Goal: Information Seeking & Learning: Find specific page/section

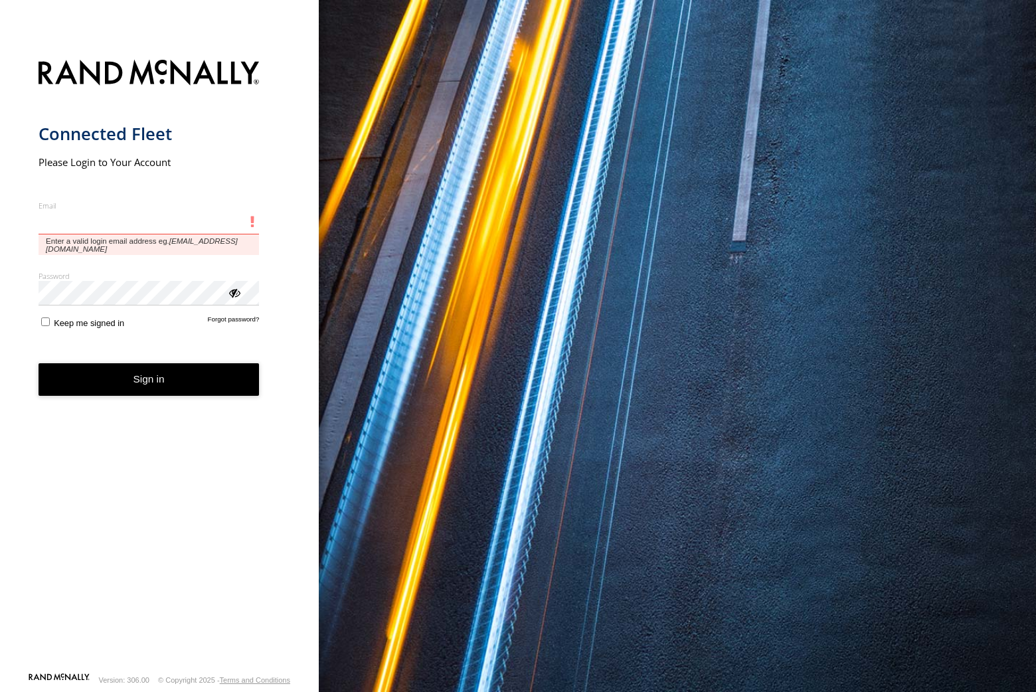
type input "**********"
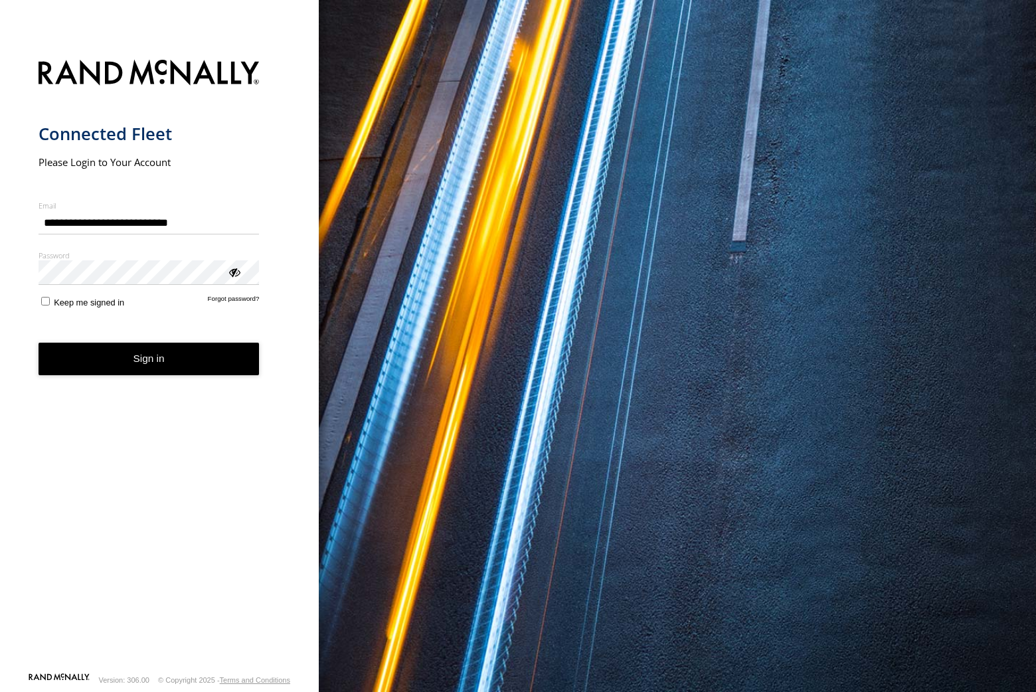
click at [1031, 157] on div "You are using a web browser that is not supported by this application. This web…" at bounding box center [677, 346] width 717 height 692
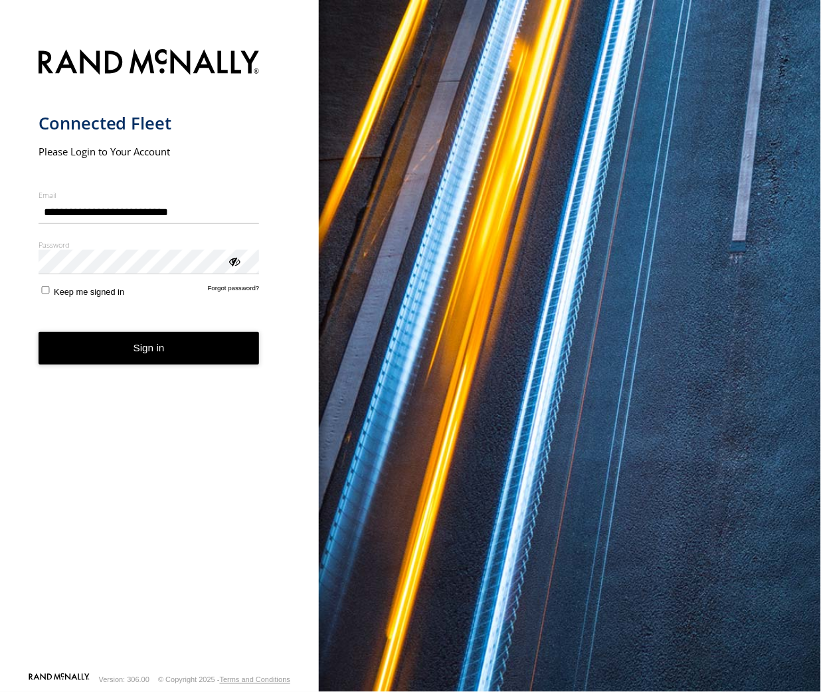
drag, startPoint x: 153, startPoint y: 341, endPoint x: 18, endPoint y: 211, distance: 187.5
click at [153, 341] on button "Sign in" at bounding box center [149, 348] width 221 height 33
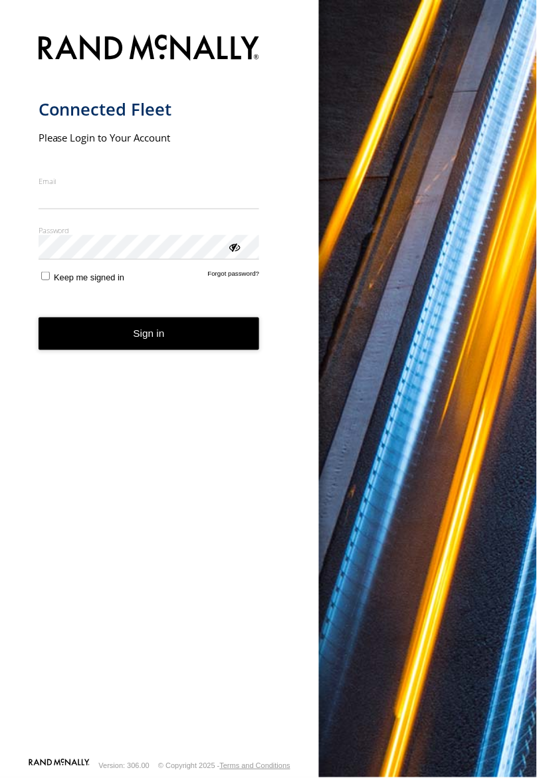
type input "**********"
click at [117, 346] on button "Sign in" at bounding box center [149, 334] width 221 height 33
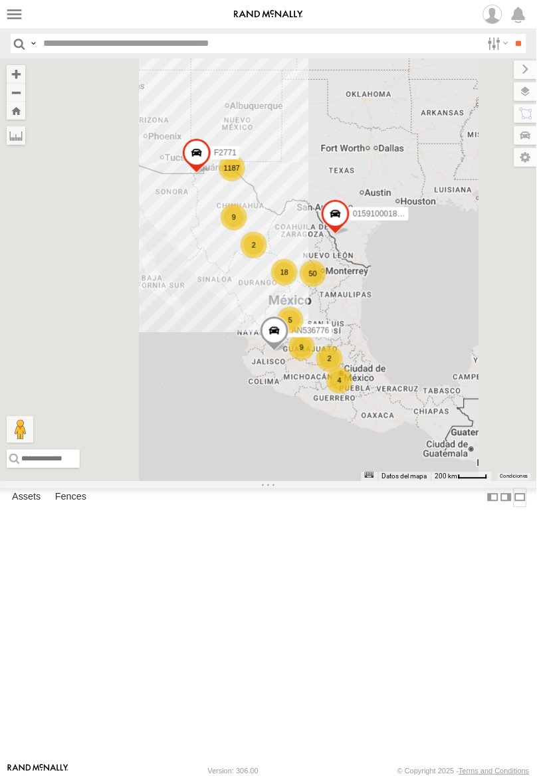
click at [513, 507] on label at bounding box center [519, 497] width 13 height 19
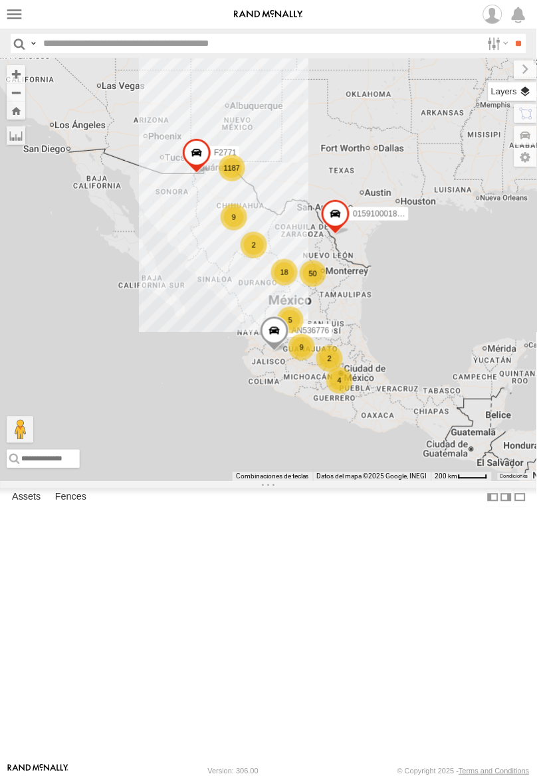
click at [535, 94] on label at bounding box center [512, 91] width 48 height 19
click at [0, 0] on span "Basemaps" at bounding box center [0, 0] width 0 height 0
click at [0, 0] on span "Satellite + Roadmap" at bounding box center [0, 0] width 0 height 0
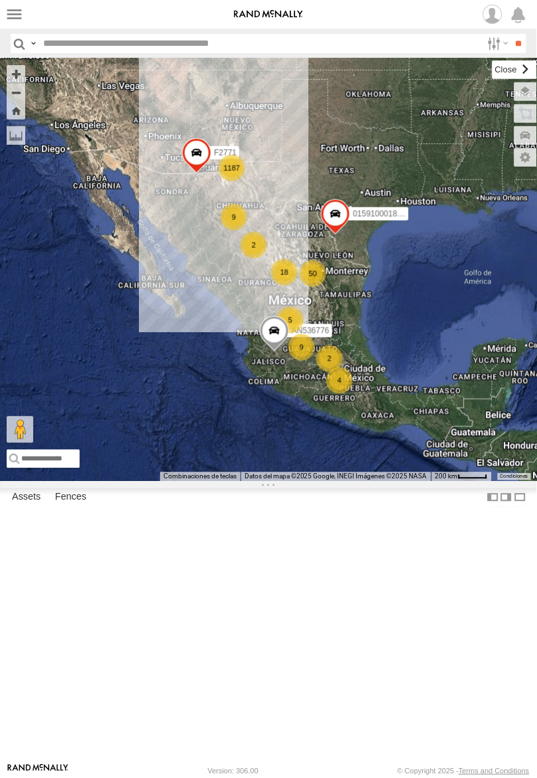
click at [492, 69] on label at bounding box center [514, 69] width 45 height 19
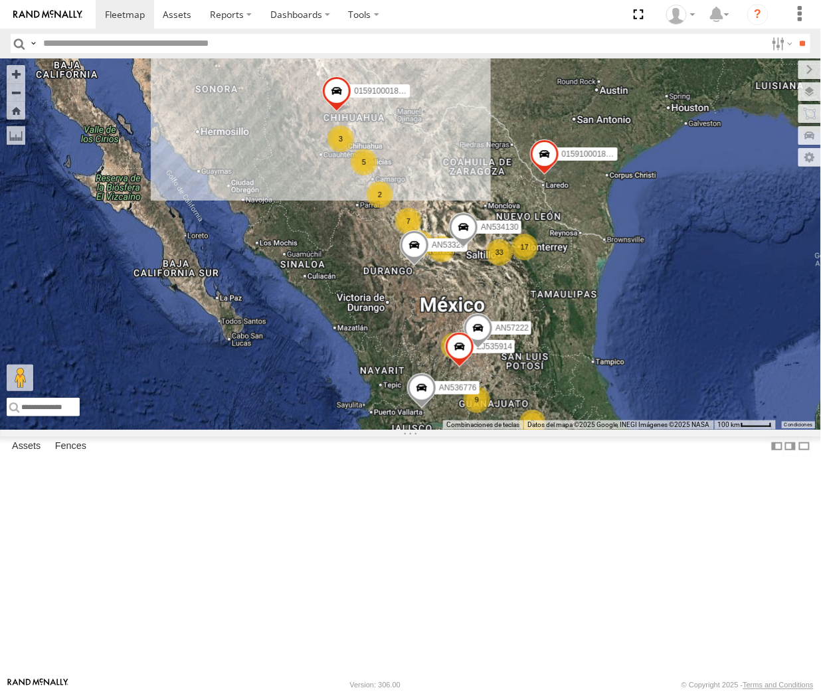
click at [0, 0] on label at bounding box center [0, 0] width 0 height 0
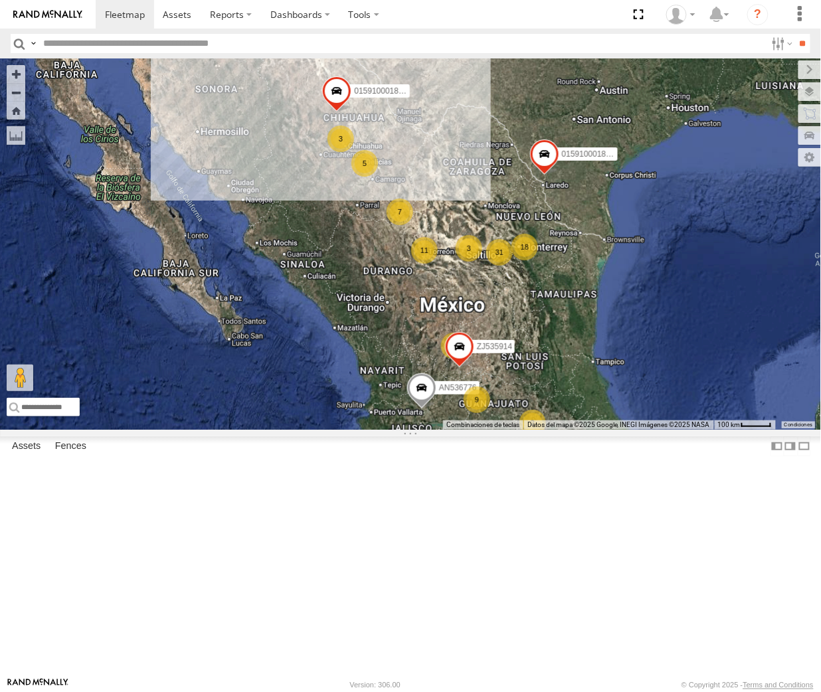
click at [190, 52] on input "text" at bounding box center [402, 43] width 728 height 19
click at [795, 34] on input "**" at bounding box center [802, 43] width 15 height 19
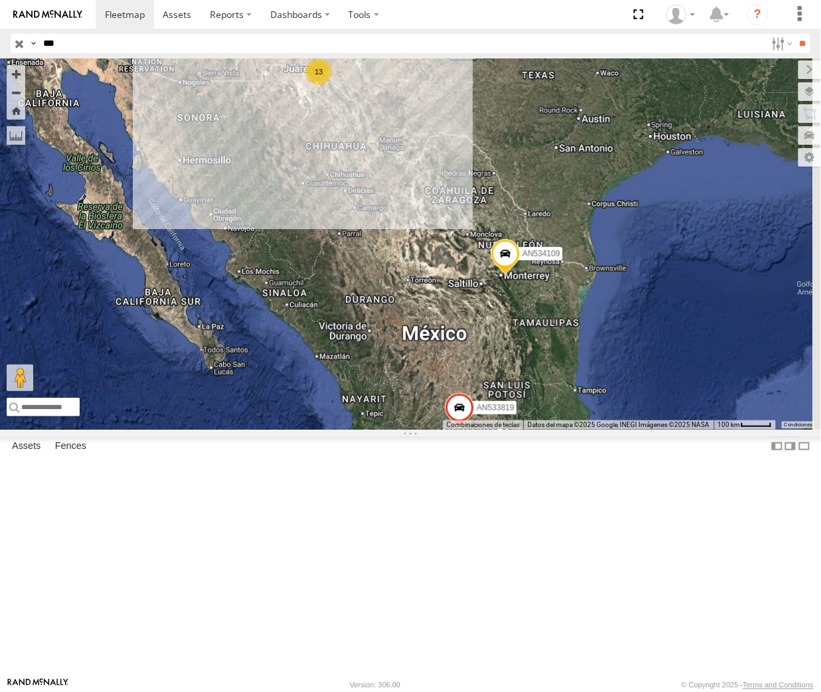
click at [0, 0] on span at bounding box center [0, 0] width 0 height 0
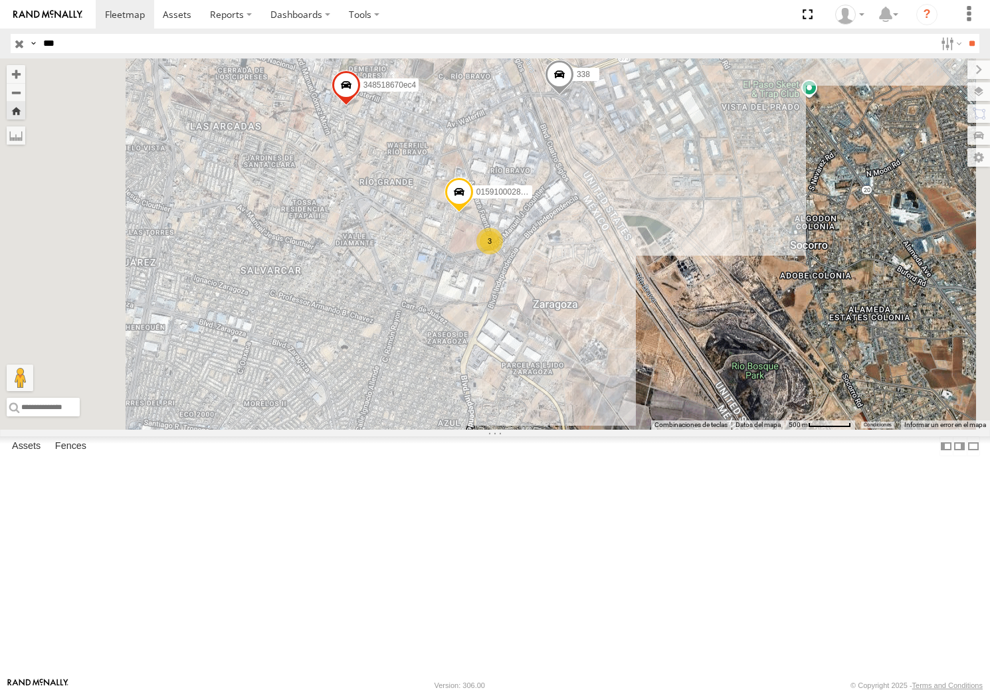
click at [36, 44] on label at bounding box center [33, 43] width 11 height 19
click at [0, 0] on span "Asset Label" at bounding box center [0, 0] width 0 height 0
click at [171, 45] on input "***" at bounding box center [486, 43] width 897 height 19
click at [820, 34] on input "**" at bounding box center [971, 43] width 15 height 19
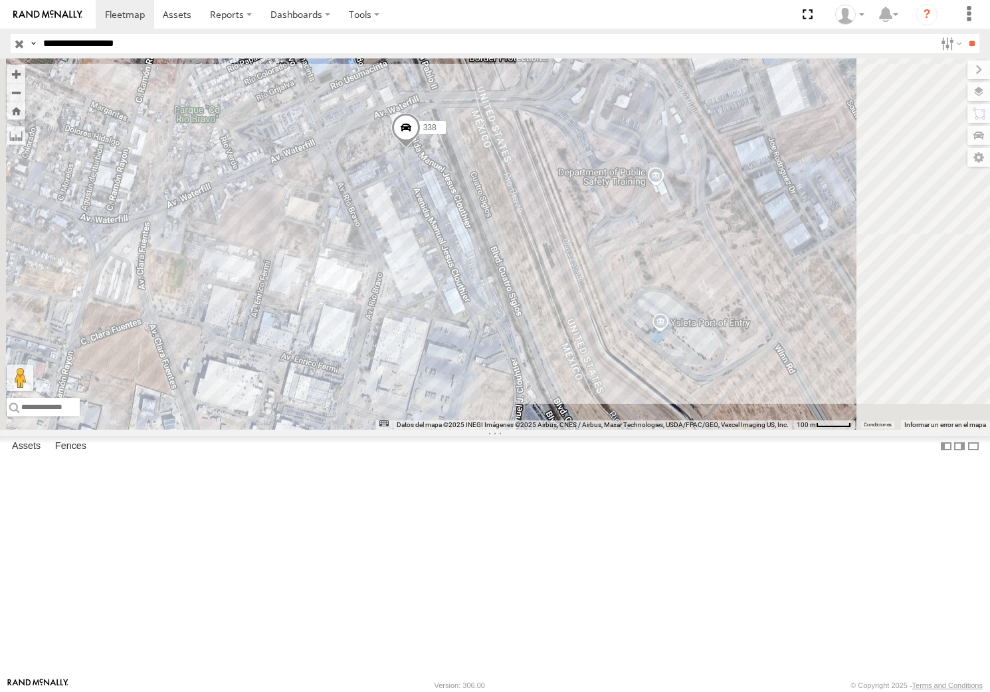
drag, startPoint x: 109, startPoint y: 48, endPoint x: 100, endPoint y: 50, distance: 8.7
click at [109, 48] on input "**********" at bounding box center [486, 43] width 897 height 19
click at [820, 34] on input "**" at bounding box center [971, 43] width 15 height 19
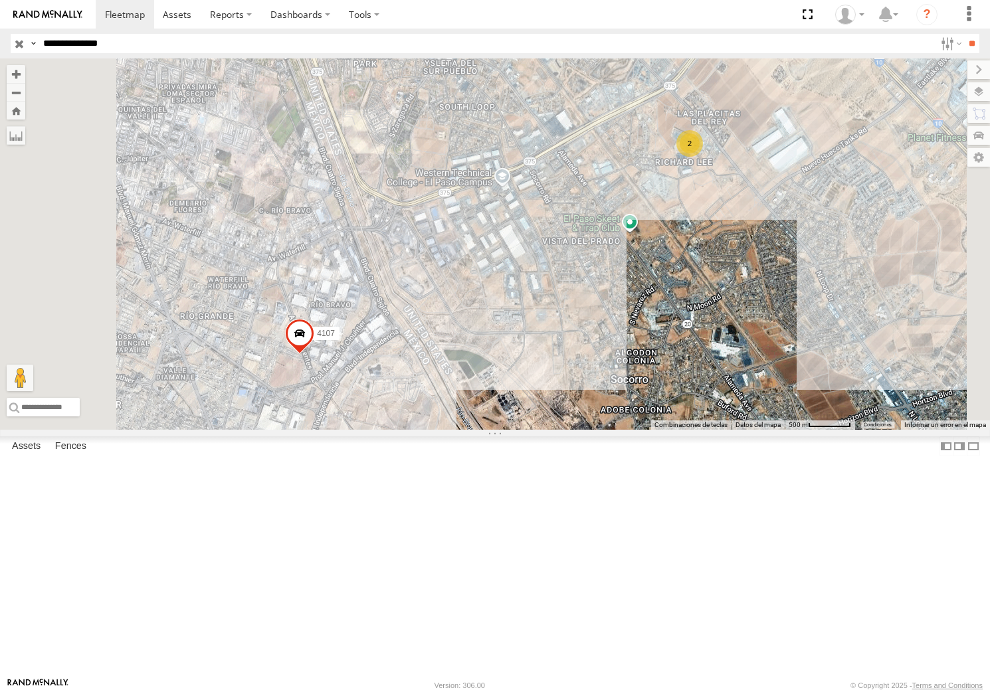
click at [286, 48] on input "**********" at bounding box center [486, 43] width 897 height 19
click at [820, 34] on input "**" at bounding box center [971, 43] width 15 height 19
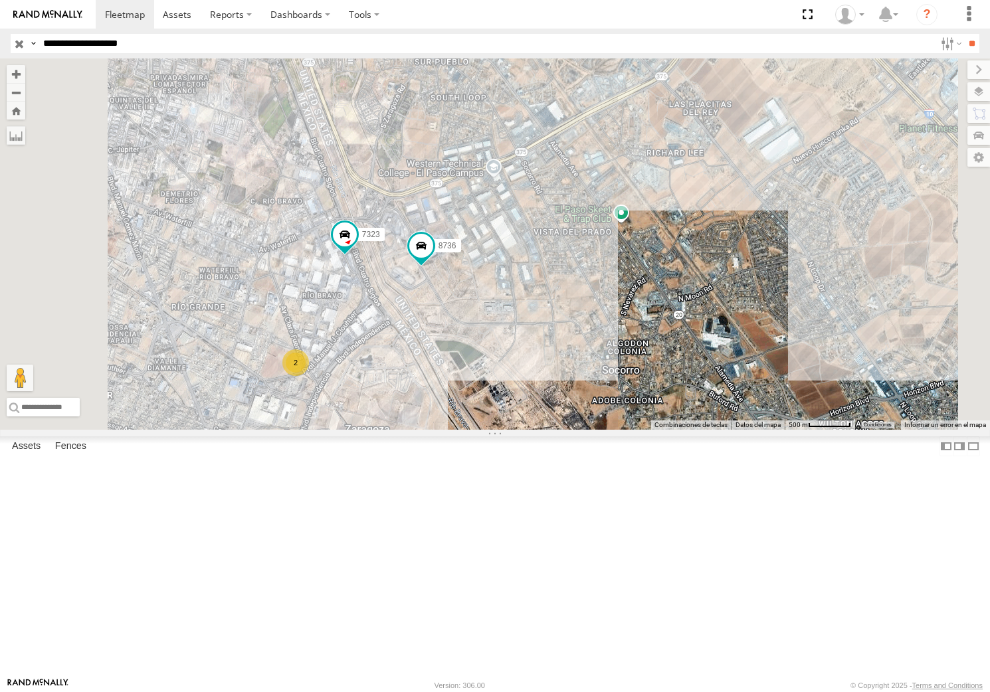
drag, startPoint x: 157, startPoint y: 45, endPoint x: 161, endPoint y: 72, distance: 26.9
click at [157, 45] on input "**********" at bounding box center [486, 43] width 897 height 19
click at [820, 34] on input "**" at bounding box center [971, 43] width 15 height 19
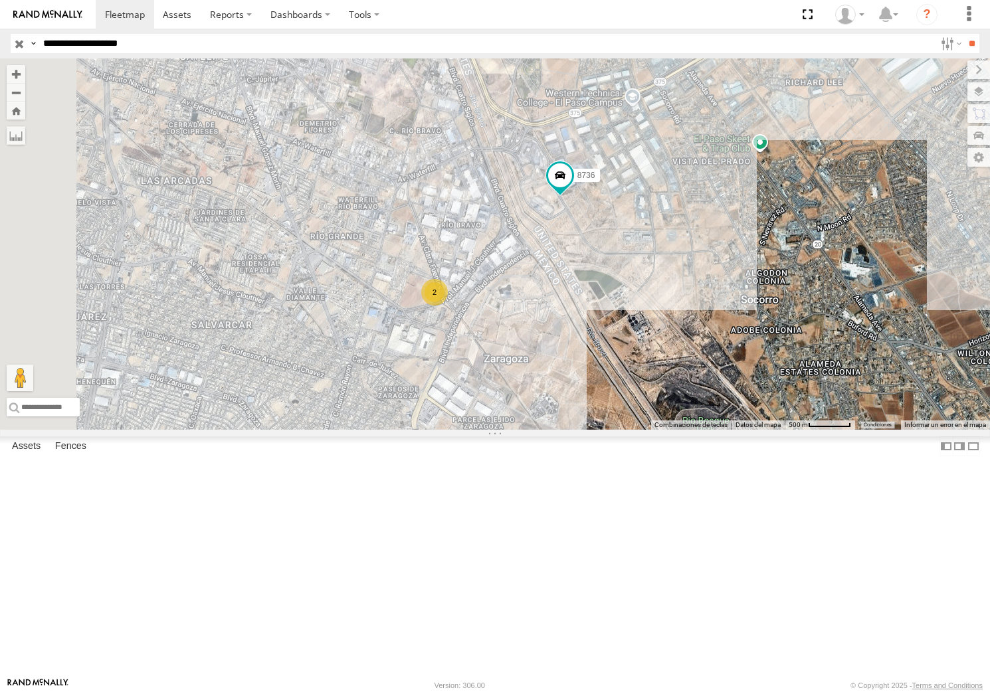
click at [820, 34] on input "**" at bounding box center [971, 43] width 15 height 19
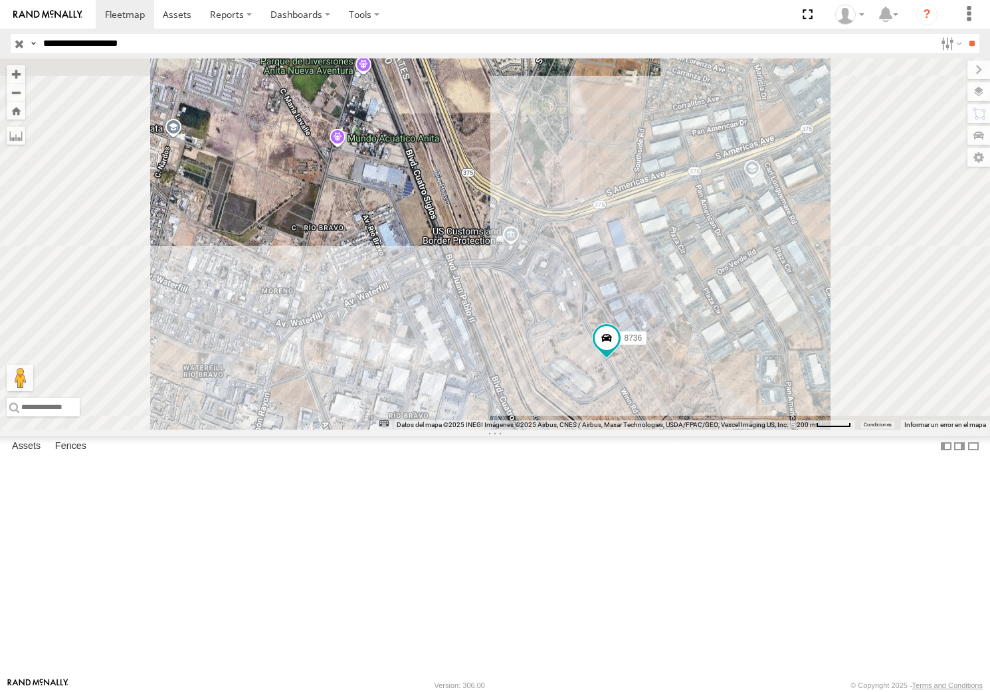
click at [206, 44] on input "**********" at bounding box center [486, 43] width 897 height 19
click at [820, 34] on input "**" at bounding box center [971, 43] width 15 height 19
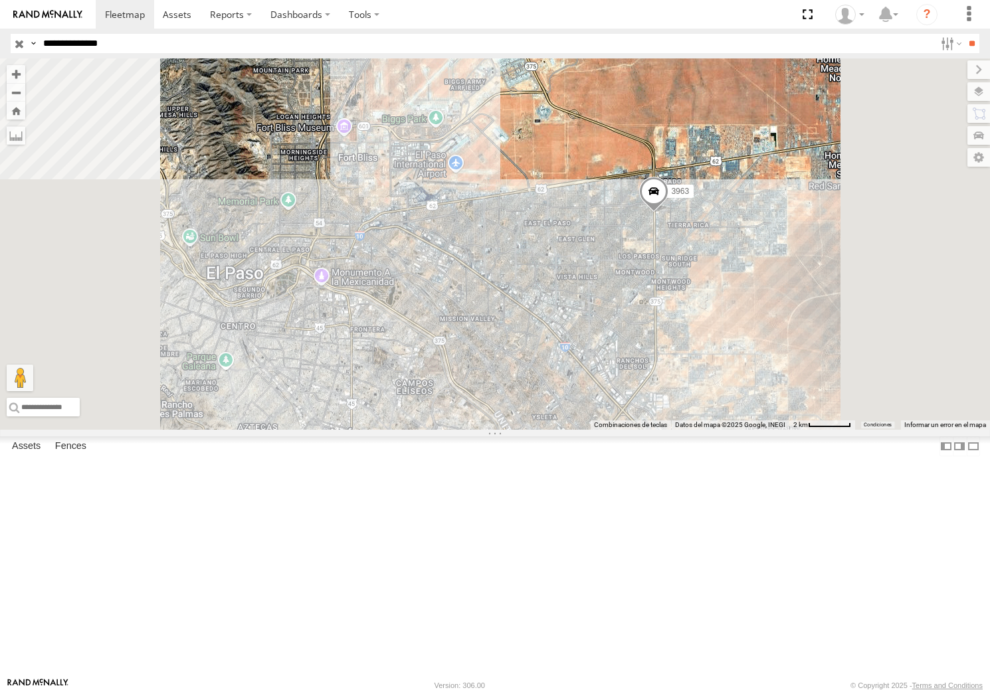
click at [143, 44] on input "**********" at bounding box center [486, 43] width 897 height 19
click at [820, 34] on input "**" at bounding box center [971, 43] width 15 height 19
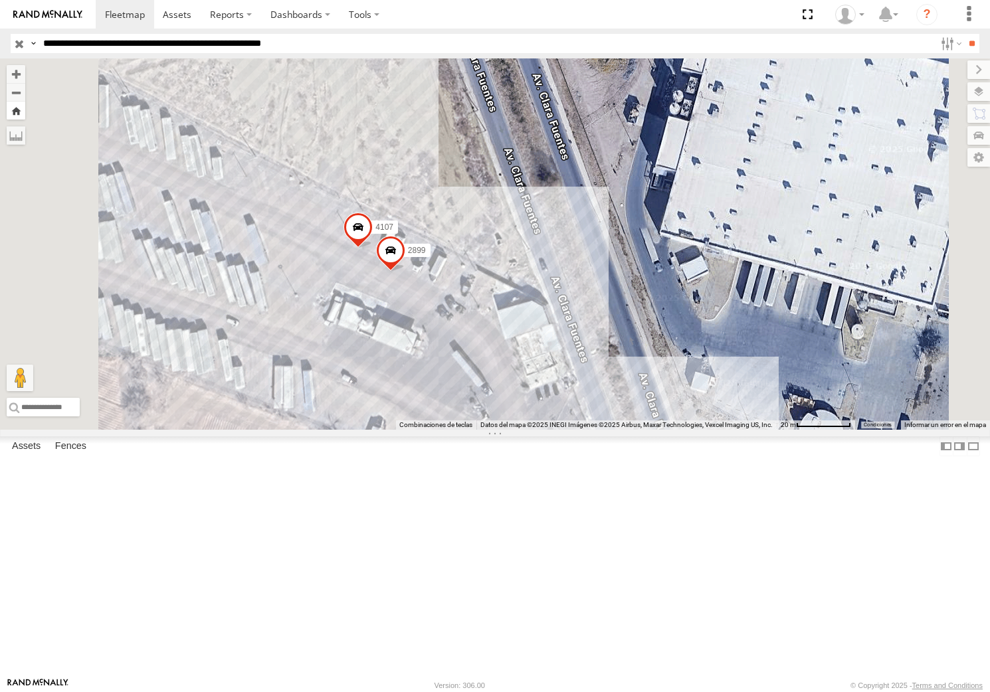
click at [25, 115] on button "Zoom Home" at bounding box center [16, 111] width 19 height 18
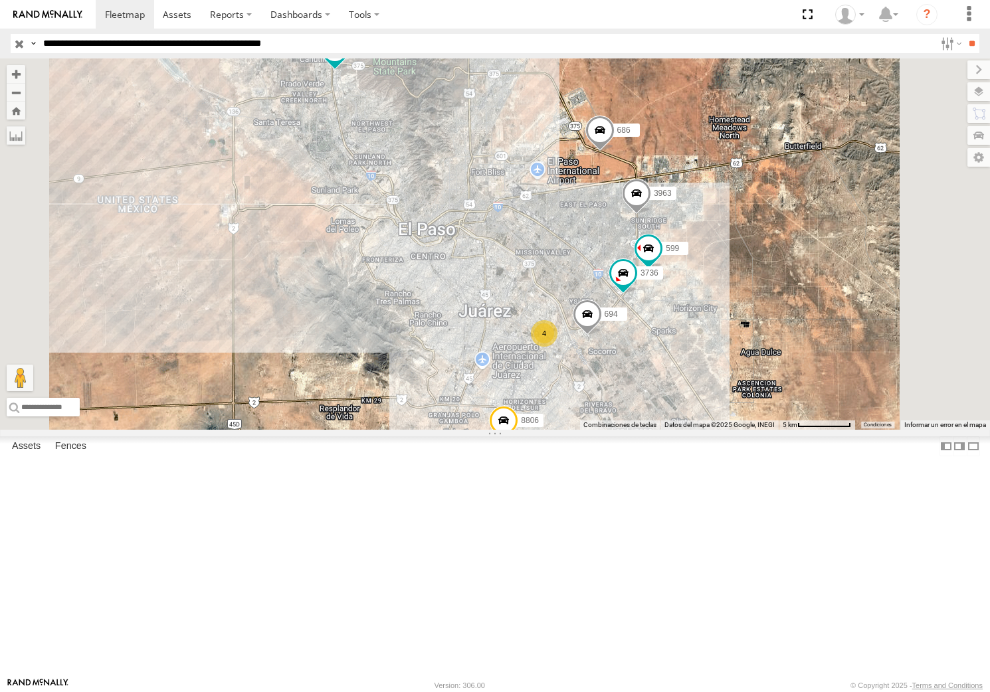
click at [330, 50] on input "**********" at bounding box center [486, 43] width 897 height 19
click at [820, 34] on input "**" at bounding box center [971, 43] width 15 height 19
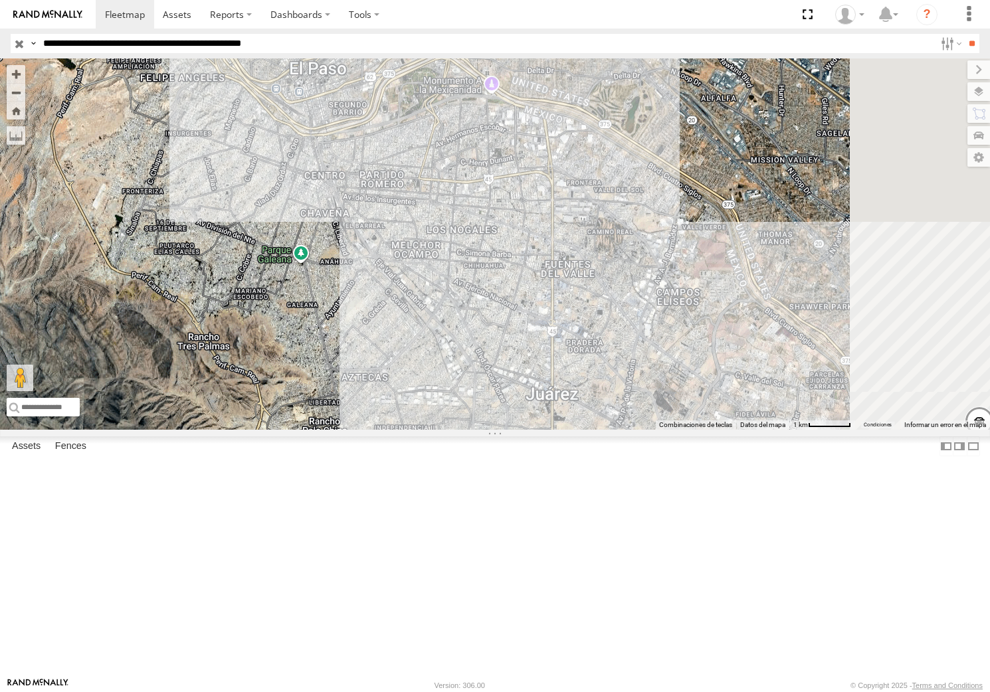
drag, startPoint x: 737, startPoint y: 486, endPoint x: 461, endPoint y: 366, distance: 301.4
click at [373, 341] on div "3509 3736 554 686" at bounding box center [495, 243] width 990 height 371
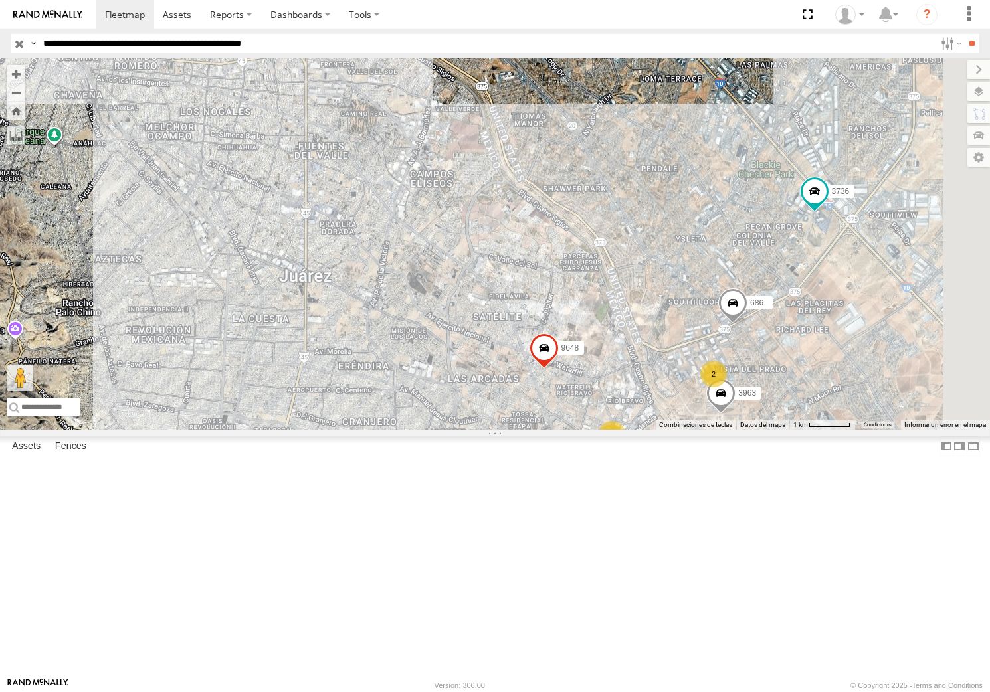
drag, startPoint x: 746, startPoint y: 452, endPoint x: 619, endPoint y: 379, distance: 146.4
click at [619, 379] on div "3509 3736 554 686 9648 2 3 3963" at bounding box center [495, 243] width 990 height 371
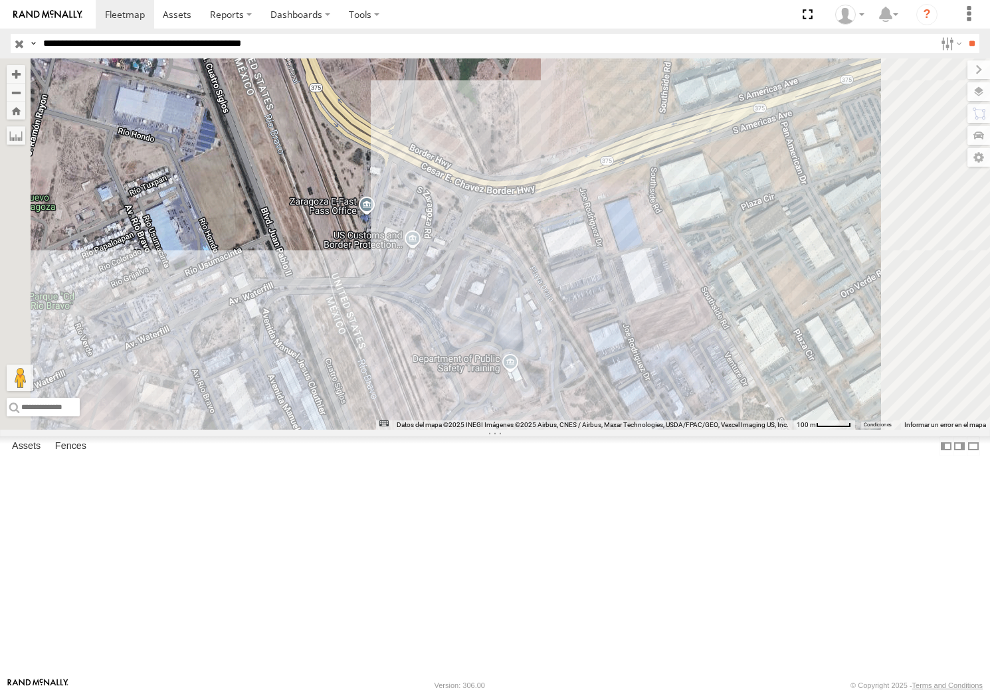
drag, startPoint x: 357, startPoint y: 104, endPoint x: 351, endPoint y: 108, distance: 8.1
click at [357, 104] on div "Datos del mapa Datos del mapa ©2025 INEGI Imágenes ©2025 Airbus, CNES / Airbus,…" at bounding box center [495, 243] width 990 height 371
click at [25, 108] on button "Zoom Home" at bounding box center [16, 111] width 19 height 18
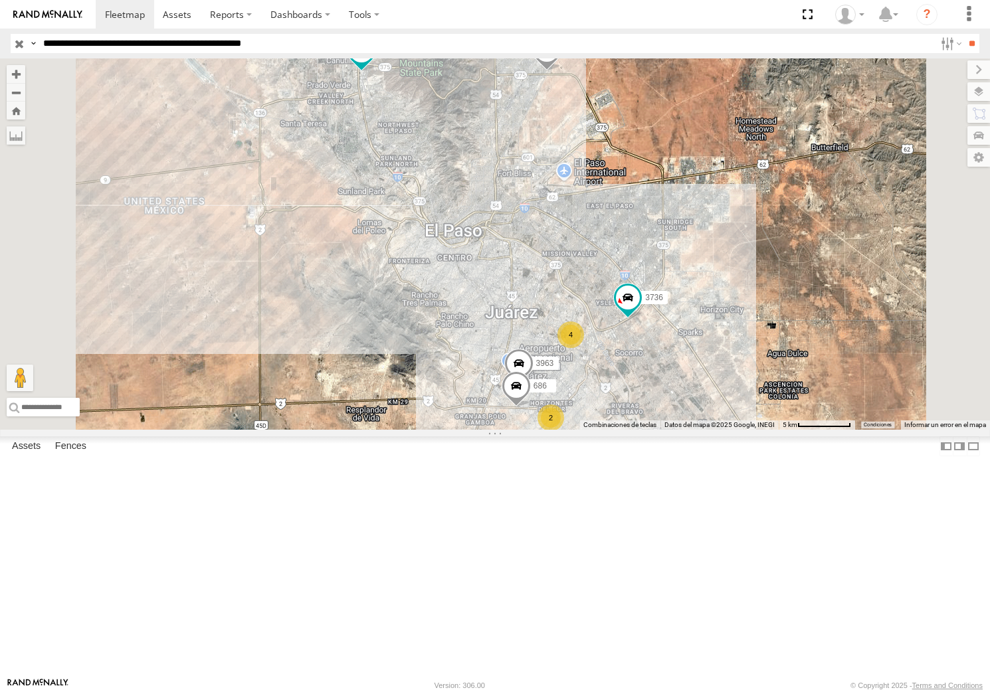
click at [163, 38] on input "**********" at bounding box center [486, 43] width 897 height 19
type input "**********"
click at [820, 34] on input "**" at bounding box center [971, 43] width 15 height 19
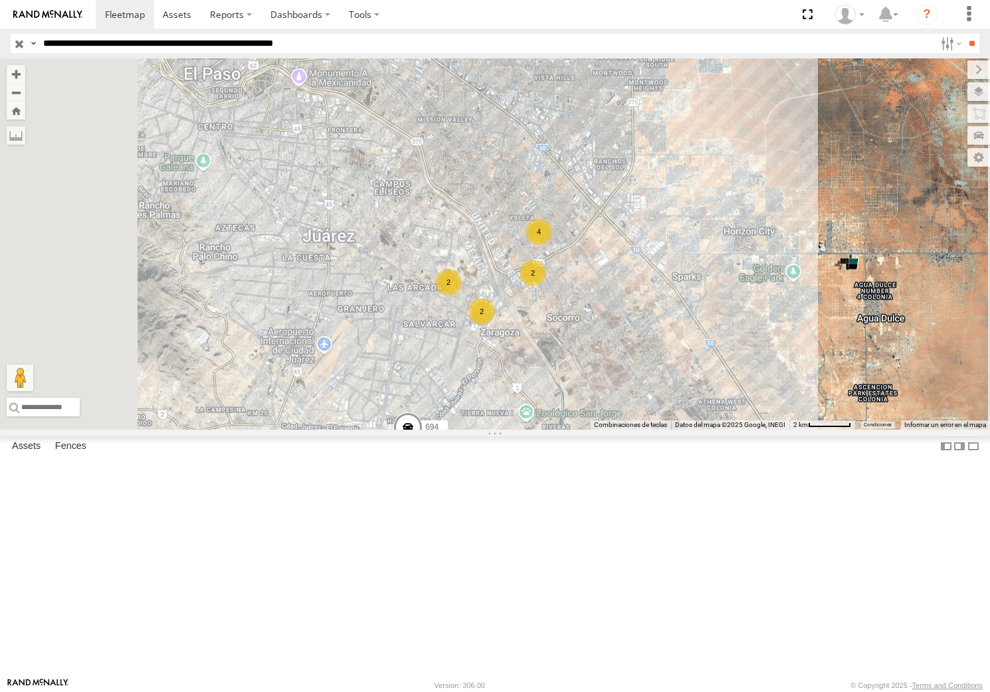
click at [422, 448] on span at bounding box center [407, 430] width 29 height 36
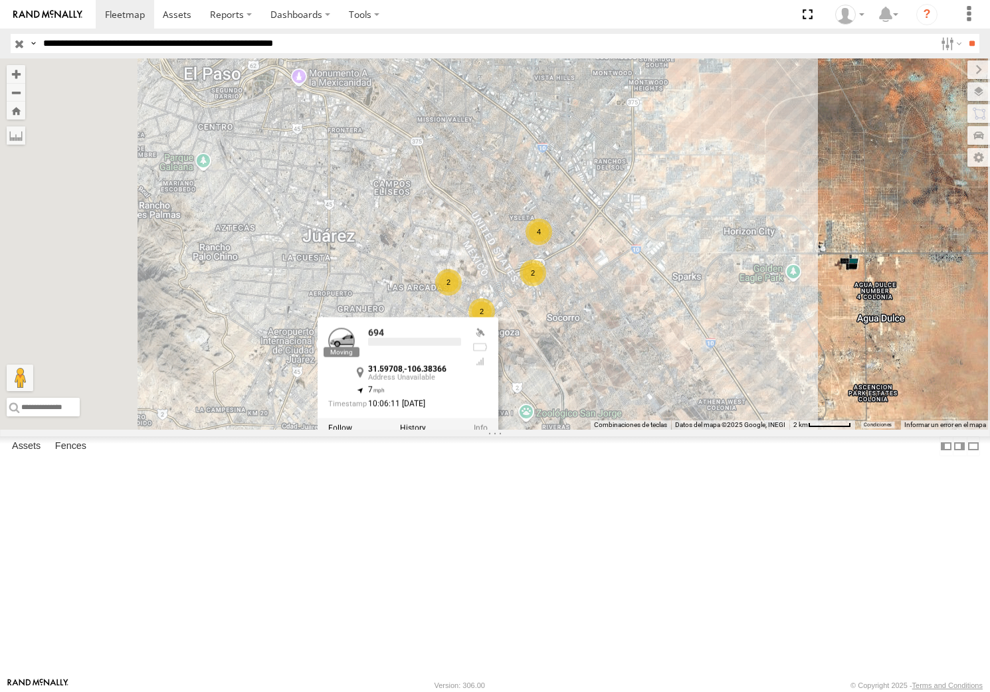
click at [426, 432] on label at bounding box center [413, 427] width 26 height 9
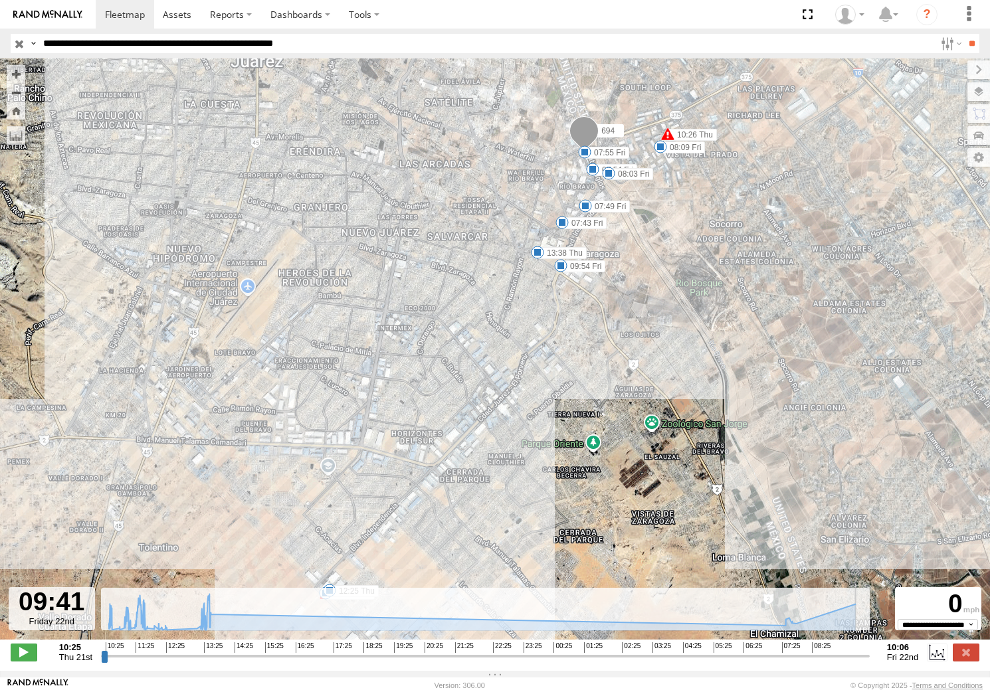
drag, startPoint x: 866, startPoint y: 662, endPoint x: 852, endPoint y: 664, distance: 14.9
type input "**********"
click at [820, 662] on input "range" at bounding box center [485, 656] width 769 height 13
drag, startPoint x: 299, startPoint y: 48, endPoint x: 302, endPoint y: 54, distance: 7.4
click at [299, 48] on input "**********" at bounding box center [486, 43] width 897 height 19
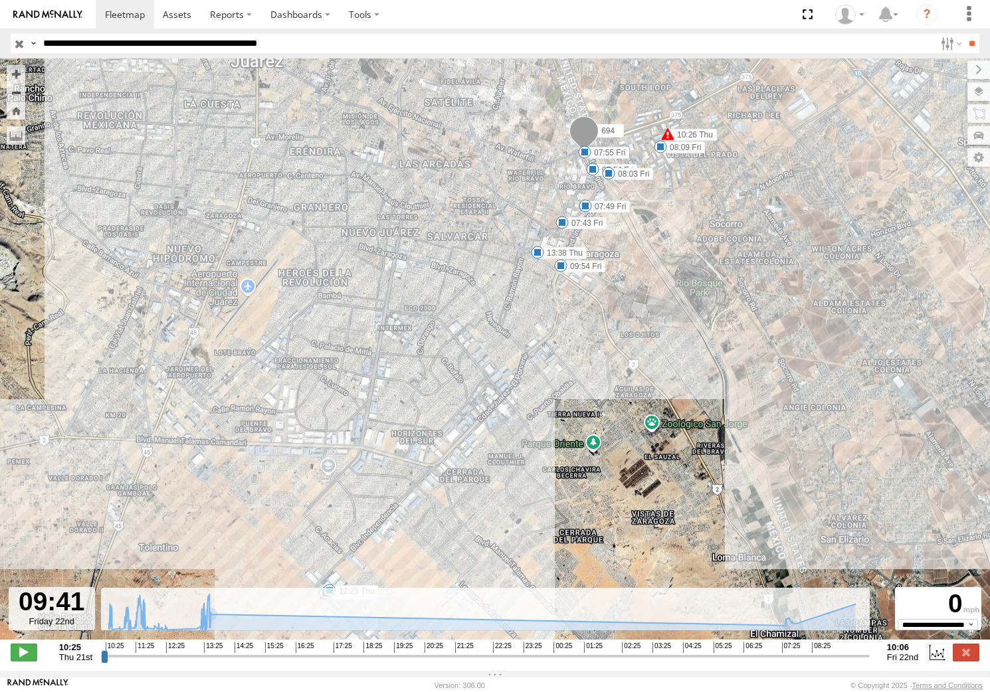
type input "**********"
click at [820, 34] on input "**" at bounding box center [971, 43] width 15 height 19
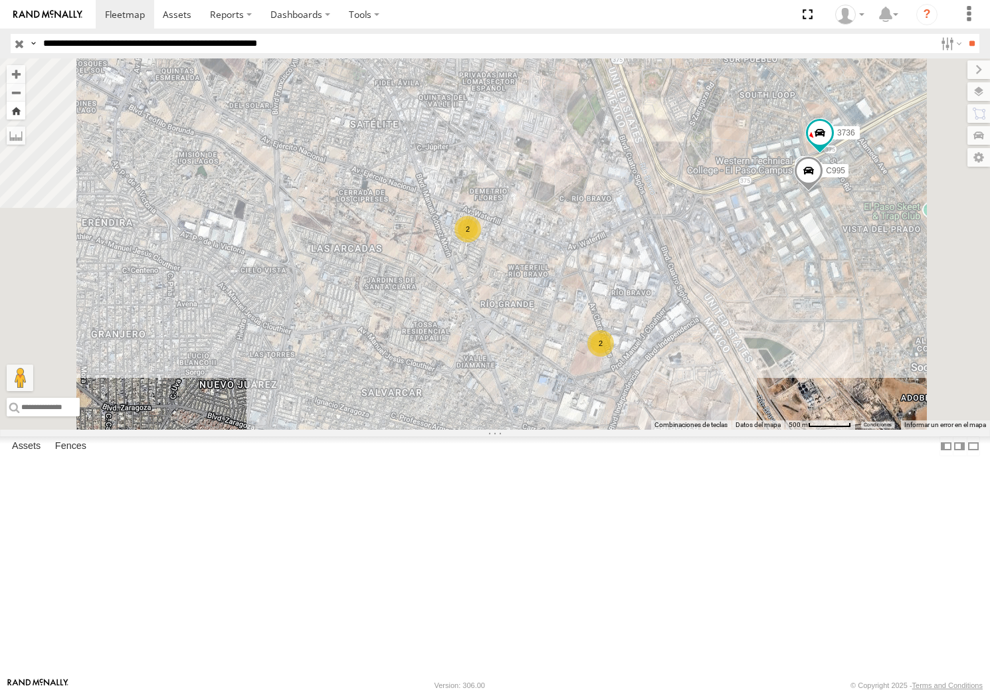
click at [25, 116] on button "Zoom Home" at bounding box center [16, 111] width 19 height 18
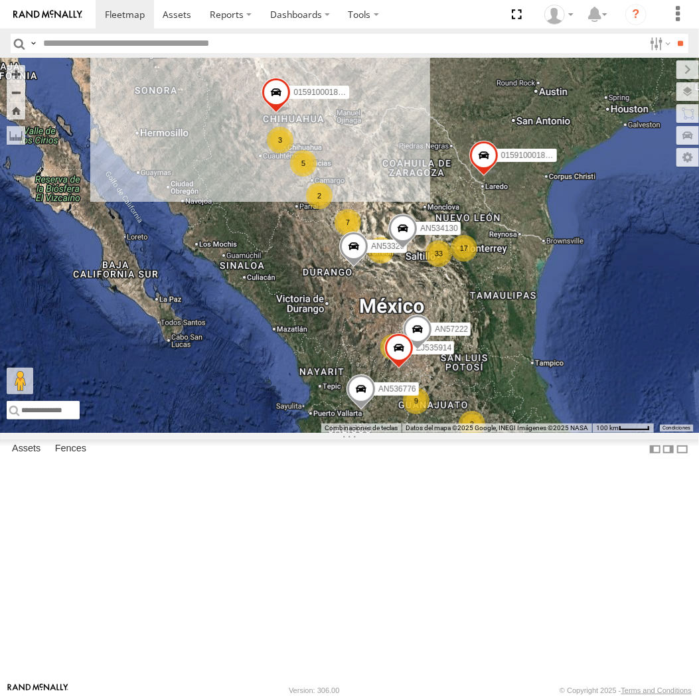
click at [169, 101] on div "1184 3 9 33 4 AN536776 9 5 7 17 3 2 3 015910001845018 AN57222 AN534130 01591000…" at bounding box center [349, 245] width 699 height 375
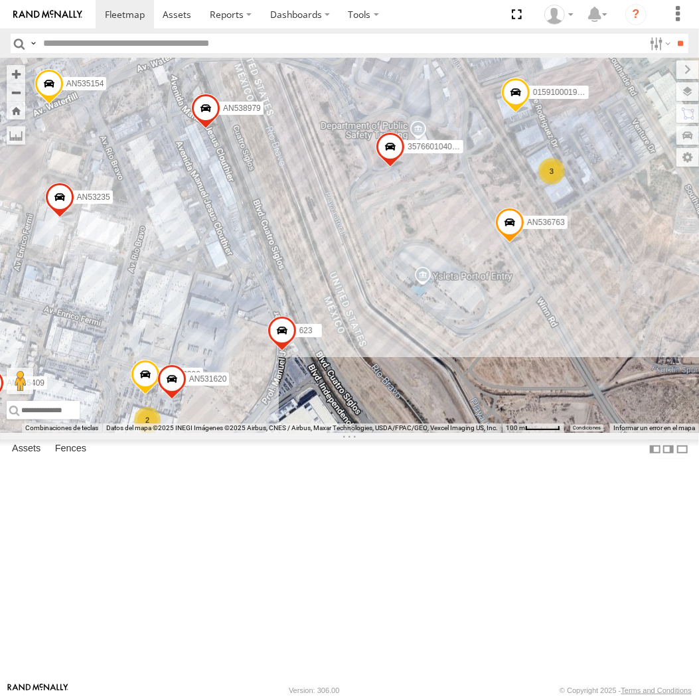
drag, startPoint x: 290, startPoint y: 294, endPoint x: 292, endPoint y: 288, distance: 6.9
click at [292, 288] on div "AN536776 015910001845018 AN57222 AN534130 015910001811580 ZJ535914 F2771 AN5332…" at bounding box center [349, 245] width 699 height 375
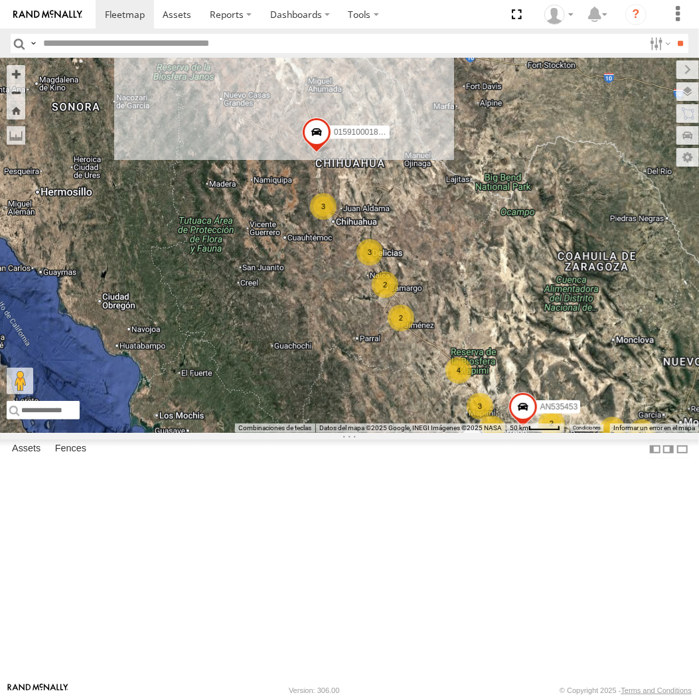
drag, startPoint x: 324, startPoint y: 91, endPoint x: 247, endPoint y: 452, distance: 369.5
click at [246, 433] on div "AN536776 015910001845018 AN57222 015910001811580 ZJ535914 F2771 3 9 30 2 3 4 7 …" at bounding box center [349, 245] width 699 height 375
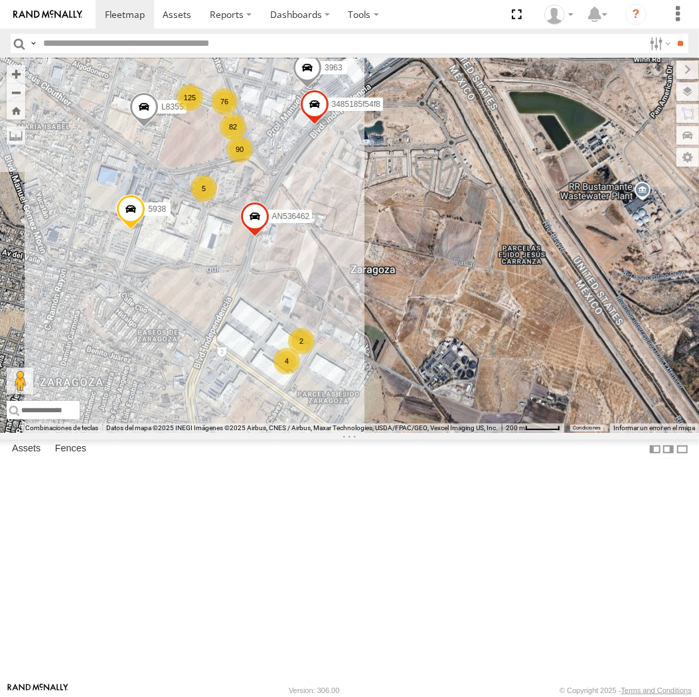
drag, startPoint x: 311, startPoint y: 209, endPoint x: 240, endPoint y: 414, distance: 217.2
click at [240, 238] on span at bounding box center [254, 221] width 29 height 36
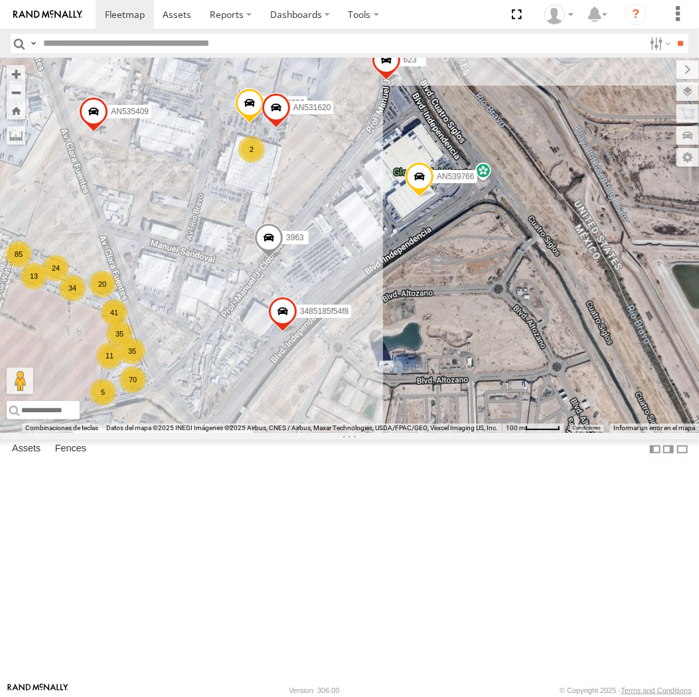
click at [314, 303] on div "AN536776 015910001845018 AN57222 015910001811580 ZJ535914 F2771 AN531830 AN5332…" at bounding box center [349, 245] width 699 height 375
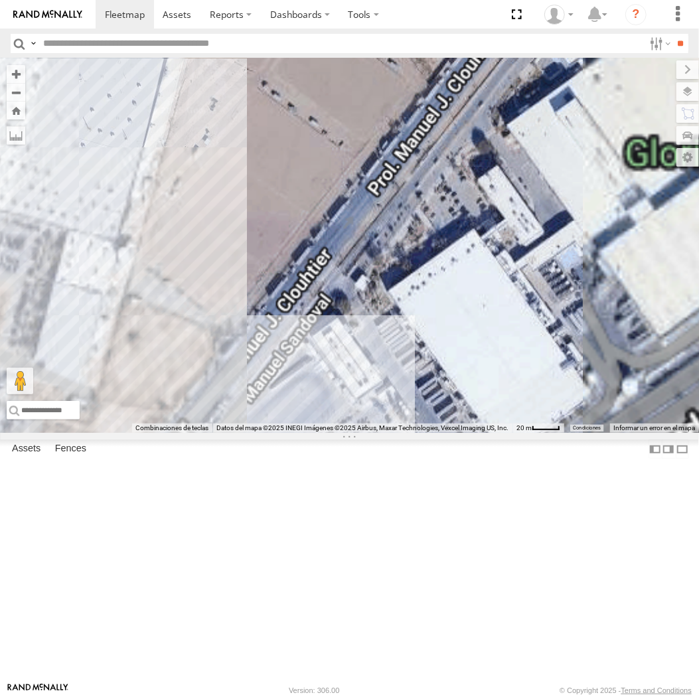
click at [312, 308] on div "AN536776 015910001845018 AN57222 015910001811580 ZJ535914 F2771 AN531830 AN5332…" at bounding box center [349, 245] width 699 height 375
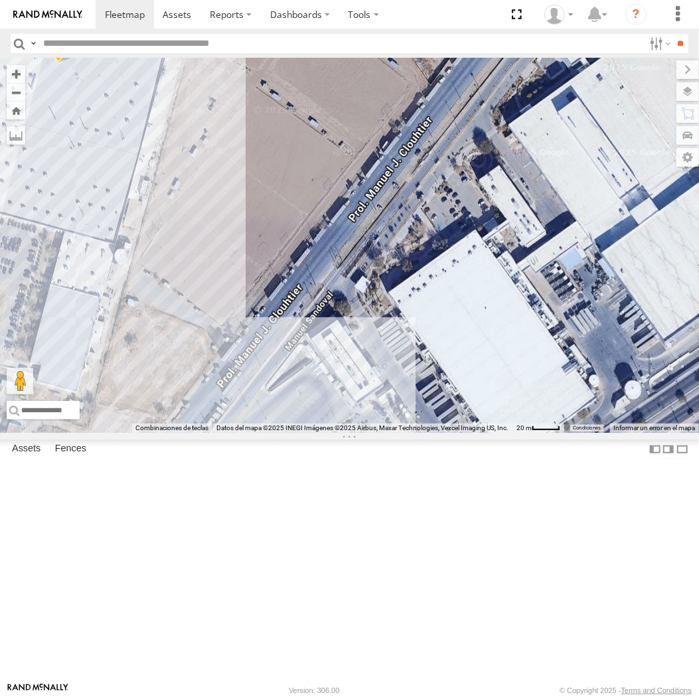
drag, startPoint x: 260, startPoint y: 382, endPoint x: 294, endPoint y: 238, distance: 148.1
click at [337, 162] on div "AN536776 015910001845018 AN57222 015910001811580 ZJ535914 F2771 AN531830 AN5332…" at bounding box center [349, 245] width 699 height 375
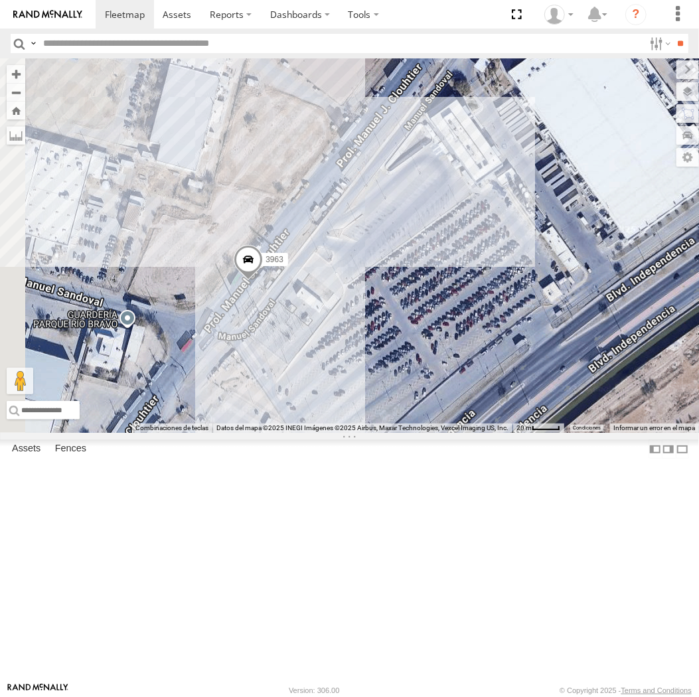
drag, startPoint x: 286, startPoint y: 395, endPoint x: 401, endPoint y: 175, distance: 248.4
click at [401, 175] on div "AN536776 015910001845018 AN57222 015910001811580 ZJ535914 F2771 AN531830 AN5332…" at bounding box center [349, 245] width 699 height 375
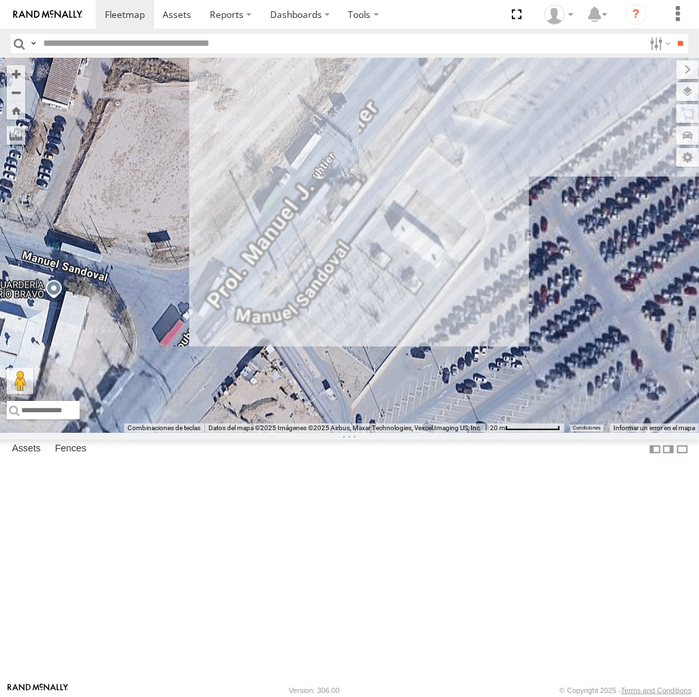
drag, startPoint x: 346, startPoint y: 355, endPoint x: 273, endPoint y: 482, distance: 147.0
click at [276, 433] on div "AN53875 3963" at bounding box center [349, 245] width 699 height 375
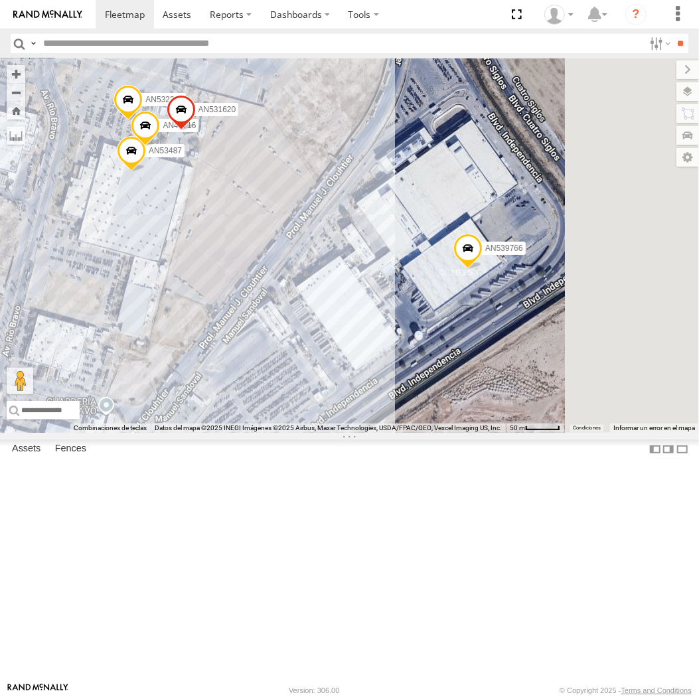
drag, startPoint x: 397, startPoint y: 375, endPoint x: 239, endPoint y: 472, distance: 185.8
click at [240, 433] on div "AN53875 3963 3485185f54f8 14 52 11 15 16 11 16 AN53487 4 6 AN532390 14 AN601408…" at bounding box center [349, 245] width 699 height 375
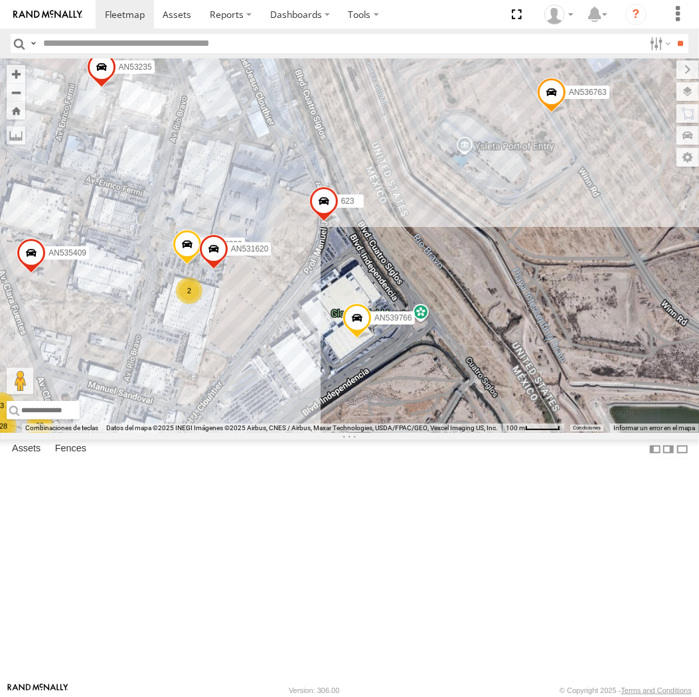
drag, startPoint x: 284, startPoint y: 399, endPoint x: 303, endPoint y: 430, distance: 37.3
click at [303, 430] on div "AN53875 3963 3485185f54f8 AN532390 623 AN539766 AN531620 29 41 70 35 36 3576601…" at bounding box center [349, 245] width 699 height 375
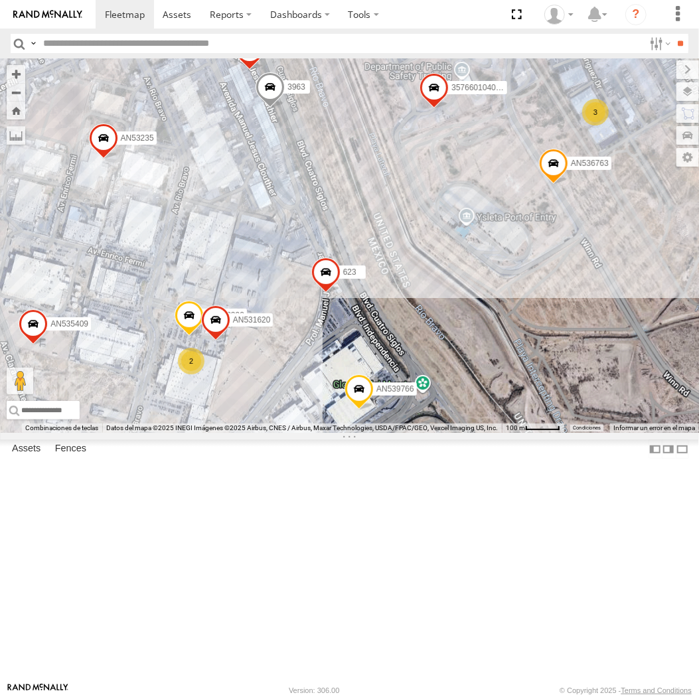
drag, startPoint x: 300, startPoint y: 402, endPoint x: 300, endPoint y: 474, distance: 72.4
click at [300, 433] on div "AN53875 3963 3485185f54f8 AN532390 623 AN539766 AN531620 29 41 70 35 36 3576601…" at bounding box center [349, 245] width 699 height 375
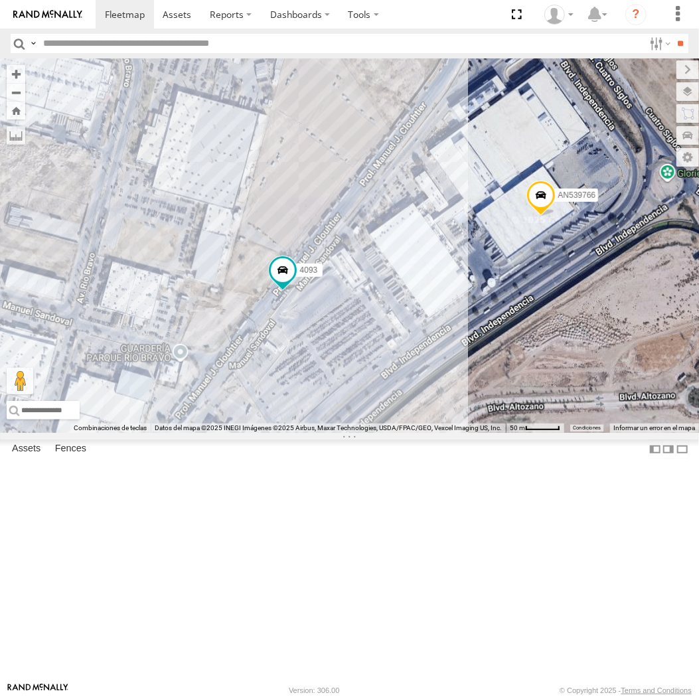
drag, startPoint x: 496, startPoint y: 104, endPoint x: 376, endPoint y: 377, distance: 298.7
click at [380, 374] on div "AN536776 015910001845018 015910001811580 ZJ535914 F2771 AN536990 845 6424 AN535…" at bounding box center [349, 245] width 699 height 375
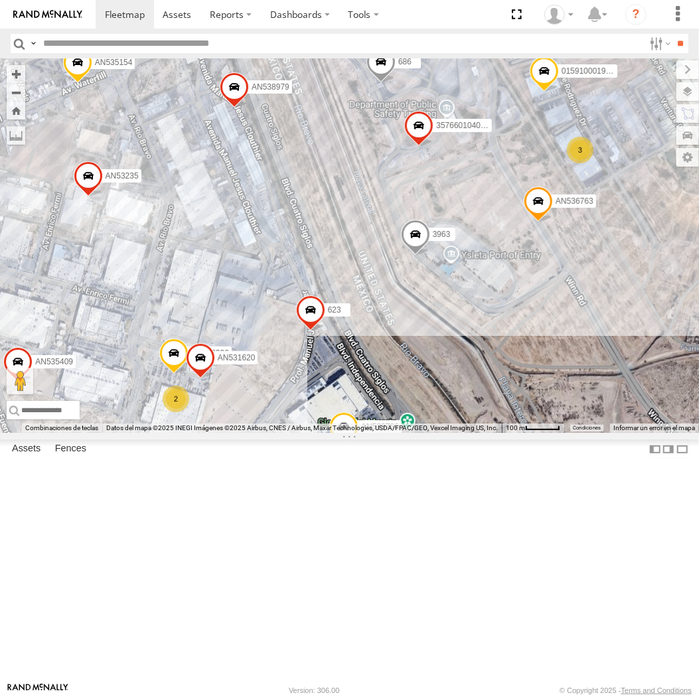
drag, startPoint x: 363, startPoint y: 326, endPoint x: 300, endPoint y: 426, distance: 117.9
click at [300, 331] on span at bounding box center [310, 314] width 29 height 36
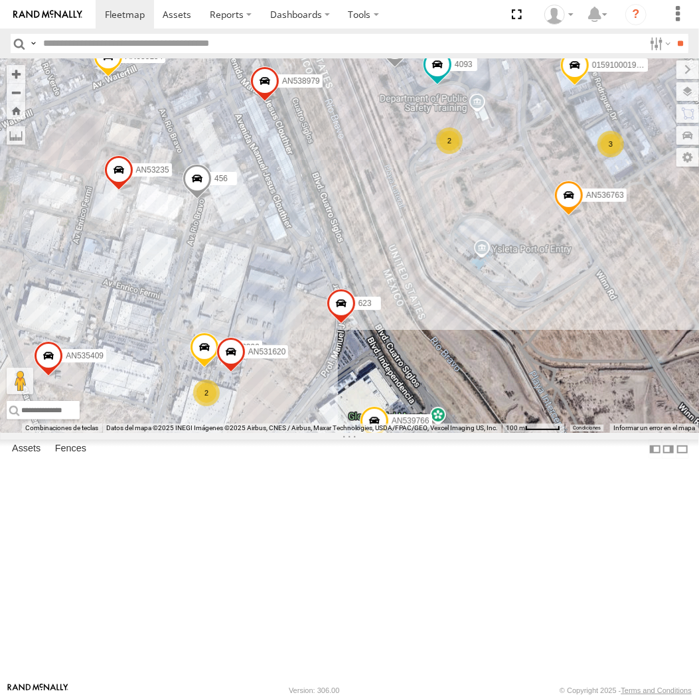
drag, startPoint x: 304, startPoint y: 548, endPoint x: 221, endPoint y: 483, distance: 105.5
click at [242, 433] on div "AN536763 AN532390 015910001986465 ZJ213 4093 AN535409 AN535154 623 456 AN538979…" at bounding box center [349, 245] width 699 height 375
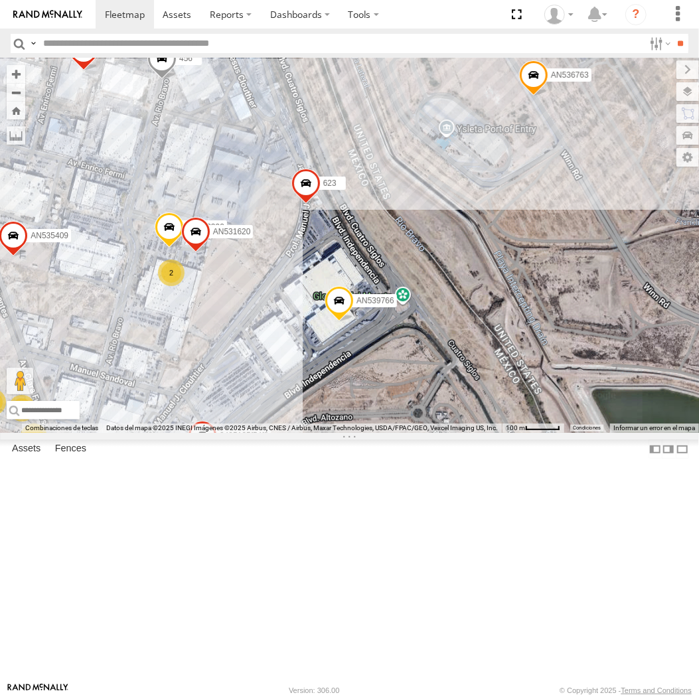
drag, startPoint x: 288, startPoint y: 536, endPoint x: 279, endPoint y: 407, distance: 129.2
click at [279, 407] on div "AN536763 AN532390 015910001986465 ZJ213 4093 AN535409 AN535154 623 456 AN538979…" at bounding box center [349, 245] width 699 height 375
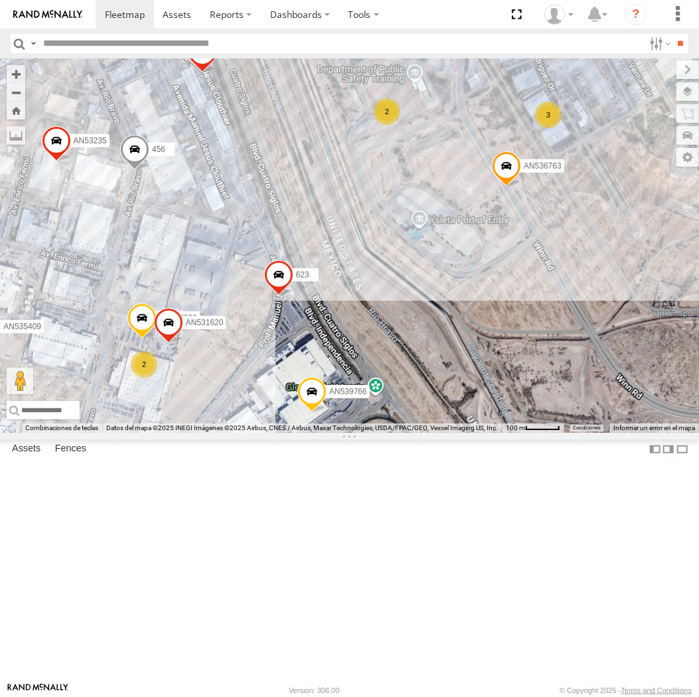
drag, startPoint x: 281, startPoint y: 394, endPoint x: 250, endPoint y: 518, distance: 128.1
click at [250, 433] on div "AN536763 AN532390 015910001986465 ZJ213 4093 AN535409 AN535154 623 456 AN538979…" at bounding box center [349, 245] width 699 height 375
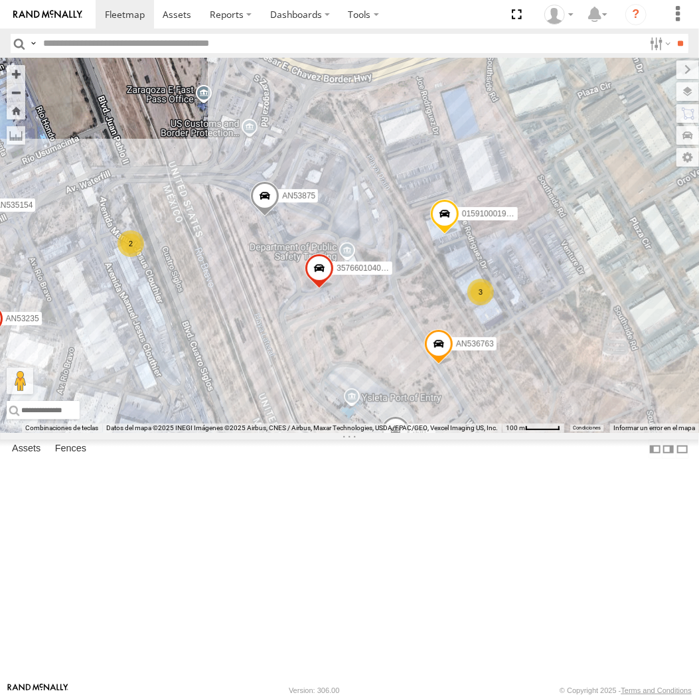
drag, startPoint x: 189, startPoint y: 450, endPoint x: 229, endPoint y: 337, distance: 119.1
click at [229, 347] on div "AN536776 015910001845018 015910001811580 ZJ535914 F2771 015910001991127 AN53106…" at bounding box center [349, 245] width 699 height 375
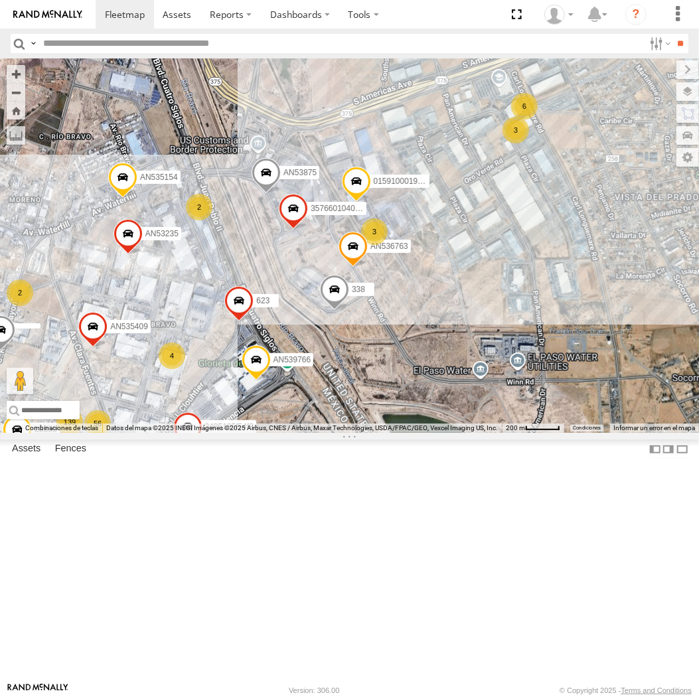
drag, startPoint x: 221, startPoint y: 383, endPoint x: 240, endPoint y: 365, distance: 26.3
click at [240, 365] on div "AN536776 015910001845018 015910001811580 ZJ535914 F2771 015910001991127 AN53106…" at bounding box center [349, 245] width 699 height 375
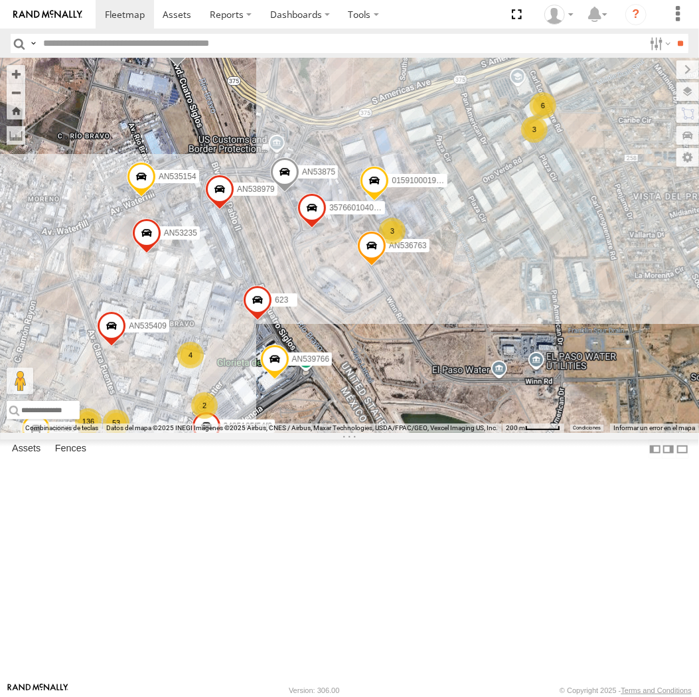
drag, startPoint x: 247, startPoint y: 367, endPoint x: 267, endPoint y: 363, distance: 20.5
click at [267, 363] on div "AN53875 357660104096649 AN536763 015910001986465 AN535409 AN535154 623 AN73525 …" at bounding box center [349, 245] width 699 height 375
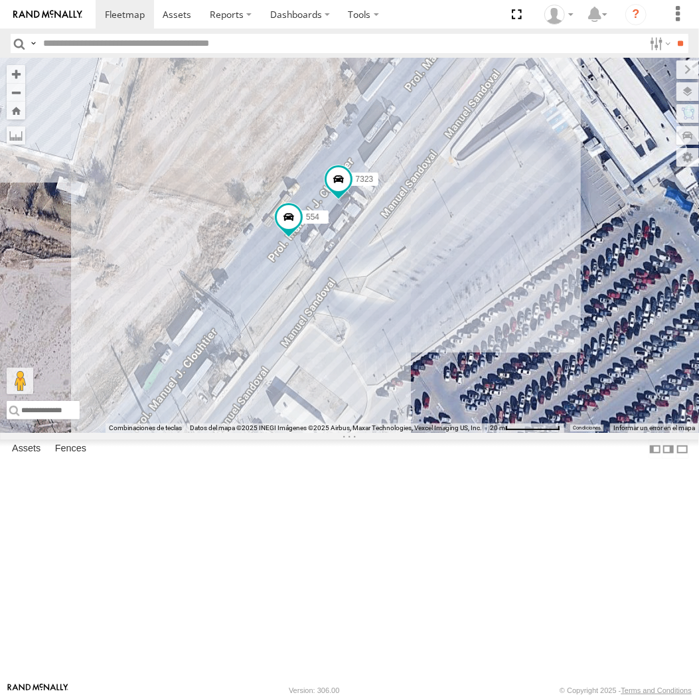
drag, startPoint x: 481, startPoint y: 201, endPoint x: 329, endPoint y: 373, distance: 229.1
click at [322, 389] on div "7323 554" at bounding box center [349, 245] width 699 height 375
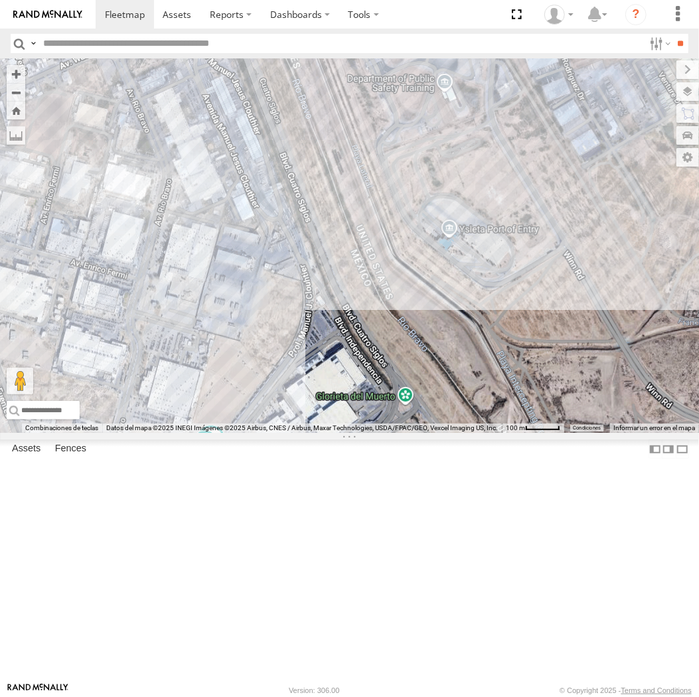
drag, startPoint x: 428, startPoint y: 256, endPoint x: 307, endPoint y: 509, distance: 281.4
click at [307, 433] on div "7323 554" at bounding box center [349, 245] width 699 height 375
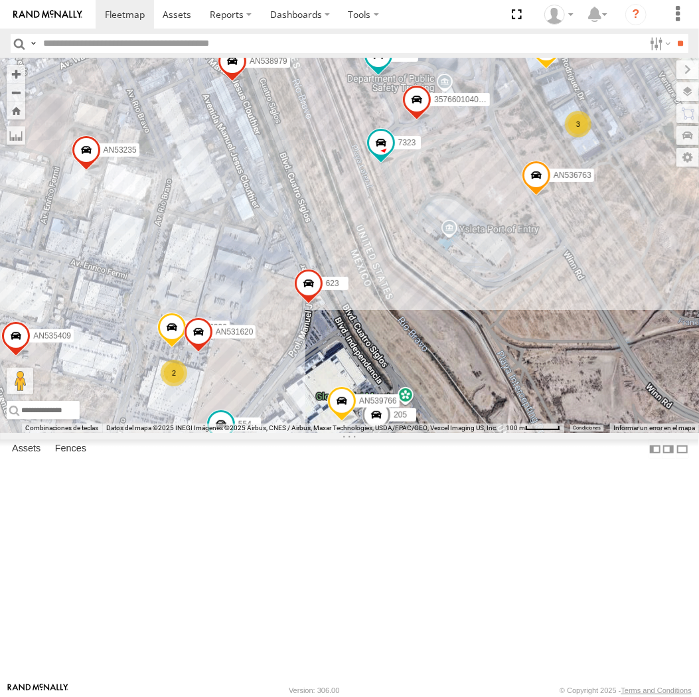
drag, startPoint x: 282, startPoint y: 477, endPoint x: 263, endPoint y: 535, distance: 61.3
click at [263, 433] on div "357660104096649 AN536763 AN532390 7323 015910001986465 8736 205 AN535409 AN5351…" at bounding box center [349, 245] width 699 height 375
drag, startPoint x: 289, startPoint y: 495, endPoint x: 255, endPoint y: 459, distance: 49.3
click at [255, 433] on div "357660104096649 AN536763 AN532390 7323 015910001986465 8736 205 AN535409 AN5351…" at bounding box center [349, 245] width 699 height 375
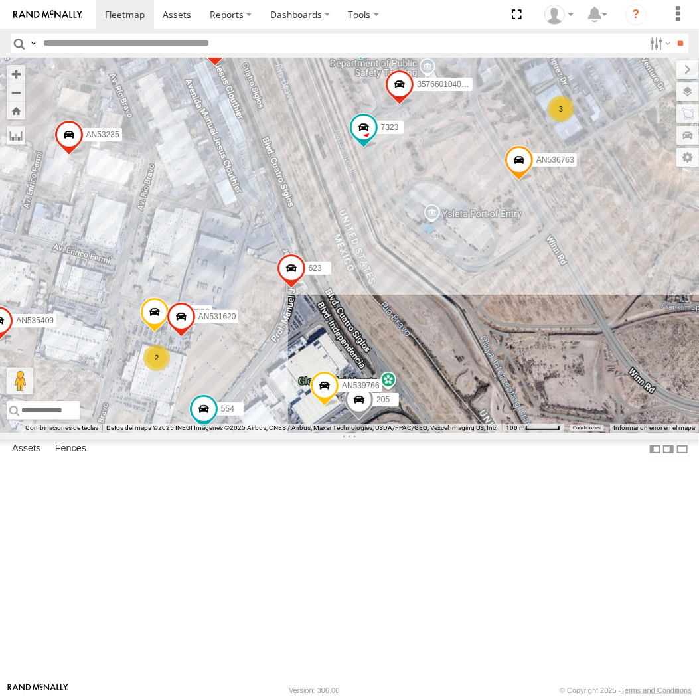
drag, startPoint x: 284, startPoint y: 470, endPoint x: 237, endPoint y: 418, distance: 69.6
click at [237, 418] on div "357660104096649 AN536763 AN532390 7323 015910001986465 8736 205 AN535409 AN5351…" at bounding box center [349, 245] width 699 height 375
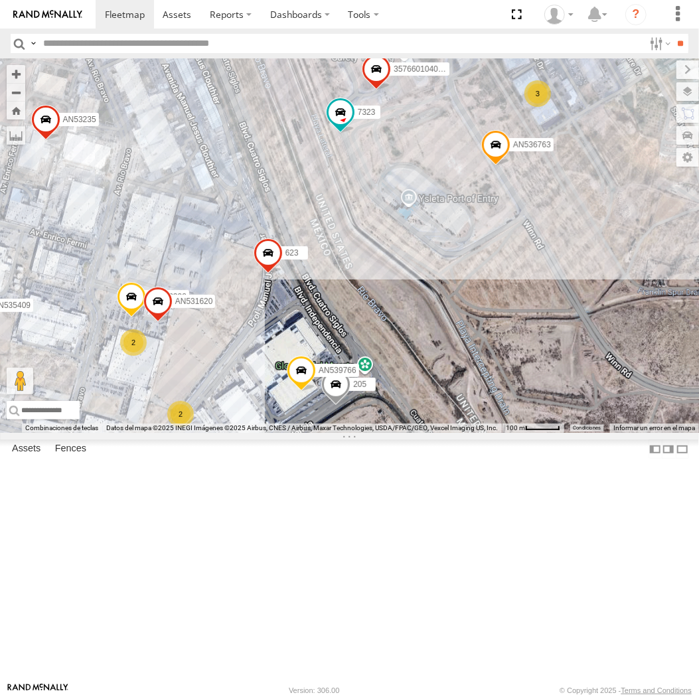
drag, startPoint x: 237, startPoint y: 418, endPoint x: 249, endPoint y: 446, distance: 30.4
click at [249, 433] on div "357660104096649 AN536763 AN532390 7323 015910001986465 8736 205 AN535409 AN5351…" at bounding box center [349, 245] width 699 height 375
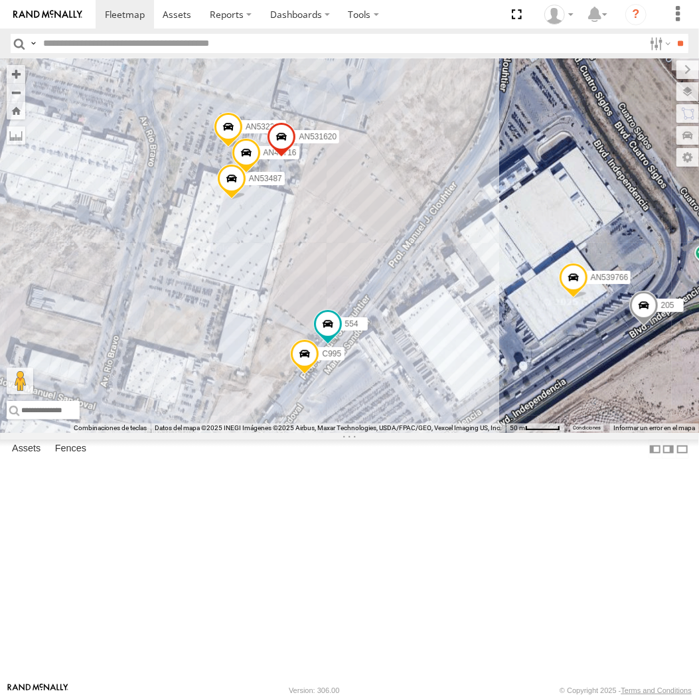
drag, startPoint x: 436, startPoint y: 383, endPoint x: 377, endPoint y: 449, distance: 88.9
click at [379, 433] on div "357660104096649 AN536763 AN532390 7323 015910001986465 8736 205 AN535409 AN5351…" at bounding box center [349, 245] width 699 height 375
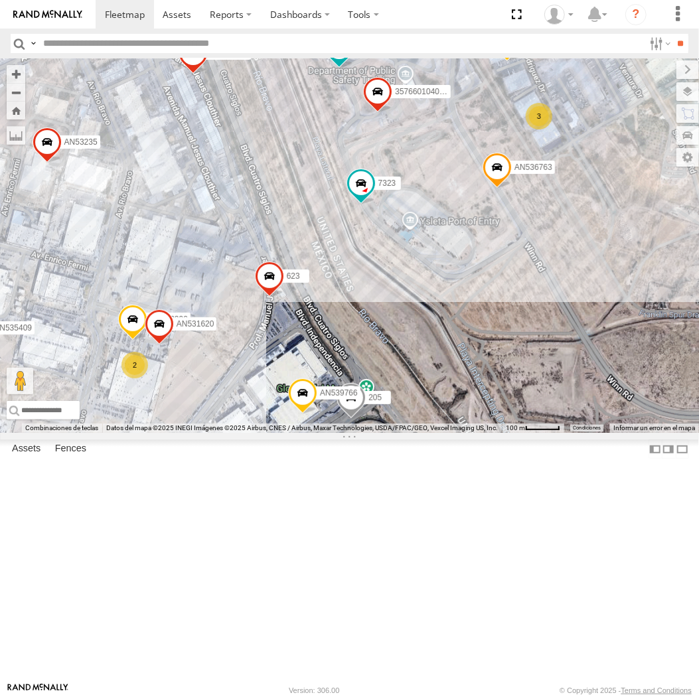
drag, startPoint x: 395, startPoint y: 423, endPoint x: 256, endPoint y: 497, distance: 157.8
click at [256, 433] on div "357660104096649 AN536763 AN532390 7323 015910001986465 8736 205 AN535409 AN5351…" at bounding box center [349, 245] width 699 height 375
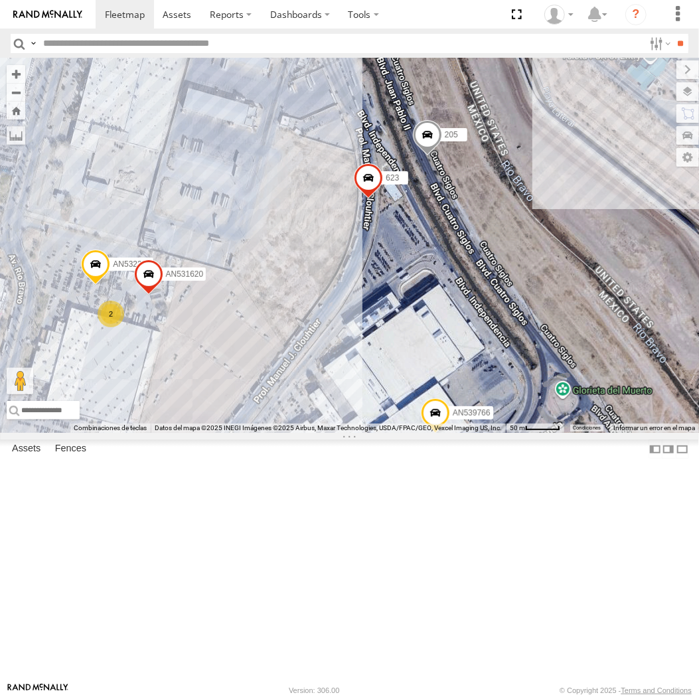
drag, startPoint x: 195, startPoint y: 555, endPoint x: 217, endPoint y: 508, distance: 51.7
click at [217, 433] on div "357660104096649 AN536763 AN532390 7323 015910001986465 8736 205 AN535409 AN5351…" at bounding box center [349, 245] width 699 height 375
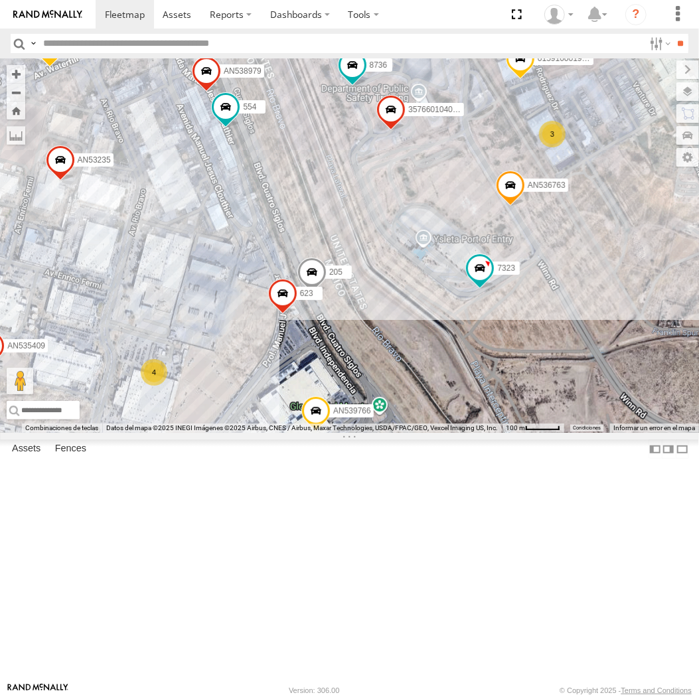
drag, startPoint x: 284, startPoint y: 468, endPoint x: 269, endPoint y: 496, distance: 31.5
click at [269, 433] on div "357660104096649 AN536763 7323 015910001986465 8736 205 AN535409 AN535154 623 AN…" at bounding box center [349, 245] width 699 height 375
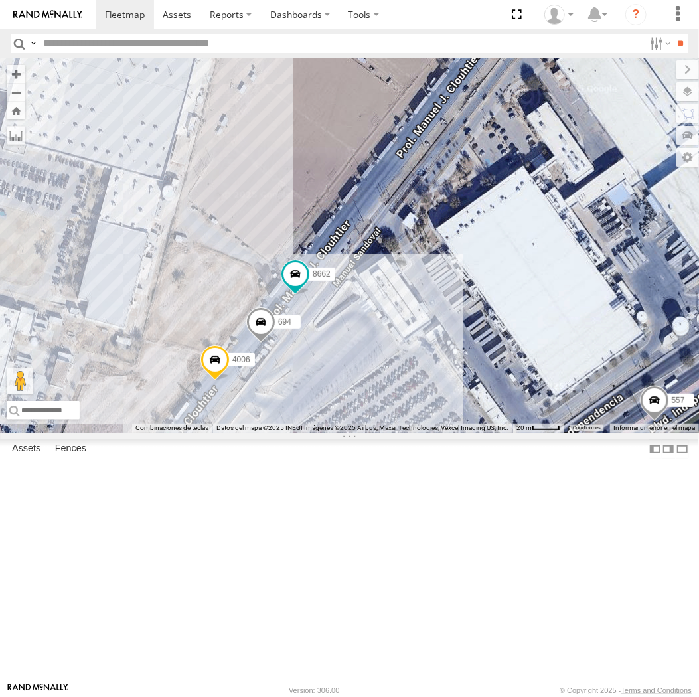
drag, startPoint x: 452, startPoint y: 404, endPoint x: 394, endPoint y: 438, distance: 67.9
click at [394, 433] on div "357660104096649 AN536763 4006 599 015910001986465 7041 AN535154 623 C995 AN5389…" at bounding box center [349, 245] width 699 height 375
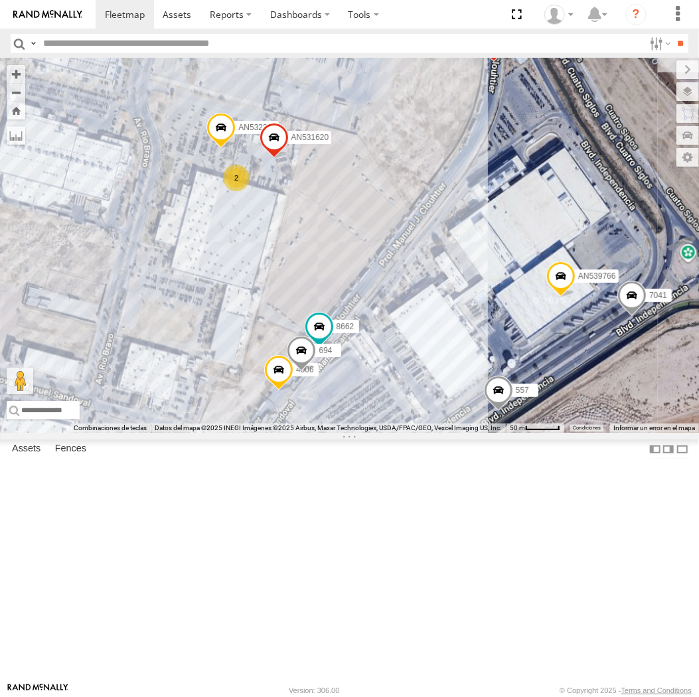
drag, startPoint x: 450, startPoint y: 345, endPoint x: 415, endPoint y: 405, distance: 69.0
click at [416, 405] on div "357660104096649 AN536763 4006 599 015910001986465 7041 AN535154 623 C995 AN5389…" at bounding box center [349, 245] width 699 height 375
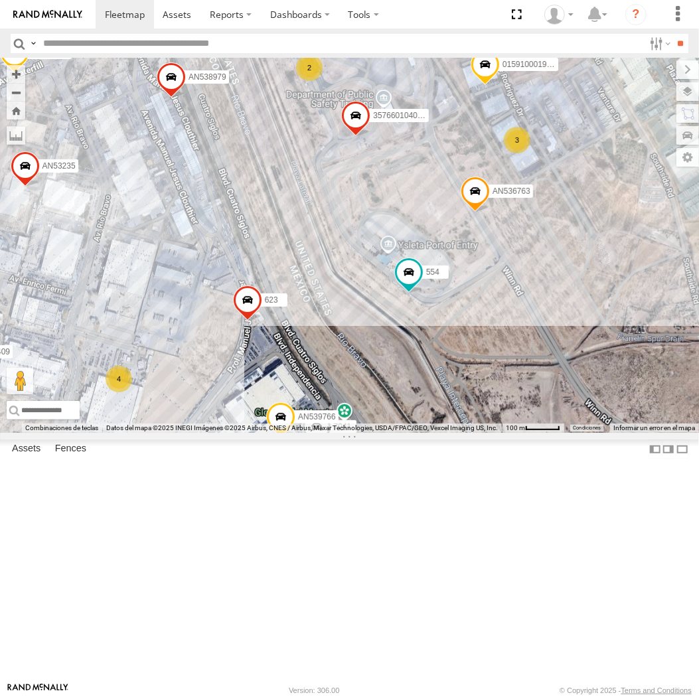
drag, startPoint x: 492, startPoint y: 369, endPoint x: 296, endPoint y: 502, distance: 236.4
click at [296, 433] on div "357660104096649 AN536763 4006 015910001986465 7041 AN535154 623 AN538979 AN5397…" at bounding box center [349, 245] width 699 height 375
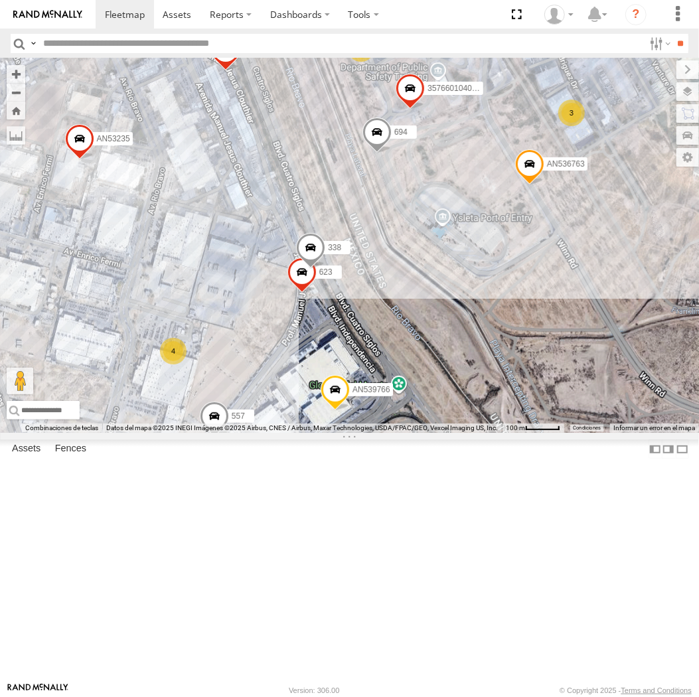
drag, startPoint x: 293, startPoint y: 270, endPoint x: 325, endPoint y: 299, distance: 43.7
click at [325, 299] on div "357660104096649 AN536763 694 015910001986465 AN535154 623 C995 338 AN538979 AN5…" at bounding box center [349, 245] width 699 height 375
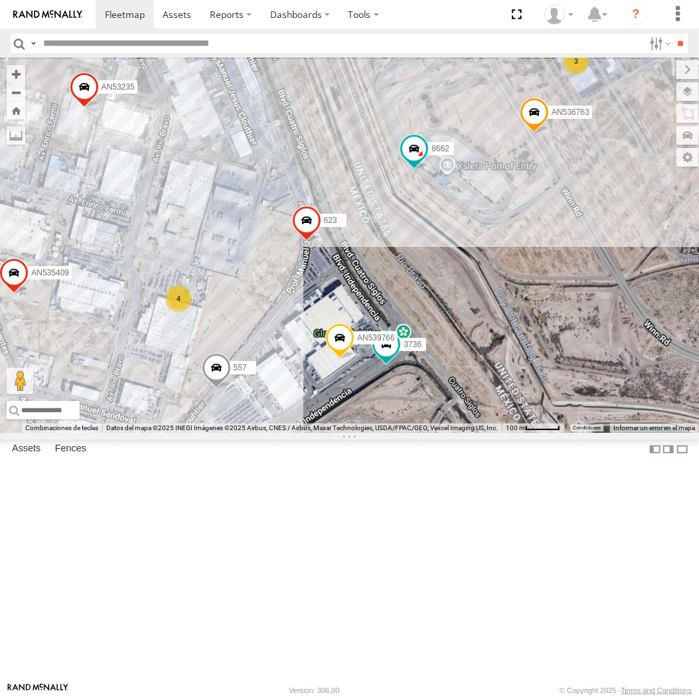
drag, startPoint x: 240, startPoint y: 321, endPoint x: 343, endPoint y: 136, distance: 212.0
click at [343, 136] on div "AN536776 015910001811580 ZJ535914 F2771 AN5310637 015910001979874 3576601040975…" at bounding box center [349, 245] width 699 height 375
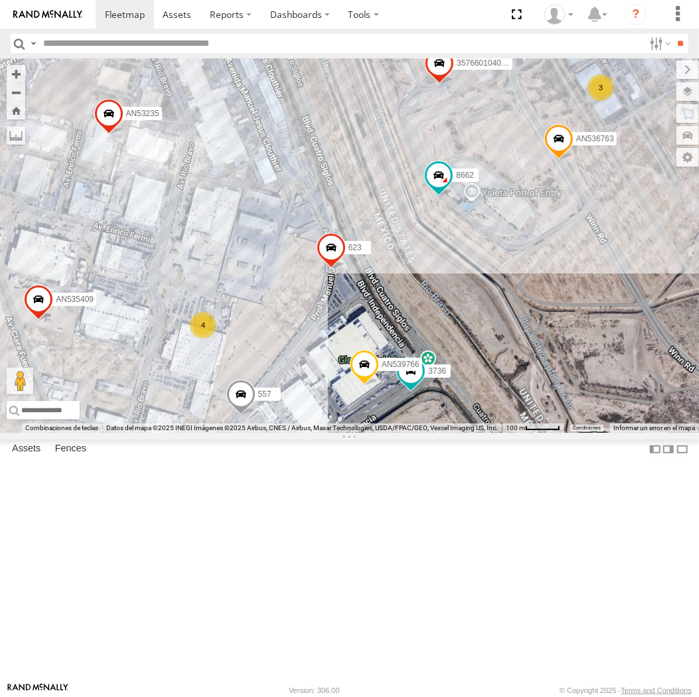
drag, startPoint x: 290, startPoint y: 175, endPoint x: 310, endPoint y: 210, distance: 40.2
click at [310, 210] on div "AN536776 015910001811580 ZJ535914 F2771 AN5310637 015910001979874 3576601040975…" at bounding box center [349, 245] width 699 height 375
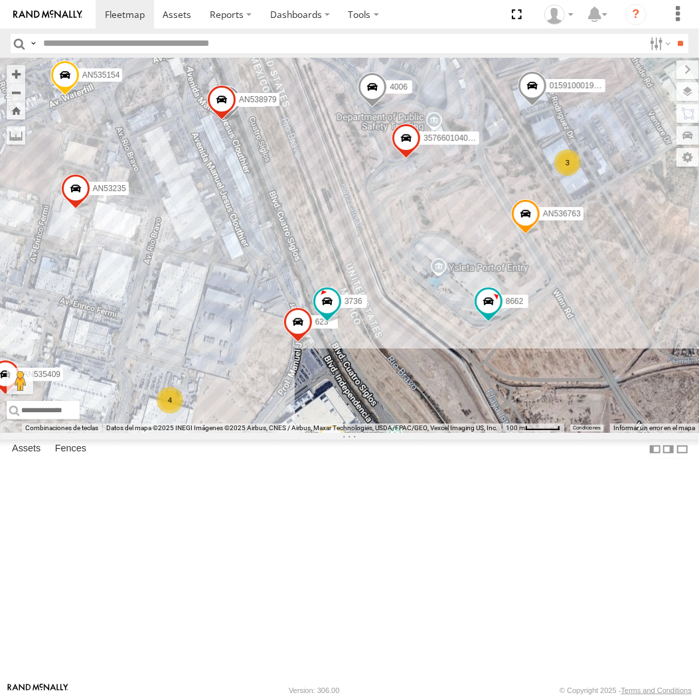
drag, startPoint x: 448, startPoint y: 400, endPoint x: 396, endPoint y: 490, distance: 103.9
click at [396, 433] on div "AN536776 015910001811580 ZJ535914 F2771 AN5310637 015910001979874 3576601040975…" at bounding box center [349, 245] width 699 height 375
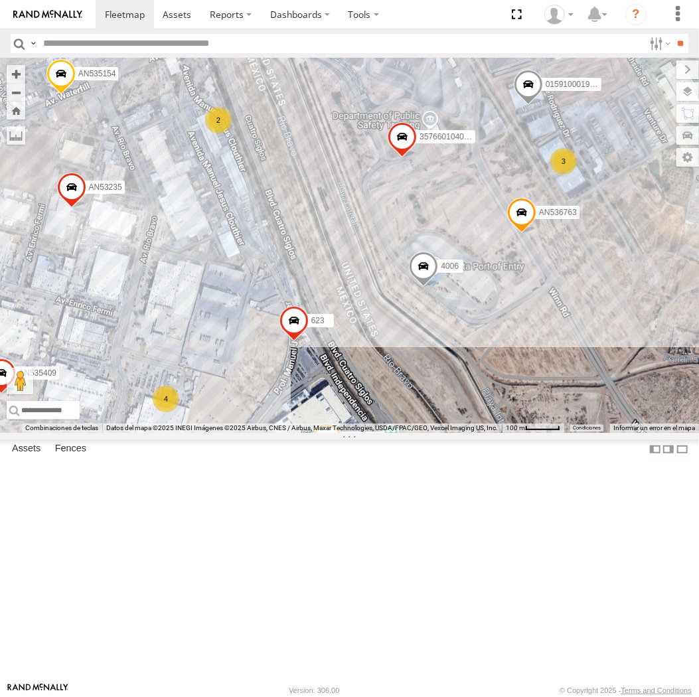
drag, startPoint x: 322, startPoint y: 313, endPoint x: 297, endPoint y: 323, distance: 27.1
click at [297, 323] on div "357660104096649 8662 AN536763 4006 015910001986465 AN535409 AN535154 623 3736 A…" at bounding box center [349, 245] width 699 height 375
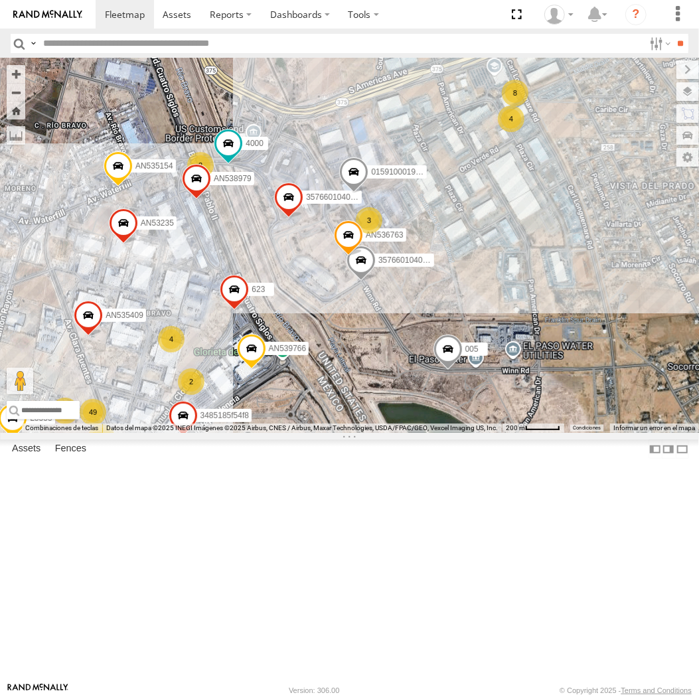
drag, startPoint x: 241, startPoint y: 339, endPoint x: 262, endPoint y: 337, distance: 21.4
click at [262, 337] on div "AN536776 AN535566 015910001811580 ZJ535914 F2771 845 AN531629 015910001991127 C…" at bounding box center [349, 245] width 699 height 375
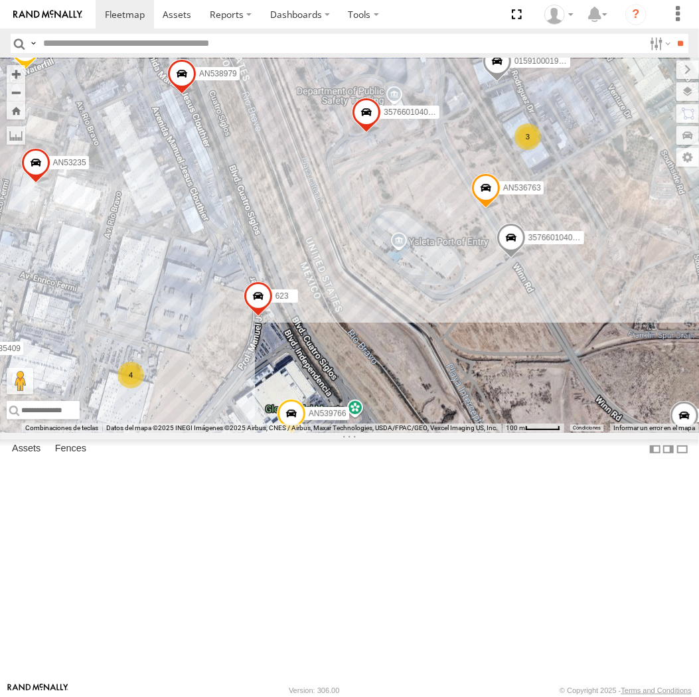
drag, startPoint x: 243, startPoint y: 350, endPoint x: 278, endPoint y: 206, distance: 148.2
click at [278, 206] on div "AN536776 AN535566 015910001811580 ZJ535914 F2771 845 AN531629 015910001991127 C…" at bounding box center [349, 245] width 699 height 375
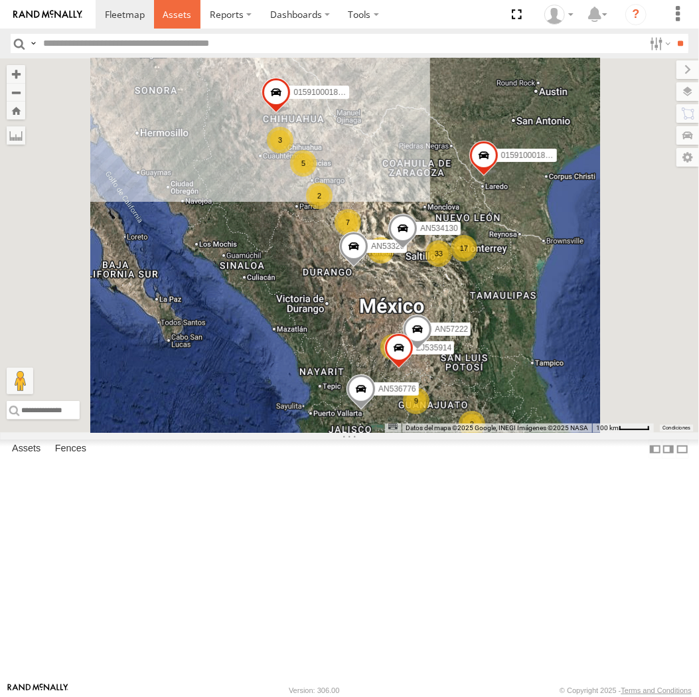
click at [183, 14] on span at bounding box center [177, 14] width 29 height 13
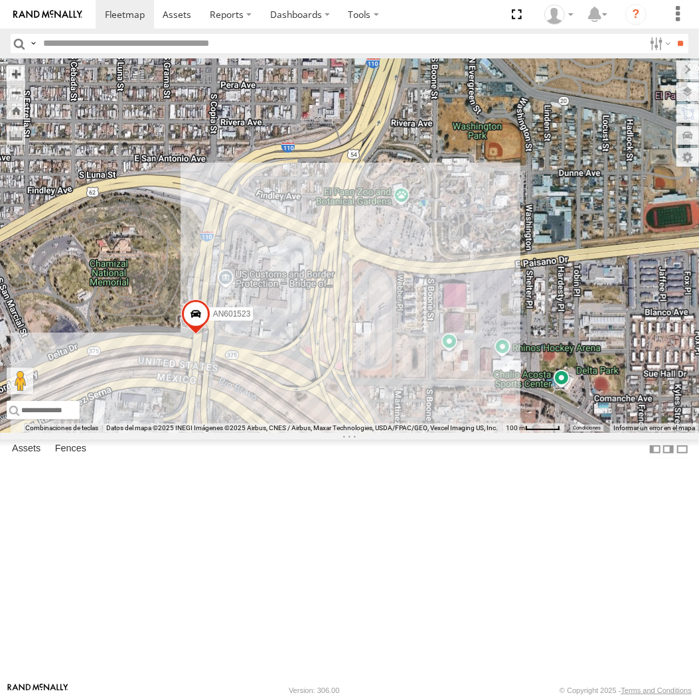
drag, startPoint x: 287, startPoint y: 502, endPoint x: 309, endPoint y: 466, distance: 41.5
click at [306, 433] on div "AN536776 015910001845018 015910001811580 ZJ535914 F2771 015910001975823 AN53106…" at bounding box center [349, 245] width 699 height 375
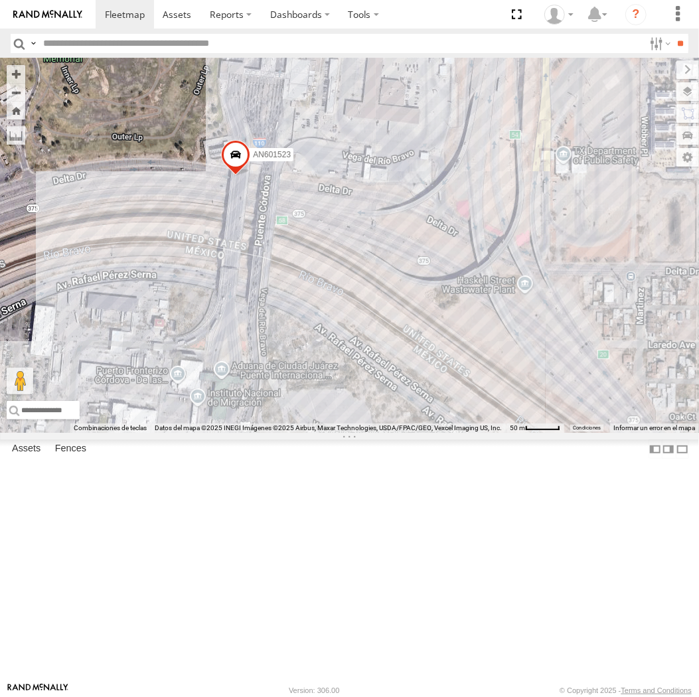
drag, startPoint x: 347, startPoint y: 407, endPoint x: 341, endPoint y: 460, distance: 53.5
click at [341, 433] on div "AN536776 015910001845018 015910001811580 ZJ535914 F2771 015910001975823 AN53106…" at bounding box center [349, 245] width 699 height 375
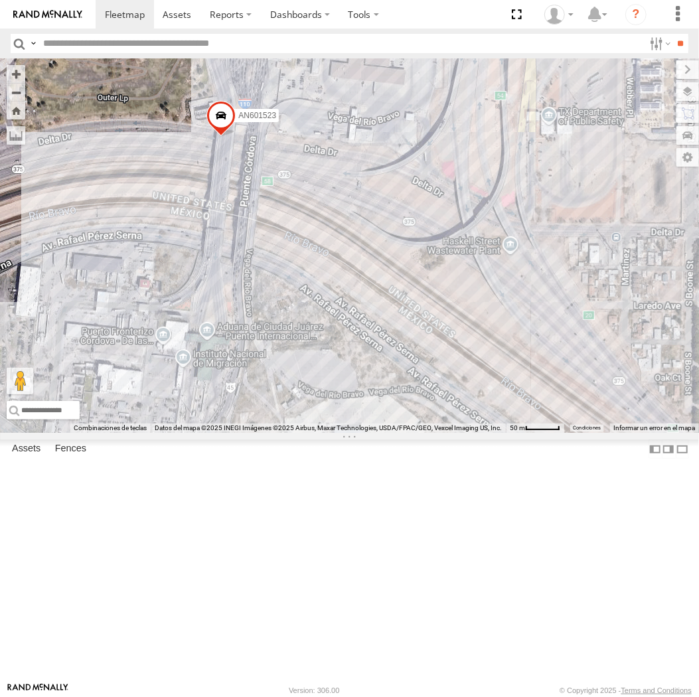
drag, startPoint x: 309, startPoint y: 430, endPoint x: 294, endPoint y: 391, distance: 42.7
click at [294, 391] on div "AN601271 AN601523" at bounding box center [349, 245] width 699 height 375
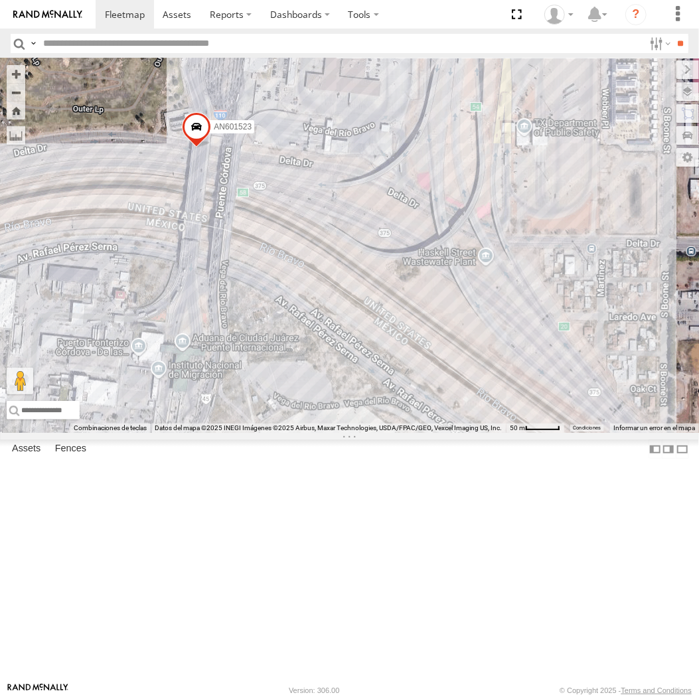
drag, startPoint x: 401, startPoint y: 334, endPoint x: 375, endPoint y: 355, distance: 33.1
click at [375, 355] on div "AN601271 AN601523" at bounding box center [349, 245] width 699 height 375
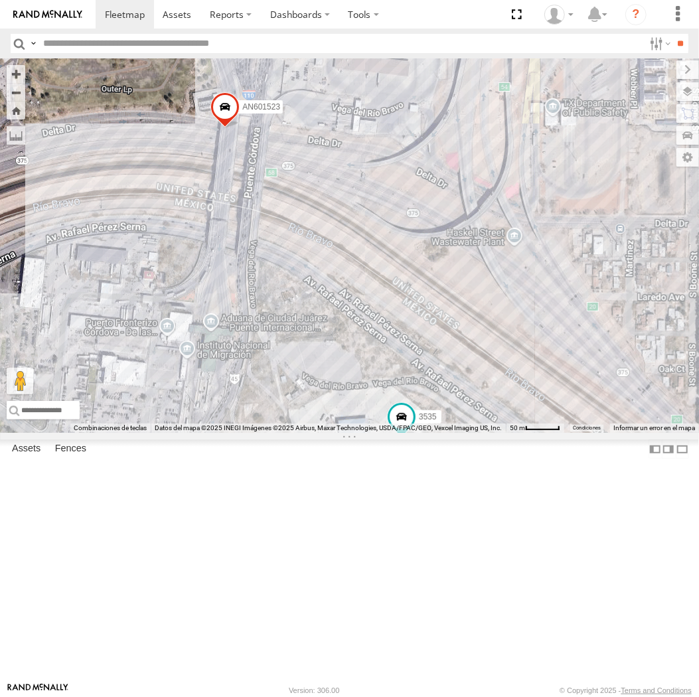
drag, startPoint x: 347, startPoint y: 502, endPoint x: 386, endPoint y: 470, distance: 50.5
click at [386, 433] on div "3535 AN601271 AN601523" at bounding box center [349, 245] width 699 height 375
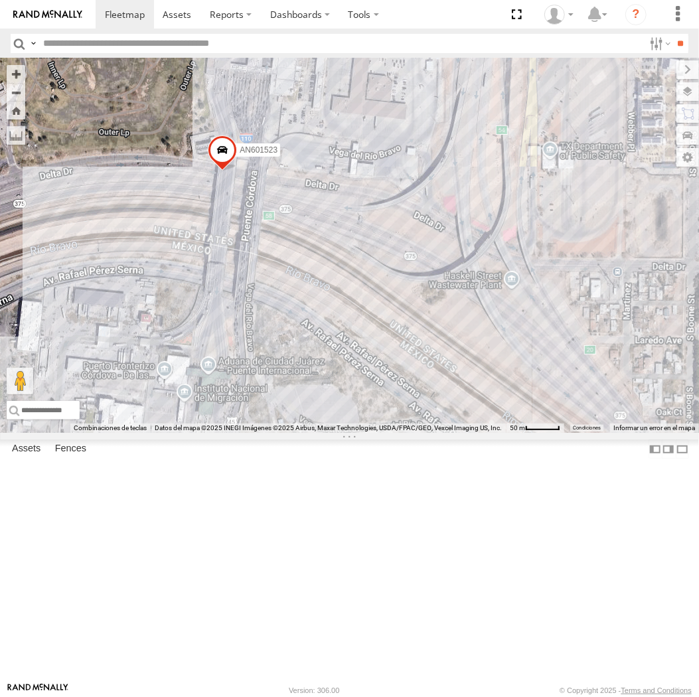
drag, startPoint x: 413, startPoint y: 416, endPoint x: 409, endPoint y: 464, distance: 47.9
click at [409, 433] on div "3535 AN601271 AN601523" at bounding box center [349, 245] width 699 height 375
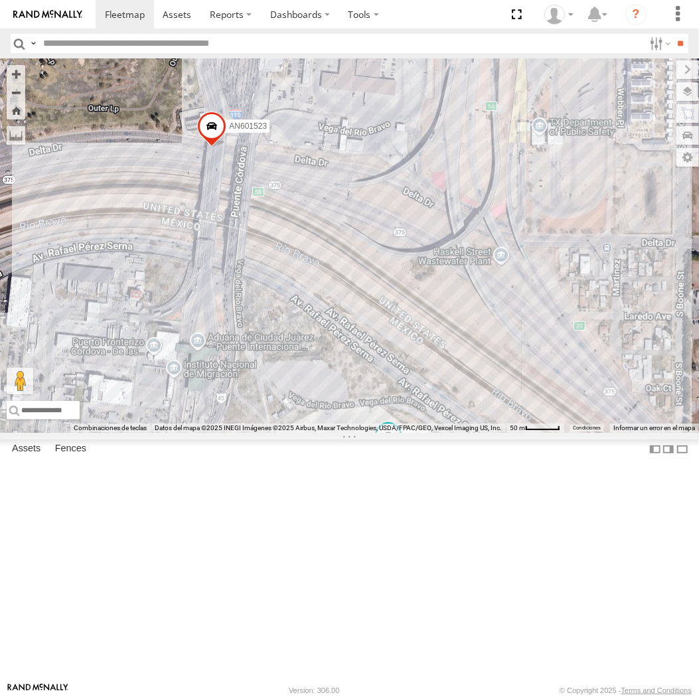
drag, startPoint x: 337, startPoint y: 397, endPoint x: 322, endPoint y: 373, distance: 27.5
click at [322, 373] on div "3535 AN601271 AN601523" at bounding box center [349, 245] width 699 height 375
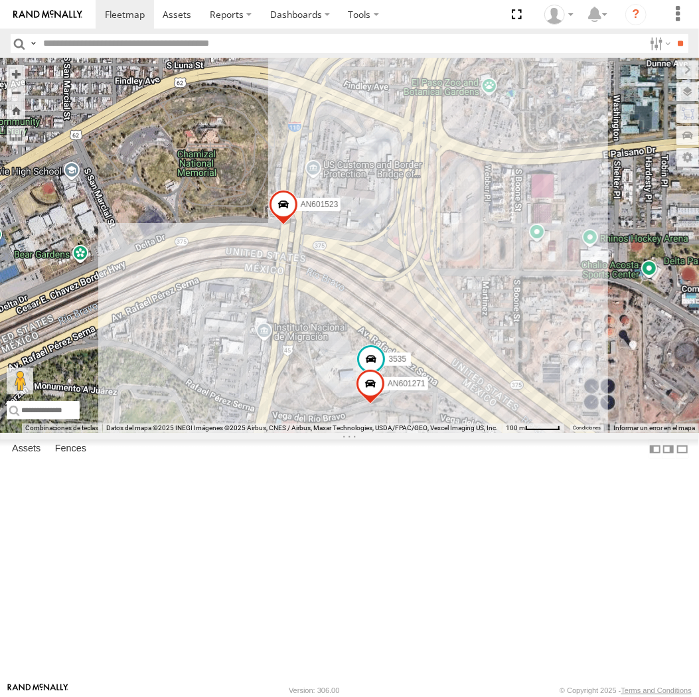
drag, startPoint x: 343, startPoint y: 350, endPoint x: 367, endPoint y: 389, distance: 45.3
click at [367, 389] on div "3535 AN601271 AN601523" at bounding box center [349, 245] width 699 height 375
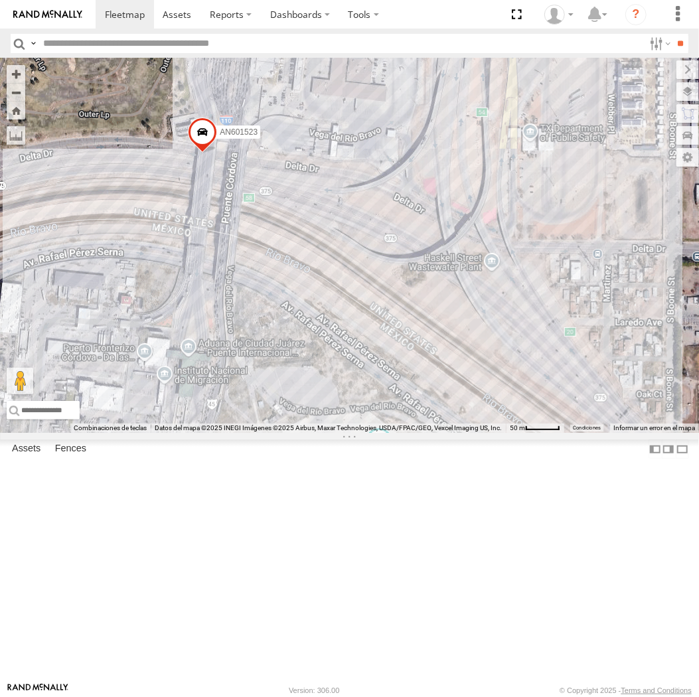
drag, startPoint x: 386, startPoint y: 424, endPoint x: 395, endPoint y: 400, distance: 25.7
click at [395, 400] on div "3535 AN601271 AN601523" at bounding box center [349, 245] width 699 height 375
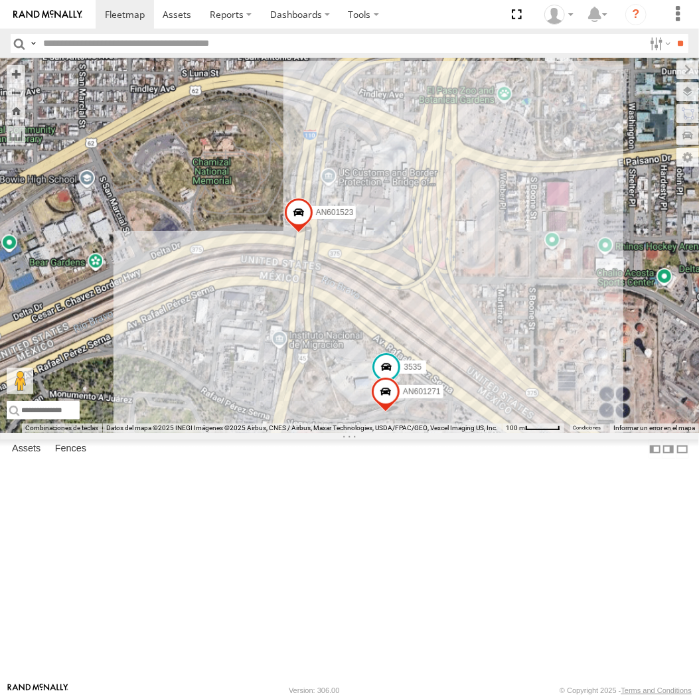
drag, startPoint x: 395, startPoint y: 399, endPoint x: 392, endPoint y: 422, distance: 22.7
click at [393, 422] on div "3535 AN601271 AN601523" at bounding box center [349, 245] width 699 height 375
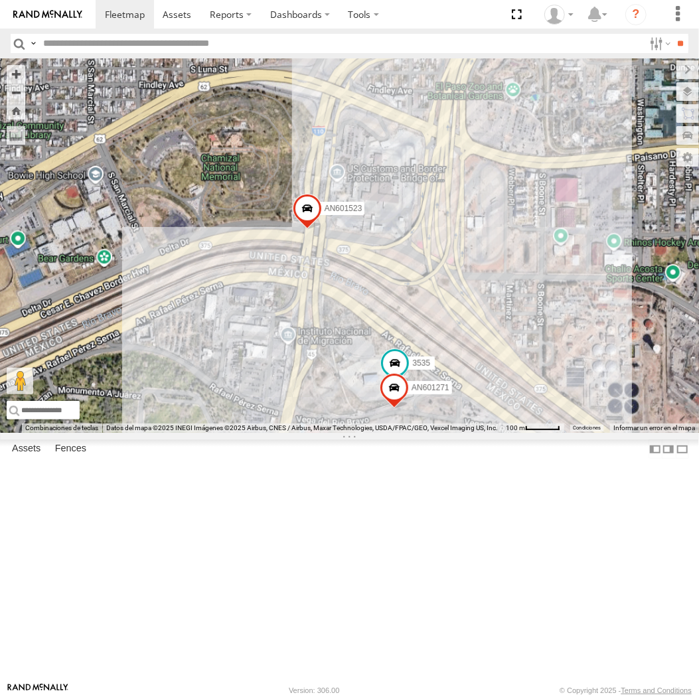
drag, startPoint x: 388, startPoint y: 408, endPoint x: 399, endPoint y: 404, distance: 11.4
click at [399, 404] on div "3535 AN601271 AN601523" at bounding box center [349, 245] width 699 height 375
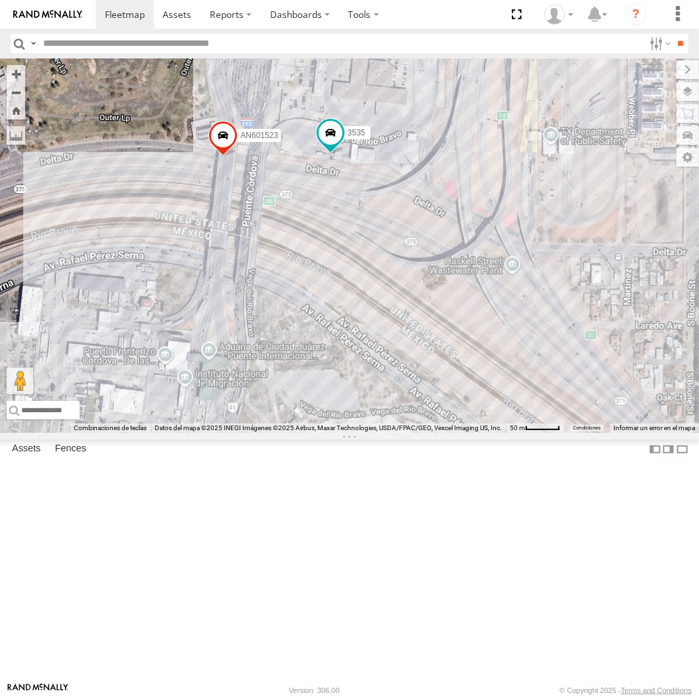
drag, startPoint x: 312, startPoint y: 318, endPoint x: 468, endPoint y: 339, distance: 157.6
click at [468, 339] on div "3535 AN601271 AN601523 AN73525" at bounding box center [349, 245] width 699 height 375
click at [450, 416] on div "3535 AN601271 AN601523 AN73525" at bounding box center [349, 245] width 699 height 375
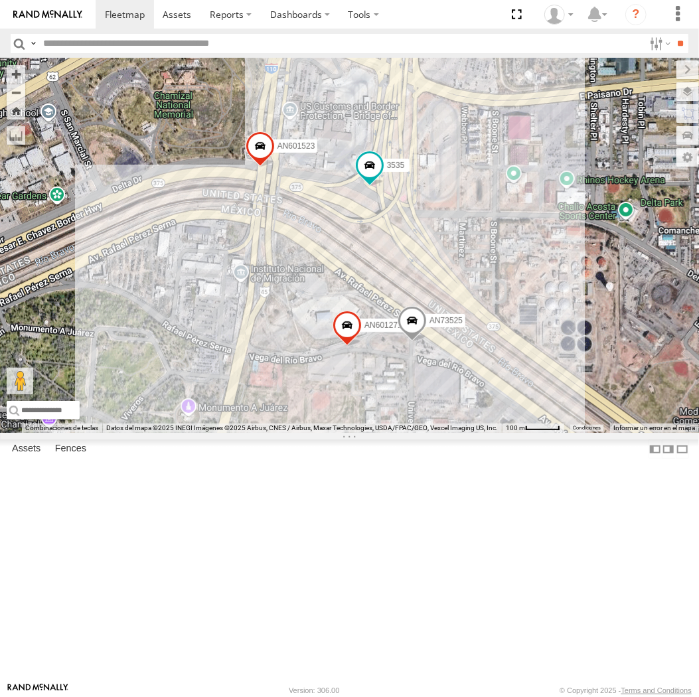
drag, startPoint x: 434, startPoint y: 446, endPoint x: 302, endPoint y: 355, distance: 160.5
click at [302, 355] on div "3535 AN601271 AN601523 AN73525" at bounding box center [349, 245] width 699 height 375
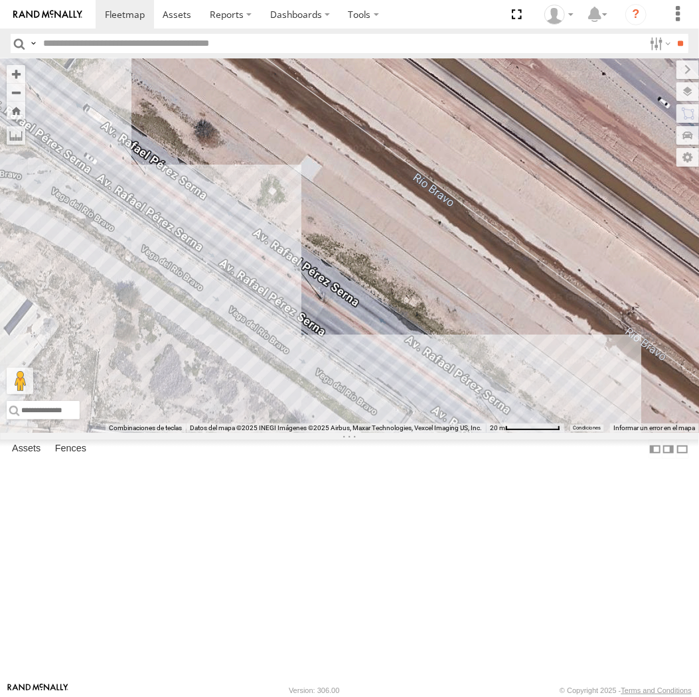
drag, startPoint x: 541, startPoint y: 540, endPoint x: 515, endPoint y: 401, distance: 142.0
click at [515, 401] on div "3535 AN601271 AN601523 205" at bounding box center [349, 245] width 699 height 375
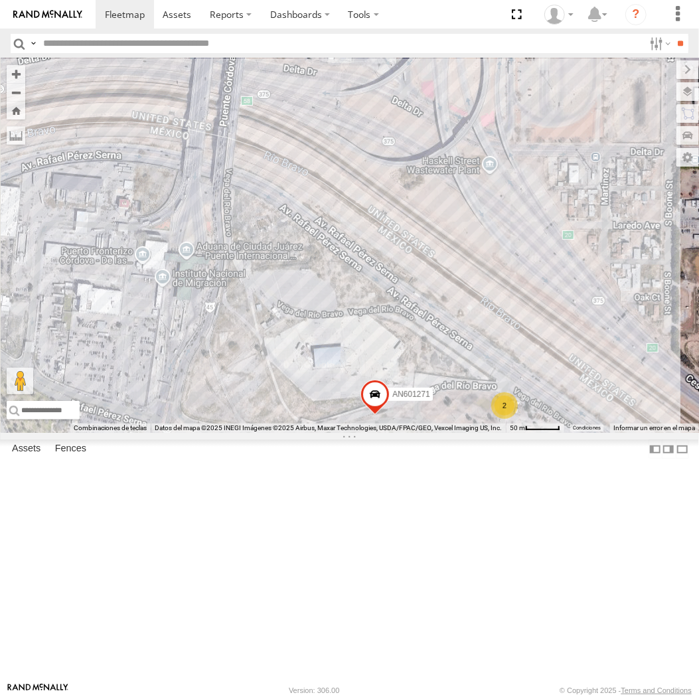
drag, startPoint x: 397, startPoint y: 268, endPoint x: 429, endPoint y: 351, distance: 88.9
click at [428, 350] on div "3535 AN601271 AN601523 205 2" at bounding box center [349, 245] width 699 height 375
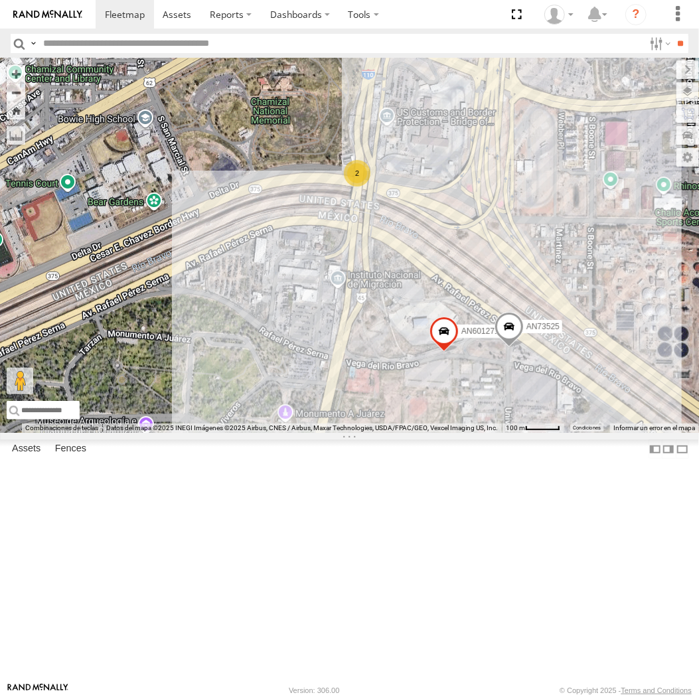
drag, startPoint x: 492, startPoint y: 339, endPoint x: 476, endPoint y: 349, distance: 19.4
click at [477, 349] on div "AN536776 015910001811580 ZJ535914 F2771 3535 845 AN531629 015910001991127 141 A…" at bounding box center [349, 245] width 699 height 375
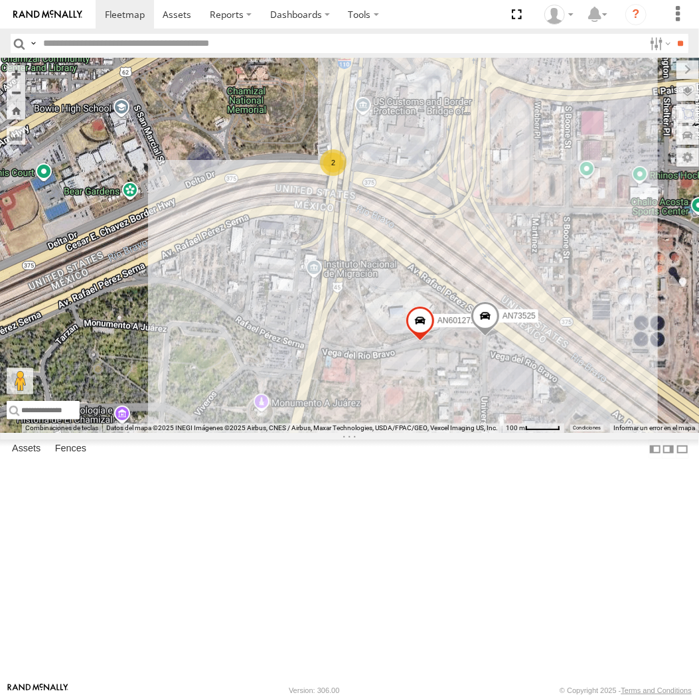
drag, startPoint x: 432, startPoint y: 323, endPoint x: 435, endPoint y: 337, distance: 14.2
click at [435, 337] on div "AN536776 015910001811580 ZJ535914 F2771 3535 845 AN531629 015910001991127 141 A…" at bounding box center [349, 245] width 699 height 375
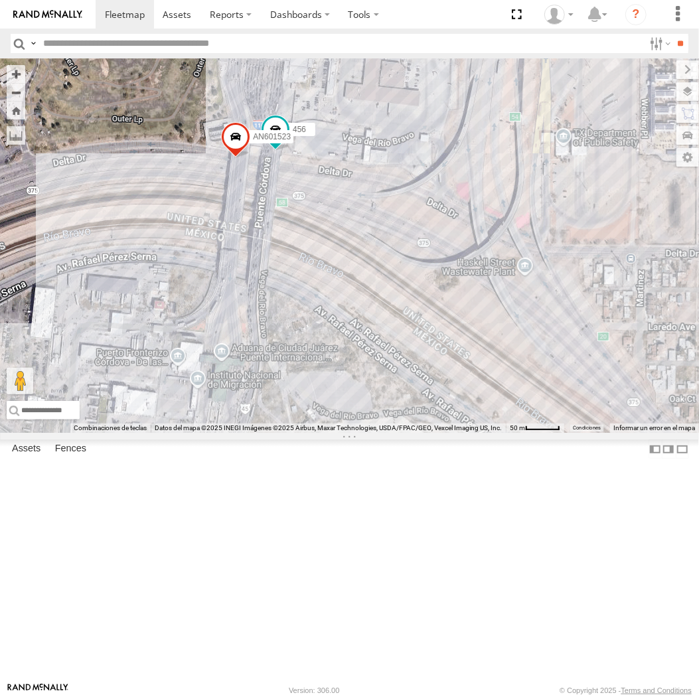
drag, startPoint x: 443, startPoint y: 336, endPoint x: 437, endPoint y: 349, distance: 14.0
click at [437, 349] on div "AN536776 015910001811580 ZJ535914 F2771 3535 845 AN531629 015910001991127 141 A…" at bounding box center [349, 245] width 699 height 375
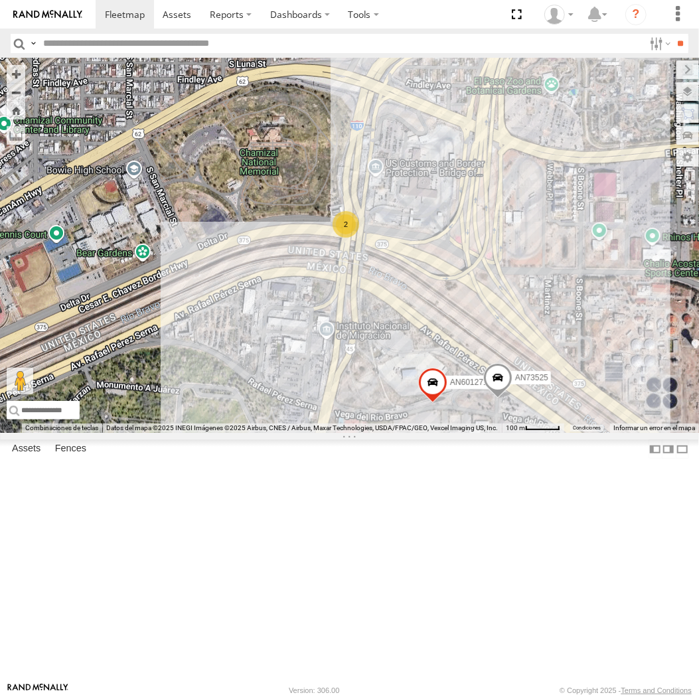
drag, startPoint x: 290, startPoint y: 353, endPoint x: 260, endPoint y: 323, distance: 41.8
click at [260, 323] on div "AN536776 015910001811580 ZJ535914 F2771 3535 845 AN531629 015910001991127 141 A…" at bounding box center [349, 245] width 699 height 375
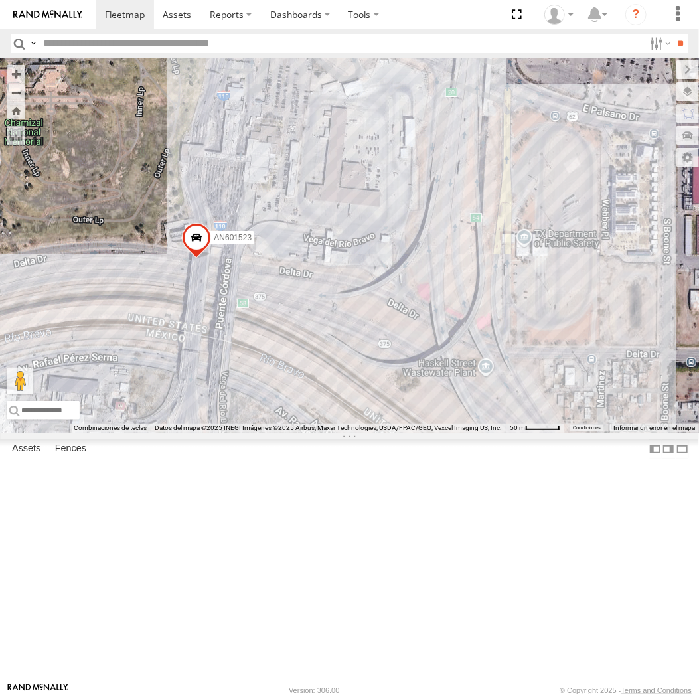
drag, startPoint x: 318, startPoint y: 413, endPoint x: 326, endPoint y: 304, distance: 109.3
click at [326, 306] on div "AN536776 015910001811580 ZJ535914 F2771 845 AN531629 015910001991127 AN5310637 …" at bounding box center [349, 245] width 699 height 375
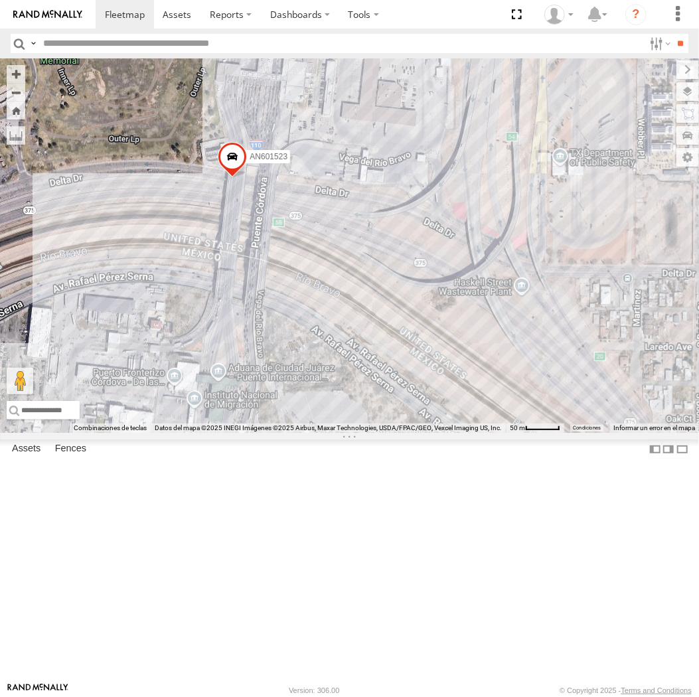
drag, startPoint x: 330, startPoint y: 277, endPoint x: 357, endPoint y: 363, distance: 89.7
click at [357, 362] on div "AN536776 015910001811580 ZJ535914 F2771 845 AN531629 015910001991127 AN5310637 …" at bounding box center [349, 245] width 699 height 375
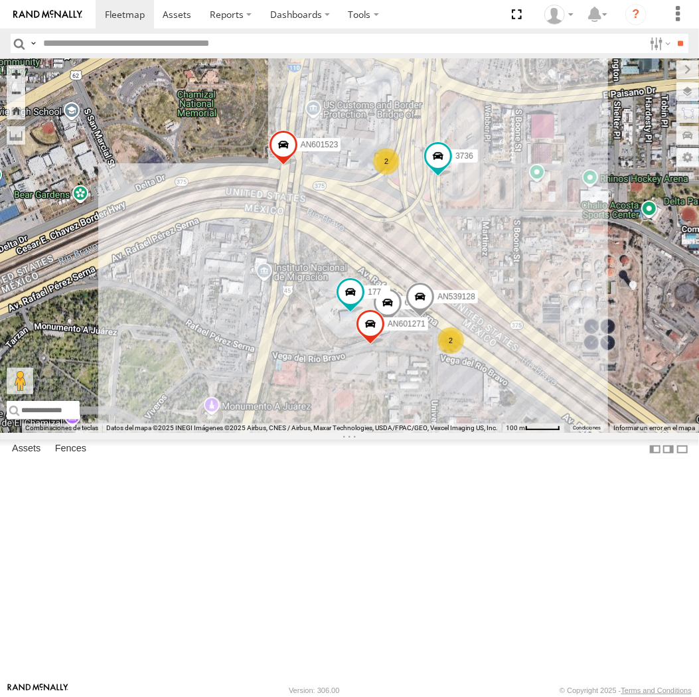
drag, startPoint x: 290, startPoint y: 347, endPoint x: 382, endPoint y: 341, distance: 92.5
click at [382, 341] on div "AN539128 AN601271 6792 AN601523 177 3736 2 2" at bounding box center [349, 245] width 699 height 375
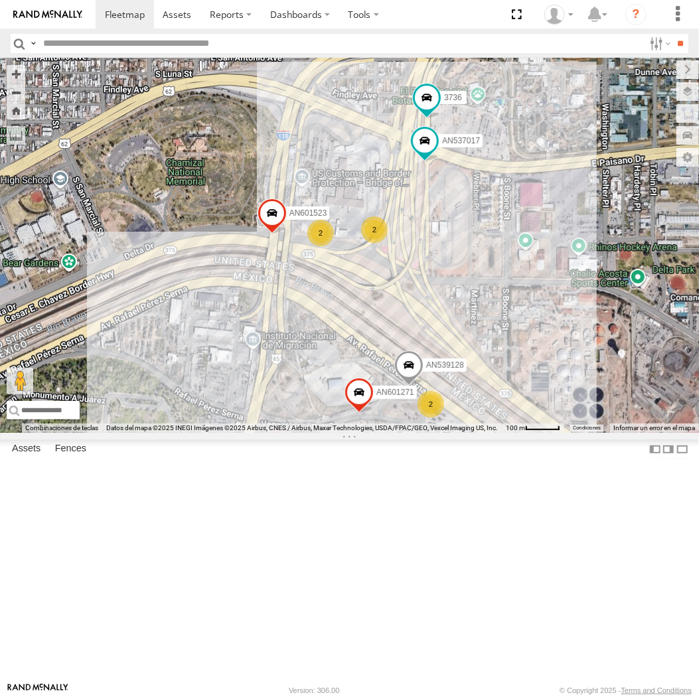
click at [373, 409] on div "AN539128 AN601271 AN601523 3736 2 639 2 2 AN537017" at bounding box center [349, 245] width 699 height 375
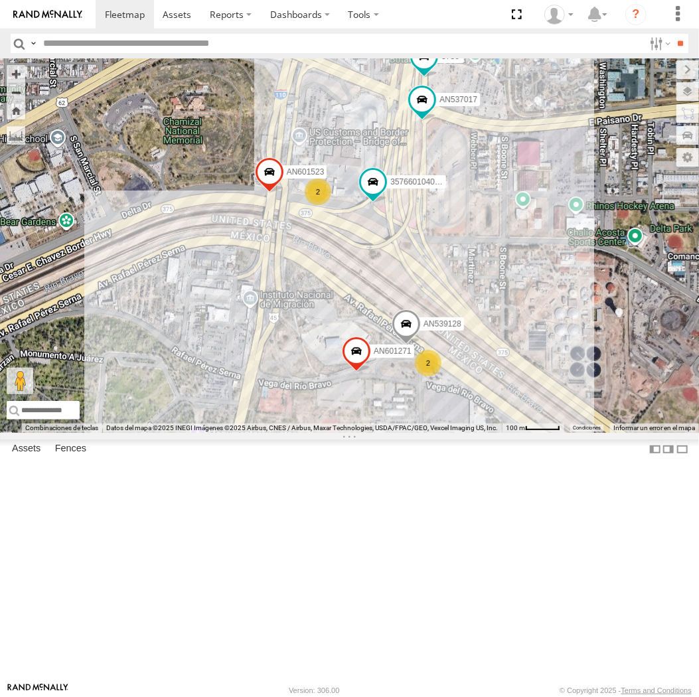
drag, startPoint x: 372, startPoint y: 422, endPoint x: 366, endPoint y: 379, distance: 42.9
click at [366, 379] on div "AN539128 AN601271 AN601523 3736 639 AN537017 357660104093729 2 2" at bounding box center [349, 245] width 699 height 375
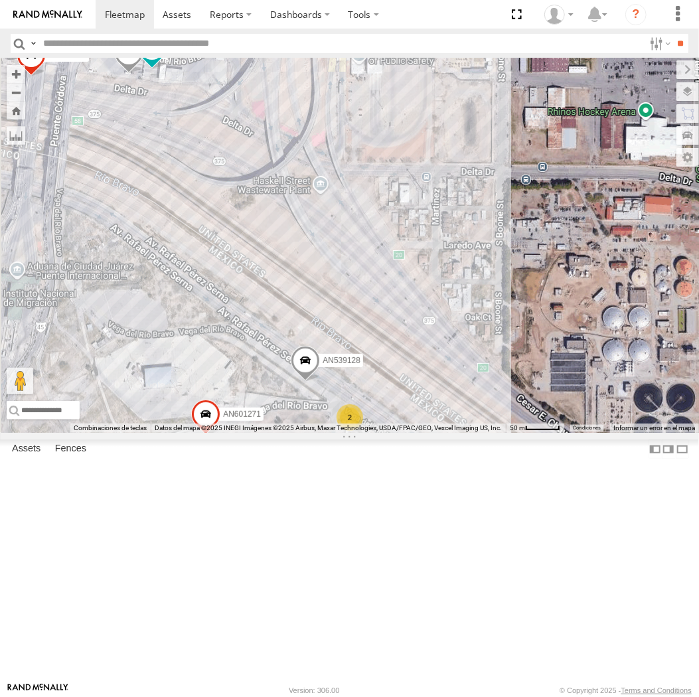
drag, startPoint x: 267, startPoint y: 334, endPoint x: 354, endPoint y: 416, distance: 119.8
click at [353, 416] on div "AN539128 AN601271 AN601523 3736 639 AN537017 357660104093729 2 6792 177" at bounding box center [349, 245] width 699 height 375
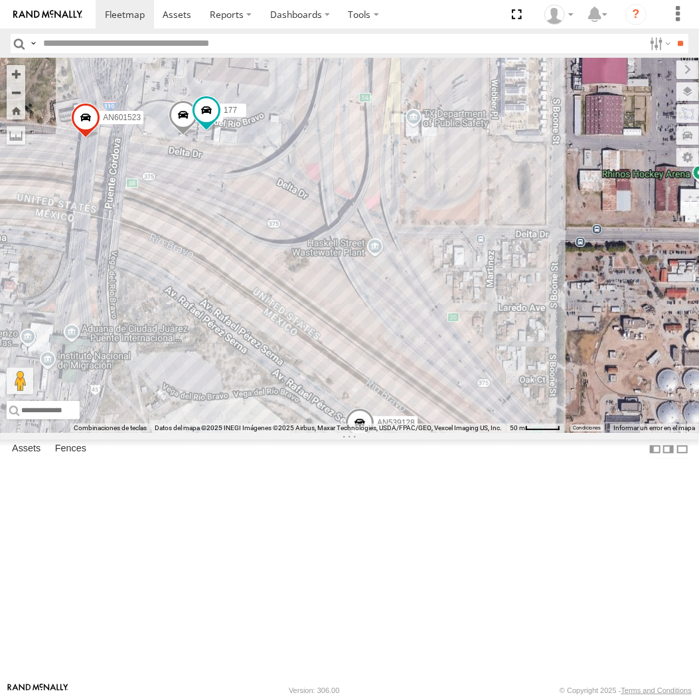
drag, startPoint x: 335, startPoint y: 388, endPoint x: 347, endPoint y: 393, distance: 13.5
click at [346, 392] on div "AN539128 AN601271 AN601523 3736 639 AN537017 357660104093729 2 6792 177" at bounding box center [349, 245] width 699 height 375
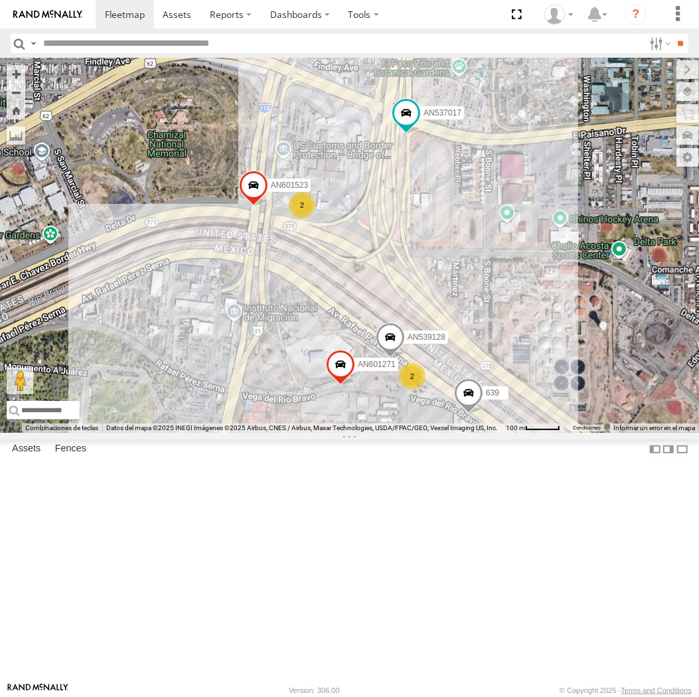
drag, startPoint x: 329, startPoint y: 386, endPoint x: 361, endPoint y: 386, distance: 31.2
click at [361, 386] on div "AN539128 AN601271 AN601523 3736 639 AN537017 357660104093729 2 2" at bounding box center [349, 245] width 699 height 375
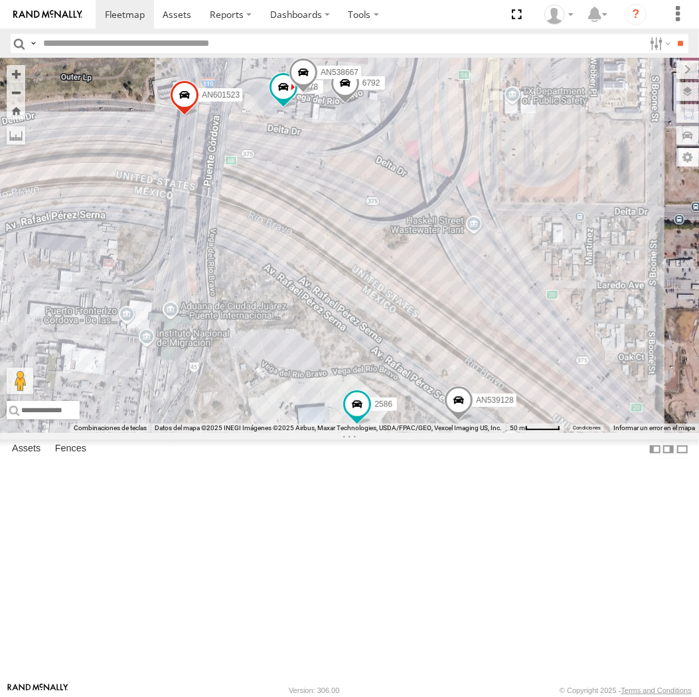
drag, startPoint x: 322, startPoint y: 339, endPoint x: 341, endPoint y: 377, distance: 42.5
click at [341, 377] on div "AN536776 AN538709 AN535566 015910001811580 ZJ535914 F2771 AN5310637 2577 AN5338…" at bounding box center [349, 245] width 699 height 375
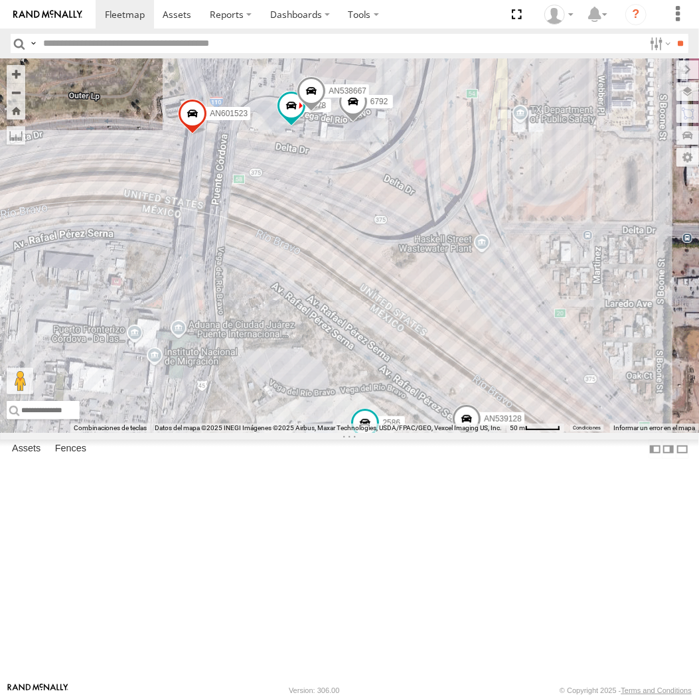
drag, startPoint x: 351, startPoint y: 355, endPoint x: 367, endPoint y: 393, distance: 40.5
click at [367, 393] on div "AN536776 AN538709 AN535566 015910001811580 ZJ535914 F2771 AN5310637 2577 AN5338…" at bounding box center [349, 245] width 699 height 375
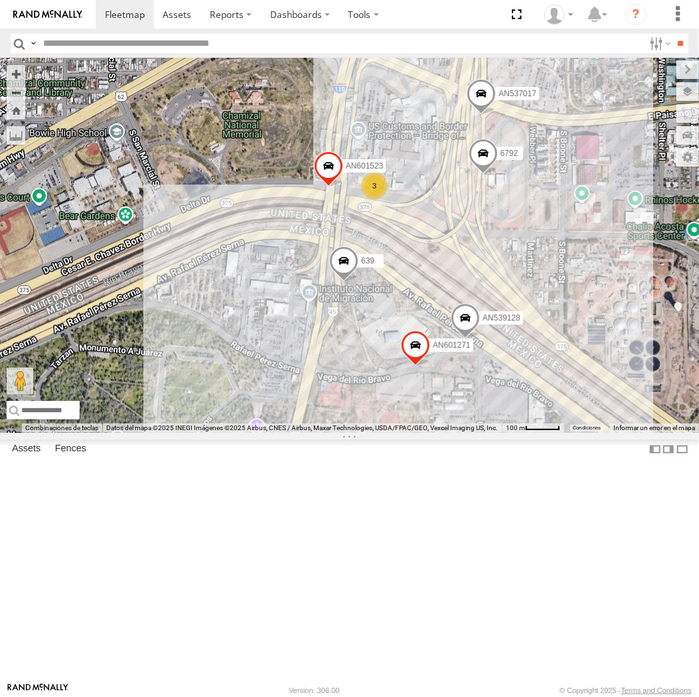
drag, startPoint x: 446, startPoint y: 403, endPoint x: 631, endPoint y: 399, distance: 184.7
click at [425, 349] on div "AN539128 639 AN601271 6792 AN601523 AN537017 3" at bounding box center [349, 245] width 699 height 375
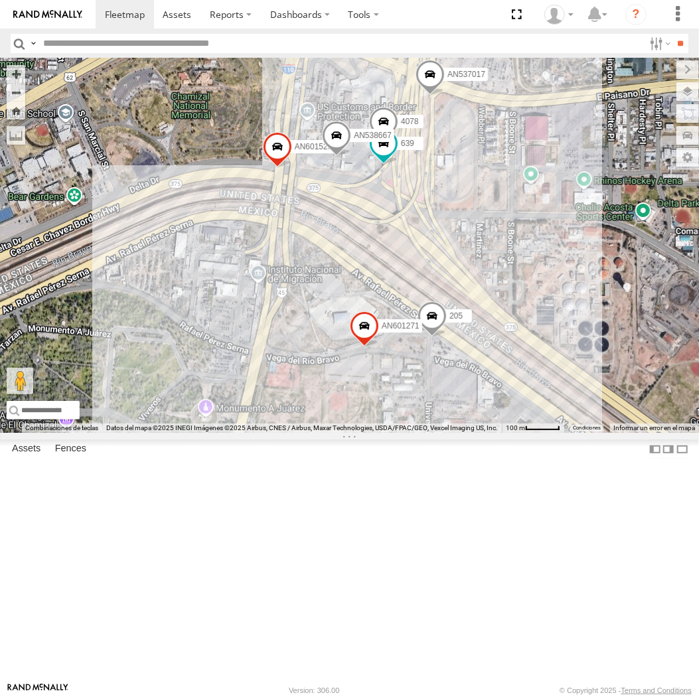
drag, startPoint x: 333, startPoint y: 321, endPoint x: 363, endPoint y: 372, distance: 59.0
click at [363, 372] on div "AN536776 AN538709 015910001811580 ZJ535914 F2771 AN53326 AN5310637 2577 AN53389…" at bounding box center [349, 245] width 699 height 375
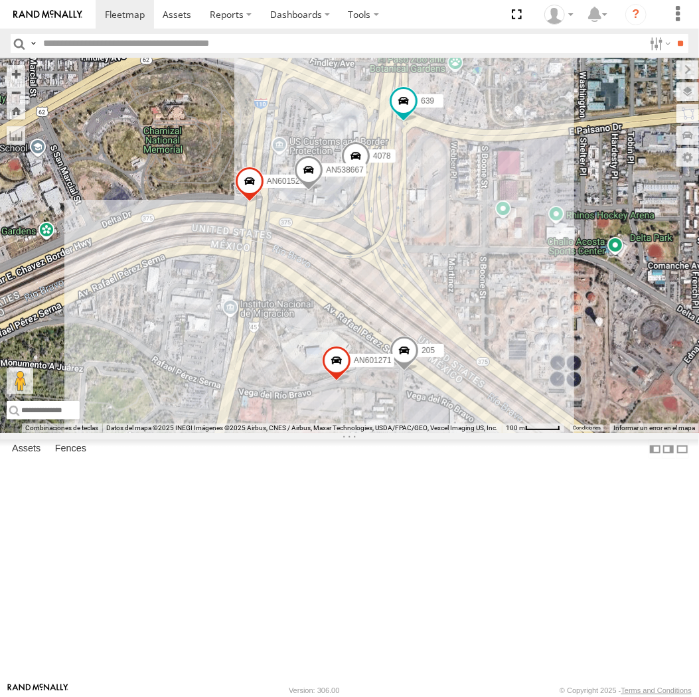
drag, startPoint x: 416, startPoint y: 395, endPoint x: 353, endPoint y: 388, distance: 63.5
click at [353, 388] on div "639 AN601271 AN601523 205 AN537017 4078 AN538667" at bounding box center [349, 245] width 699 height 375
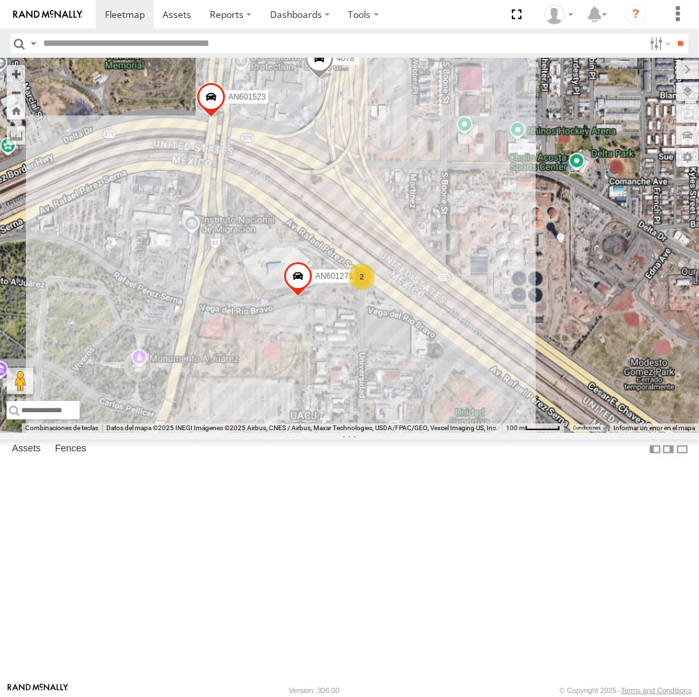
drag, startPoint x: 294, startPoint y: 299, endPoint x: 333, endPoint y: 349, distance: 63.8
click at [333, 349] on div "015910001975823 AN536776 AN538709 015910001845018 AN57222 015910001811580 ZJ535…" at bounding box center [349, 245] width 699 height 375
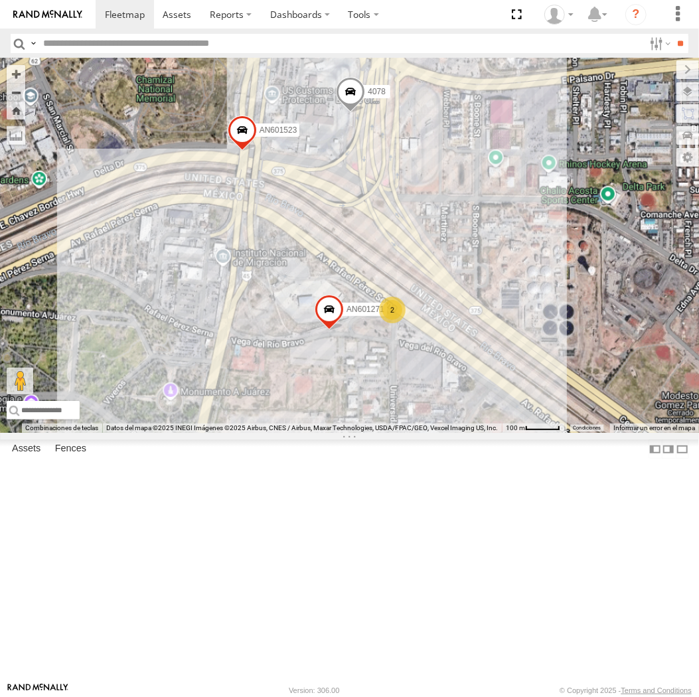
drag, startPoint x: 278, startPoint y: 273, endPoint x: 306, endPoint y: 309, distance: 45.4
click at [306, 309] on div "015910001975823 AN536776 AN538709 015910001845018 AN57222 015910001811580 ZJ535…" at bounding box center [349, 245] width 699 height 375
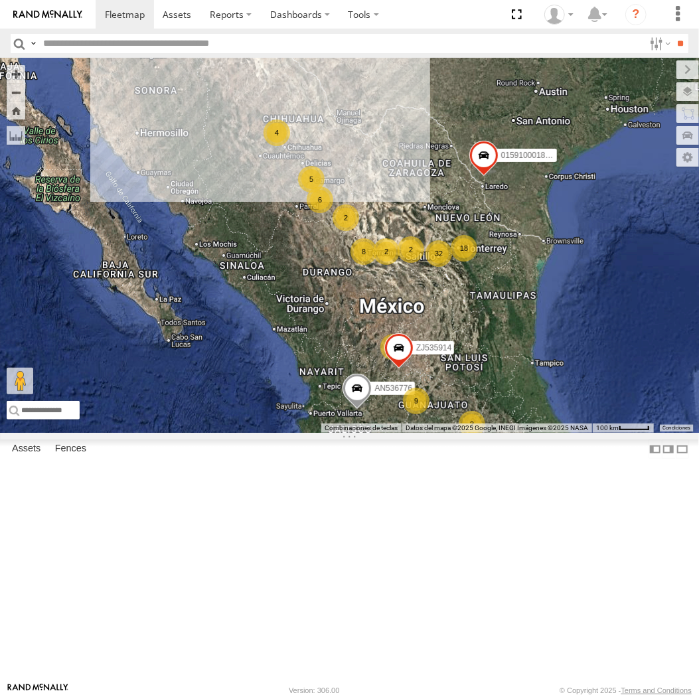
drag, startPoint x: 33, startPoint y: 45, endPoint x: 45, endPoint y: 78, distance: 35.7
click at [33, 45] on label at bounding box center [33, 43] width 11 height 19
click at [0, 0] on span "Asset Label" at bounding box center [0, 0] width 0 height 0
click at [248, 40] on input "text" at bounding box center [341, 43] width 606 height 19
click at [674, 34] on input "**" at bounding box center [681, 43] width 15 height 19
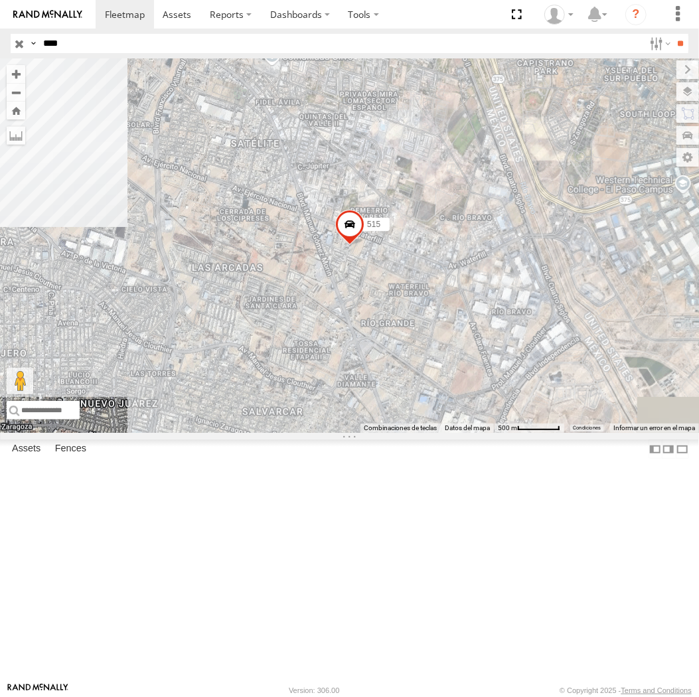
click at [674, 34] on input "**" at bounding box center [681, 43] width 15 height 19
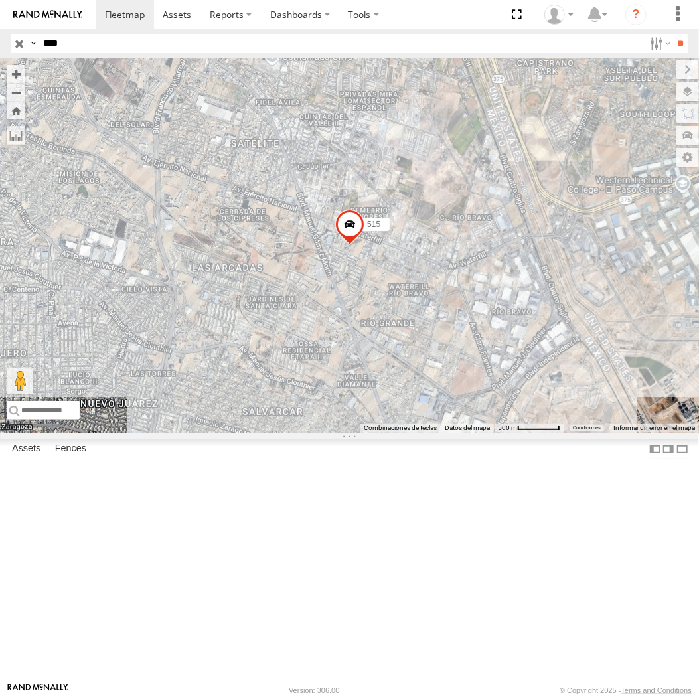
click at [236, 43] on input "****" at bounding box center [341, 43] width 606 height 19
click at [674, 34] on input "**" at bounding box center [681, 43] width 15 height 19
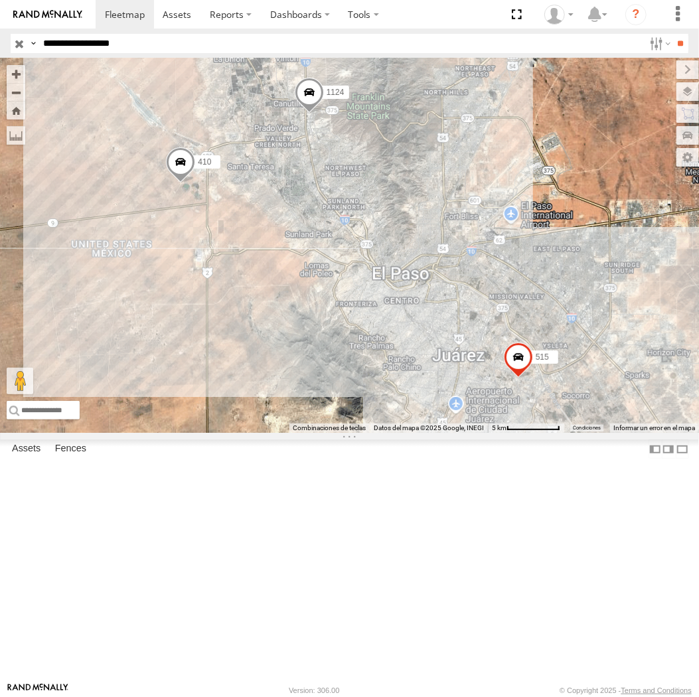
type input "**********"
click at [674, 34] on input "**" at bounding box center [681, 43] width 15 height 19
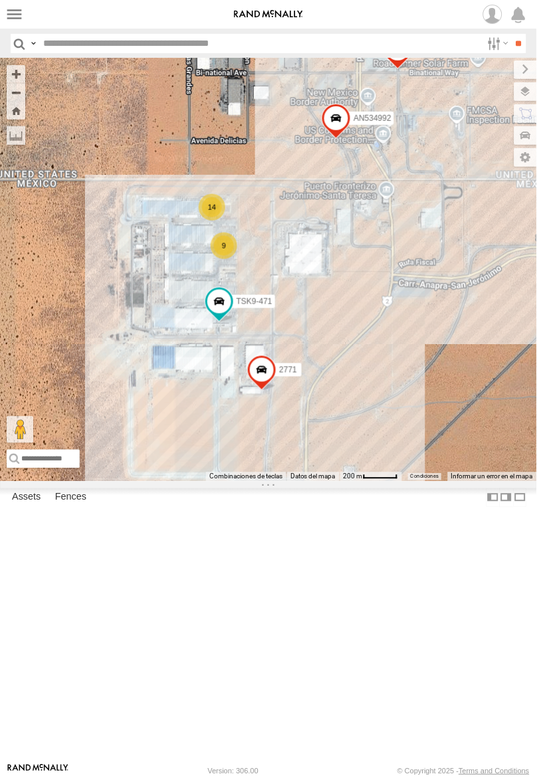
drag, startPoint x: 306, startPoint y: 420, endPoint x: 221, endPoint y: 428, distance: 85.4
click at [221, 428] on div "AN536776 015910001845018 015910001811580 ZJ535914 F2771 845 015910001991127 AN5…" at bounding box center [268, 269] width 537 height 423
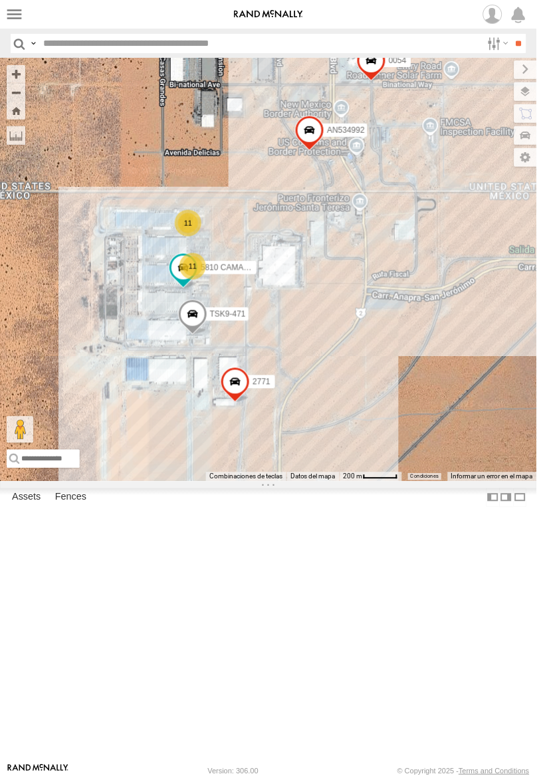
drag, startPoint x: 380, startPoint y: 264, endPoint x: 275, endPoint y: 359, distance: 141.6
click at [275, 359] on div "AN536776 015910001845018 015910001811580 ZJ535914 F2771 AN53875 4668 2577 11 11…" at bounding box center [268, 269] width 537 height 423
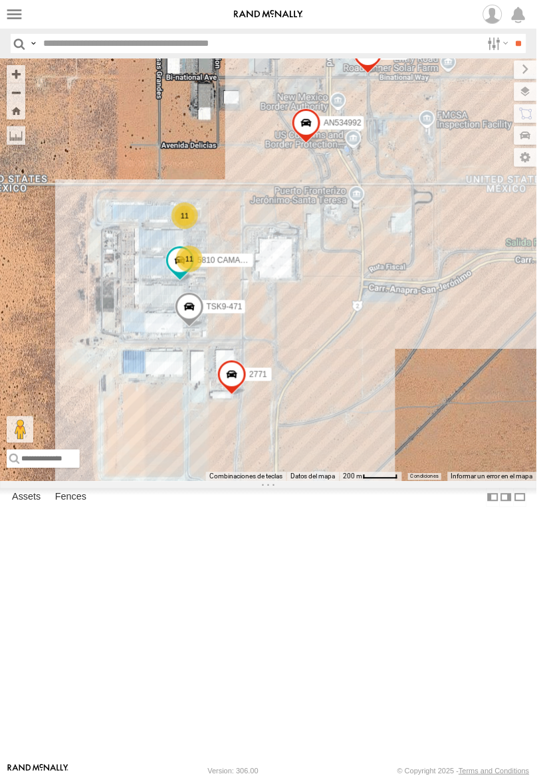
drag, startPoint x: 260, startPoint y: 321, endPoint x: 256, endPoint y: 315, distance: 7.7
click at [257, 319] on div "AN536776 015910001845018 015910001811580 ZJ535914 F2771 AN53875 4668 2577 11 11…" at bounding box center [268, 269] width 537 height 423
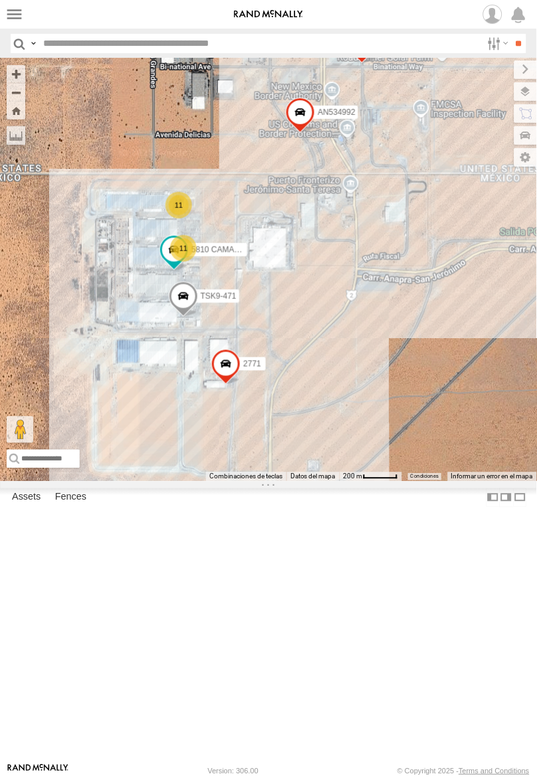
click at [247, 291] on div "AN536776 015910001845018 015910001811580 ZJ535914 F2771 AN53875 4668 2577 5810 …" at bounding box center [268, 269] width 537 height 423
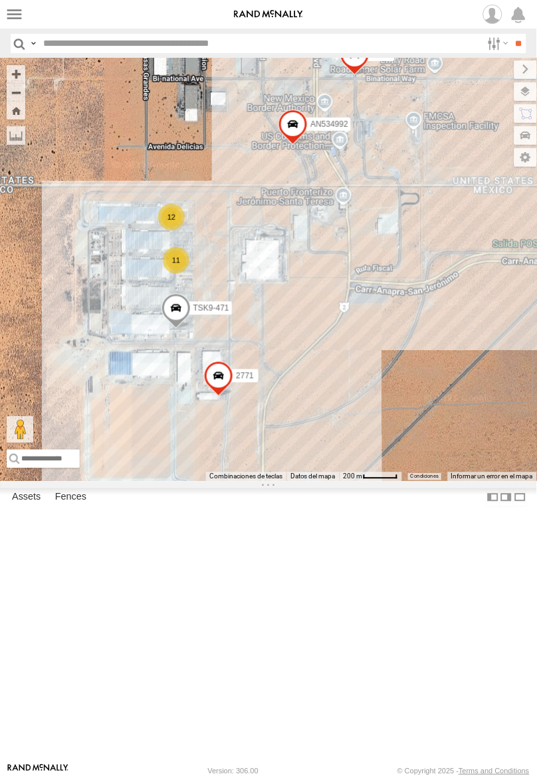
drag, startPoint x: 361, startPoint y: 425, endPoint x: 355, endPoint y: 434, distance: 10.1
click at [355, 434] on div "2771 0054 TSK9-471 AN534992 11 12" at bounding box center [268, 269] width 537 height 423
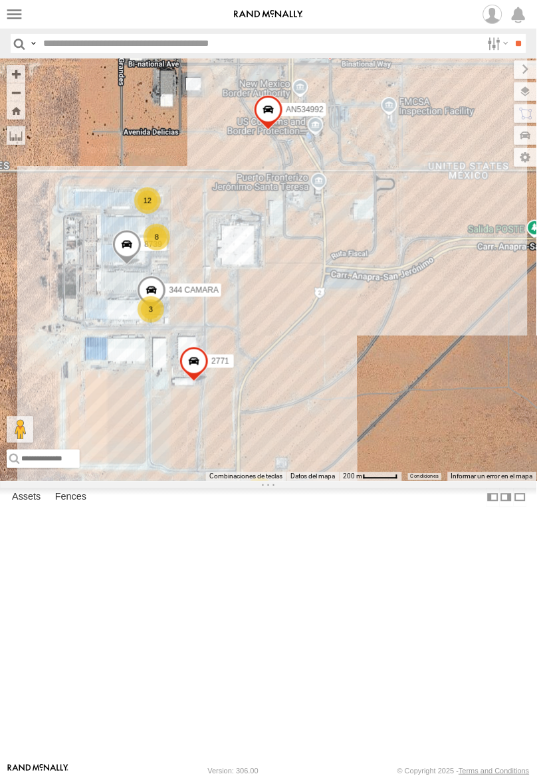
click at [296, 474] on div "2771 8739 0054 AN534992 344 CAMARA 12 8 3 2" at bounding box center [268, 269] width 537 height 423
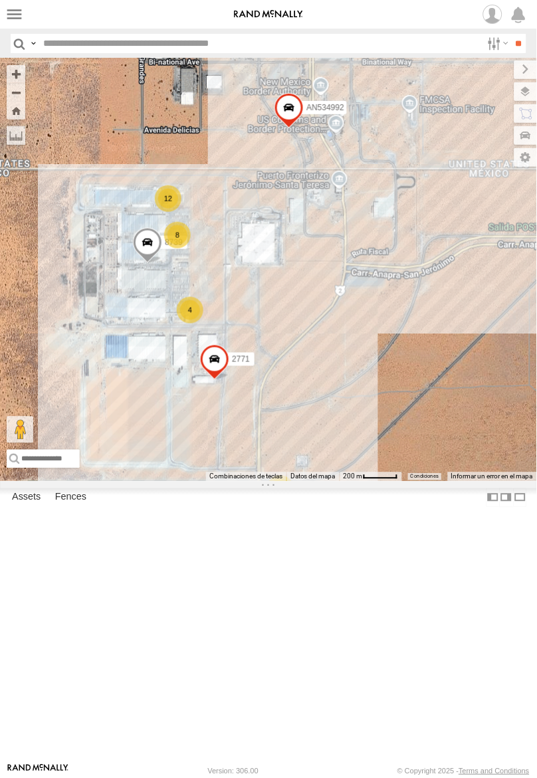
drag, startPoint x: 243, startPoint y: 447, endPoint x: 286, endPoint y: 447, distance: 43.2
click at [286, 447] on div "2771 8739 0054 AN534992 12 8 4 2" at bounding box center [268, 269] width 537 height 423
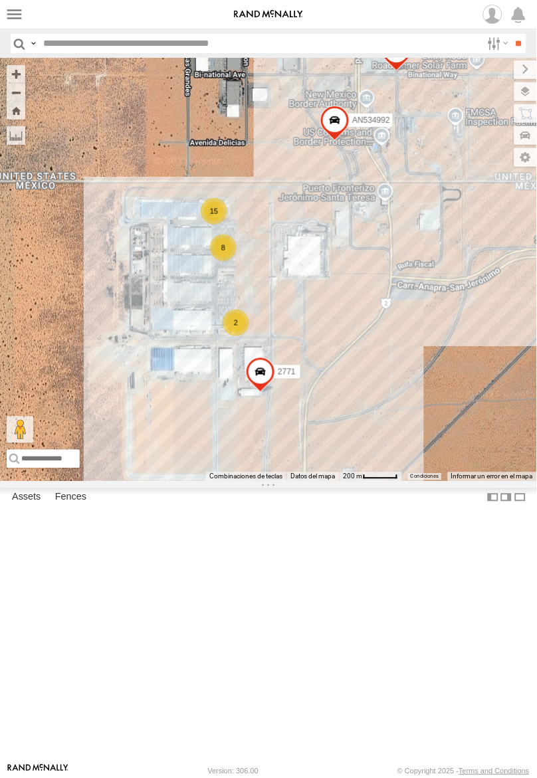
drag, startPoint x: 403, startPoint y: 442, endPoint x: 402, endPoint y: 474, distance: 31.2
click at [402, 474] on div "2771 0054 AN534992 4668 15 8 2 2" at bounding box center [268, 269] width 537 height 423
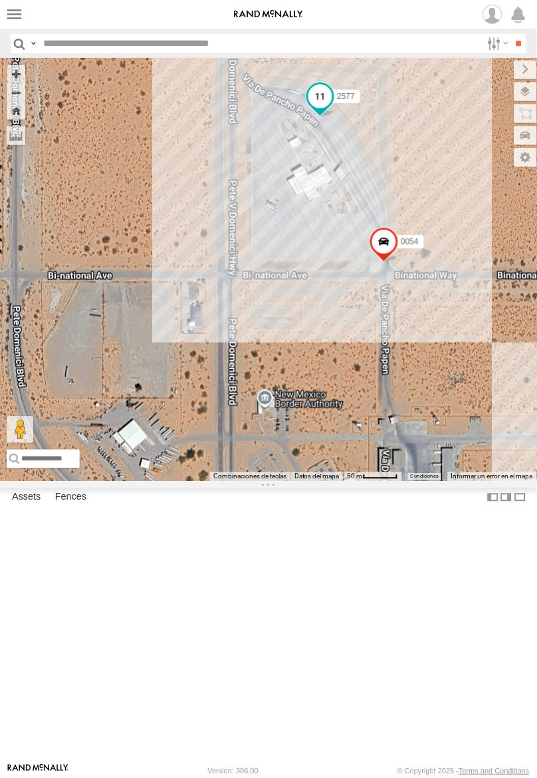
click at [316, 108] on span at bounding box center [320, 96] width 24 height 24
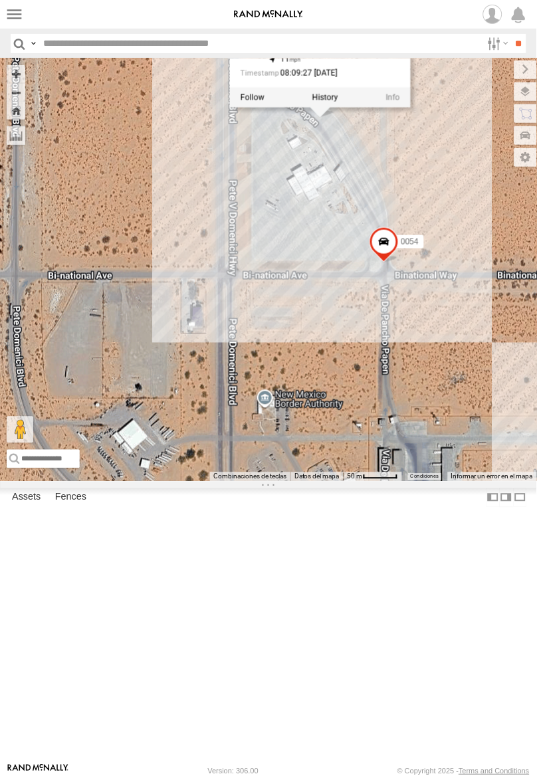
click at [316, 102] on label at bounding box center [325, 97] width 26 height 9
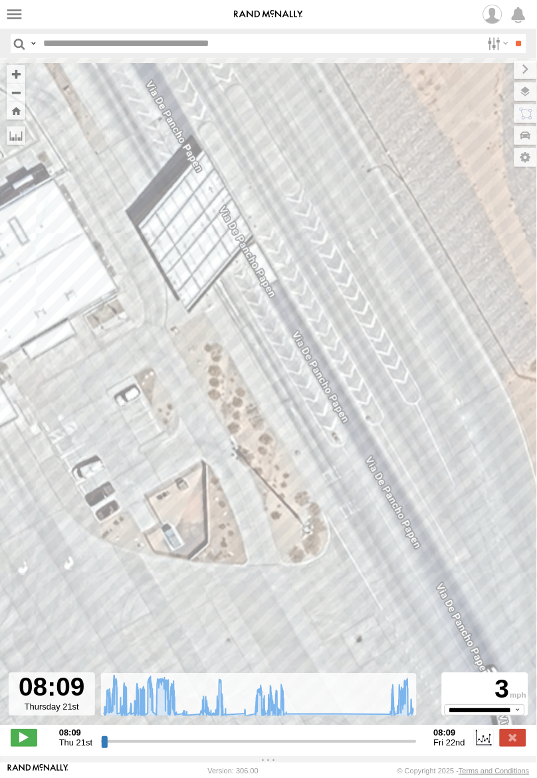
drag, startPoint x: 128, startPoint y: 193, endPoint x: 258, endPoint y: 287, distance: 160.4
click at [258, 287] on div "2577 09:11 Thu 09:15 Thu 11:57 Thu 07:45 Fri" at bounding box center [268, 398] width 537 height 681
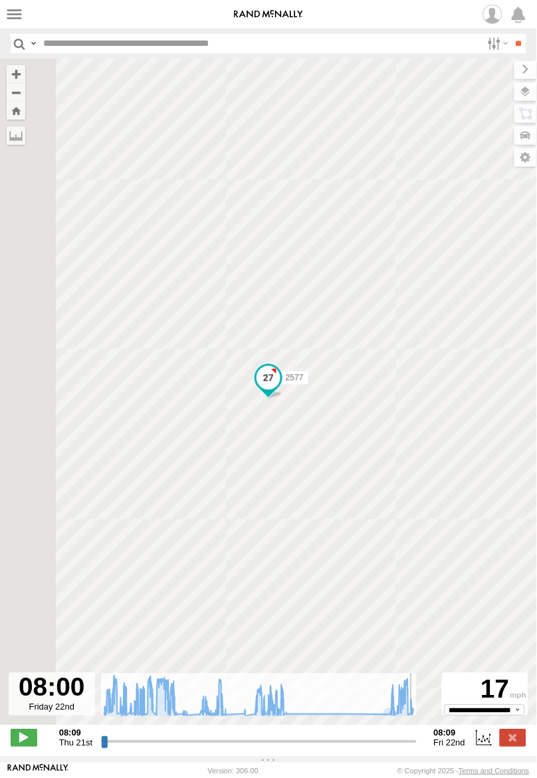
drag, startPoint x: 403, startPoint y: 741, endPoint x: 410, endPoint y: 738, distance: 7.2
click at [410, 738] on input "range" at bounding box center [259, 741] width 316 height 13
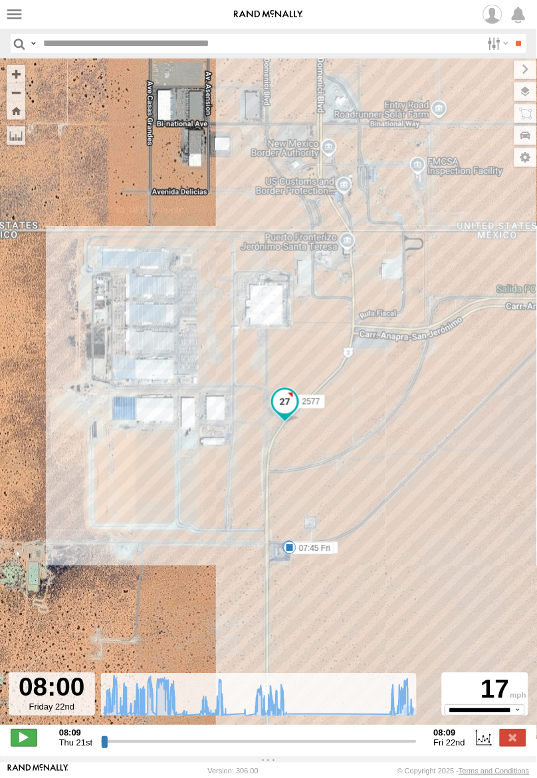
click at [16, 738] on span at bounding box center [24, 737] width 27 height 17
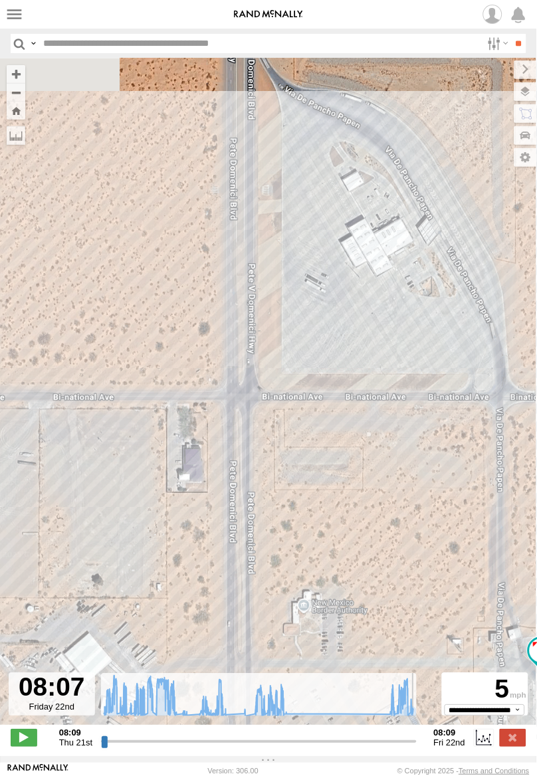
drag, startPoint x: 238, startPoint y: 120, endPoint x: 214, endPoint y: 236, distance: 118.7
click at [225, 222] on div "2577 09:11 Thu 09:15 Thu 11:57 Thu 07:45 Fri" at bounding box center [268, 398] width 537 height 681
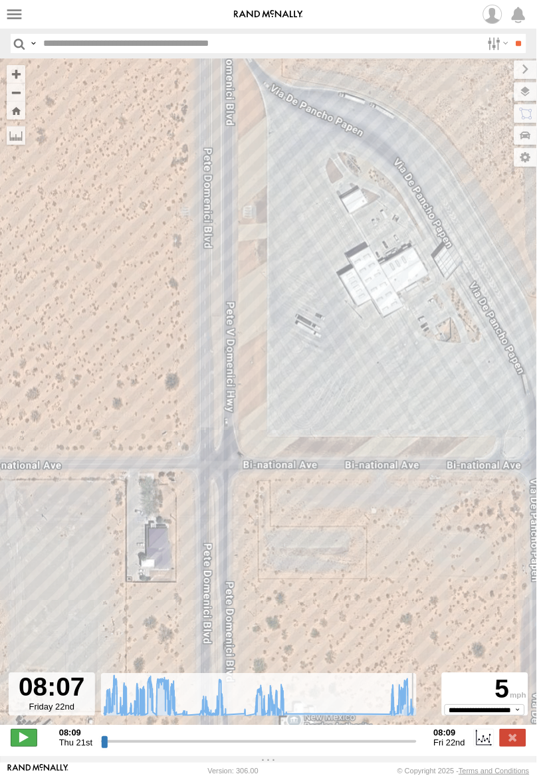
click at [24, 743] on span at bounding box center [24, 737] width 27 height 17
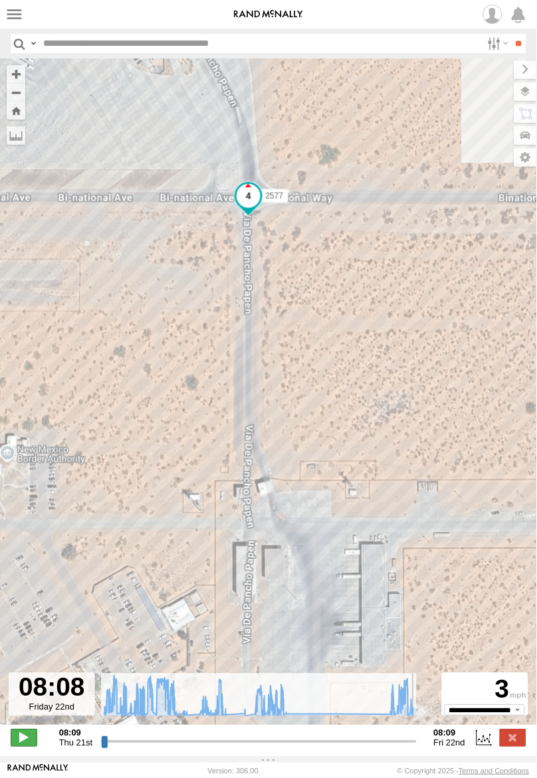
click at [24, 743] on span at bounding box center [24, 737] width 27 height 17
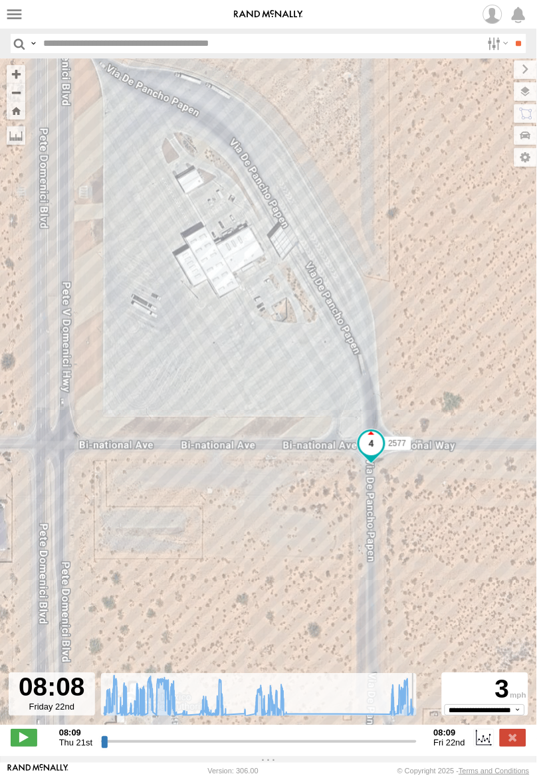
drag, startPoint x: 155, startPoint y: 446, endPoint x: 269, endPoint y: 572, distance: 169.3
click at [269, 570] on div "2577 09:11 Thu 09:15 Thu 11:57 Thu 07:45 Fri" at bounding box center [268, 398] width 537 height 681
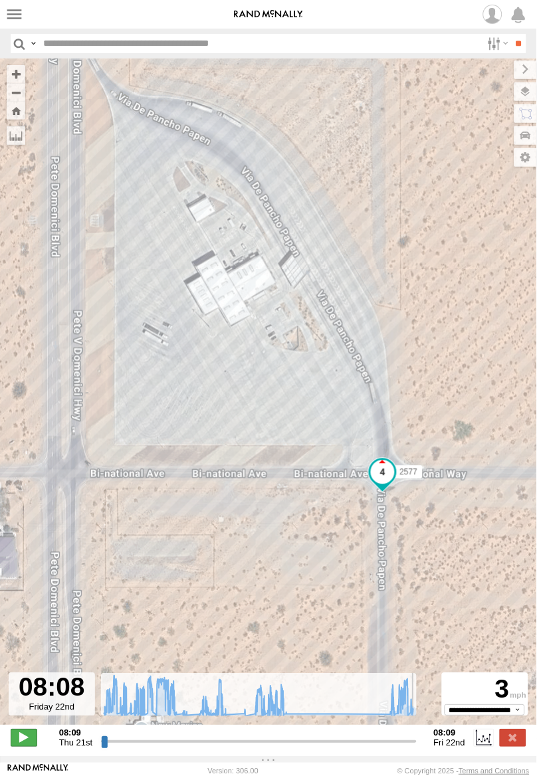
click at [12, 739] on span at bounding box center [24, 737] width 27 height 17
click at [19, 735] on span at bounding box center [24, 737] width 27 height 17
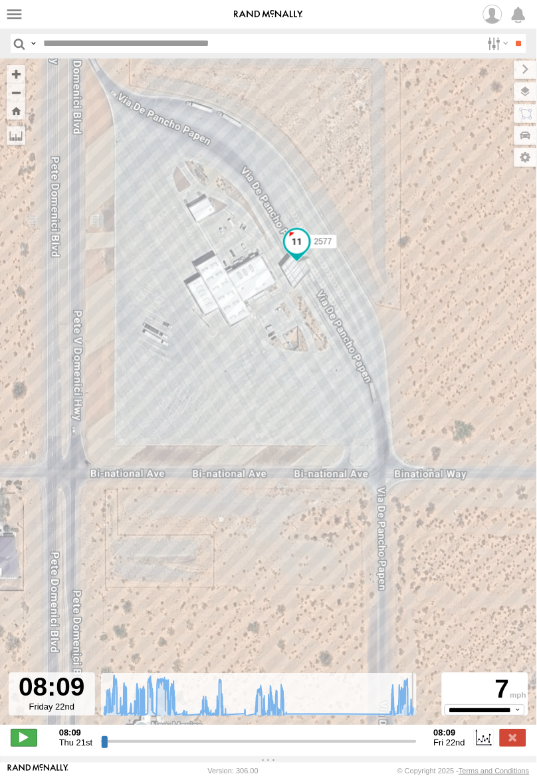
type input "**********"
click at [19, 735] on span at bounding box center [24, 737] width 27 height 17
click at [514, 733] on label at bounding box center [513, 737] width 27 height 17
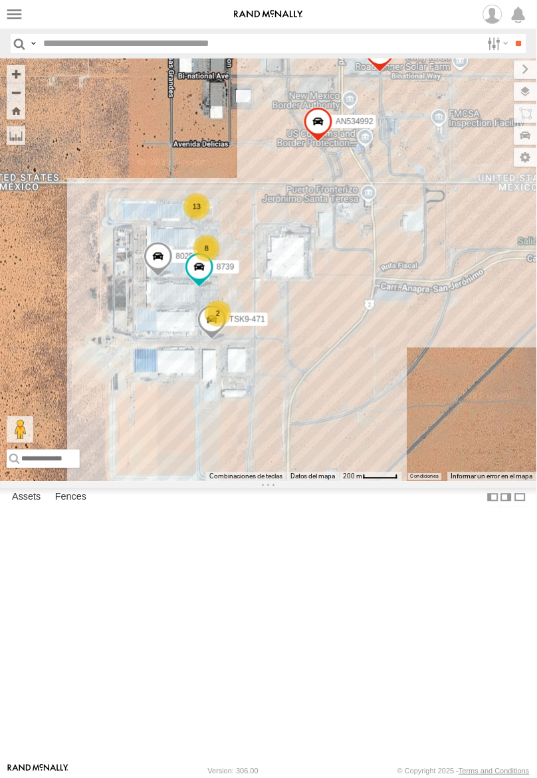
drag, startPoint x: 294, startPoint y: 590, endPoint x: 298, endPoint y: 333, distance: 256.4
click at [301, 331] on div "0054 2577 AN534992 8025 8 2 13 4668 8739 TSK9-471" at bounding box center [268, 269] width 537 height 423
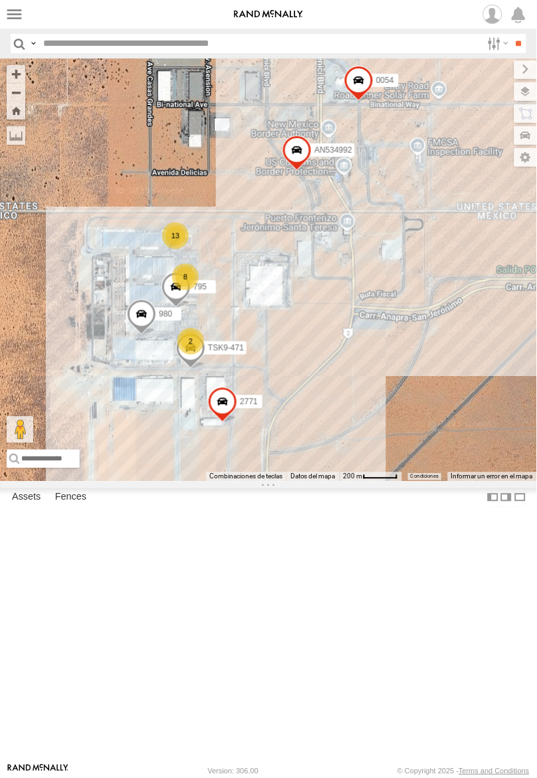
drag, startPoint x: 417, startPoint y: 560, endPoint x: 249, endPoint y: 490, distance: 182.2
click at [249, 482] on div "015910001975823 ZJ538884 AN530042 AN531952 AN536776 AN531631 AN532622 AN532042 …" at bounding box center [268, 269] width 537 height 423
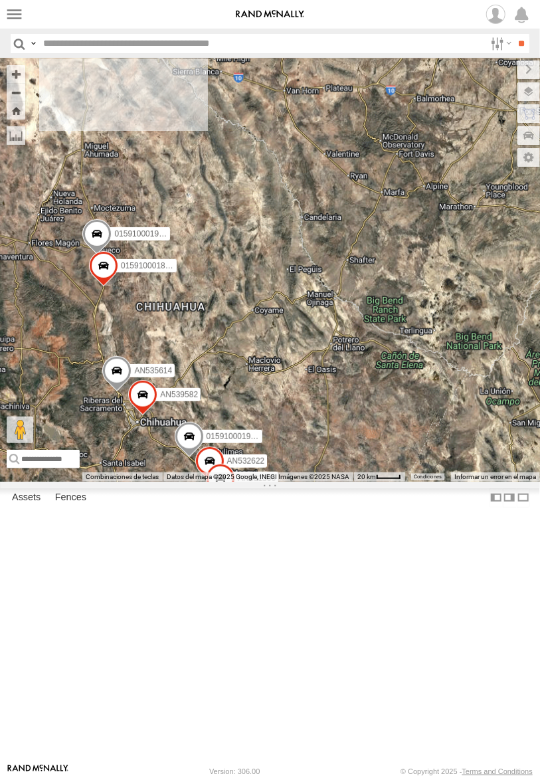
drag, startPoint x: 100, startPoint y: 187, endPoint x: 217, endPoint y: 333, distance: 186.6
click at [217, 333] on div "015910001987117 AN531630 015910001975823 AN535590 357660104096649 ZJ538884 8662…" at bounding box center [270, 269] width 540 height 423
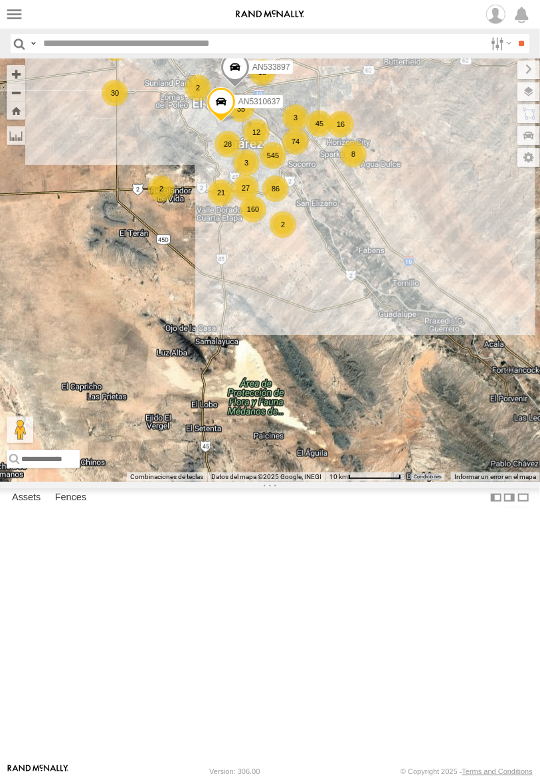
drag, startPoint x: 85, startPoint y: 199, endPoint x: 128, endPoint y: 261, distance: 75.0
click at [128, 106] on div "30" at bounding box center [115, 93] width 27 height 27
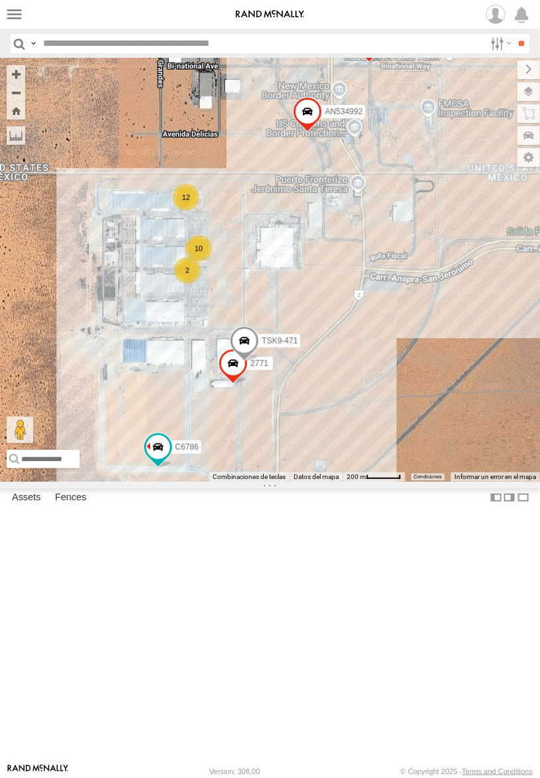
drag, startPoint x: 182, startPoint y: 287, endPoint x: 257, endPoint y: 298, distance: 75.8
click at [257, 298] on div "015910001975823 ZJ538884 FW531222 AN530042 AN531952 AN536776 AN532622 AN532042 …" at bounding box center [270, 269] width 540 height 423
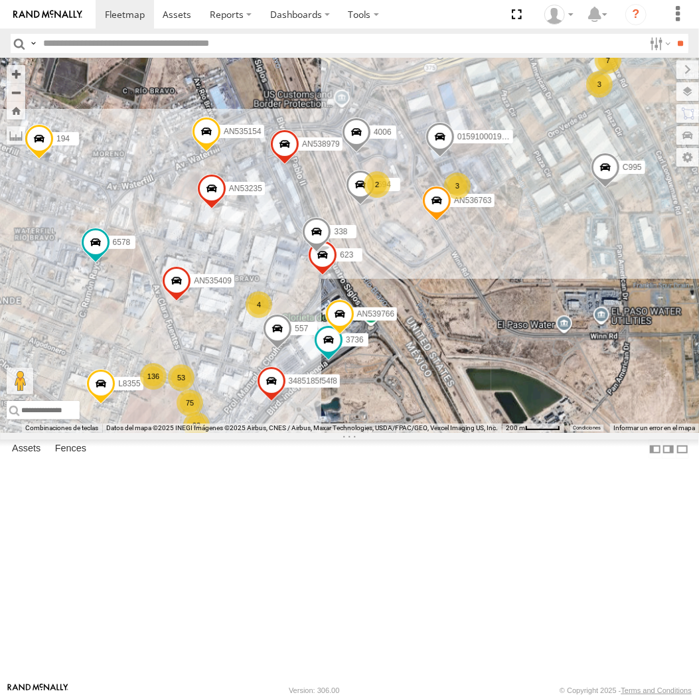
drag, startPoint x: 323, startPoint y: 337, endPoint x: 335, endPoint y: 286, distance: 52.5
click at [335, 286] on div "AN536776 015910001811580 ZJ535914 F2771 3535 845 AN531629 141 AN53575 467 NISSA…" at bounding box center [349, 245] width 699 height 375
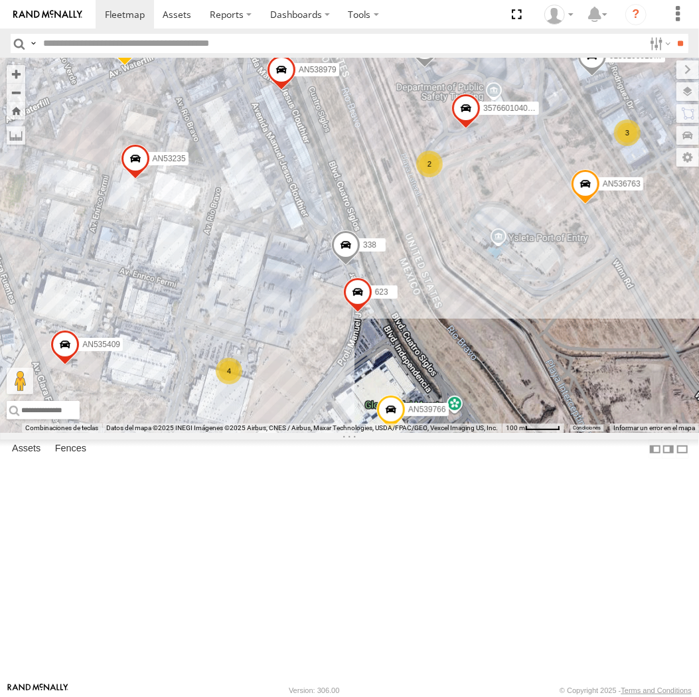
drag, startPoint x: 334, startPoint y: 288, endPoint x: 372, endPoint y: 252, distance: 52.2
click at [372, 252] on div "AN536776 015910001811580 ZJ535914 F2771 3535 845 AN531629 141 AN53575 467 NISSA…" at bounding box center [349, 245] width 699 height 375
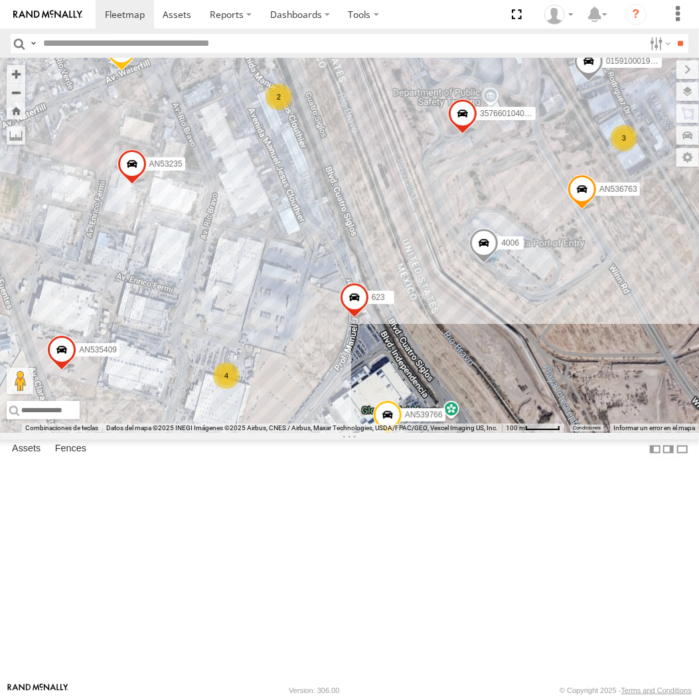
click at [393, 337] on div "357660104096649 8662 AN536763 4006 015910001986465 AN535409 AN535154 623 3736 A…" at bounding box center [349, 245] width 699 height 375
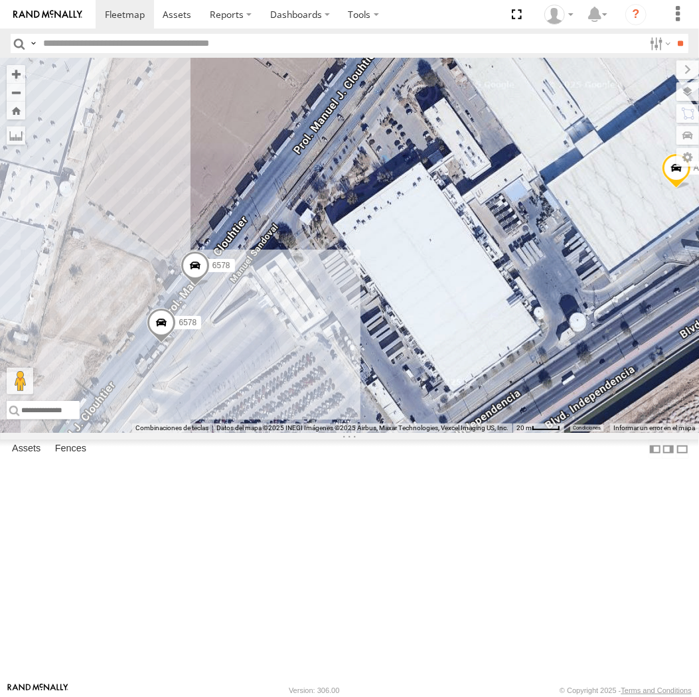
drag, startPoint x: 274, startPoint y: 359, endPoint x: 177, endPoint y: 474, distance: 150.4
click at [177, 433] on div "AN536776 AN535566 015910001811580 ZJ535914 F2771 845 AN531629 015910001991127 C…" at bounding box center [349, 245] width 699 height 375
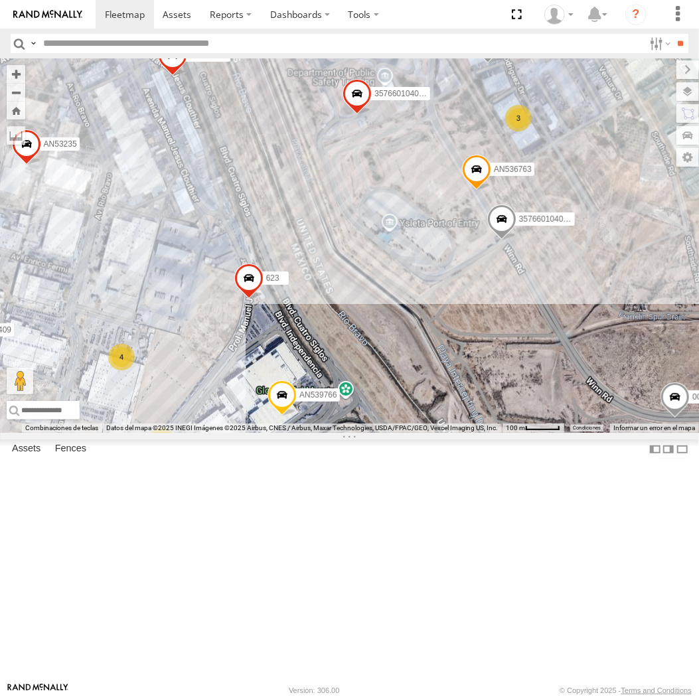
drag, startPoint x: 329, startPoint y: 339, endPoint x: 251, endPoint y: 486, distance: 165.5
click at [251, 433] on div "AN536776 AN535566 015910001811580 ZJ535914 F2771 845 AN531629 015910001991127 C…" at bounding box center [349, 245] width 699 height 375
drag, startPoint x: 262, startPoint y: 347, endPoint x: 264, endPoint y: 387, distance: 39.9
click at [264, 387] on div "357660104096649 AN536763 4000 015910001986465 6578 AN535154 623 6578 AN538979 A…" at bounding box center [349, 245] width 699 height 375
drag, startPoint x: 268, startPoint y: 341, endPoint x: 273, endPoint y: 389, distance: 48.1
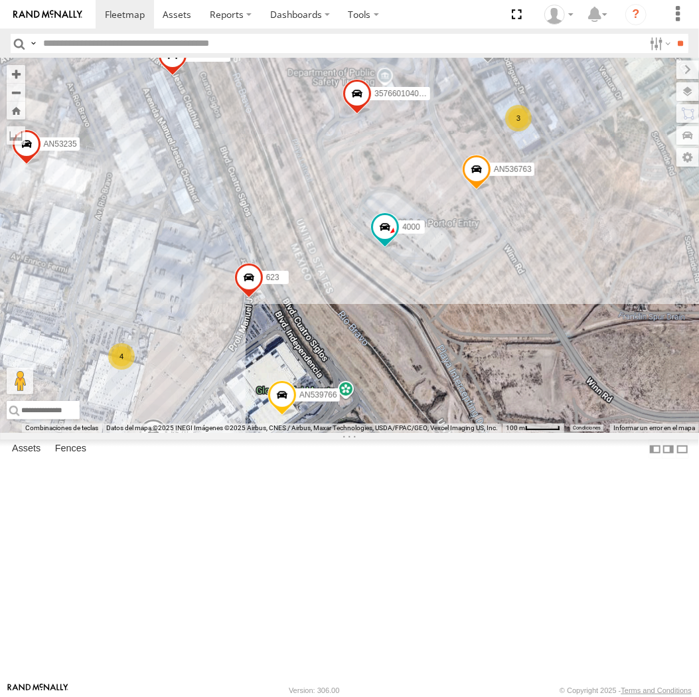
click at [273, 389] on div "357660104096649 AN536763 4000 015910001986465 6578 AN535154 623 6578 AN538979 A…" at bounding box center [349, 245] width 699 height 375
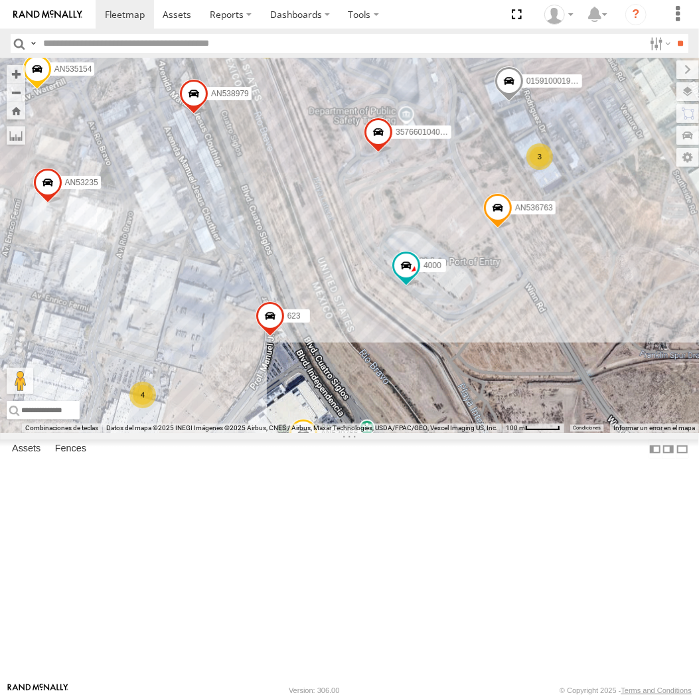
drag, startPoint x: 273, startPoint y: 345, endPoint x: 290, endPoint y: 356, distance: 20.3
click at [290, 361] on div "357660104096649 AN536763 4000 015910001986465 6578 AN535154 623 6578 AN538979 A…" at bounding box center [349, 245] width 699 height 375
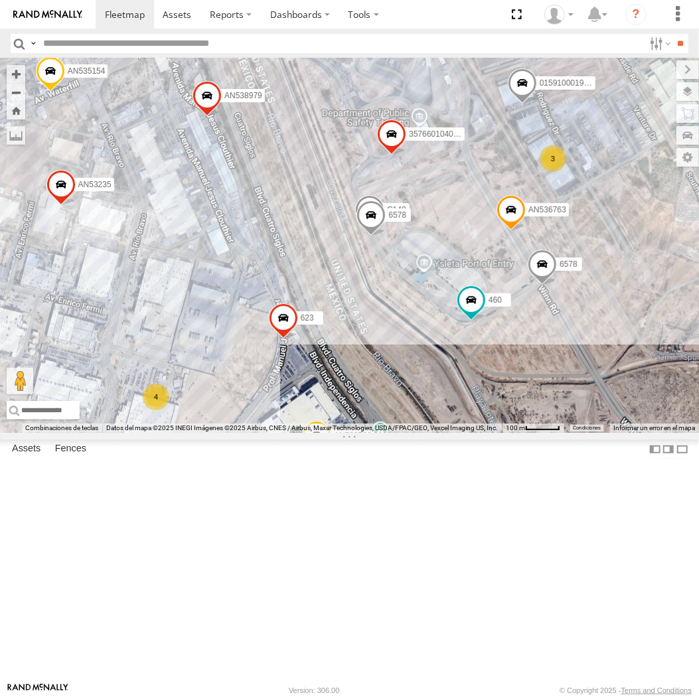
drag, startPoint x: 266, startPoint y: 231, endPoint x: 292, endPoint y: 269, distance: 46.3
click at [292, 269] on div "357660104096649 AN536763 015910001986465 C149 6578 AN535154 623 6578 460 AN5389…" at bounding box center [349, 245] width 699 height 375
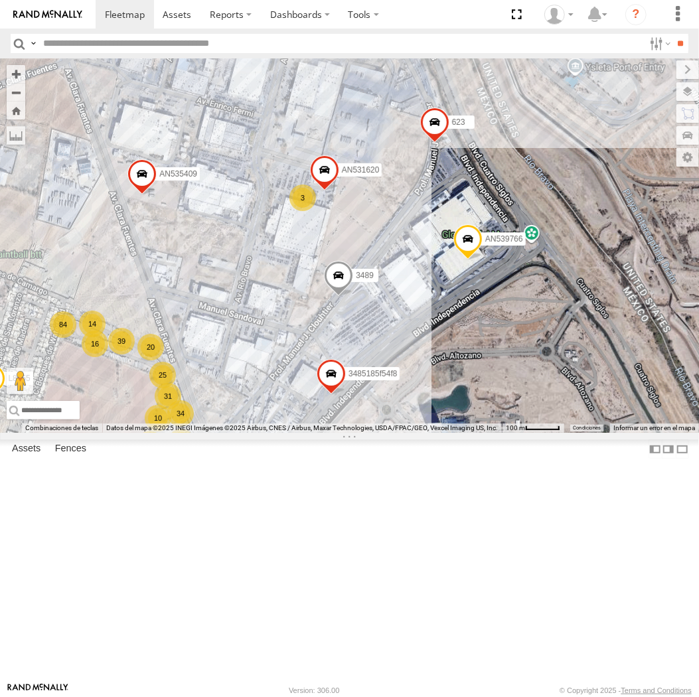
drag, startPoint x: 486, startPoint y: 230, endPoint x: 191, endPoint y: 525, distance: 417.6
click at [191, 433] on div "015910001975823 AN536776 AN538709 015910001845018 AN57222 015910001811580 ZJ535…" at bounding box center [349, 245] width 699 height 375
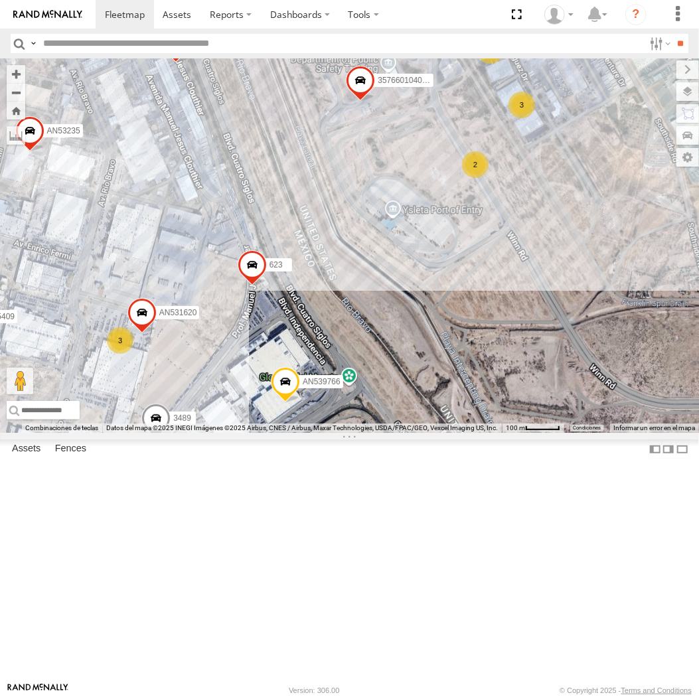
drag, startPoint x: 420, startPoint y: 379, endPoint x: 303, endPoint y: 461, distance: 143.6
click at [303, 433] on div "015910001975823 AN536776 AN538709 015910001845018 AN57222 015910001811580 ZJ535…" at bounding box center [349, 245] width 699 height 375
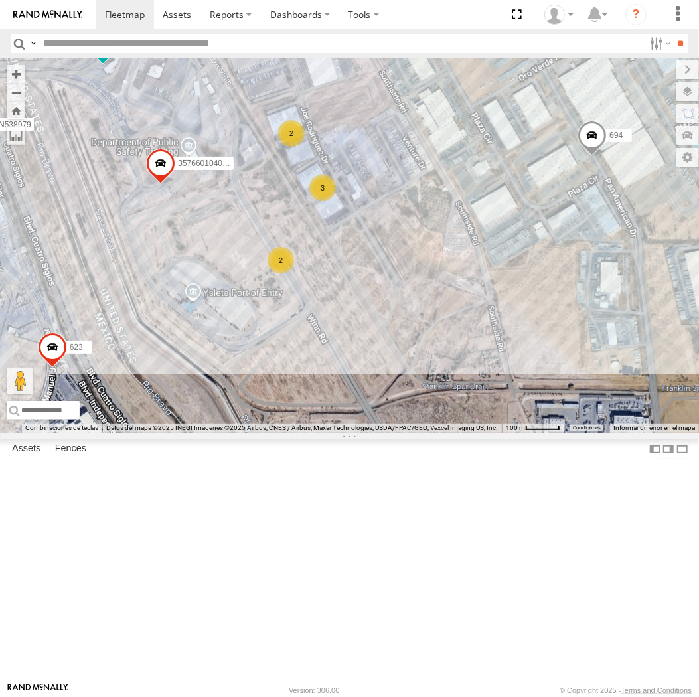
drag, startPoint x: 145, startPoint y: 197, endPoint x: 180, endPoint y: 215, distance: 39.2
click at [180, 215] on div "015910001975823 AN536776 AN538709 015910001845018 AN57222 015910001811580 ZJ535…" at bounding box center [349, 245] width 699 height 375
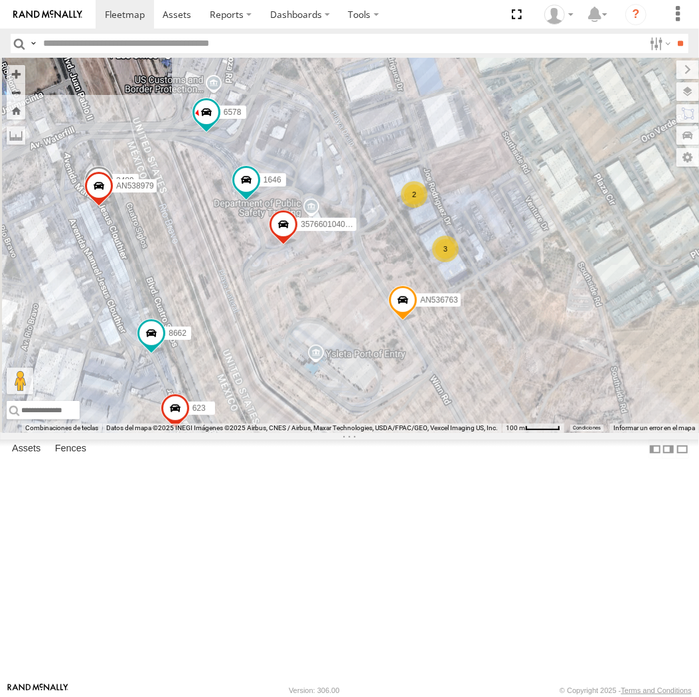
drag, startPoint x: 134, startPoint y: 284, endPoint x: 328, endPoint y: 397, distance: 224.8
click at [328, 397] on div "AN601310 357660104096649 8662 AN536763 AN535635 694 599 3489 3963 1646 623 6578…" at bounding box center [349, 245] width 699 height 375
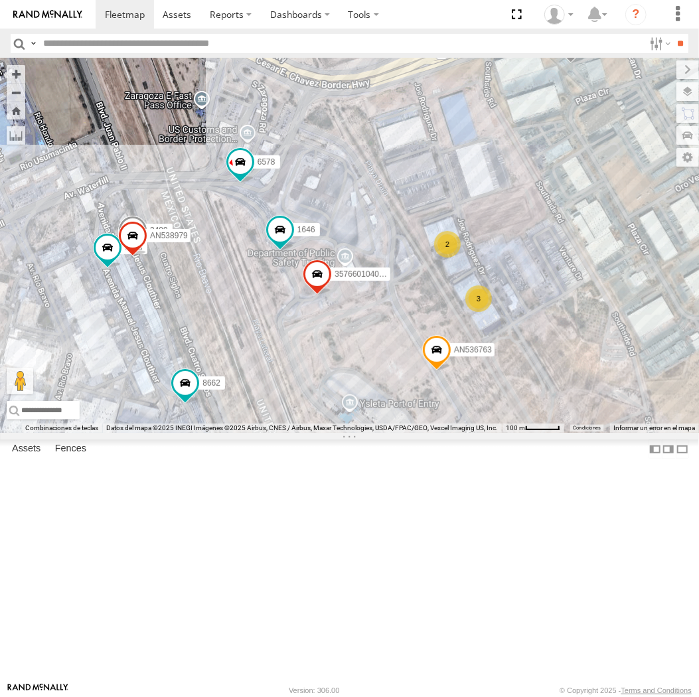
drag, startPoint x: 178, startPoint y: 355, endPoint x: 211, endPoint y: 409, distance: 62.9
click at [211, 409] on div "AN601310 357660104096649 8662 AN536763 AN535635 694 599 3489 3963 1646 623 6578…" at bounding box center [349, 245] width 699 height 375
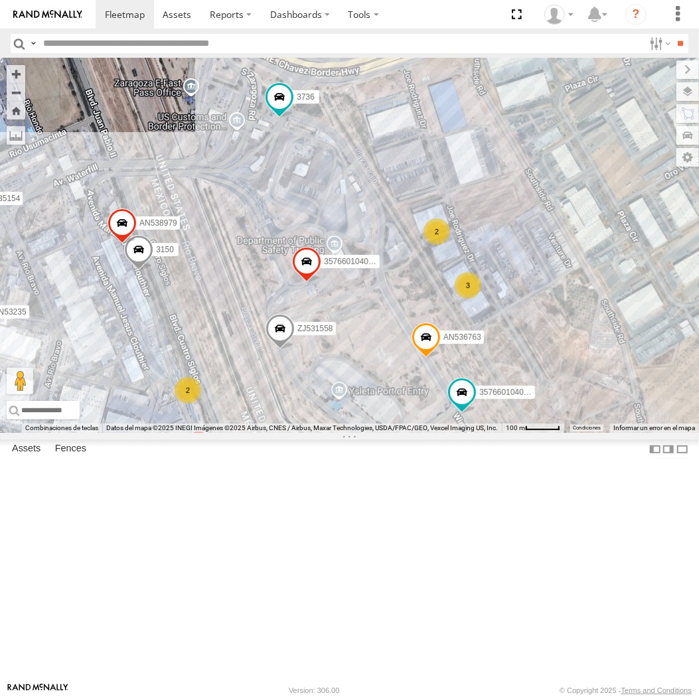
drag, startPoint x: 186, startPoint y: 387, endPoint x: 268, endPoint y: 467, distance: 114.6
click at [269, 433] on div "015910001975823 AN536776 AN538709 AN53113 015910001811580 ZJ535914 F2771 015910…" at bounding box center [349, 245] width 699 height 375
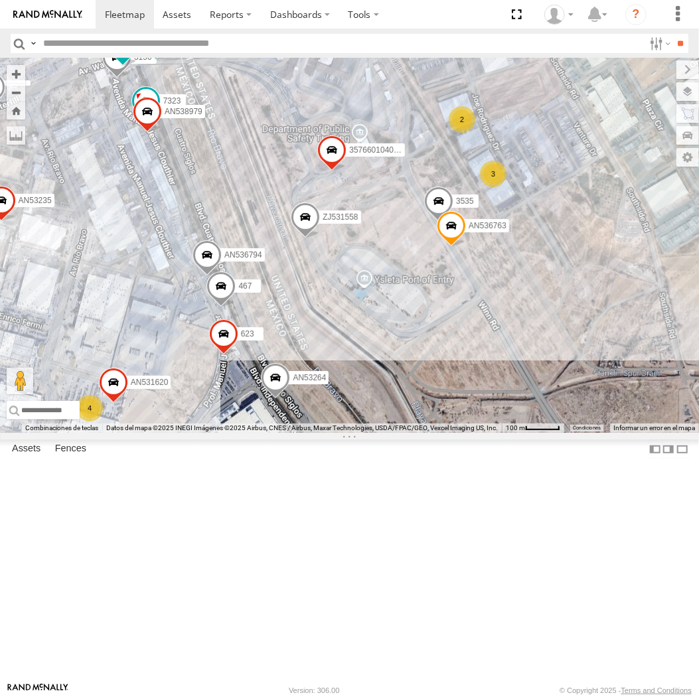
drag, startPoint x: 255, startPoint y: 488, endPoint x: 247, endPoint y: 270, distance: 218.7
click at [247, 270] on div "AN53264 3535 357660104096649 AN536763 ZJ531558 467 7323 205 3150 AN538667 623 3…" at bounding box center [349, 245] width 699 height 375
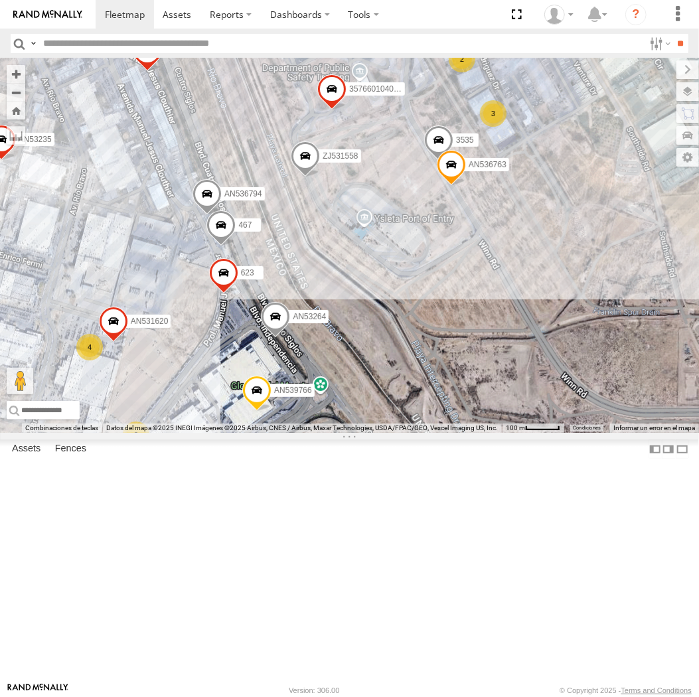
drag, startPoint x: 255, startPoint y: 314, endPoint x: 250, endPoint y: 240, distance: 73.2
click at [250, 240] on div "AN53264 3535 357660104096649 AN536763 ZJ531558 467 7323 205 3150 AN538667 623 3…" at bounding box center [349, 245] width 699 height 375
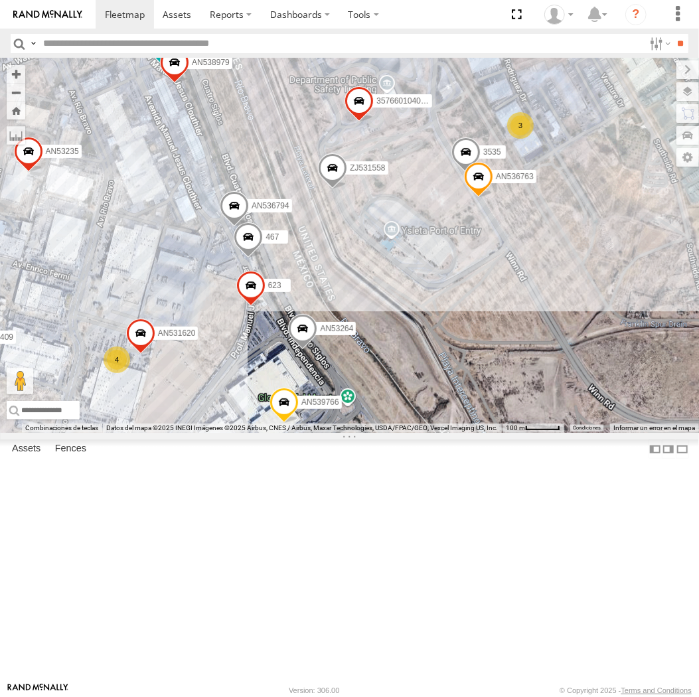
drag, startPoint x: 400, startPoint y: 270, endPoint x: 264, endPoint y: 454, distance: 228.9
click at [264, 433] on div "AN53264 3535 357660104096649 AN536763 ZJ531558 467 7323 205 3150 AN538667 AN535…" at bounding box center [349, 245] width 699 height 375
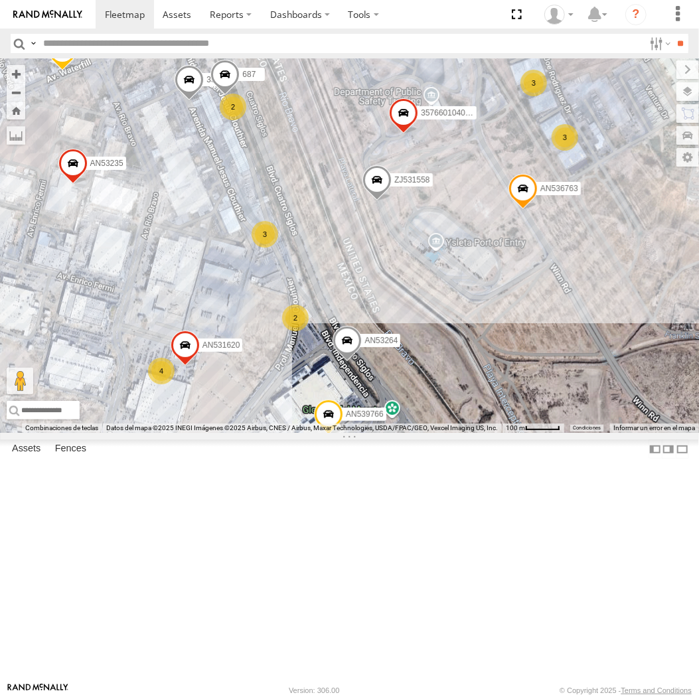
drag, startPoint x: 354, startPoint y: 428, endPoint x: 432, endPoint y: 424, distance: 78.5
click at [432, 424] on div "AN53264 3535 357660104096649 AN536763 ZJ531558 AN535154 687 AN539766 AN531620 A…" at bounding box center [349, 245] width 699 height 375
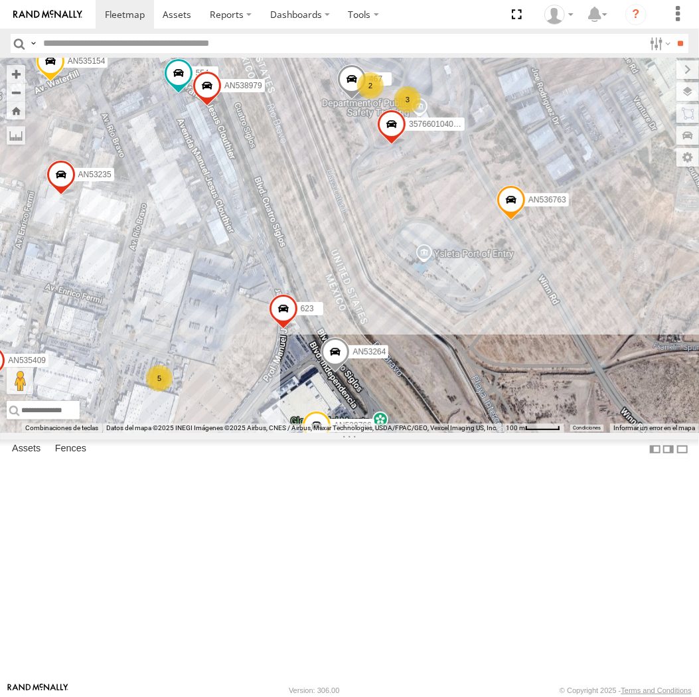
drag, startPoint x: 515, startPoint y: 297, endPoint x: 194, endPoint y: 467, distance: 363.7
click at [194, 433] on div "AN53264 357660104096649 AN536763 467 AN535409 AN535154 623 687 8690 AN538979 AN…" at bounding box center [349, 245] width 699 height 375
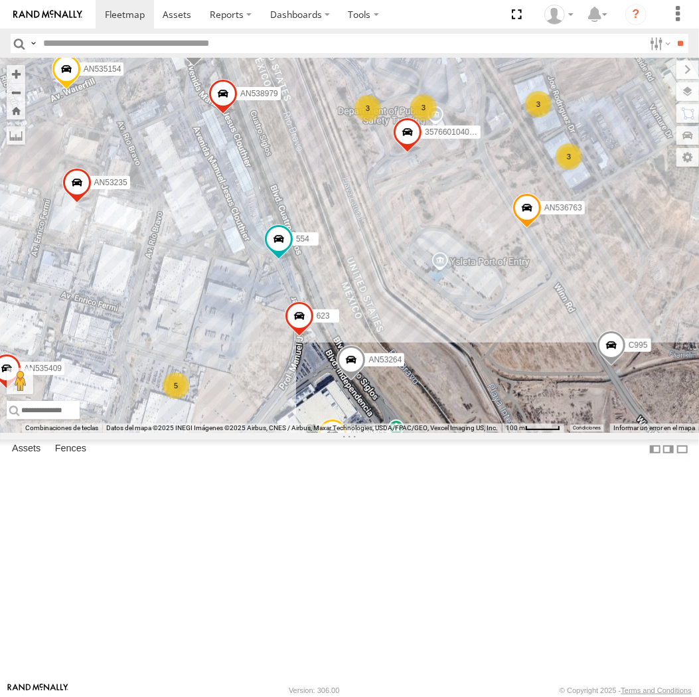
drag, startPoint x: 287, startPoint y: 269, endPoint x: 296, endPoint y: 293, distance: 25.7
click at [296, 293] on div "AN53264 357660104096649 AN536763 8736 AN535409 AN535154 623 C995 687 8690 AN538…" at bounding box center [349, 245] width 699 height 375
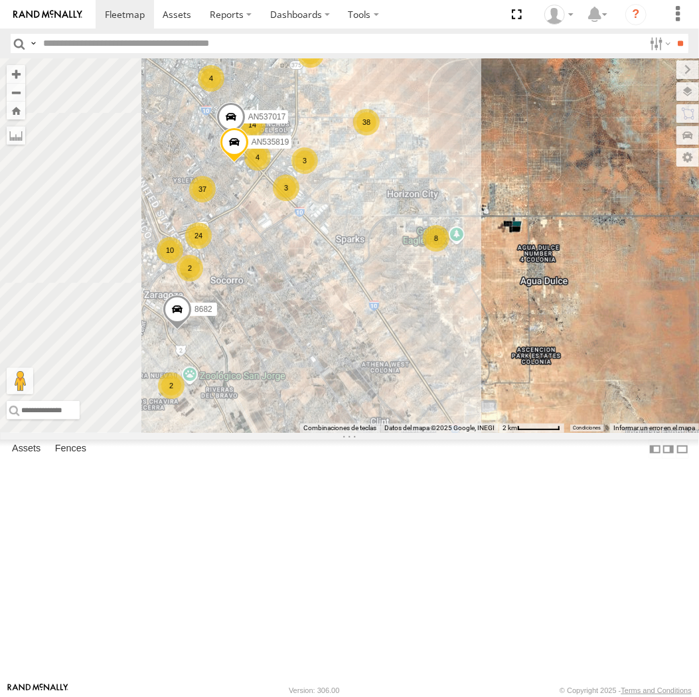
drag, startPoint x: 96, startPoint y: 324, endPoint x: 558, endPoint y: 301, distance: 462.2
click at [558, 301] on div "AN536776 AN538709 AN53113 015910001811580 ZJ535914 F2771 37 4 24 10 38 2 8 3 4 …" at bounding box center [349, 245] width 699 height 375
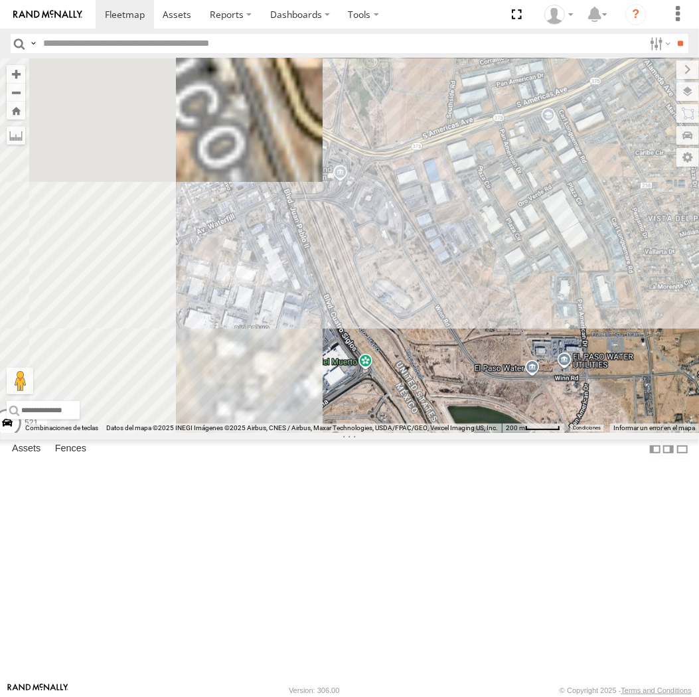
drag, startPoint x: 168, startPoint y: 387, endPoint x: 525, endPoint y: 379, distance: 357.5
click at [525, 379] on div "AN536776 AN538709 AN53113 015910001811580 ZJ535914 F2771 8682 AN537017 AN535819…" at bounding box center [349, 245] width 699 height 375
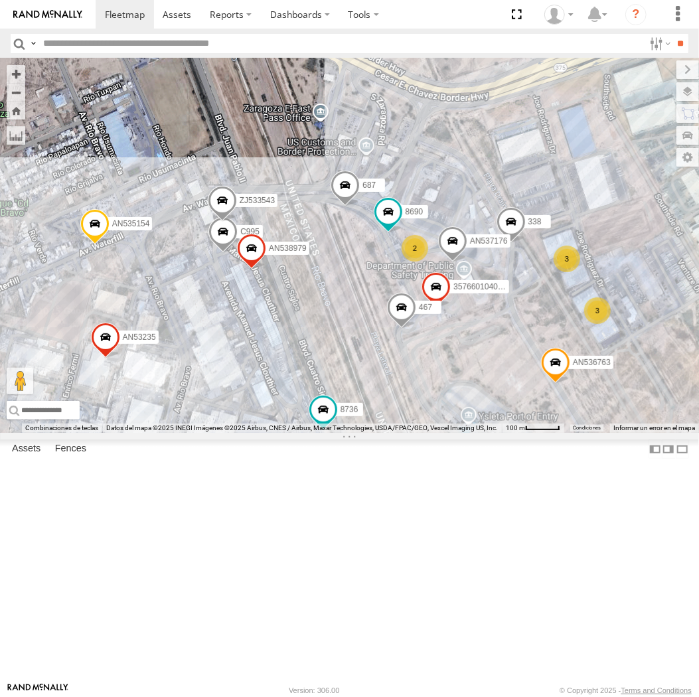
drag, startPoint x: 314, startPoint y: 359, endPoint x: 307, endPoint y: 389, distance: 31.4
click at [307, 389] on div "AN536776 AN538709 AN53113 015910001811580 ZJ535914 F2771 8682 AN537017 AN535819…" at bounding box center [349, 245] width 699 height 375
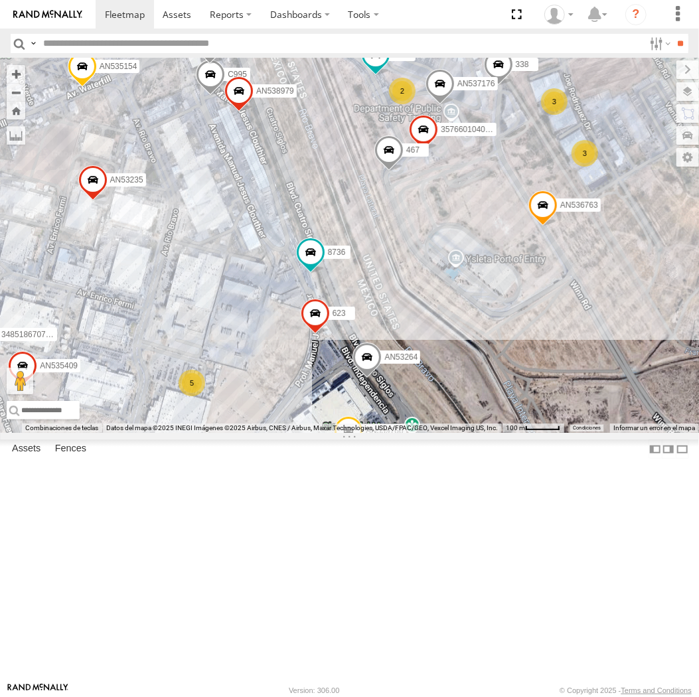
drag, startPoint x: 316, startPoint y: 428, endPoint x: 304, endPoint y: 242, distance: 187.0
click at [304, 242] on div "AN536776 AN538709 AN53113 015910001811580 ZJ535914 F2771 8682 AN537017 AN535819…" at bounding box center [349, 245] width 699 height 375
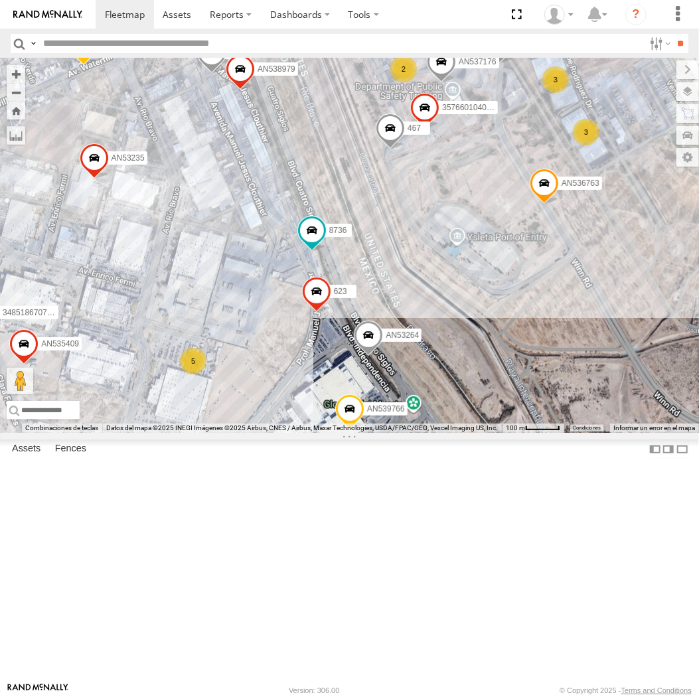
click at [308, 242] on div "AN536776 AN538709 AN53113 015910001811580 ZJ535914 F2771 8682 AN537017 AN535819…" at bounding box center [349, 245] width 699 height 375
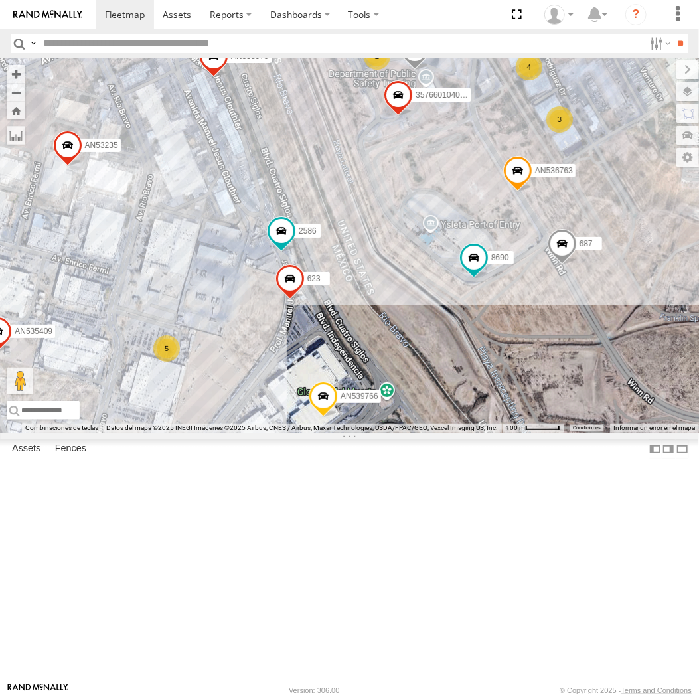
drag, startPoint x: 296, startPoint y: 249, endPoint x: 296, endPoint y: 261, distance: 12.0
click at [296, 261] on div "357660104096649 AN536763 2586 8736 AN535409 AN535154 623 687 8690 AN538979 AN53…" at bounding box center [349, 245] width 699 height 375
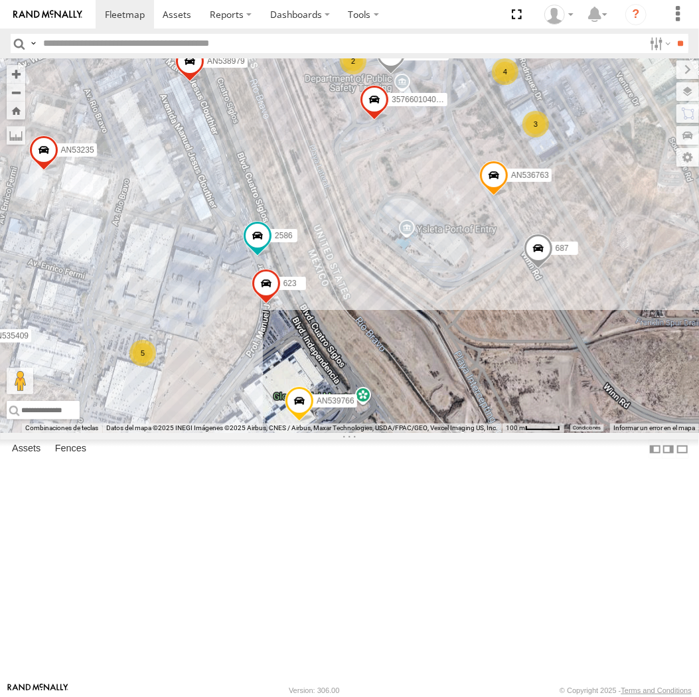
drag, startPoint x: 300, startPoint y: 287, endPoint x: 274, endPoint y: 303, distance: 29.9
click at [274, 303] on div "357660104096649 AN536763 2586 8736 AN535409 AN535154 623 687 8690 AN538979 AN53…" at bounding box center [349, 245] width 699 height 375
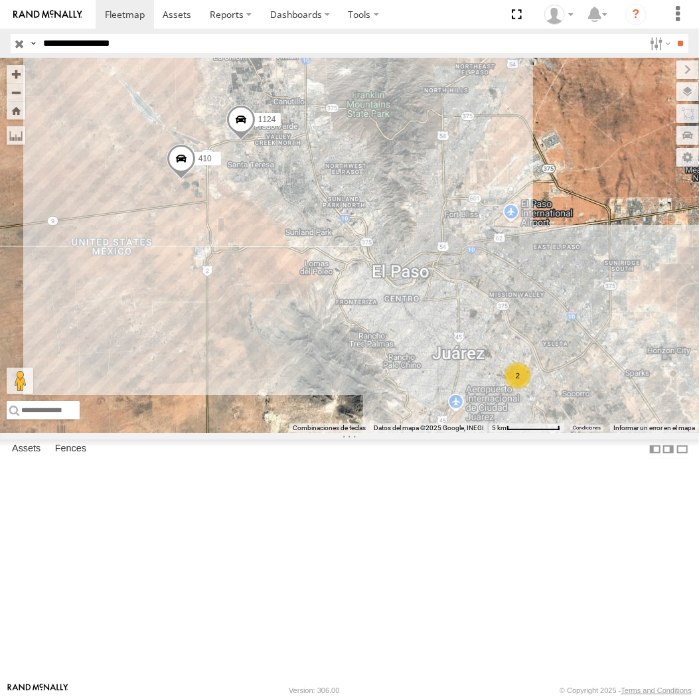
click at [153, 31] on header "Search Query Asset ID Asset Label Registration Manufacturer Model VIN Job ID IP" at bounding box center [349, 44] width 699 height 30
click at [153, 39] on input "**********" at bounding box center [341, 43] width 606 height 19
click at [674, 34] on input "**" at bounding box center [681, 43] width 15 height 19
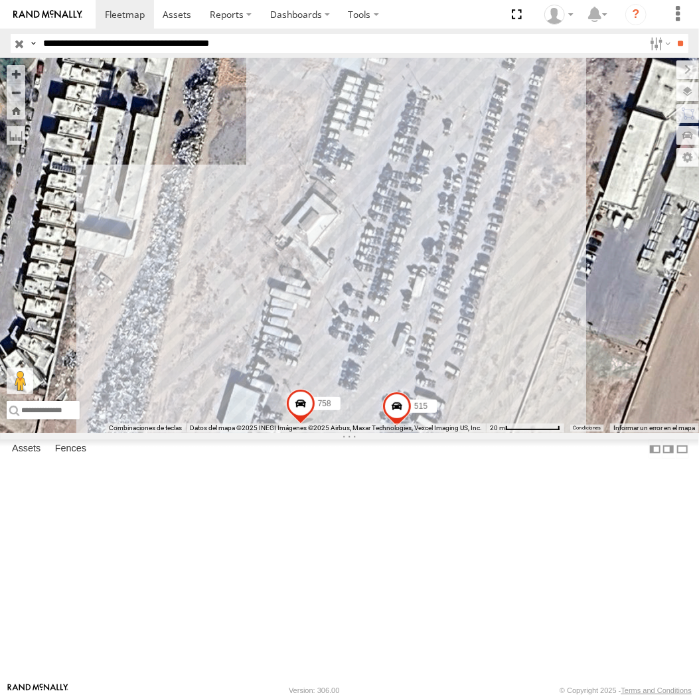
click at [0, 0] on label at bounding box center [0, 0] width 0 height 0
click at [25, 106] on button "Zoom Home" at bounding box center [16, 111] width 19 height 18
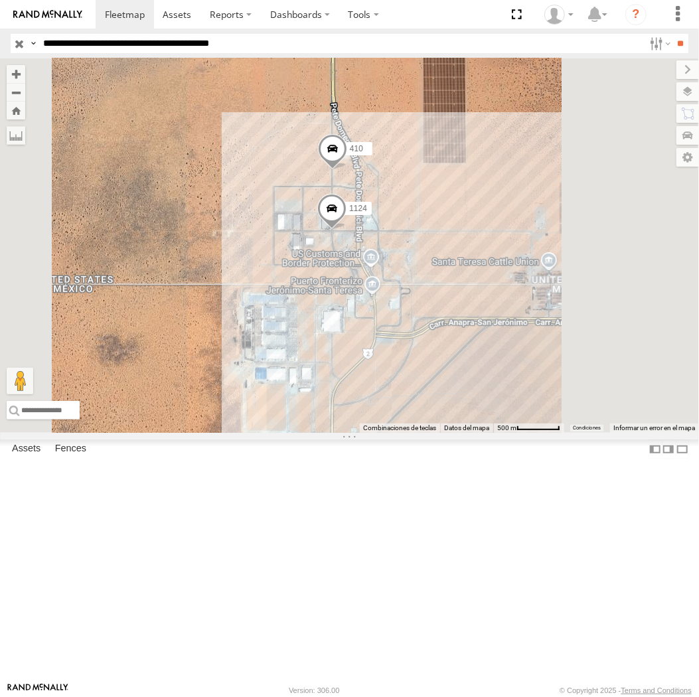
drag, startPoint x: 449, startPoint y: 512, endPoint x: 481, endPoint y: 387, distance: 129.5
click at [481, 387] on div "6792 427 1124 410" at bounding box center [349, 245] width 699 height 375
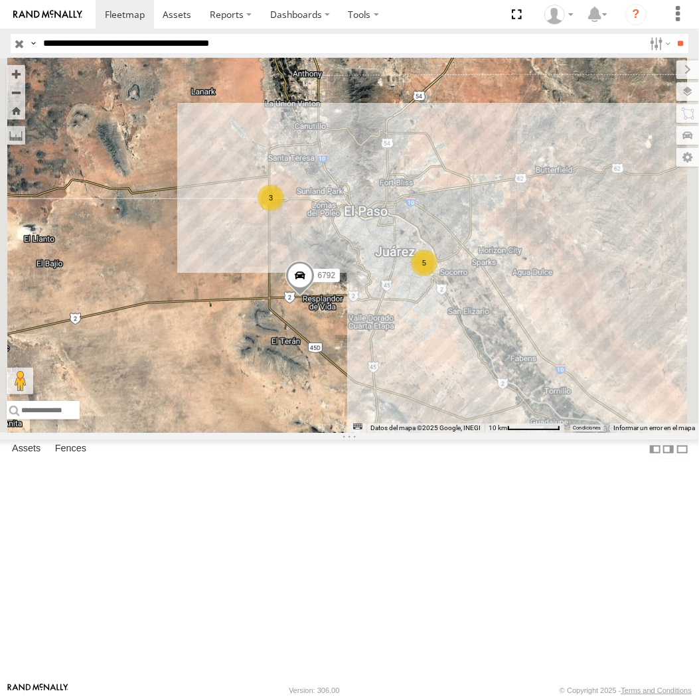
click at [175, 43] on input "**********" at bounding box center [341, 43] width 606 height 19
click at [674, 34] on input "**" at bounding box center [681, 43] width 15 height 19
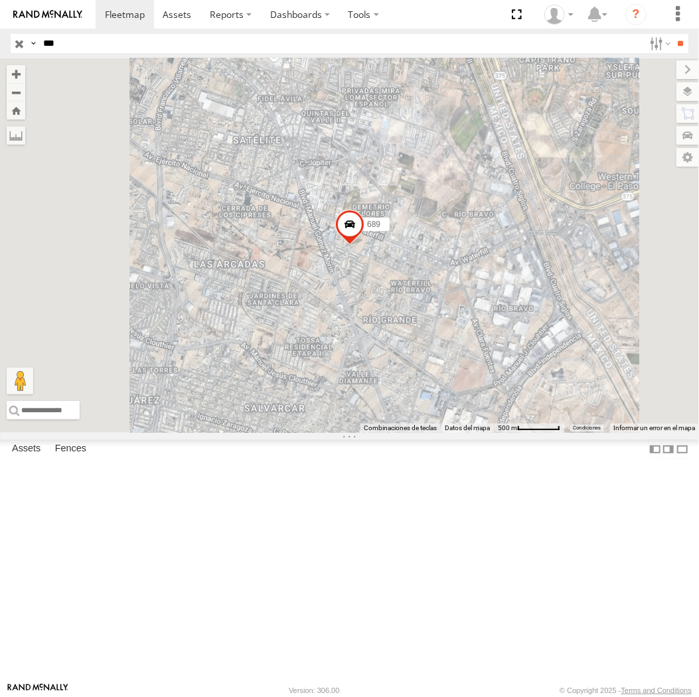
click at [137, 39] on input "***" at bounding box center [341, 43] width 606 height 19
click at [674, 34] on input "**" at bounding box center [681, 43] width 15 height 19
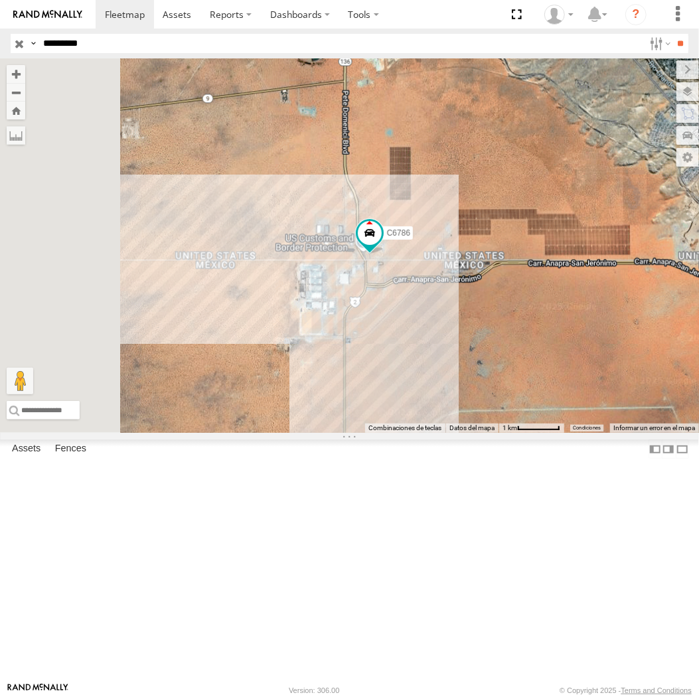
drag, startPoint x: 401, startPoint y: 355, endPoint x: 582, endPoint y: 376, distance: 181.9
click at [582, 376] on div "689 C6786" at bounding box center [349, 245] width 699 height 375
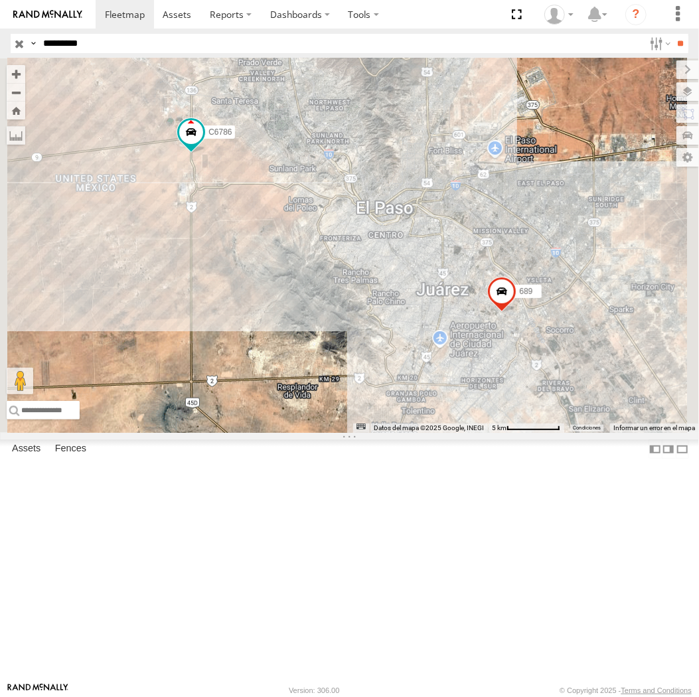
click at [215, 50] on input "*********" at bounding box center [341, 43] width 606 height 19
type input "**********"
click at [674, 34] on input "**" at bounding box center [681, 43] width 15 height 19
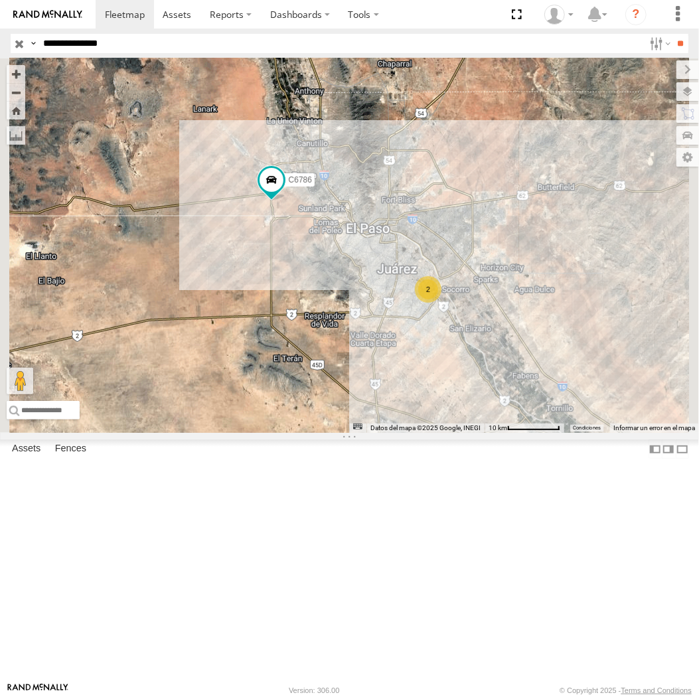
click at [0, 0] on span at bounding box center [0, 0] width 0 height 0
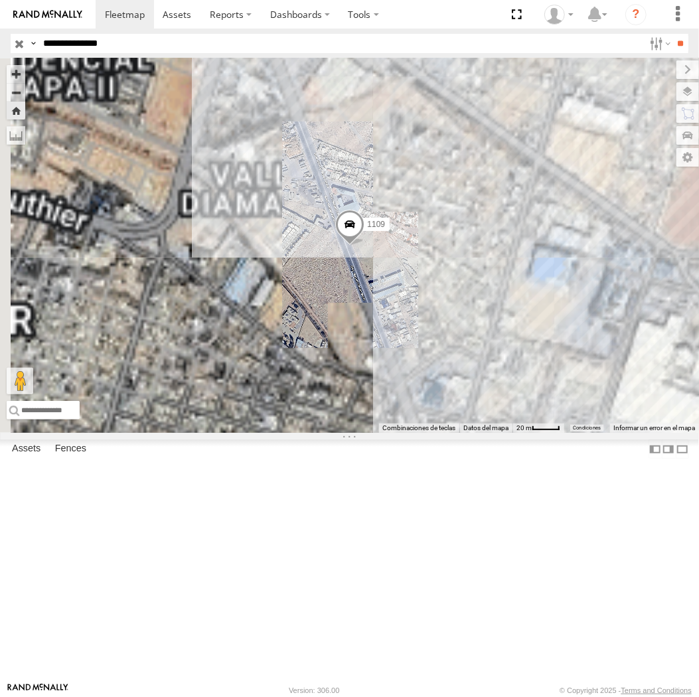
click at [365, 246] on span at bounding box center [349, 228] width 29 height 36
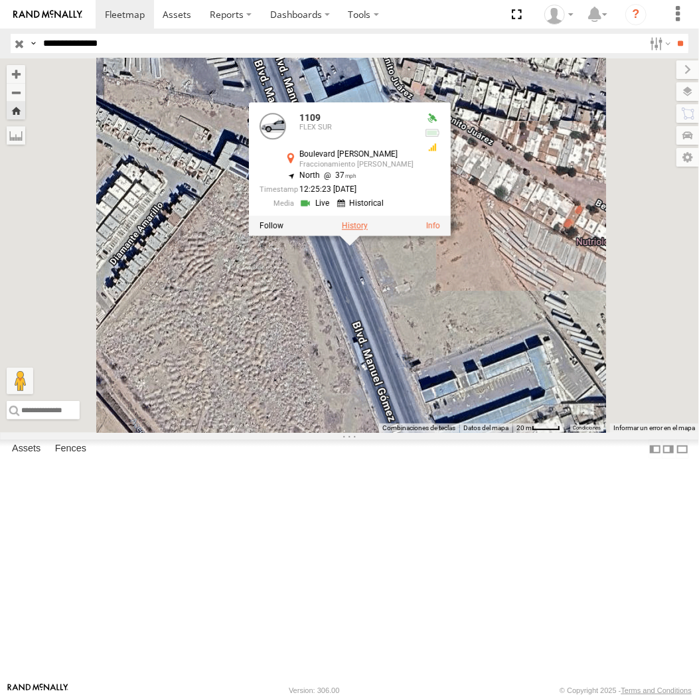
click at [368, 231] on label at bounding box center [355, 226] width 26 height 9
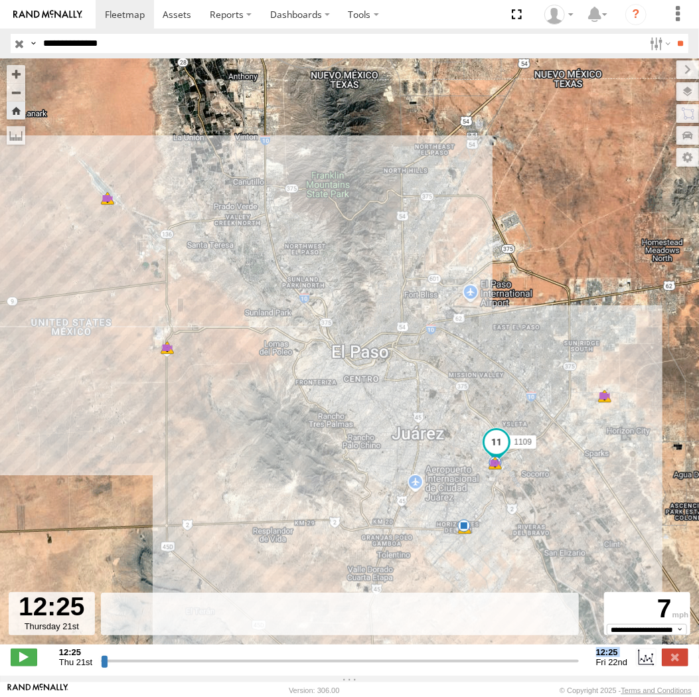
drag, startPoint x: 579, startPoint y: 665, endPoint x: 593, endPoint y: 668, distance: 13.7
click at [593, 668] on div "12:25 Thu 21st Created with Highcharts 6.0.7 Highcharts.com 12:25 13:25 14:25 1…" at bounding box center [350, 658] width 678 height 20
click at [582, 668] on div "12:25 Thu 21st Created with Highcharts 6.0.7 Highcharts.com 12:25 13:25 14:25 1…" at bounding box center [350, 658] width 678 height 20
drag, startPoint x: 576, startPoint y: 666, endPoint x: 558, endPoint y: 667, distance: 17.9
type input "**********"
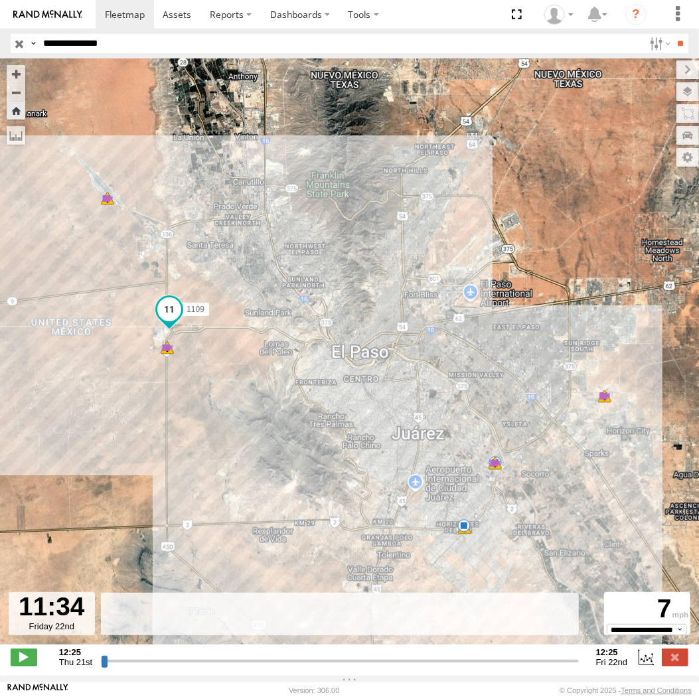
click at [558, 667] on input "range" at bounding box center [340, 661] width 478 height 13
click at [217, 43] on input "**********" at bounding box center [341, 43] width 606 height 19
click at [674, 34] on input "**" at bounding box center [681, 43] width 15 height 19
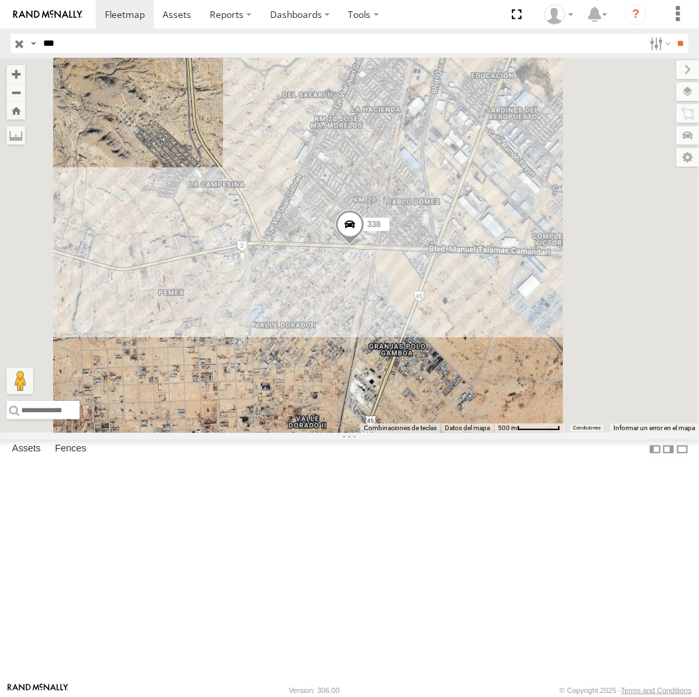
click at [217, 43] on input "***" at bounding box center [341, 43] width 606 height 19
type input "***"
click at [674, 34] on input "**" at bounding box center [681, 43] width 15 height 19
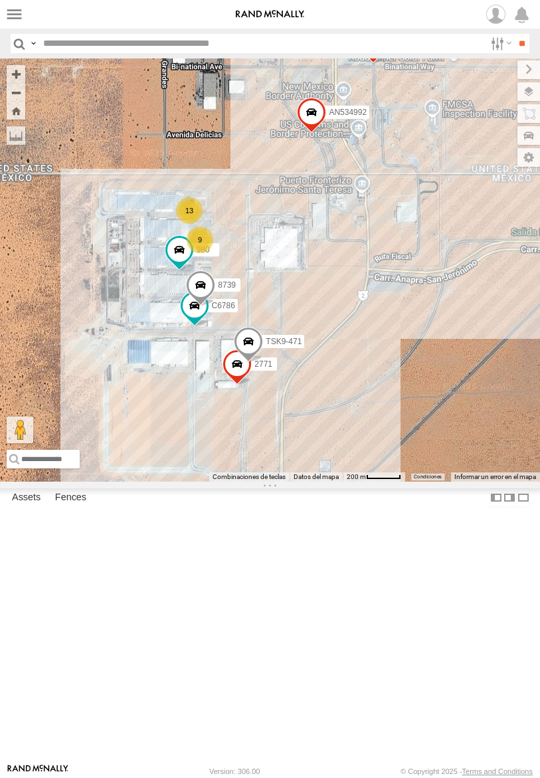
select select "**********"
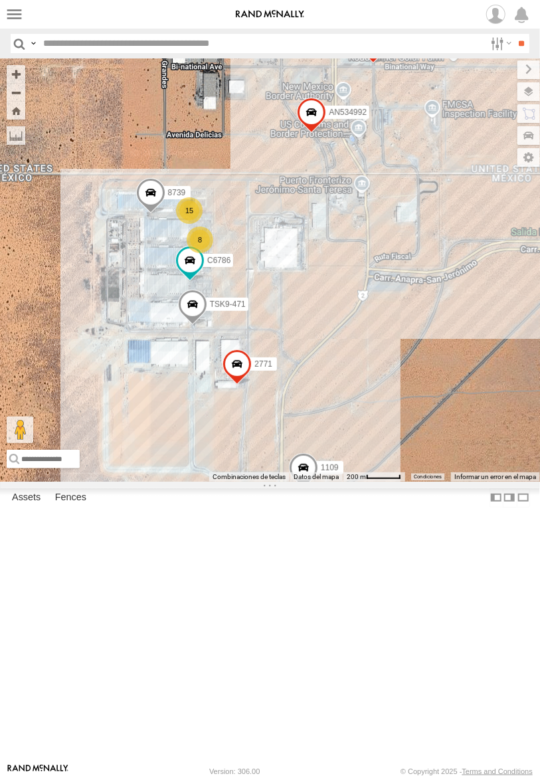
drag, startPoint x: 295, startPoint y: 466, endPoint x: 315, endPoint y: 462, distance: 20.3
click at [315, 462] on div "C6786 1109 2771 8739 0054 TSK9-471 AN534992 15 8" at bounding box center [270, 269] width 540 height 423
click at [357, 426] on div "C6786 1109 2771 8739 0054 TSK9-471 AN534992 15 8" at bounding box center [270, 269] width 540 height 423
click at [440, 482] on div "1124 C6786 1109 2771 8739 0054 TSK9-471 AN534992 15 8" at bounding box center [270, 269] width 540 height 423
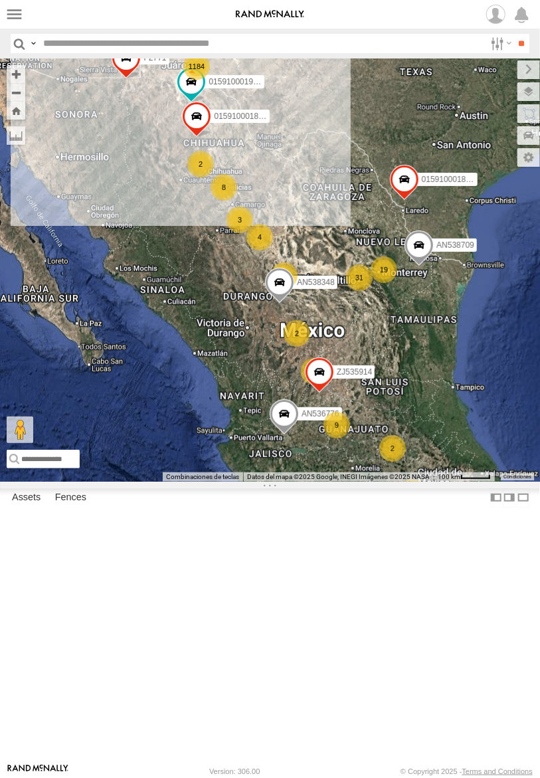
drag, startPoint x: 496, startPoint y: 719, endPoint x: 485, endPoint y: 692, distance: 29.2
click at [496, 482] on div "015910001975823 AN536776 AN538348 AN538709 015910001845018 015910001811580 ZJ53…" at bounding box center [270, 269] width 540 height 423
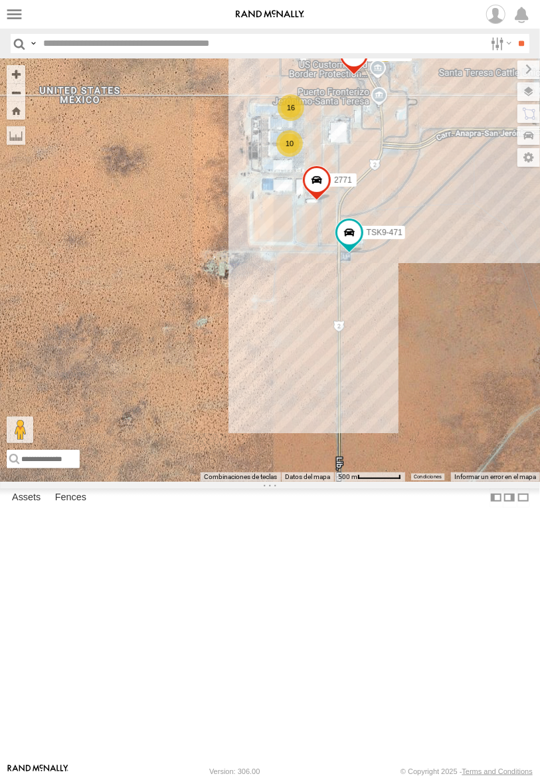
drag, startPoint x: 389, startPoint y: 311, endPoint x: 394, endPoint y: 414, distance: 103.7
click at [394, 414] on div "2771 TSK9-471 10 16 1124 4668 2 AN534992" at bounding box center [270, 269] width 540 height 423
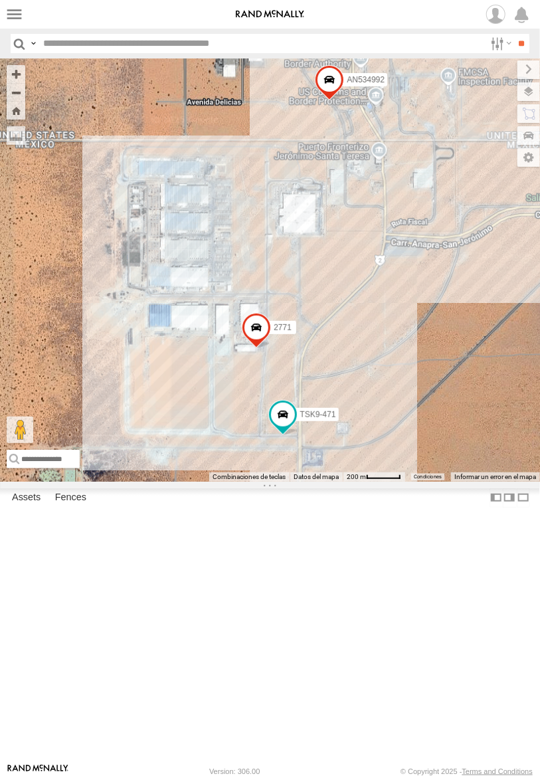
drag, startPoint x: 375, startPoint y: 355, endPoint x: 387, endPoint y: 401, distance: 48.0
click at [387, 401] on div "2771 TSK9-471 1124 4668 AN534992" at bounding box center [270, 269] width 540 height 423
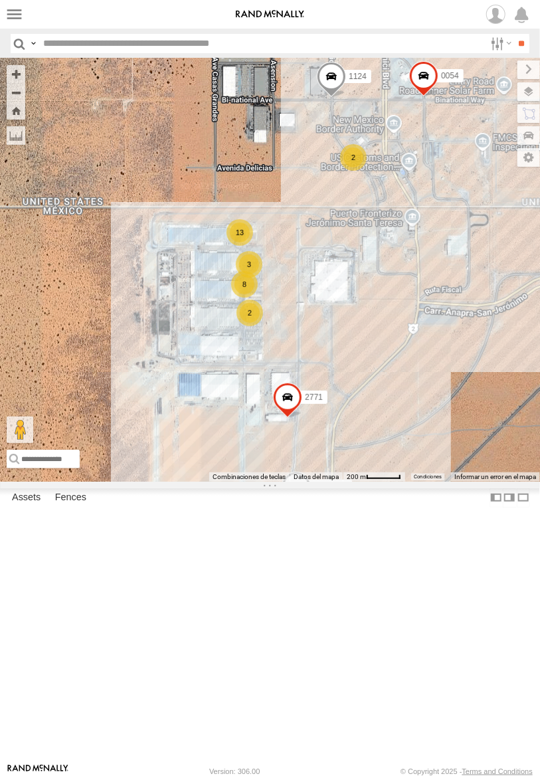
drag, startPoint x: 293, startPoint y: 248, endPoint x: 214, endPoint y: 256, distance: 79.4
click at [214, 256] on div "015910001975823 ZJ538884 AN530042 AN531952 AN536776 AN539297 AN53295 AN538092 0…" at bounding box center [270, 269] width 540 height 423
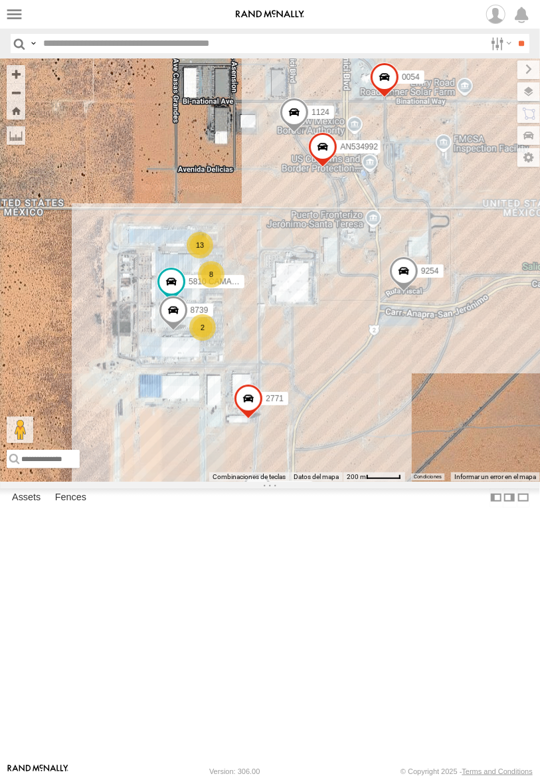
drag, startPoint x: 343, startPoint y: 549, endPoint x: 341, endPoint y: 774, distance: 225.2
click at [343, 482] on div "1124 5810 CAMARA 9254 2771 8739 0054 TSK9-471 AN534992 13 8 2 2" at bounding box center [270, 269] width 540 height 423
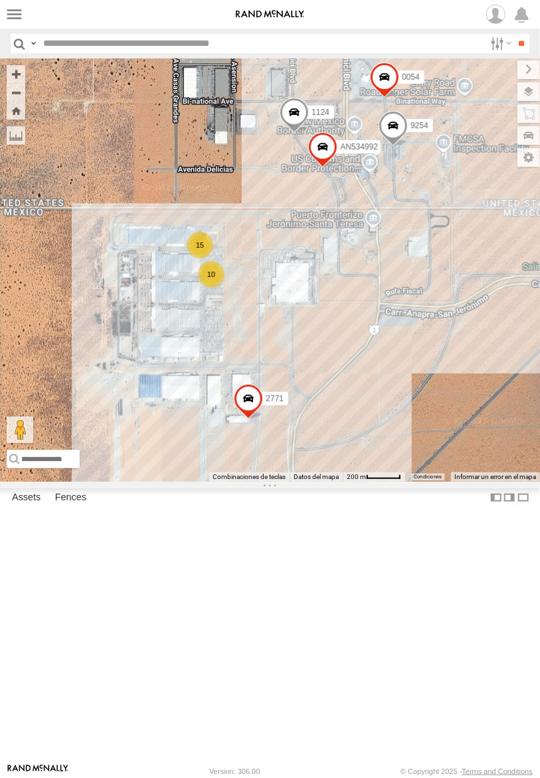
drag, startPoint x: 377, startPoint y: 554, endPoint x: 377, endPoint y: 540, distance: 13.9
click at [377, 482] on div "1124 9254 2771 0054 AN534992 15 10 4" at bounding box center [270, 269] width 540 height 423
drag, startPoint x: 260, startPoint y: 495, endPoint x: 321, endPoint y: 484, distance: 62.1
click at [321, 482] on div "1124 9254 2771 0054 AN534992 15 10 4" at bounding box center [270, 269] width 540 height 423
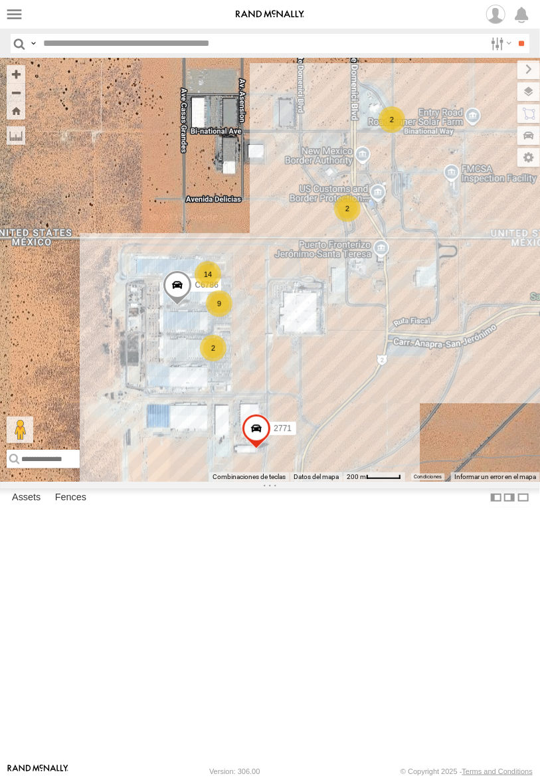
drag, startPoint x: 308, startPoint y: 483, endPoint x: 282, endPoint y: 331, distance: 154.3
click at [282, 331] on div "2771 14 9 4 2 C6786 2 2" at bounding box center [270, 269] width 540 height 423
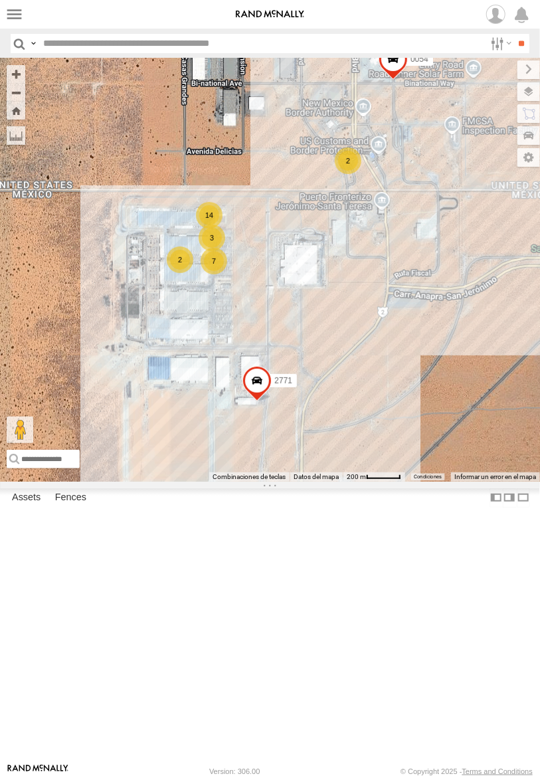
drag, startPoint x: 341, startPoint y: 512, endPoint x: 344, endPoint y: 492, distance: 20.8
click at [344, 482] on div "690 2771 0054 7 2 14 2 3 3" at bounding box center [270, 269] width 540 height 423
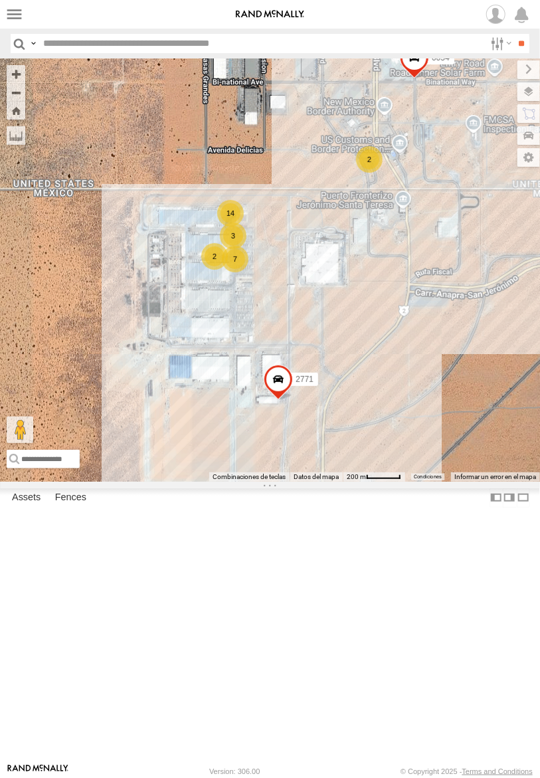
drag, startPoint x: 353, startPoint y: 605, endPoint x: 356, endPoint y: 393, distance: 211.9
click at [356, 393] on div "690 2771 0054 7 2 14 2 3 3" at bounding box center [270, 269] width 540 height 423
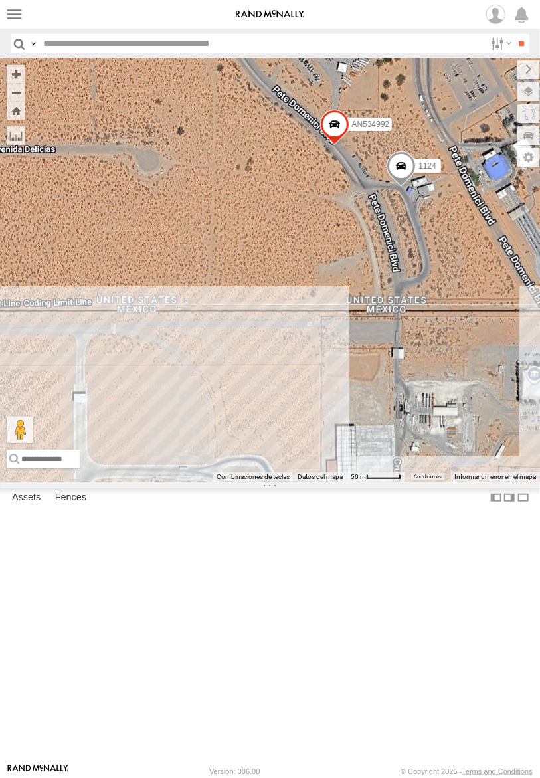
drag, startPoint x: 410, startPoint y: 307, endPoint x: 407, endPoint y: 337, distance: 30.7
click at [407, 337] on div "690 2771 0054 1124 015910001987448 AN531674 7169 AN534992" at bounding box center [270, 269] width 540 height 423
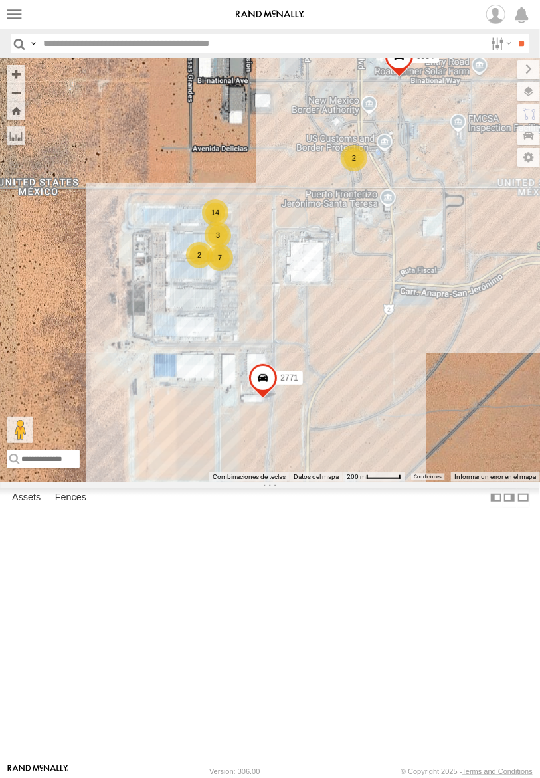
drag, startPoint x: 396, startPoint y: 529, endPoint x: 353, endPoint y: 487, distance: 60.6
click at [353, 482] on div "690 2771 0054 7 2 14 2 3 3" at bounding box center [270, 269] width 540 height 423
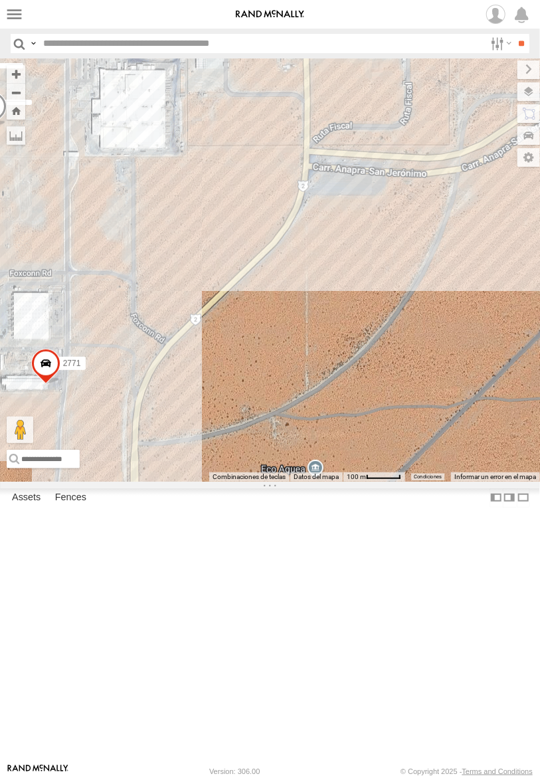
drag, startPoint x: 188, startPoint y: 290, endPoint x: 237, endPoint y: 299, distance: 50.0
click at [237, 299] on div "015910001975823 ZJ538884 AN530042 AN531952 AN536776 AN531631 AN539297 AN53295 A…" at bounding box center [270, 269] width 540 height 423
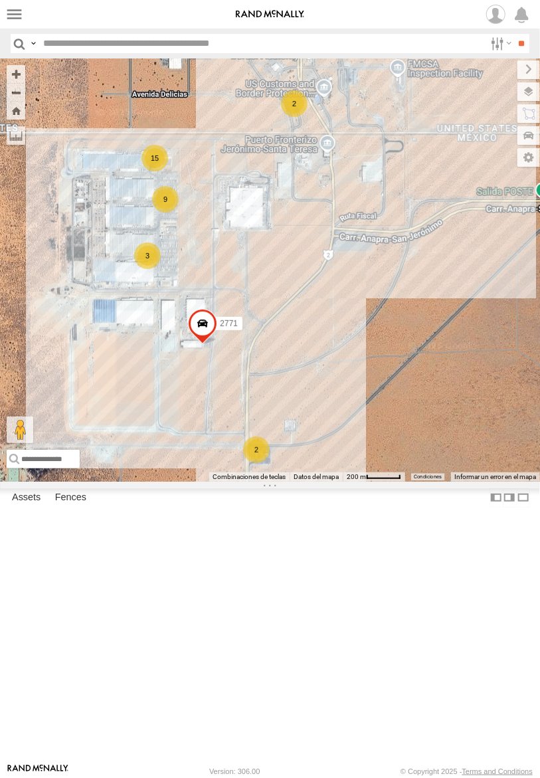
drag, startPoint x: 233, startPoint y: 303, endPoint x: 296, endPoint y: 381, distance: 99.7
click at [296, 379] on div "015910001975823 ZJ538884 AN530042 AN531952 AN536776 AN531631 AN539297 AN53295 A…" at bounding box center [270, 269] width 540 height 423
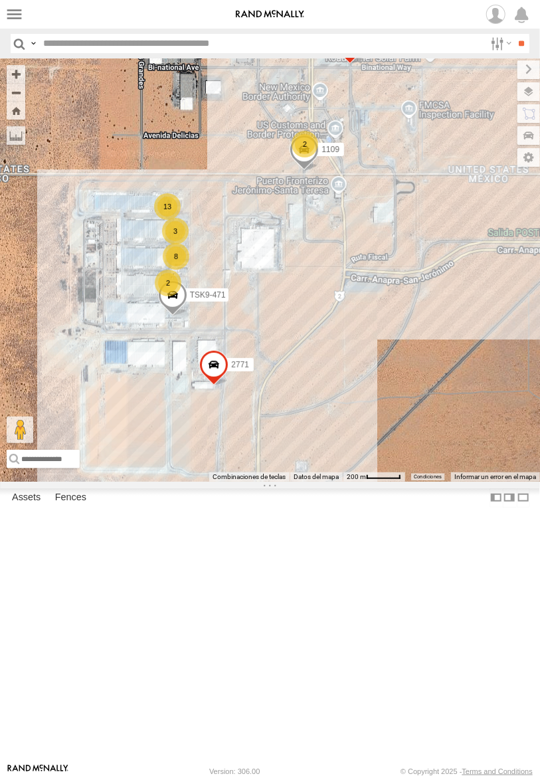
drag, startPoint x: 264, startPoint y: 610, endPoint x: 349, endPoint y: 339, distance: 283.2
click at [349, 339] on div "1109 2771 0054 TSK9-471 8 13 2 3 2" at bounding box center [270, 269] width 540 height 423
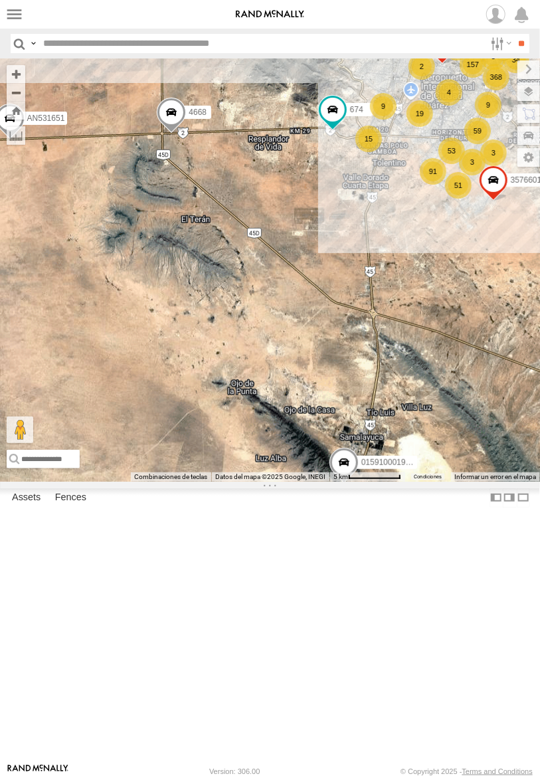
drag, startPoint x: 191, startPoint y: 112, endPoint x: 218, endPoint y: 203, distance: 95.6
click at [220, 203] on div "015910001975823 ZJ538884 AN530042 AN531952 AN536776 AN531631 AN539297 AN53295 A…" at bounding box center [270, 269] width 540 height 423
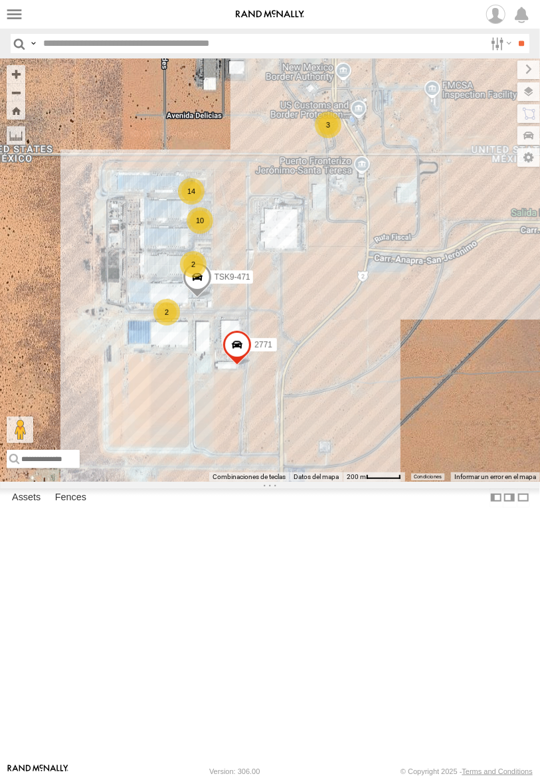
drag, startPoint x: 270, startPoint y: 442, endPoint x: 279, endPoint y: 478, distance: 37.7
click at [279, 478] on div "AN539128 2771 0054 TSK9-471 14 10 3 2 2" at bounding box center [270, 269] width 540 height 423
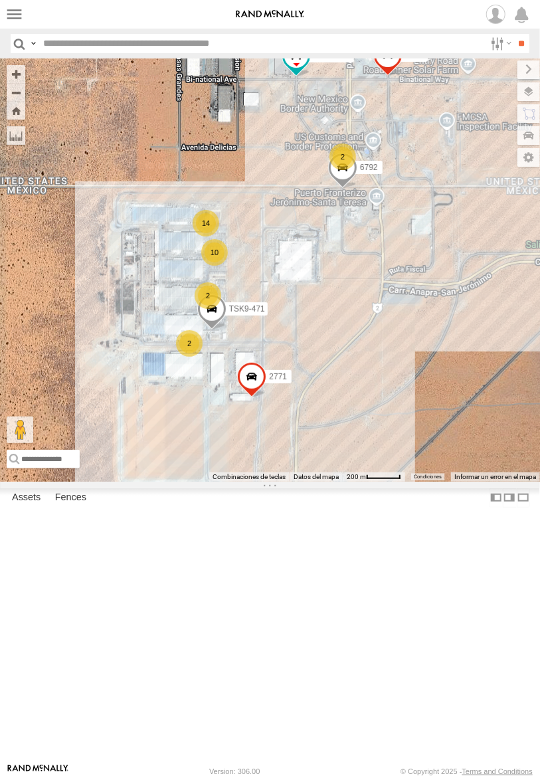
drag, startPoint x: 347, startPoint y: 488, endPoint x: 354, endPoint y: 472, distance: 17.9
click at [354, 472] on div "AN539128 2771 0054 TSK9-471 6792 14 10 2 2 2" at bounding box center [270, 269] width 540 height 423
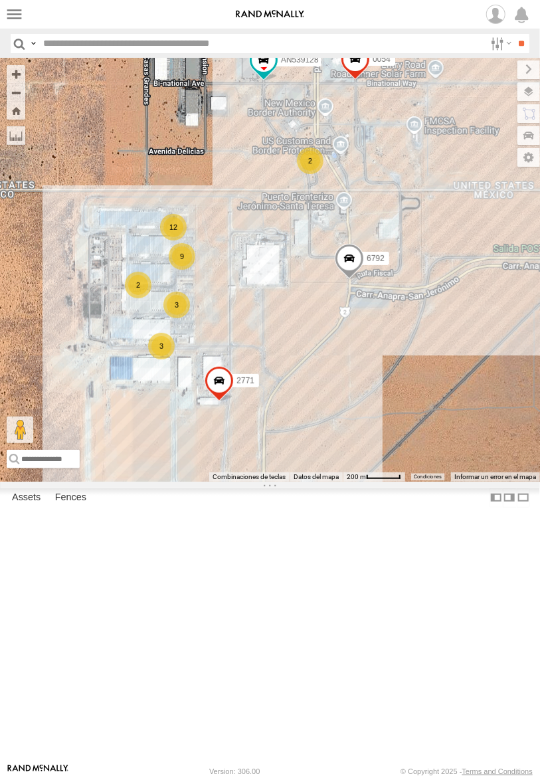
drag, startPoint x: 394, startPoint y: 396, endPoint x: 329, endPoint y: 432, distance: 74.1
click at [329, 432] on div "AN539128 6792 2771 0054 12 9 3 2 2 3" at bounding box center [270, 269] width 540 height 423
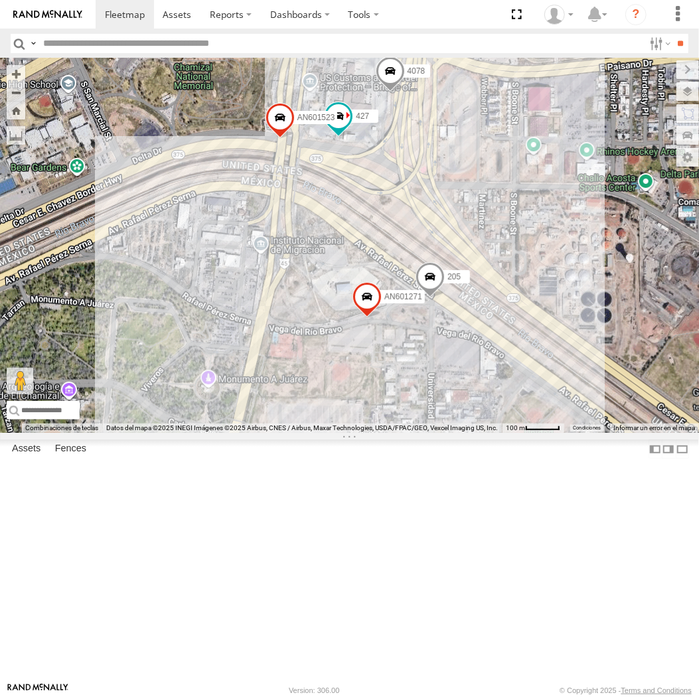
drag, startPoint x: 331, startPoint y: 244, endPoint x: 380, endPoint y: 320, distance: 90.3
click at [380, 320] on div "015910001975823 AN536776 AN538348 AN538709 015910001845018 AN57222 015910001811…" at bounding box center [349, 245] width 699 height 375
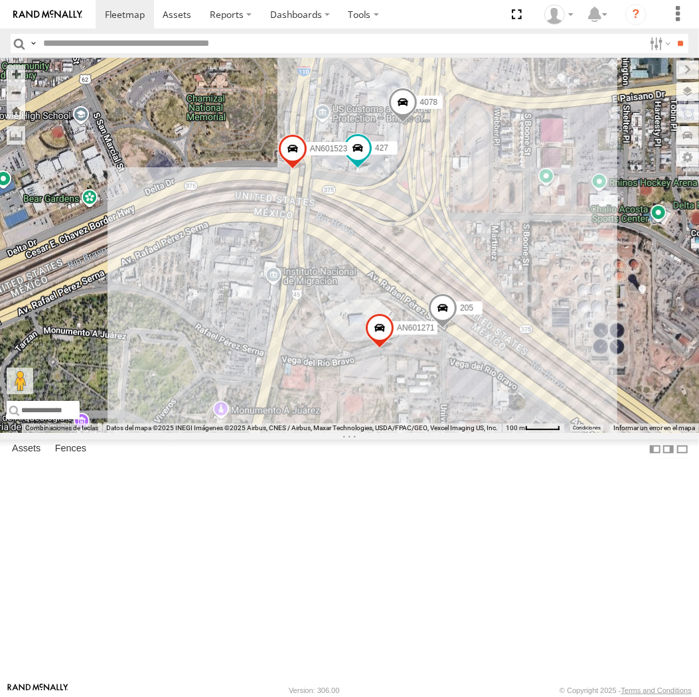
drag, startPoint x: 422, startPoint y: 350, endPoint x: 412, endPoint y: 352, distance: 10.2
click at [412, 352] on div "015910001975823 AN536776 AN538348 AN538709 015910001845018 AN57222 015910001811…" at bounding box center [349, 245] width 699 height 375
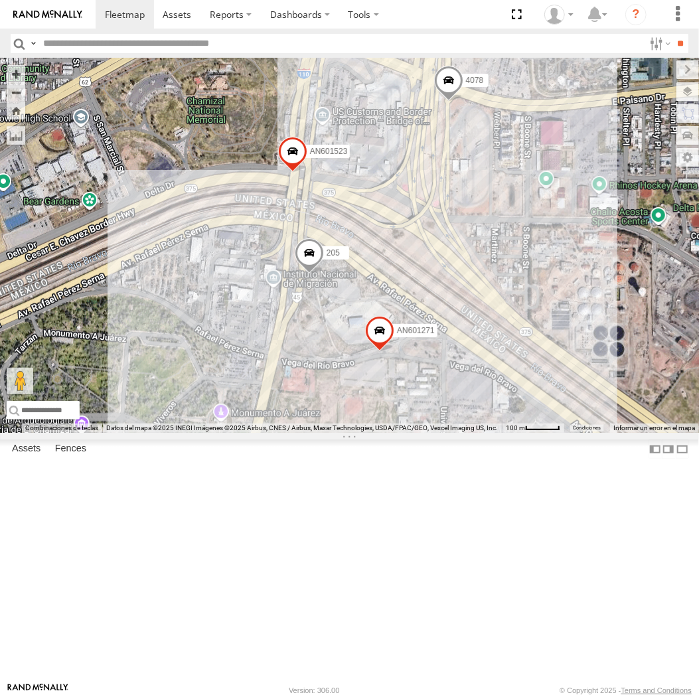
click at [448, 102] on span at bounding box center [448, 84] width 29 height 36
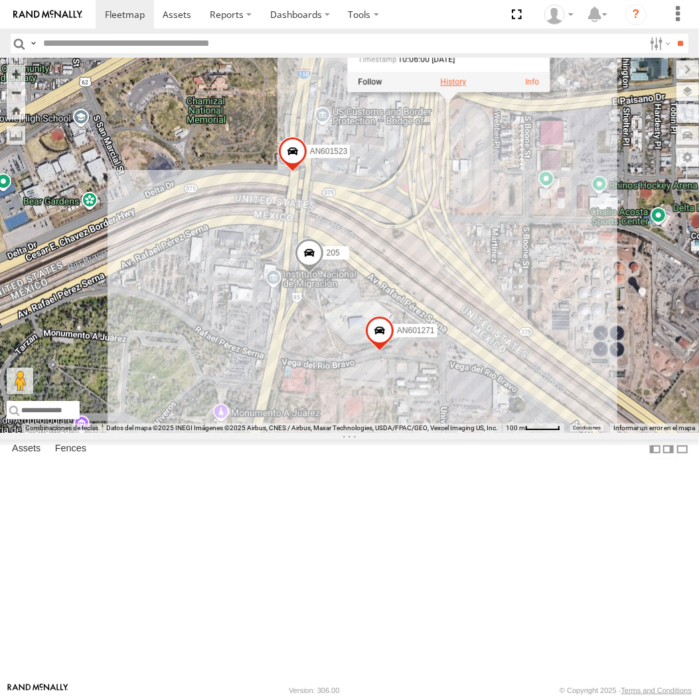
click at [450, 87] on label at bounding box center [453, 82] width 26 height 9
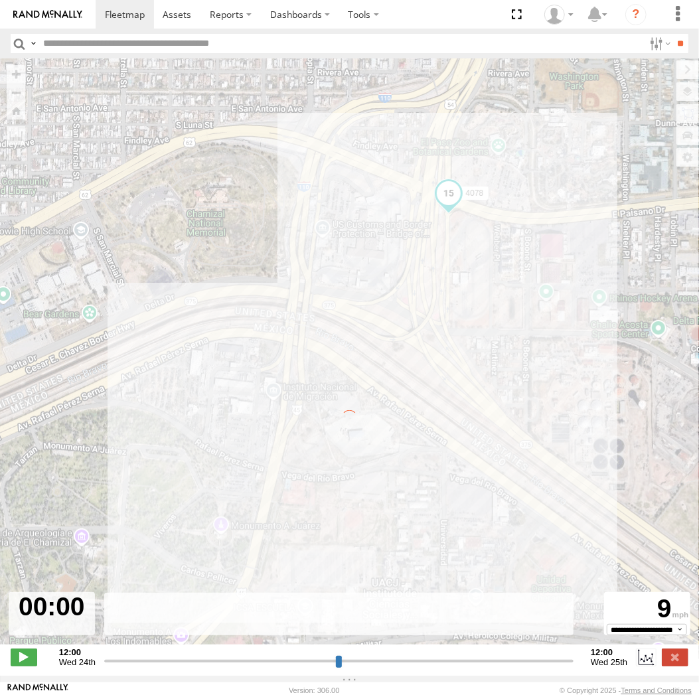
type input "**********"
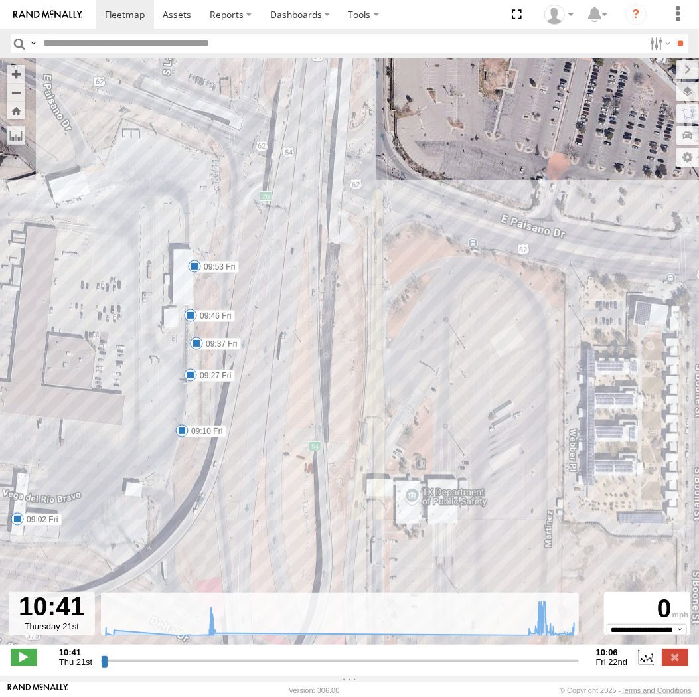
drag, startPoint x: 234, startPoint y: 260, endPoint x: 296, endPoint y: 264, distance: 61.2
click at [296, 264] on div "4078 10:43 Thu 13:37 Thu 14:14 Thu 16:01 Thu 16:06 Thu 16:11 Thu 07:57 Fri 08:1…" at bounding box center [349, 358] width 699 height 600
click at [672, 655] on label at bounding box center [675, 657] width 27 height 17
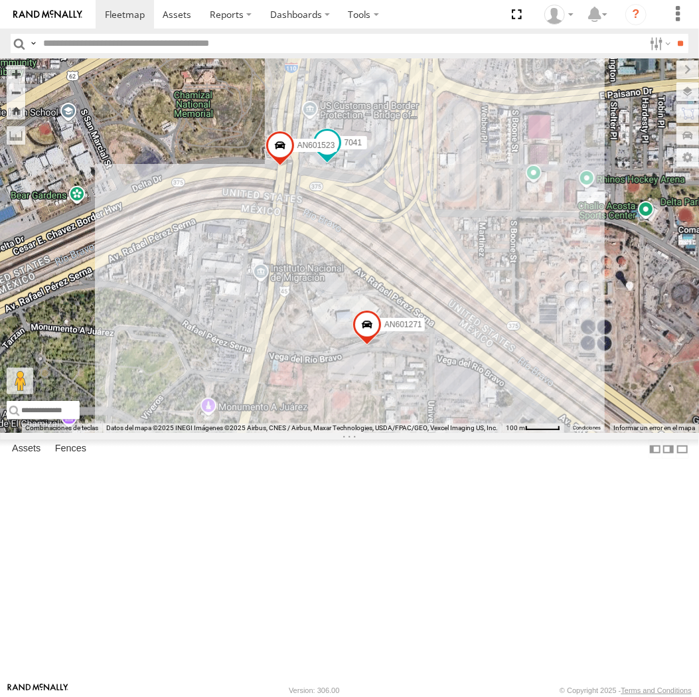
drag, startPoint x: 364, startPoint y: 319, endPoint x: 349, endPoint y: 311, distance: 17.2
click at [349, 311] on div "AN601271 AN601523 7041" at bounding box center [349, 245] width 699 height 375
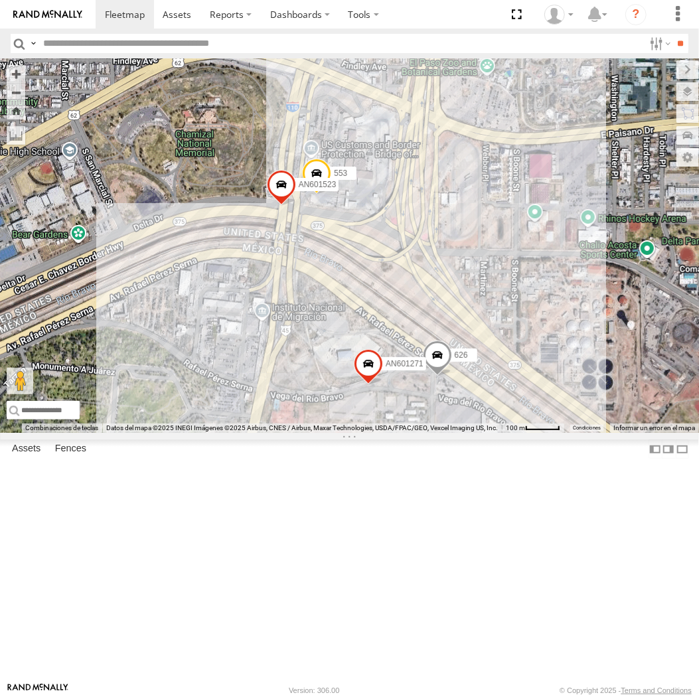
drag, startPoint x: 389, startPoint y: 349, endPoint x: 391, endPoint y: 361, distance: 12.7
click at [391, 361] on div "AN601271 626 AN601523 553" at bounding box center [349, 245] width 699 height 375
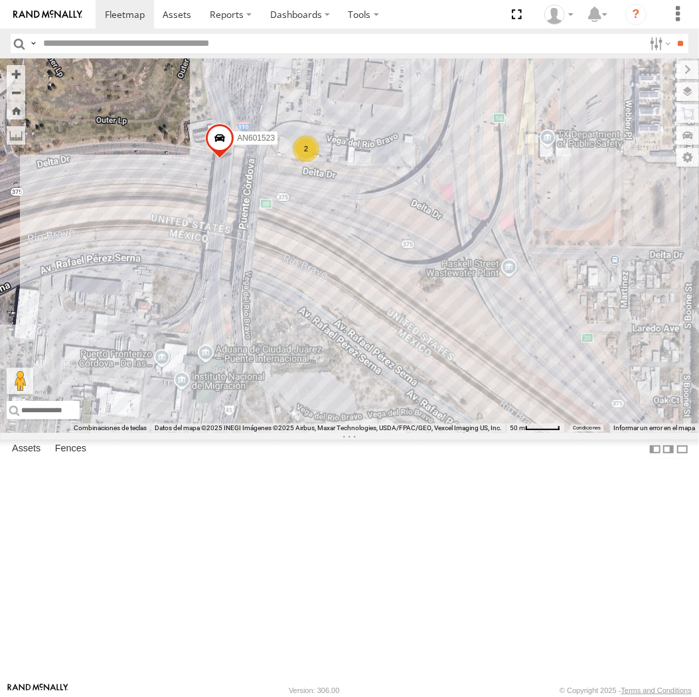
drag, startPoint x: 324, startPoint y: 367, endPoint x: 346, endPoint y: 242, distance: 126.1
click at [346, 242] on div "015910001975823 ZJ538884 AN530042 AN531952 AN536776 AN531631 AN532622 AN532042 …" at bounding box center [349, 245] width 699 height 375
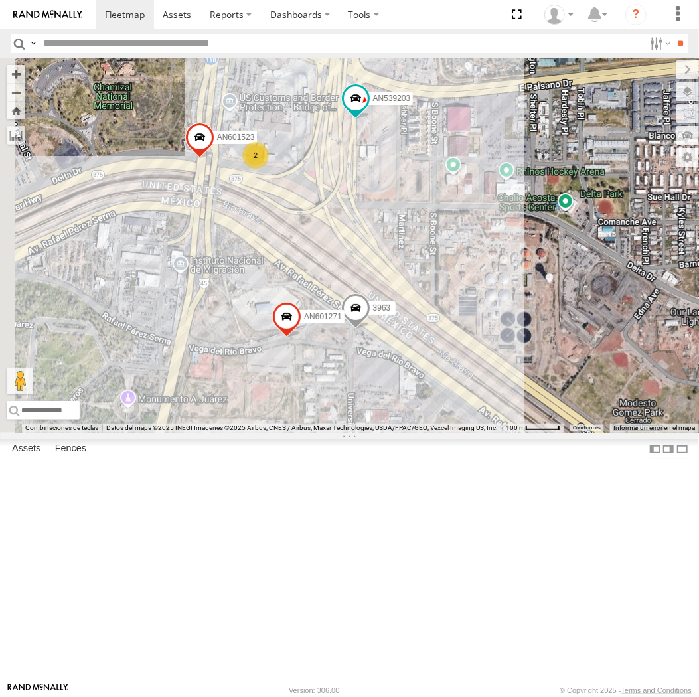
drag, startPoint x: 251, startPoint y: 320, endPoint x: 320, endPoint y: 335, distance: 70.6
click at [320, 335] on div "015910001975823 AN530087 ZJ538884 AN530042 AN531952 AN537184 AN536776 AN531631 …" at bounding box center [349, 245] width 699 height 375
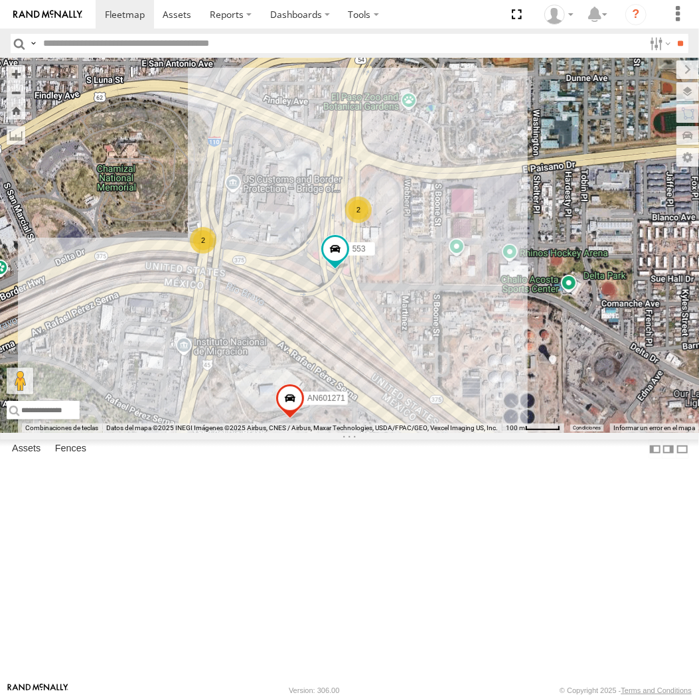
drag, startPoint x: 276, startPoint y: 430, endPoint x: 286, endPoint y: 409, distance: 22.6
click at [286, 413] on div "015910001975823 ZJ538884 AN530042 AN531952 AN536776 AN539297 AN53295 AN538348 A…" at bounding box center [349, 245] width 699 height 375
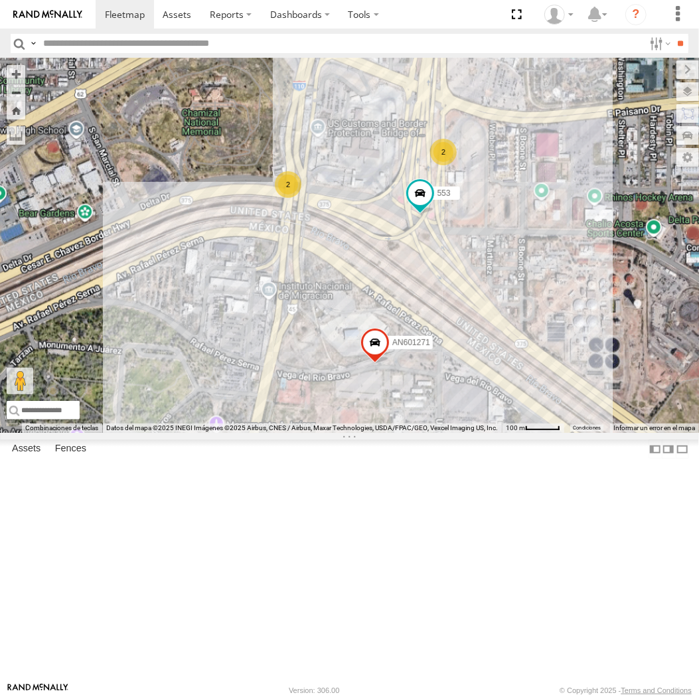
drag, startPoint x: 323, startPoint y: 414, endPoint x: 380, endPoint y: 372, distance: 70.8
click at [380, 372] on div "015910001975823 ZJ538884 AN530042 AN531952 AN536776 AN539297 AN53295 AN538348 A…" at bounding box center [349, 245] width 699 height 375
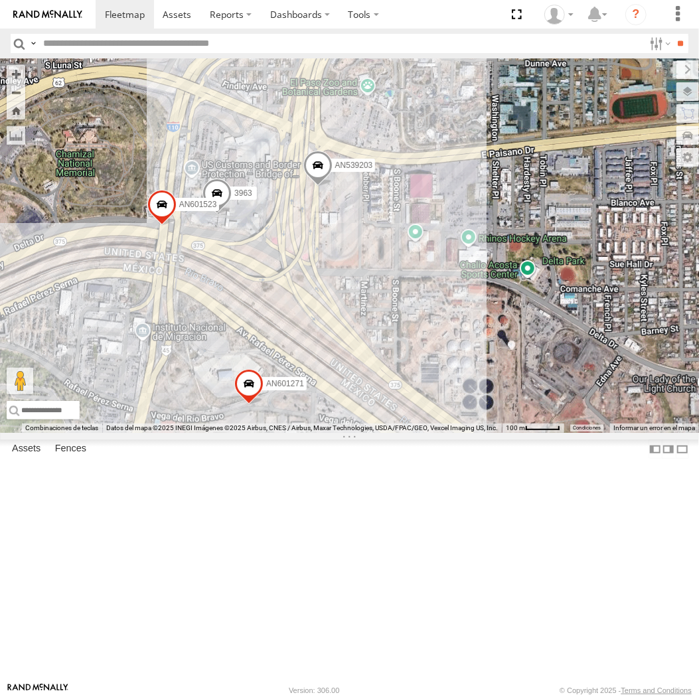
drag, startPoint x: 110, startPoint y: 387, endPoint x: 474, endPoint y: 395, distance: 364.8
click at [474, 395] on div "015910001975823 ZJ538884 AN530042 AN531952 AN536776 AN531631 AN532622 AN532042 …" at bounding box center [349, 245] width 699 height 375
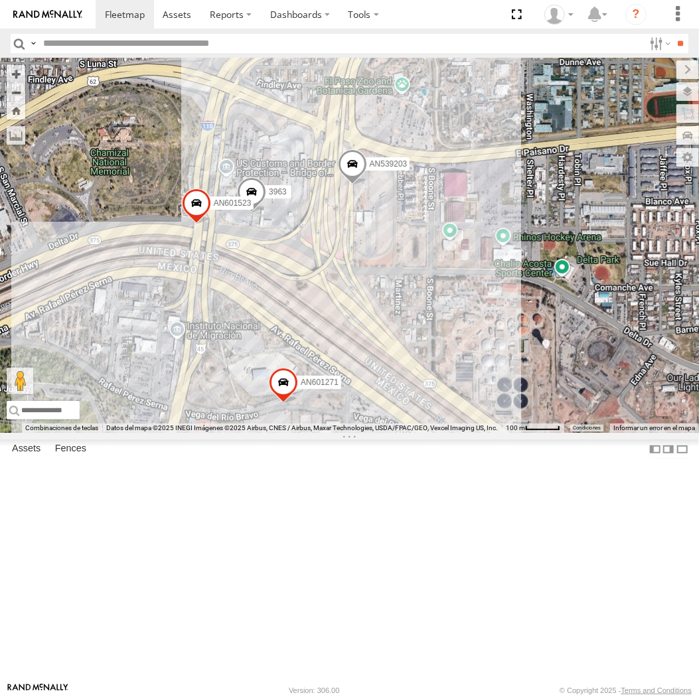
drag, startPoint x: 179, startPoint y: 384, endPoint x: 221, endPoint y: 381, distance: 41.3
click at [221, 381] on div "015910001975823 ZJ538884 AN530042 AN531952 AN536776 AN531631 AN532622 AN532042 …" at bounding box center [349, 245] width 699 height 375
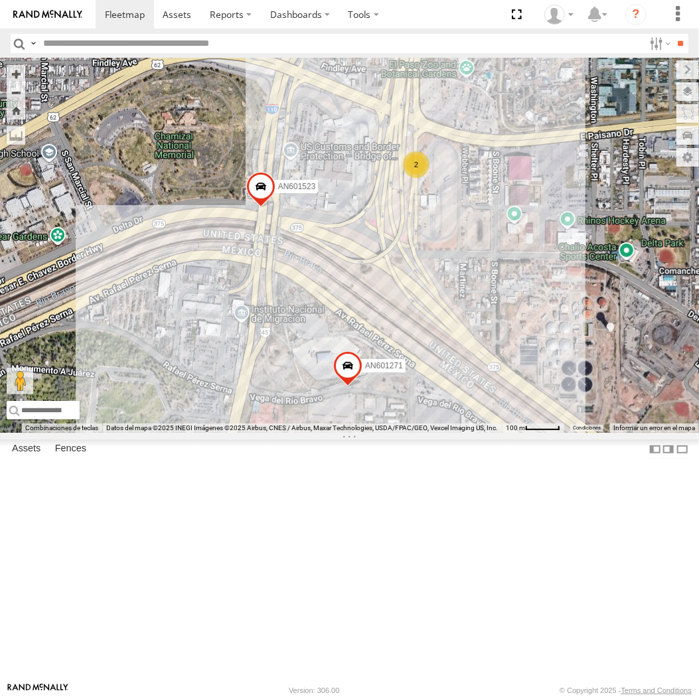
drag, startPoint x: 261, startPoint y: 383, endPoint x: 360, endPoint y: 391, distance: 99.2
click at [360, 391] on div "AN601271 AN601523 2" at bounding box center [349, 245] width 699 height 375
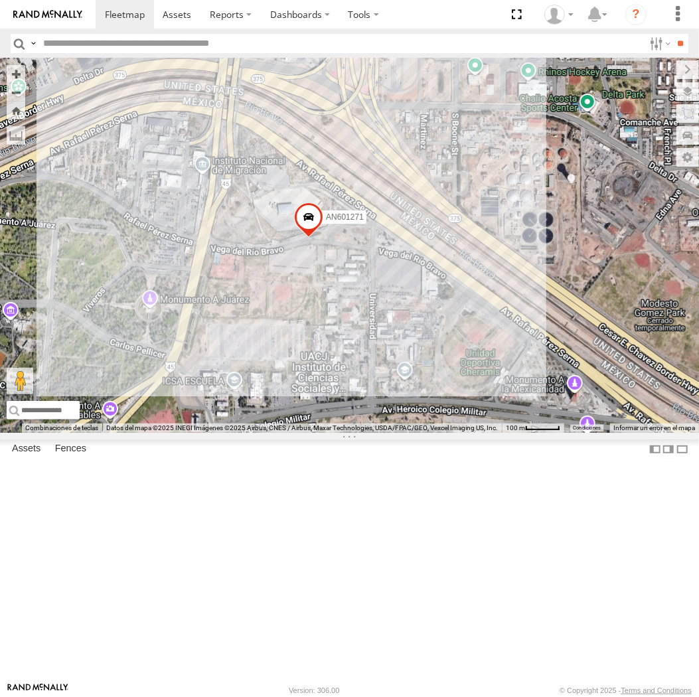
click at [196, 134] on div "015910001975823 ZJ538884 AN530042 AN531952 AN536776 AN531631 AN532622 AN532042 …" at bounding box center [349, 245] width 699 height 375
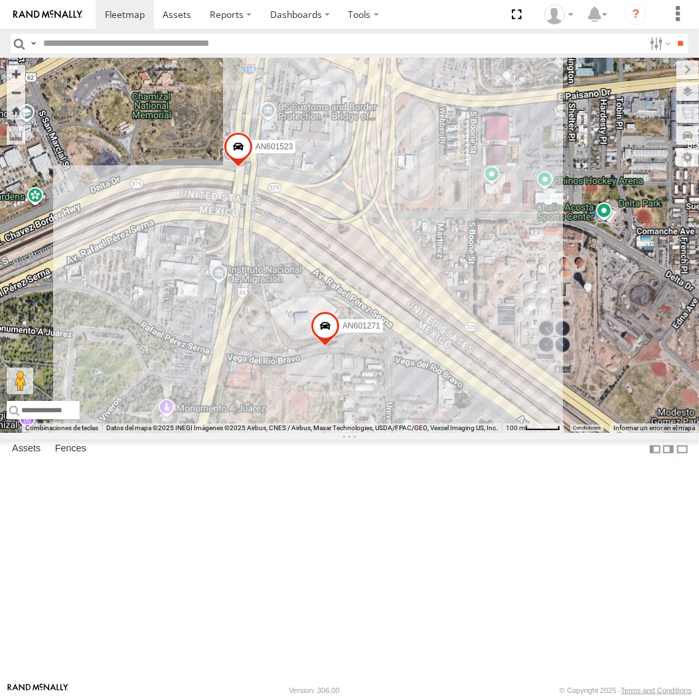
drag, startPoint x: 201, startPoint y: 134, endPoint x: 216, endPoint y: 228, distance: 94.8
click at [216, 228] on div "015910001975823 ZJ538884 AN530042 AN531952 AN536776 AN531631 AN532622 AN532042 …" at bounding box center [349, 245] width 699 height 375
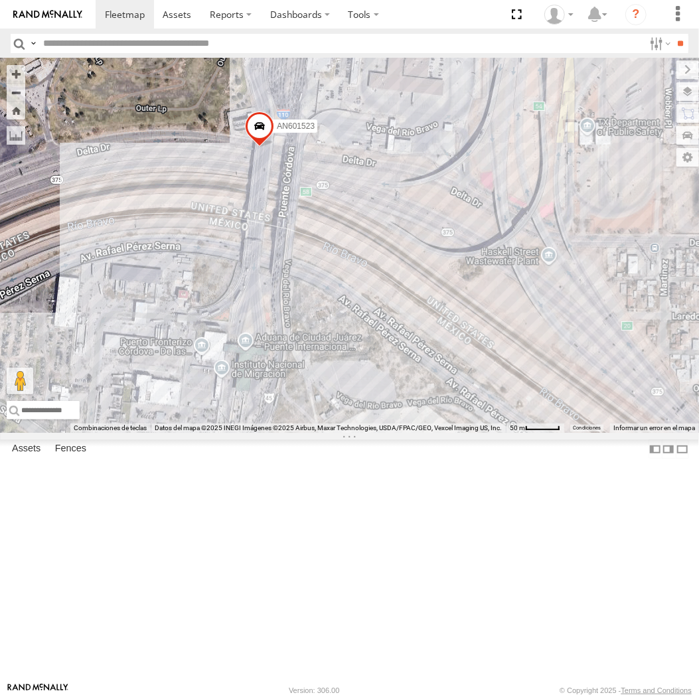
drag, startPoint x: 468, startPoint y: 333, endPoint x: 414, endPoint y: 401, distance: 86.5
click at [414, 400] on div "015910001975823 ZJ538884 AN530042 AN531952 AN536776 AN531631 AN532622 AN532042 …" at bounding box center [349, 245] width 699 height 375
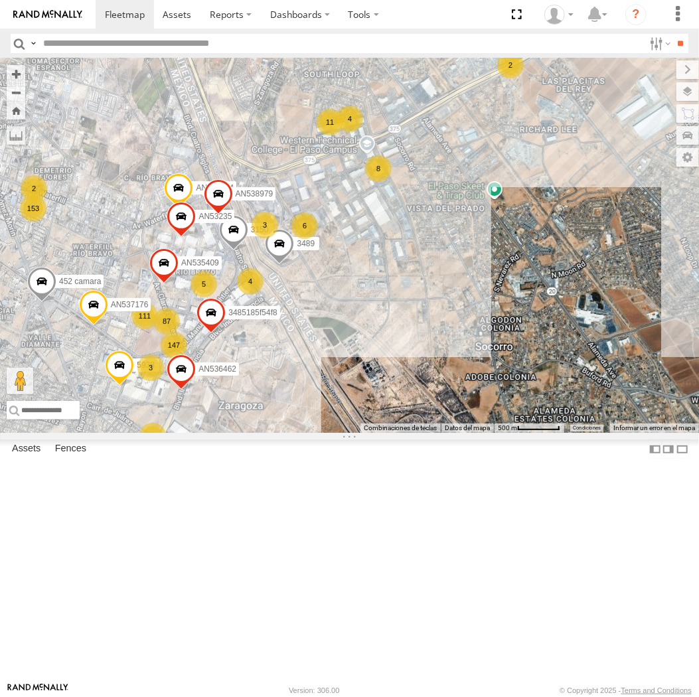
drag, startPoint x: 145, startPoint y: 353, endPoint x: 284, endPoint y: 379, distance: 141.1
click at [277, 407] on div "3489 3150 AN535409 AN535154 AN538979 AN53235 3485185f54f8 153 87 4 6 111 147 8 …" at bounding box center [349, 245] width 699 height 375
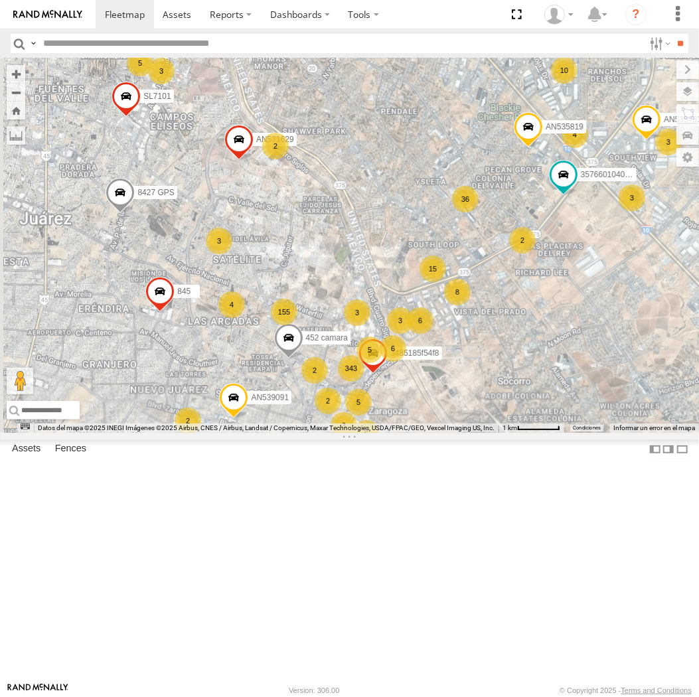
drag, startPoint x: 138, startPoint y: 269, endPoint x: 374, endPoint y: 369, distance: 256.9
click at [374, 369] on div "3485185f54f8 8682 452 camara 357660104093729 155 11 343 6 3 36 23 2 4 3 8 3 36 …" at bounding box center [349, 245] width 699 height 375
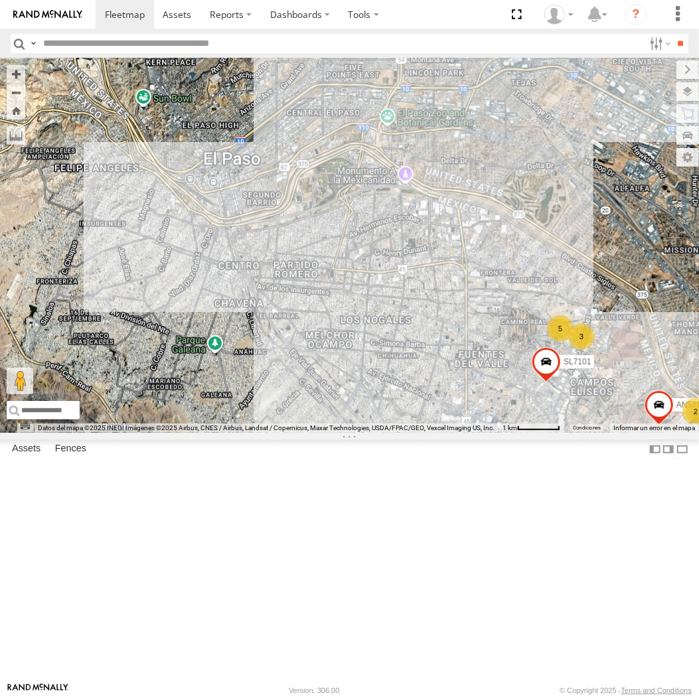
drag, startPoint x: 237, startPoint y: 282, endPoint x: 336, endPoint y: 469, distance: 211.9
click at [336, 433] on div "3485185f54f8 8682 452 camara 357660104093729 155 11 343 6 3 36 23 2 4 3 8 3 36 …" at bounding box center [349, 245] width 699 height 375
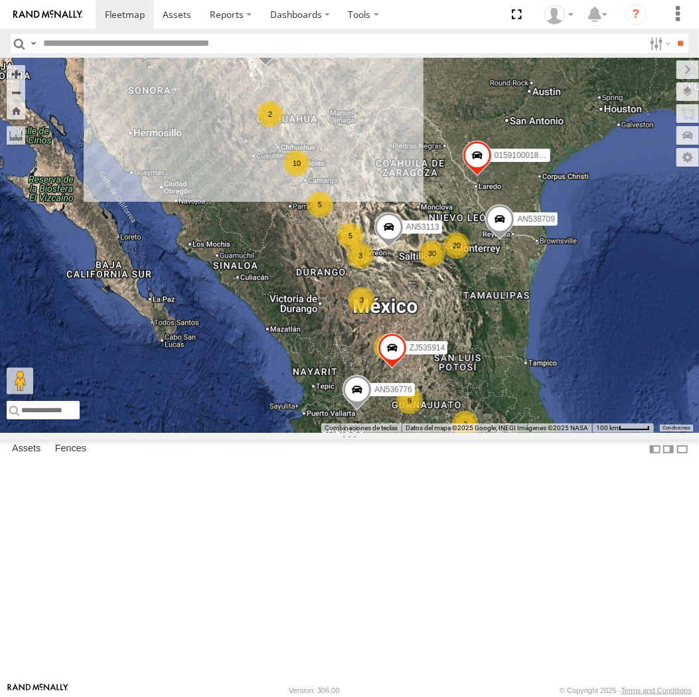
click at [64, 47] on input "text" at bounding box center [341, 43] width 606 height 19
click at [674, 34] on input "**" at bounding box center [681, 43] width 15 height 19
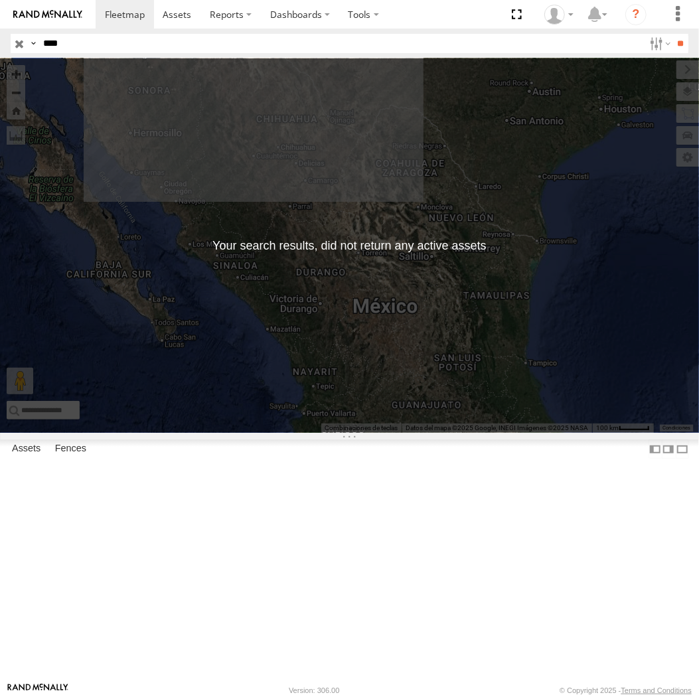
click at [0, 0] on label at bounding box center [0, 0] width 0 height 0
click at [82, 43] on input "****" at bounding box center [341, 43] width 606 height 19
click at [674, 34] on input "**" at bounding box center [681, 43] width 15 height 19
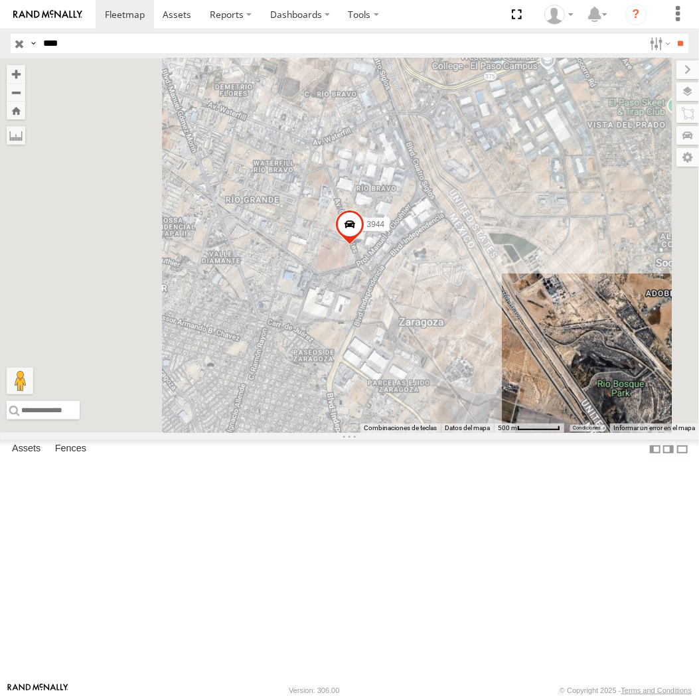
click at [90, 50] on input "****" at bounding box center [341, 43] width 606 height 19
type input "***"
click at [674, 34] on input "**" at bounding box center [681, 43] width 15 height 19
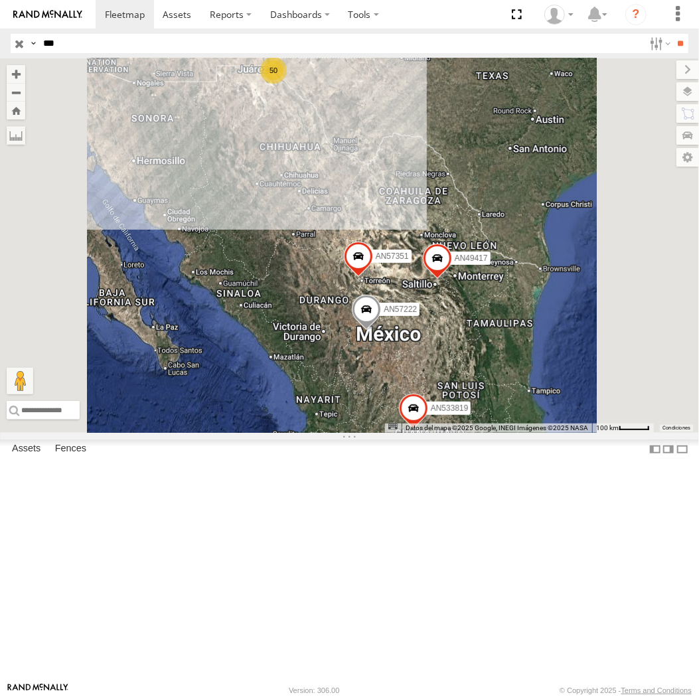
scroll to position [369, 0]
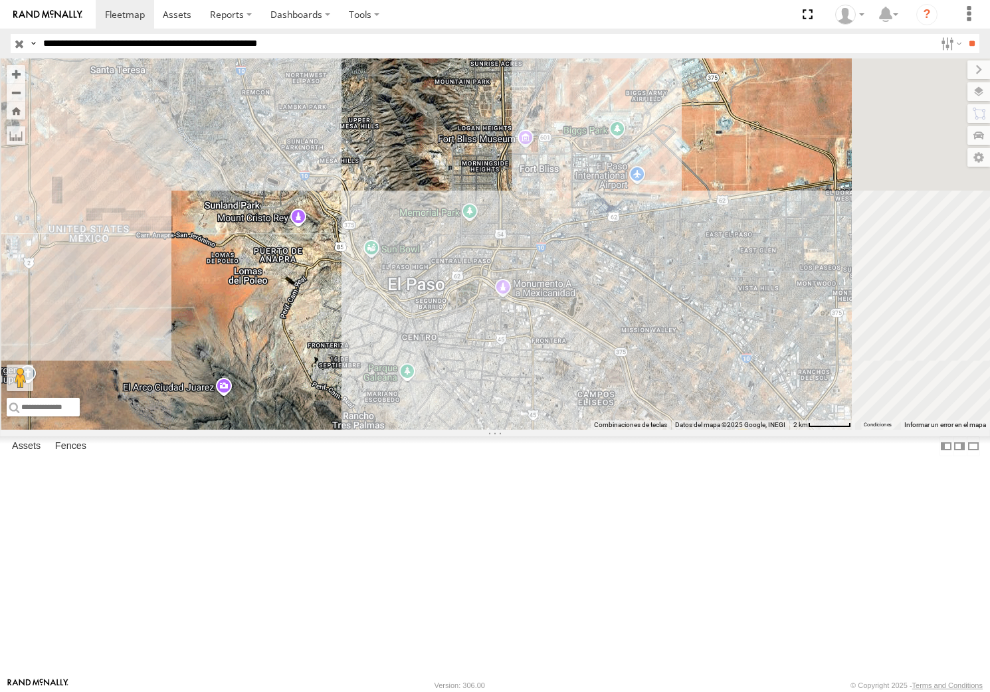
select select "**********"
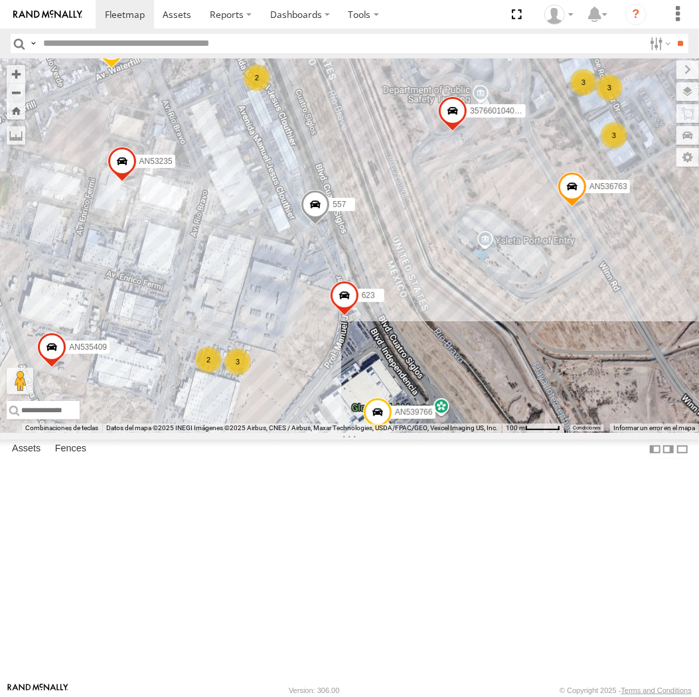
drag, startPoint x: 382, startPoint y: 343, endPoint x: 279, endPoint y: 614, distance: 289.3
click at [279, 433] on div "357660104096649 005 357660104095757 AN535154 623 460 AN539766 AN53235 3485185f5…" at bounding box center [349, 245] width 699 height 375
drag, startPoint x: 363, startPoint y: 263, endPoint x: 326, endPoint y: 375, distance: 117.4
click at [363, 263] on div "357660104096649 AN536763 141 AN535583 005 AN535409 AN53224 AN535154 623 AN53897…" at bounding box center [349, 245] width 699 height 375
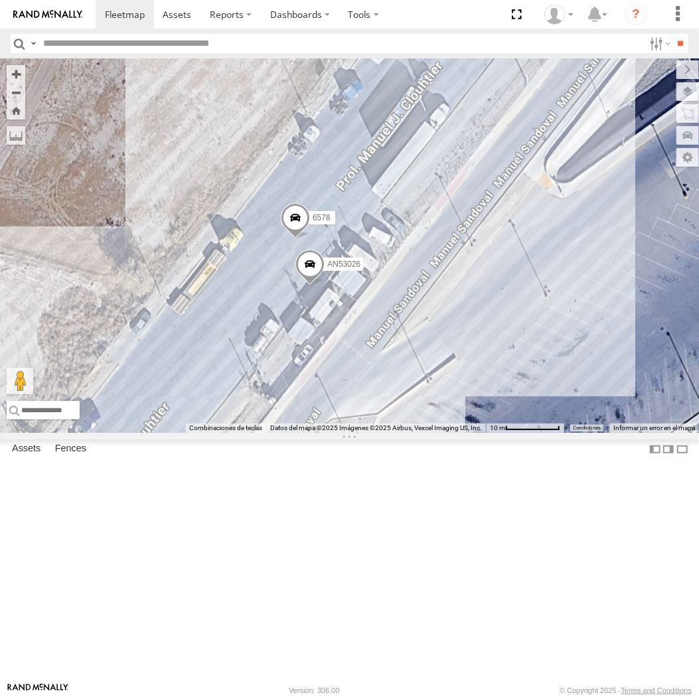
drag, startPoint x: 110, startPoint y: 518, endPoint x: 363, endPoint y: 437, distance: 265.1
click at [363, 433] on div "357660104096649 AN536763 141 AN535583 005 AN535409 AN53224 AN535154 623 AN53897…" at bounding box center [349, 245] width 699 height 375
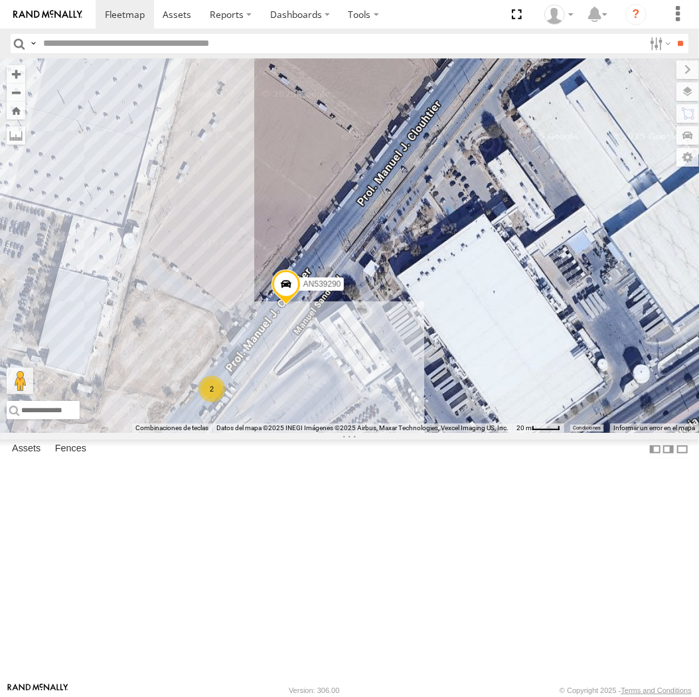
drag, startPoint x: 365, startPoint y: 387, endPoint x: 173, endPoint y: 545, distance: 248.7
click at [175, 433] on div "357660104096649 AN536763 141 AN535583 005 AN535409 AN53224 AN535154 623 AN53897…" at bounding box center [349, 245] width 699 height 375
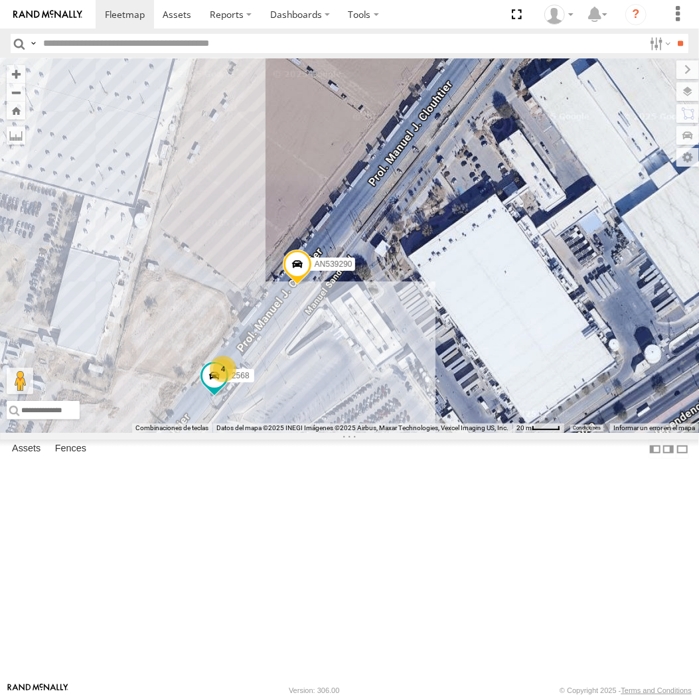
drag, startPoint x: 405, startPoint y: 353, endPoint x: 188, endPoint y: 521, distance: 274.2
click at [178, 433] on div "AN539290 357660104096649 AN536763 4000 AN535583 6578 357660104095757 AN53224 62…" at bounding box center [349, 245] width 699 height 375
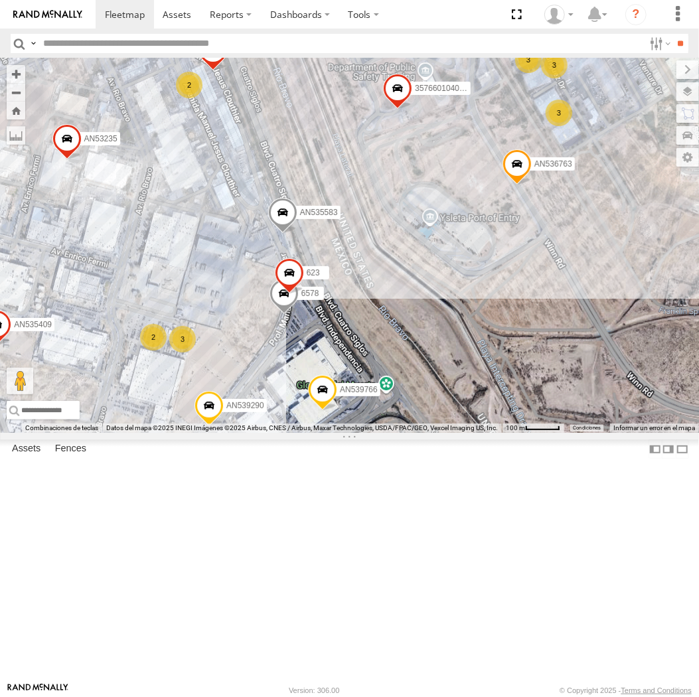
drag, startPoint x: 411, startPoint y: 369, endPoint x: 302, endPoint y: 470, distance: 148.5
click at [302, 433] on div "AN539290 357660104096649 AN536763 4000 AN535583 6578 357660104095757 AN53224 AN…" at bounding box center [349, 245] width 699 height 375
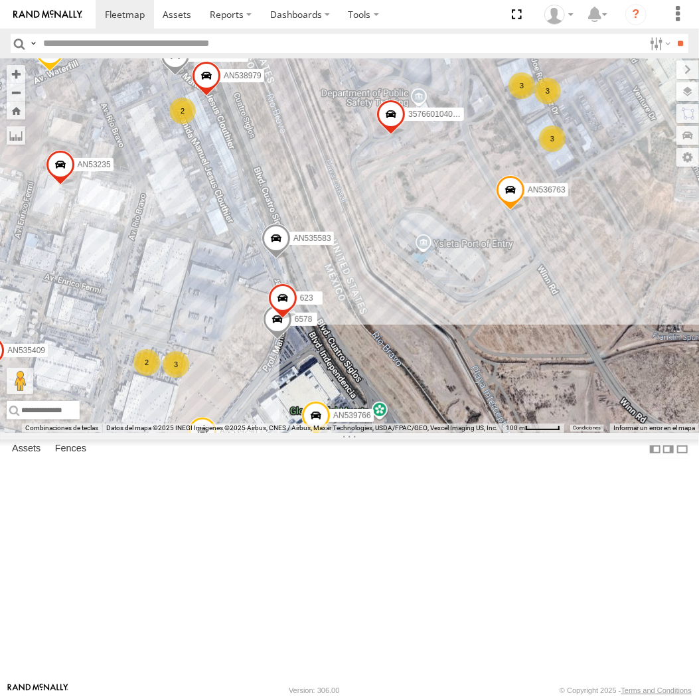
drag, startPoint x: 343, startPoint y: 314, endPoint x: 335, endPoint y: 342, distance: 28.8
click at [335, 342] on div "AN539290 357660104096649 AN536763 4000 AN535583 6578 357660104095757 AN53224 AN…" at bounding box center [349, 245] width 699 height 375
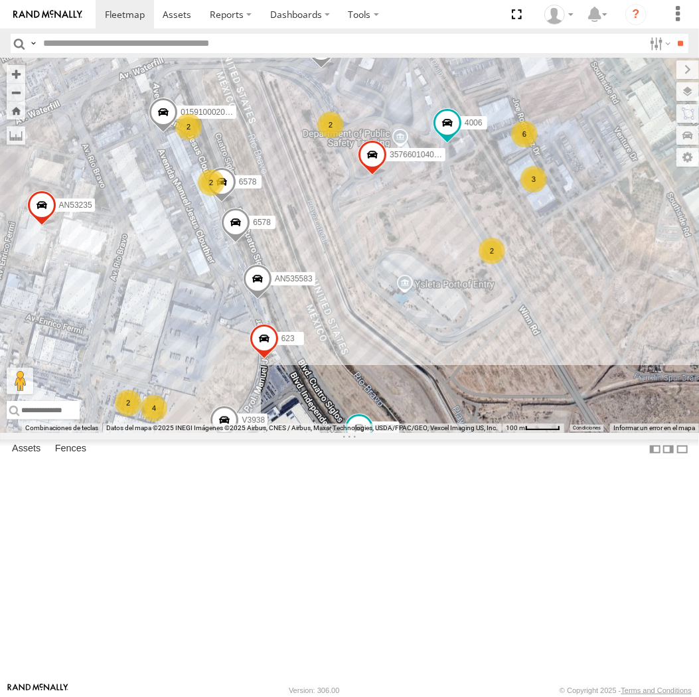
drag, startPoint x: 193, startPoint y: 294, endPoint x: 296, endPoint y: 247, distance: 113.0
click at [296, 247] on div "AN536776 AN539297 AN538709 AN535203 015910001845018 AN535614 015910001811580 ZJ…" at bounding box center [349, 245] width 699 height 375
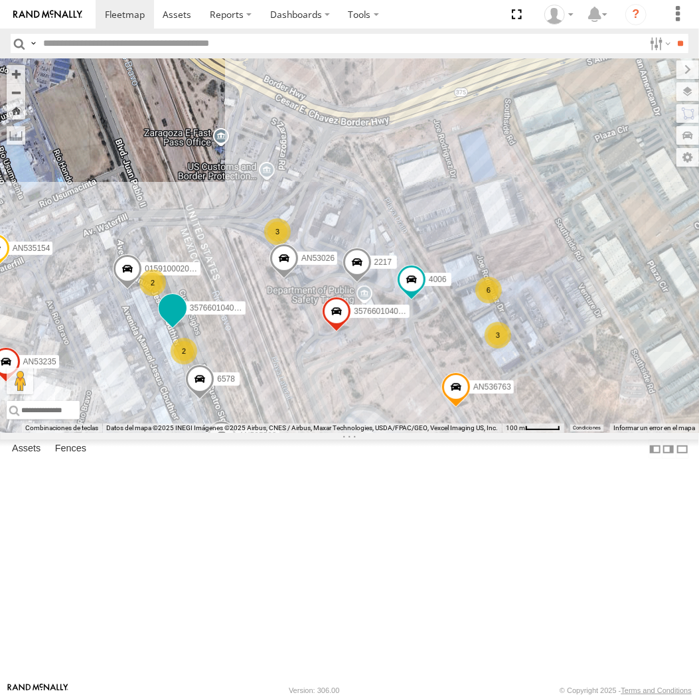
drag, startPoint x: 274, startPoint y: 466, endPoint x: 229, endPoint y: 425, distance: 60.7
click at [229, 426] on div "AN536776 AN539297 AN538709 AN535203 015910001845018 AN535614 015910001811580 ZJ…" at bounding box center [349, 245] width 699 height 375
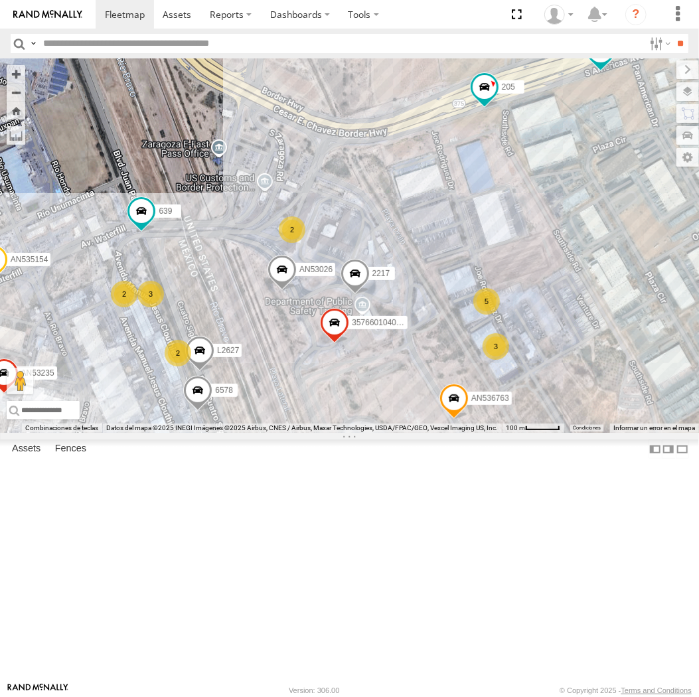
drag, startPoint x: 260, startPoint y: 421, endPoint x: 256, endPoint y: 455, distance: 34.1
click at [256, 433] on div "AN536776 AN539297 AN538709 AN535203 015910001845018 AN535614 015910001811580 ZJ…" at bounding box center [349, 245] width 699 height 375
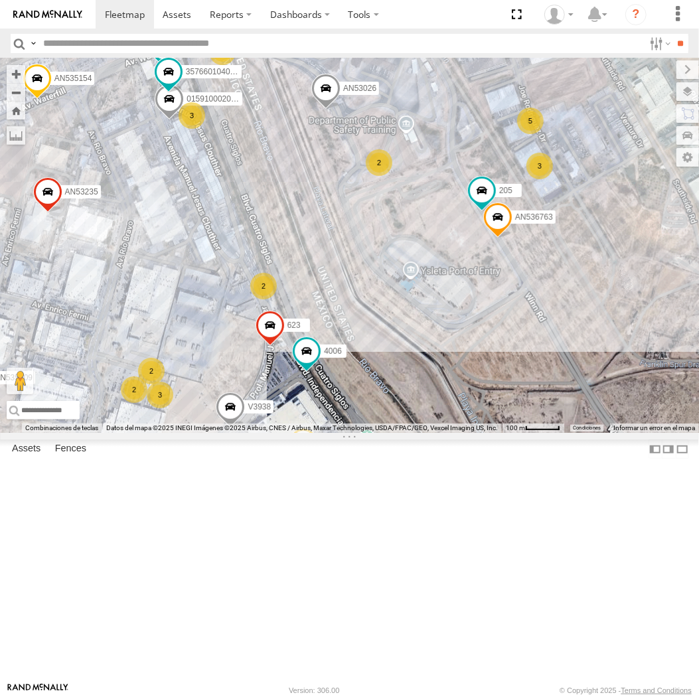
drag, startPoint x: 213, startPoint y: 211, endPoint x: 275, endPoint y: 227, distance: 63.8
click at [275, 227] on div "AN536776 AN539297 AN538709 AN535203 015910001845018 AN535614 AN531651 015910001…" at bounding box center [349, 245] width 699 height 375
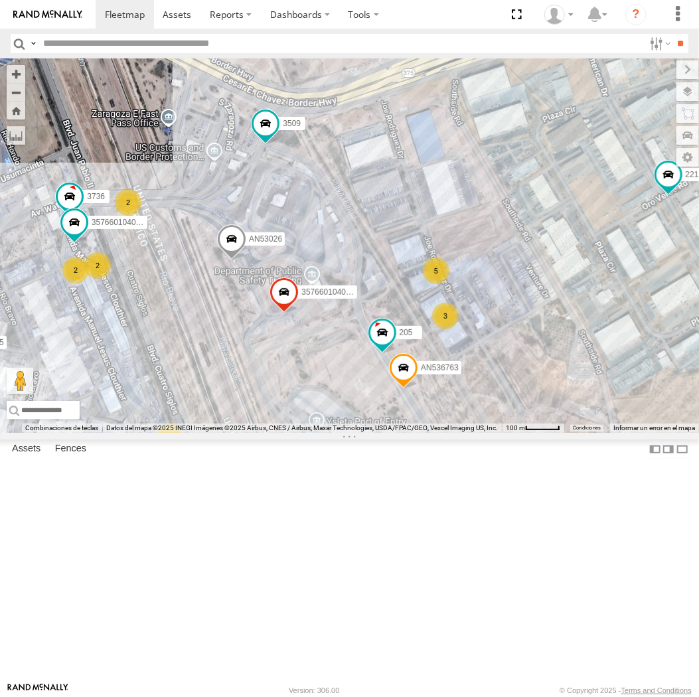
drag, startPoint x: 206, startPoint y: 496, endPoint x: 197, endPoint y: 403, distance: 92.7
click at [197, 403] on div "AN536776 AN539297 AN538709 AN535203 015910001845018 AN535614 AN531651 015910001…" at bounding box center [349, 245] width 699 height 375
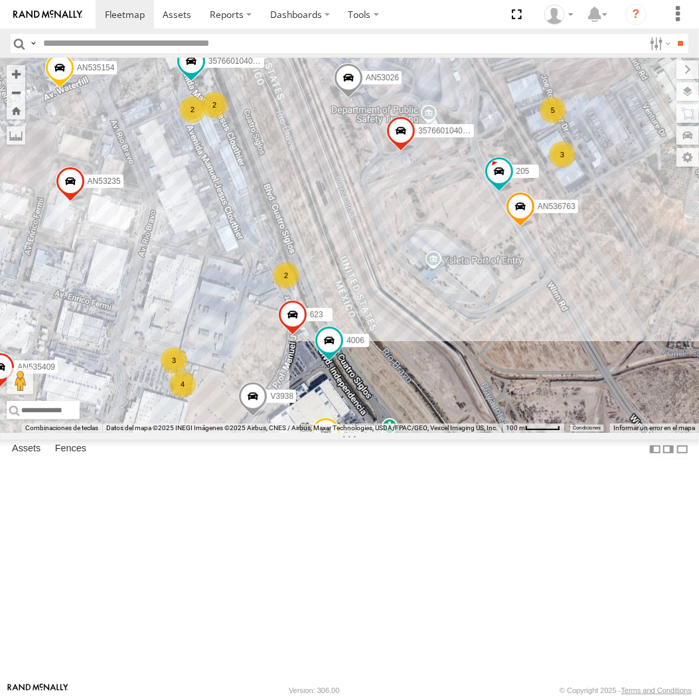
drag, startPoint x: 191, startPoint y: 474, endPoint x: 312, endPoint y: 326, distance: 191.2
click at [312, 326] on div "AN536776 AN539297 AN538709 AN535203 015910001845018 AN535614 AN531651 015910001…" at bounding box center [349, 245] width 699 height 375
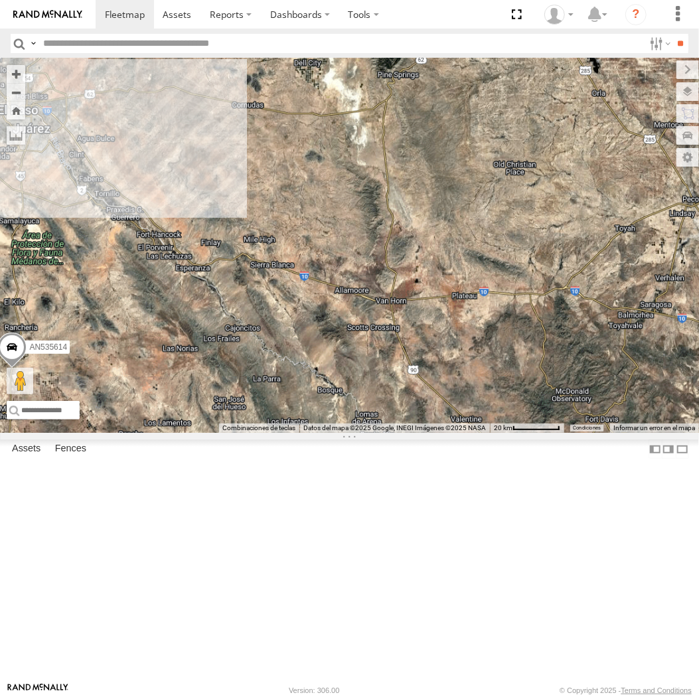
drag, startPoint x: 140, startPoint y: 157, endPoint x: 479, endPoint y: 231, distance: 346.7
click at [479, 231] on div "AN536776 AN538709 015910001845018 AN535614 AN531651 015910001811580 ZJ535914 F2…" at bounding box center [349, 245] width 699 height 375
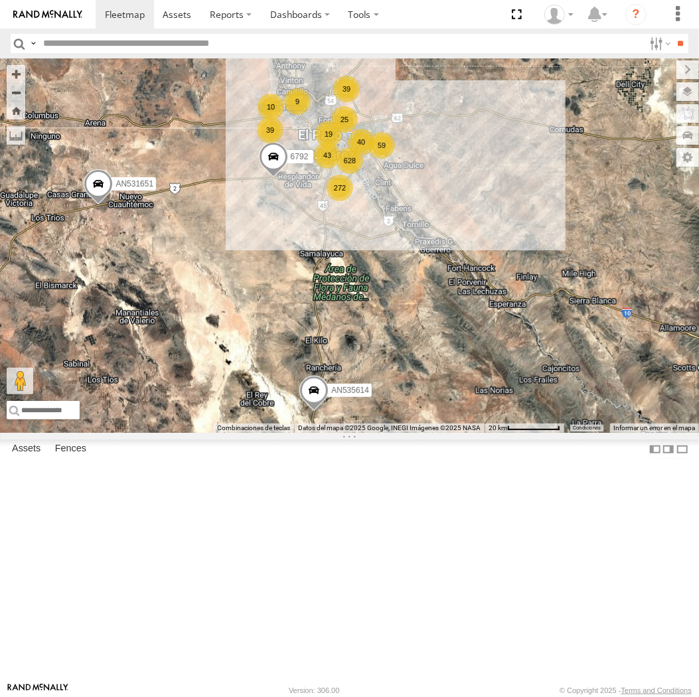
drag, startPoint x: 98, startPoint y: 422, endPoint x: 143, endPoint y: 414, distance: 45.8
click at [143, 414] on div "AN536776 AN538709 015910001845018 AN535614 AN531651 015910001811580 ZJ535914 F2…" at bounding box center [349, 245] width 699 height 375
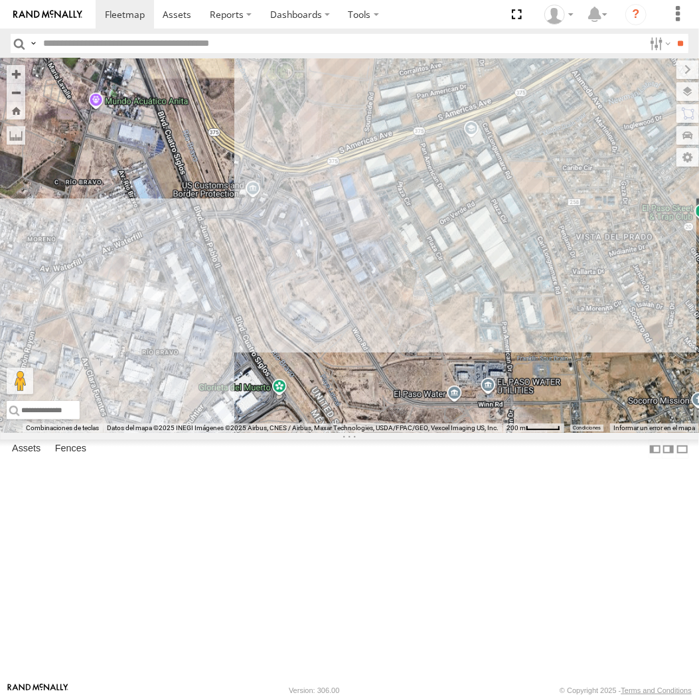
drag, startPoint x: 178, startPoint y: 535, endPoint x: 250, endPoint y: 486, distance: 87.0
click at [250, 433] on div "AN536776 AN538709 015910001845018 AN535614 AN531651 015910001811580 ZJ535914 F2…" at bounding box center [349, 245] width 699 height 375
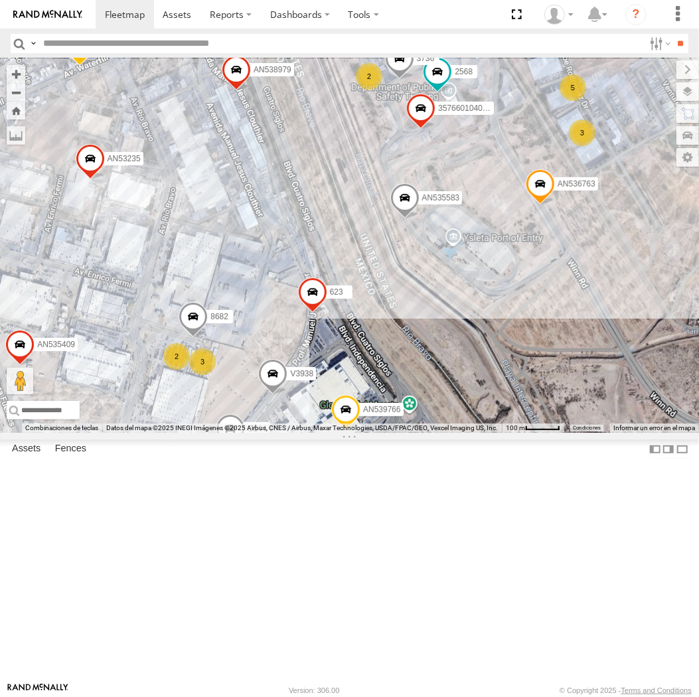
drag, startPoint x: 221, startPoint y: 436, endPoint x: 294, endPoint y: 316, distance: 141.0
click at [300, 321] on div "AN536776 AN538709 015910001845018 AN535614 AN531651 015910001811580 ZJ535914 F2…" at bounding box center [349, 245] width 699 height 375
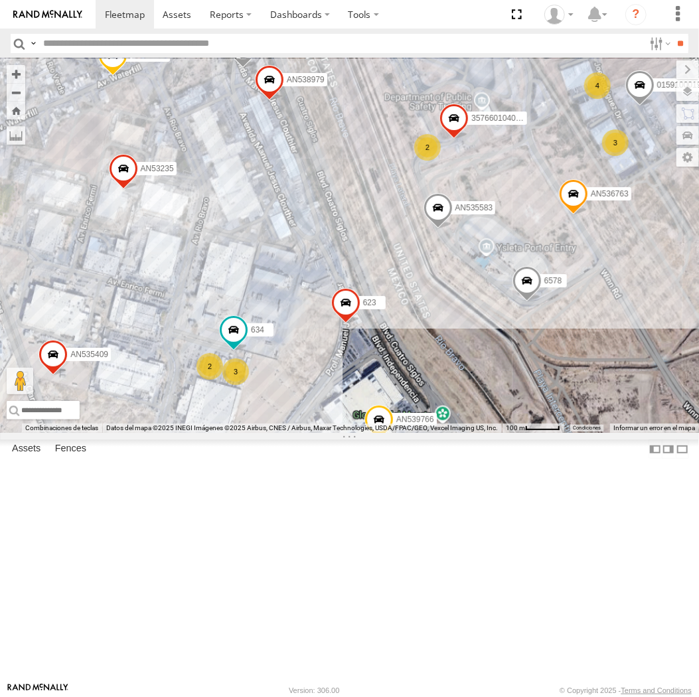
drag, startPoint x: 407, startPoint y: 272, endPoint x: 394, endPoint y: 369, distance: 97.9
click at [394, 369] on div "AN539290 AN536763 015910001986465 AN535583 AN535409 AN535154 623 AN53827 AN5389…" at bounding box center [349, 245] width 699 height 375
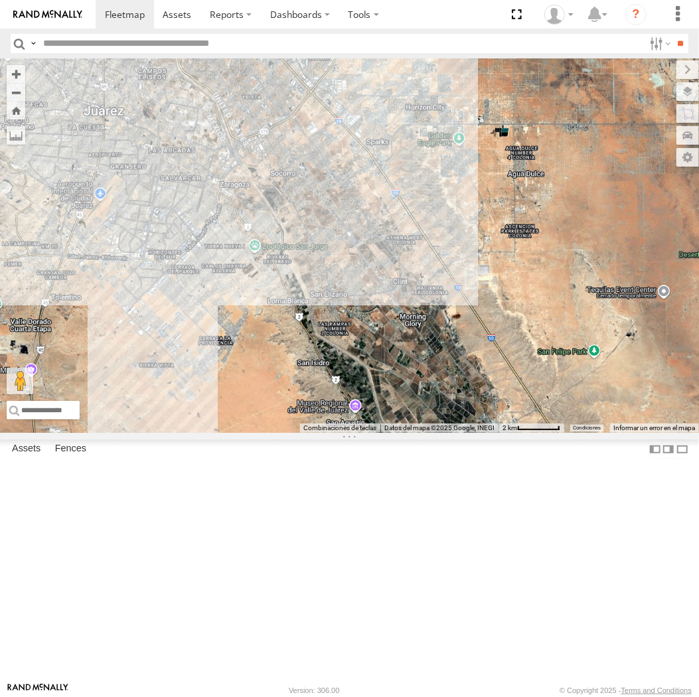
drag, startPoint x: 82, startPoint y: 339, endPoint x: 241, endPoint y: 271, distance: 172.9
click at [241, 271] on div "AN536776 AN538709 015910001845018 AN535614 AN531651 015910001811580 ZJ535914 F2…" at bounding box center [349, 245] width 699 height 375
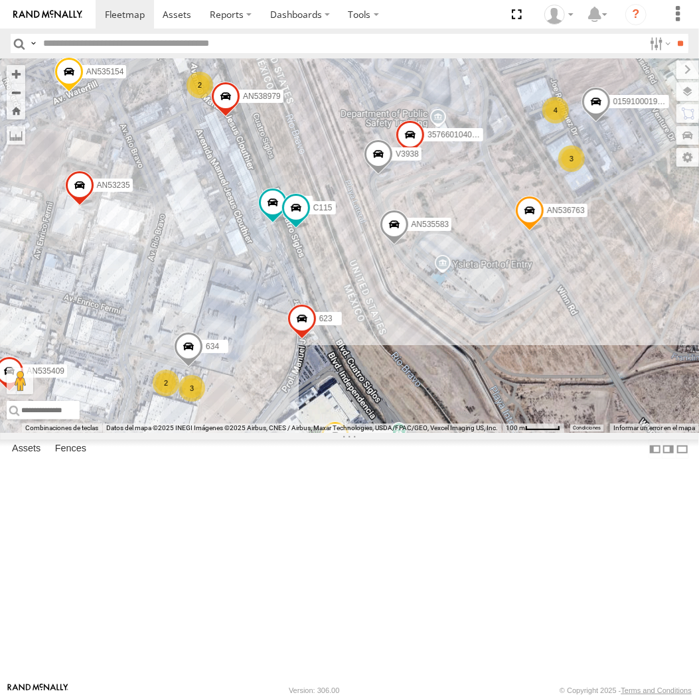
drag, startPoint x: 209, startPoint y: 369, endPoint x: 394, endPoint y: 167, distance: 273.6
click at [394, 167] on div "AN536776 AN538709 015910001845018 AN535614 AN531651 015910001811580 ZJ535914 F2…" at bounding box center [349, 245] width 699 height 375
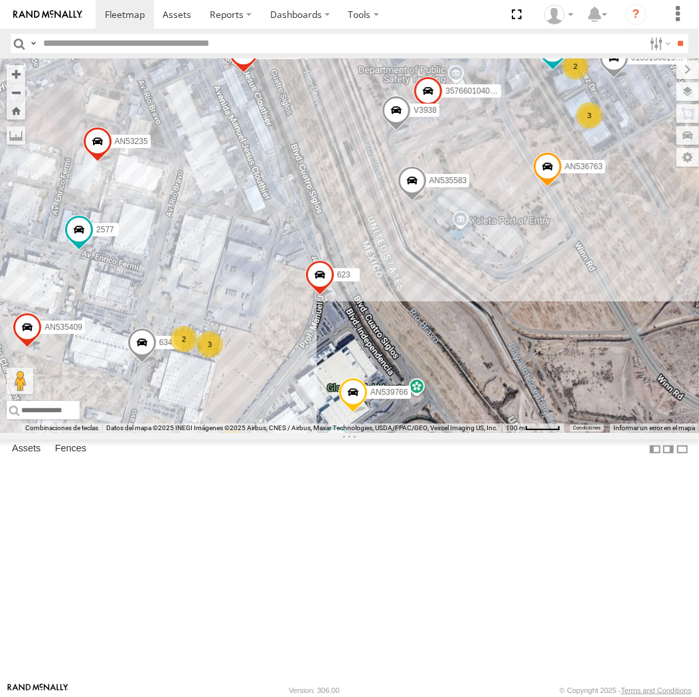
drag, startPoint x: 503, startPoint y: 397, endPoint x: 317, endPoint y: 470, distance: 200.1
click at [317, 433] on div "357660104096649 AN536763 7323 015910001986465 AN535583 7041 357660104095757 AN5…" at bounding box center [349, 245] width 699 height 375
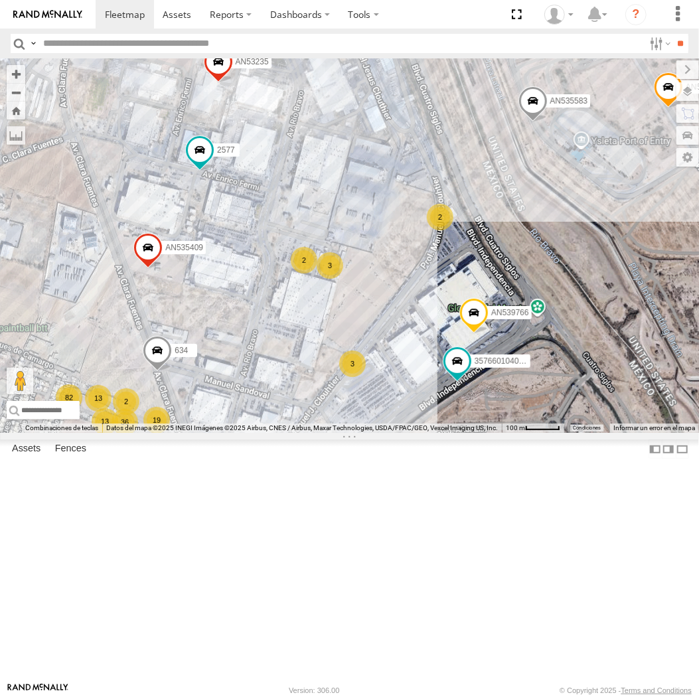
drag, startPoint x: 482, startPoint y: 306, endPoint x: 337, endPoint y: 512, distance: 251.4
click at [337, 433] on div "357660104096649 AN536763 7323 015910001986465 AN535583 7041 357660104095757 AN5…" at bounding box center [349, 245] width 699 height 375
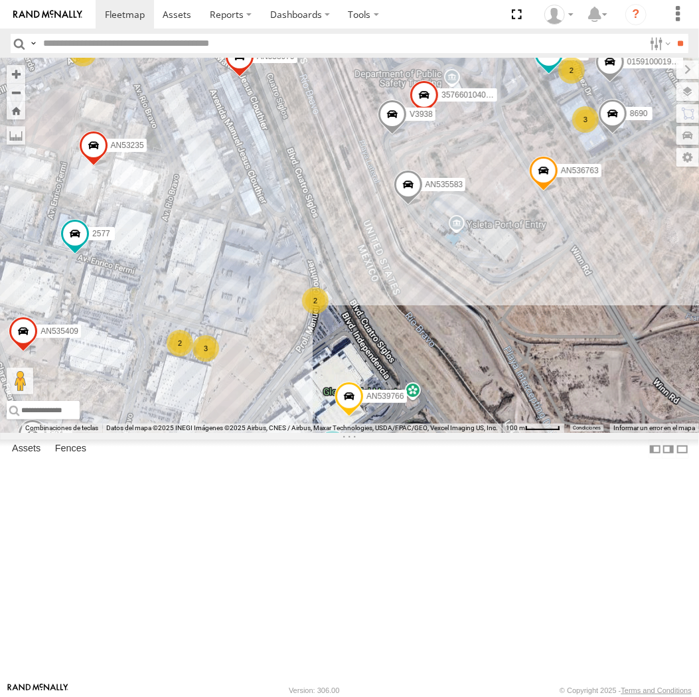
drag, startPoint x: 414, startPoint y: 403, endPoint x: 295, endPoint y: 466, distance: 134.3
click at [295, 433] on div "357660104096649 AN536763 7323 015910001986465 AN535583 7041 357660104095757 AN5…" at bounding box center [349, 245] width 699 height 375
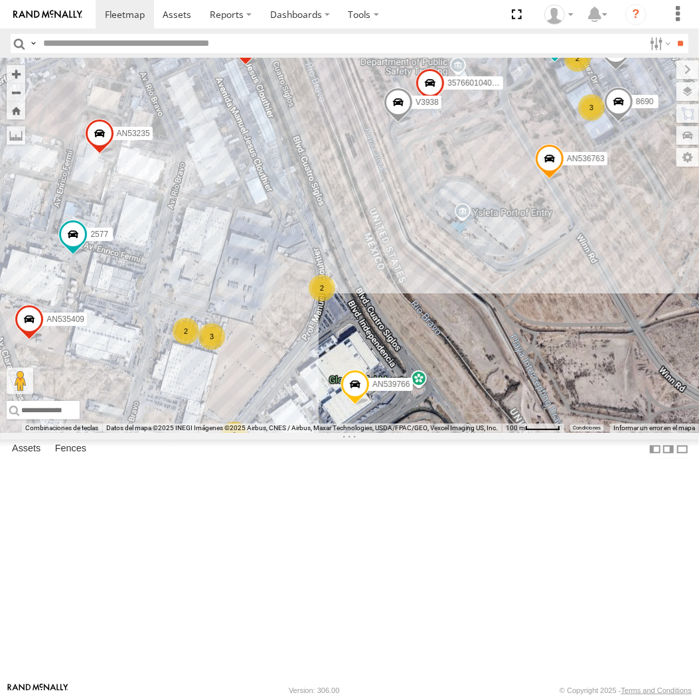
click at [354, 362] on div "357660104096649 AN536763 7323 015910001986465 AN535583 7041 AN535409 V3938 AN53…" at bounding box center [349, 245] width 699 height 375
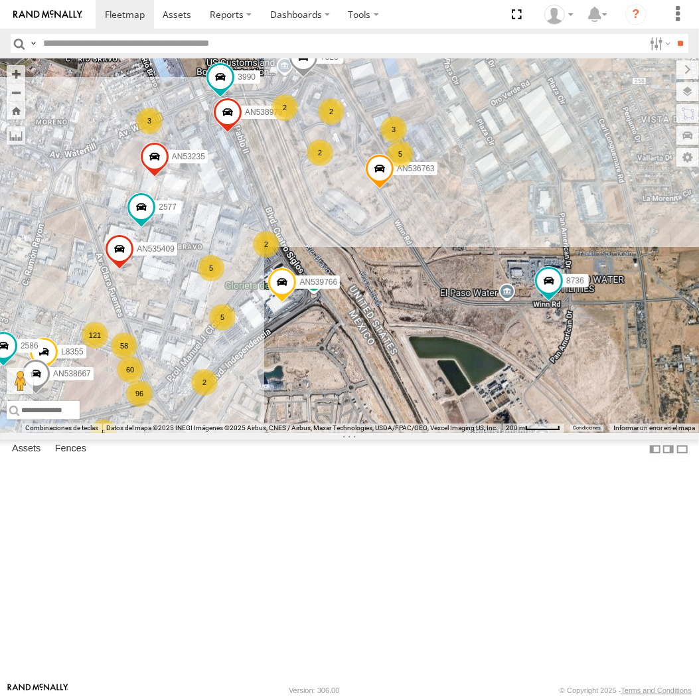
drag, startPoint x: 367, startPoint y: 351, endPoint x: 292, endPoint y: 331, distance: 77.0
click at [292, 331] on div "AN536763 7323 AN535583 AN535409 AN538979 AN539766 AN53235 2577 L8355 AN538667 5…" at bounding box center [349, 245] width 699 height 375
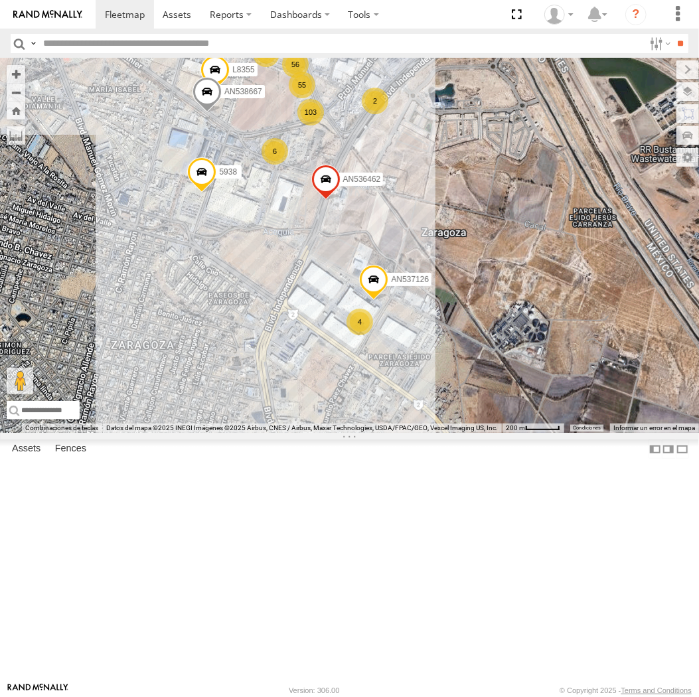
drag, startPoint x: 414, startPoint y: 162, endPoint x: 361, endPoint y: 266, distance: 116.7
click at [362, 266] on div "AN536776 AN538709 015910001845018 AN531651 015910001811580 ZJ535914 F2771 56 3 …" at bounding box center [349, 245] width 699 height 375
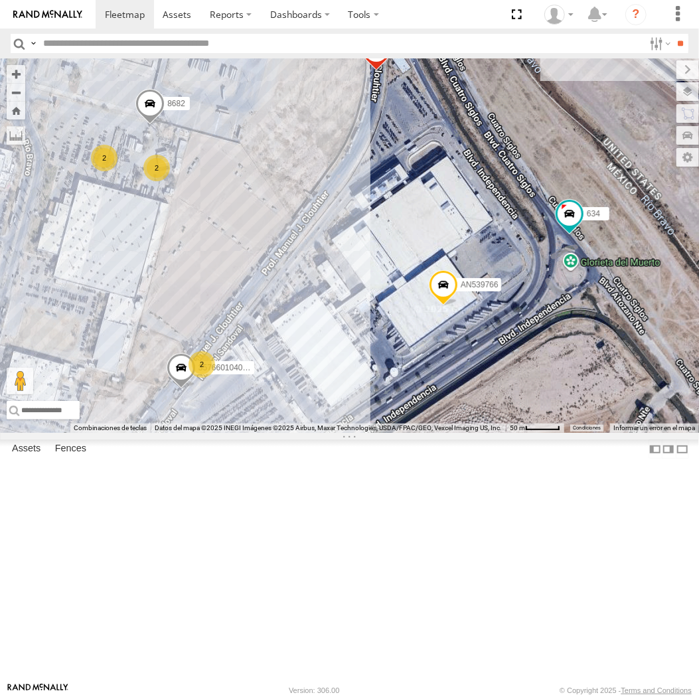
drag, startPoint x: 239, startPoint y: 454, endPoint x: 316, endPoint y: 373, distance: 111.8
click at [316, 373] on div "AN536776 AN538709 015910001845018 AN531651 015910001811580 ZJ535914 F2771 AN535…" at bounding box center [349, 245] width 699 height 375
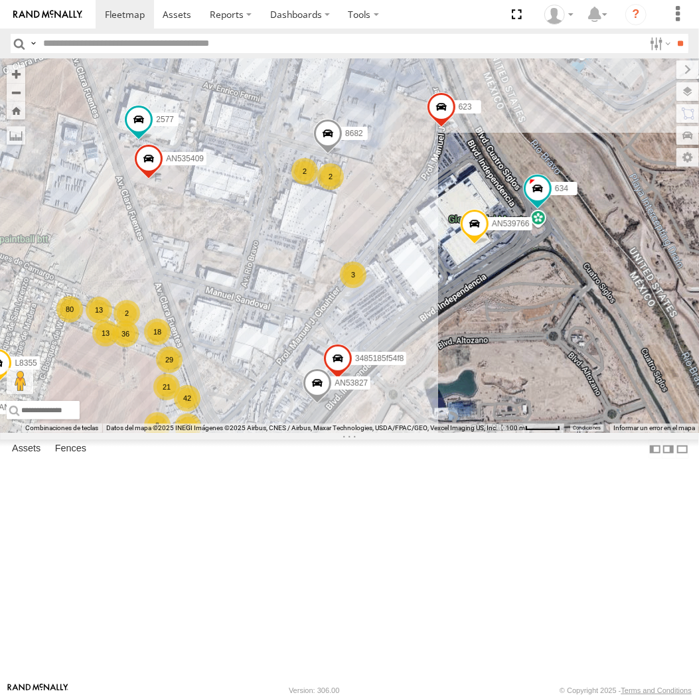
drag, startPoint x: 535, startPoint y: 207, endPoint x: 376, endPoint y: 380, distance: 235.0
click at [379, 380] on div "AN536776 AN538709 015910001845018 AN531651 015910001811580 ZJ535914 F2771 AN535…" at bounding box center [349, 245] width 699 height 375
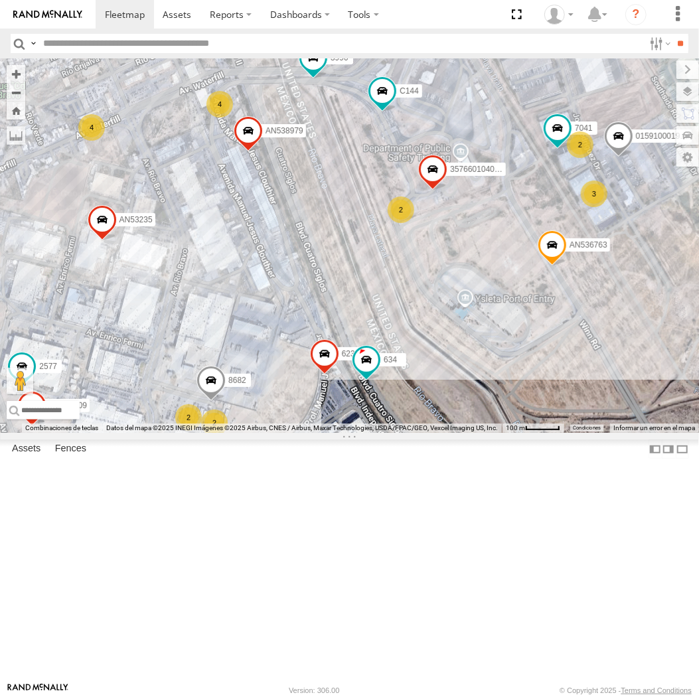
drag, startPoint x: 373, startPoint y: 380, endPoint x: 315, endPoint y: 533, distance: 164.2
click at [315, 433] on div "AN536776 AN538709 015910001845018 AN531651 015910001811580 ZJ535914 F2771 AN535…" at bounding box center [349, 245] width 699 height 375
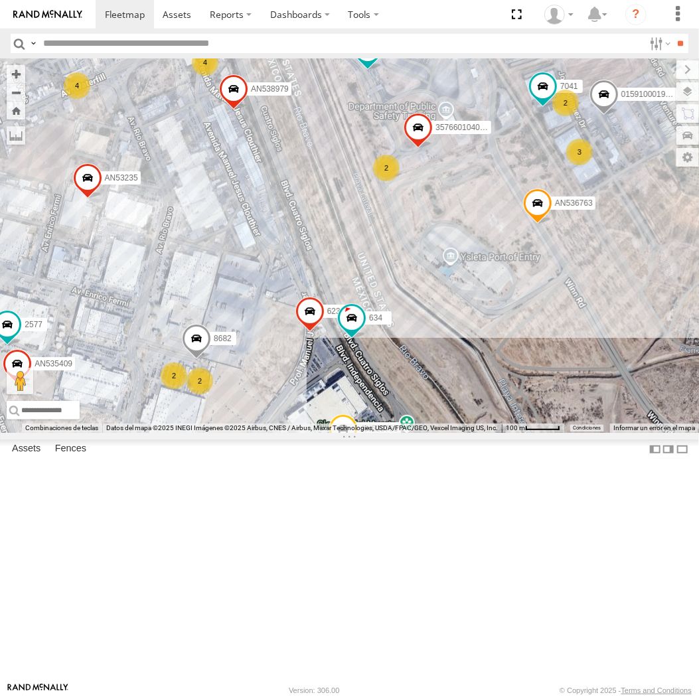
drag, startPoint x: 315, startPoint y: 533, endPoint x: 292, endPoint y: 460, distance: 77.1
click at [292, 433] on div "AN536776 AN538709 015910001845018 AN531651 015910001811580 ZJ535914 F2771 AN535…" at bounding box center [349, 245] width 699 height 375
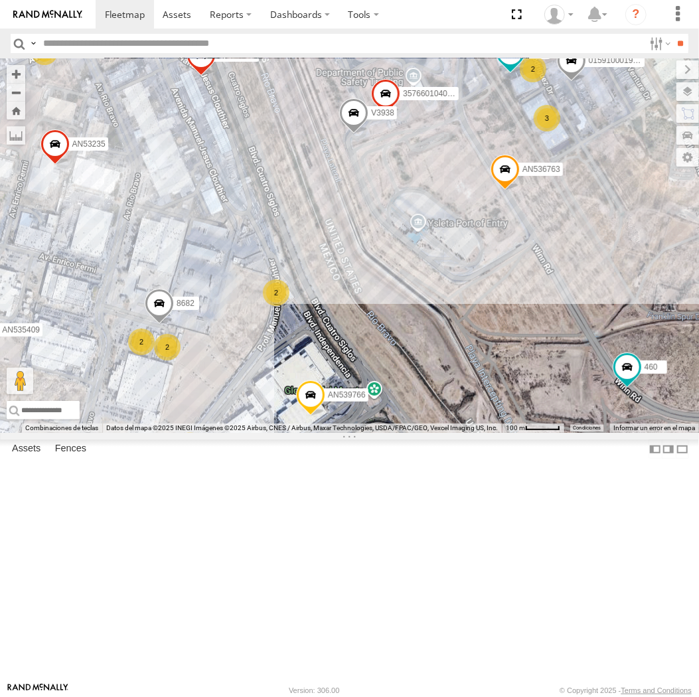
drag, startPoint x: 327, startPoint y: 282, endPoint x: 316, endPoint y: 320, distance: 39.5
click at [316, 320] on div "AN536776 AN538709 015910001845018 AN531651 015910001811580 ZJ535914 F2771 AN535…" at bounding box center [349, 245] width 699 height 375
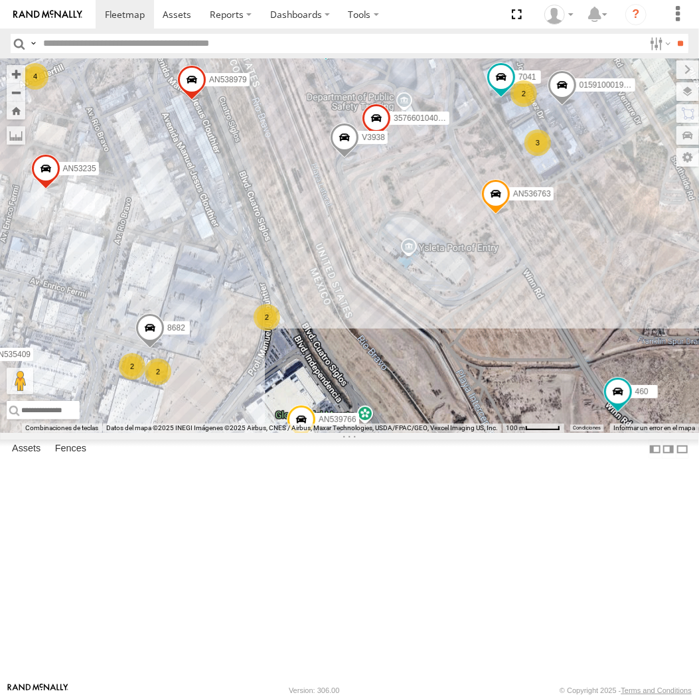
drag, startPoint x: 310, startPoint y: 306, endPoint x: 296, endPoint y: 333, distance: 30.9
click at [296, 333] on div "AN536776 AN538709 015910001845018 AN531651 015910001811580 ZJ535914 F2771 AN535…" at bounding box center [349, 245] width 699 height 375
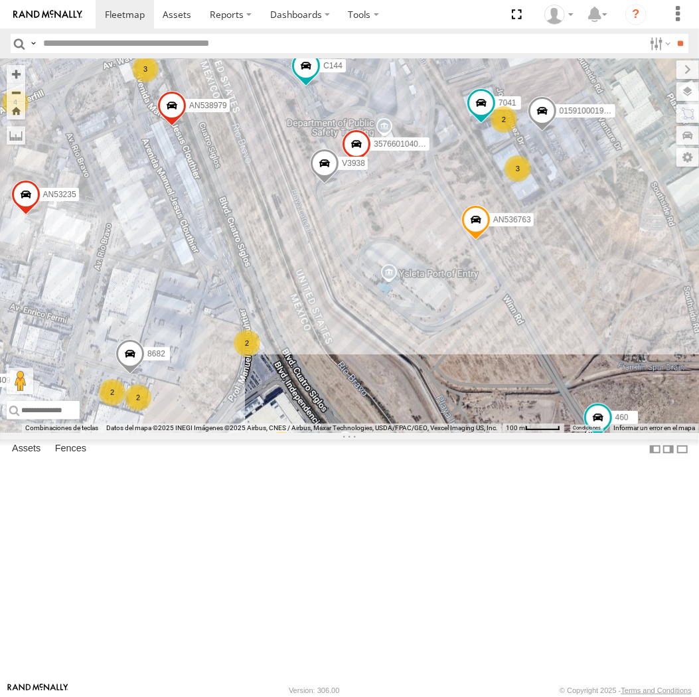
drag, startPoint x: 287, startPoint y: 321, endPoint x: 270, endPoint y: 350, distance: 33.6
click at [270, 350] on div "AN536776 AN538709 015910001845018 AN531651 015910001811580 ZJ535914 F2771 AN535…" at bounding box center [349, 245] width 699 height 375
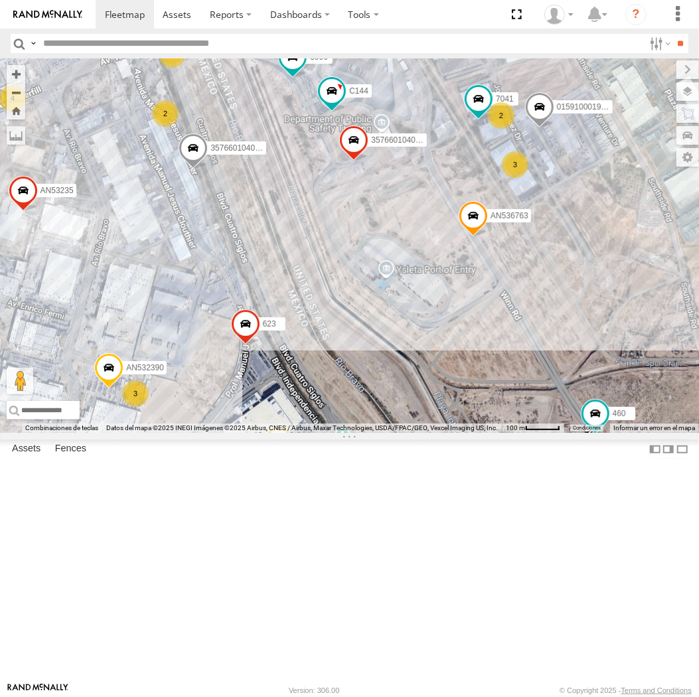
drag, startPoint x: 272, startPoint y: 536, endPoint x: 306, endPoint y: 453, distance: 89.4
click at [306, 433] on div "AN53264 357660104096649 AN536763 AN532390 015910001986465 8682 C144 7041 357660…" at bounding box center [349, 245] width 699 height 375
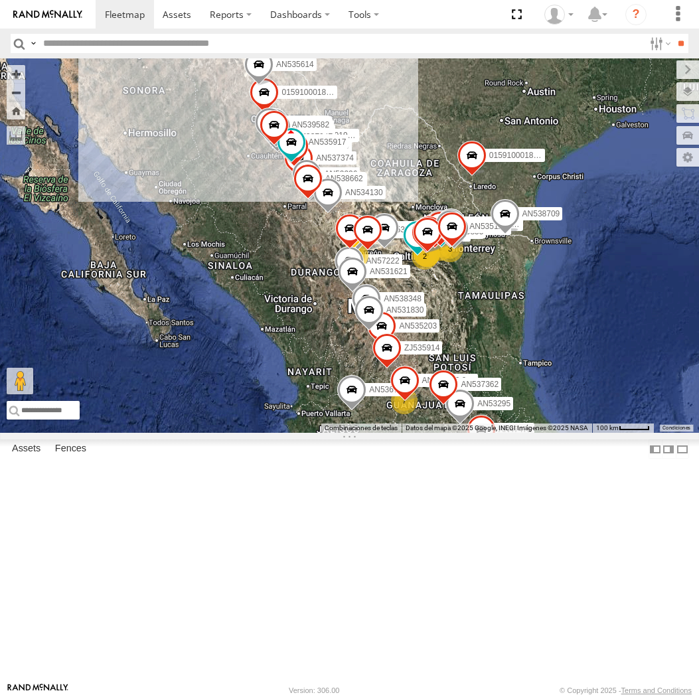
select select "**********"
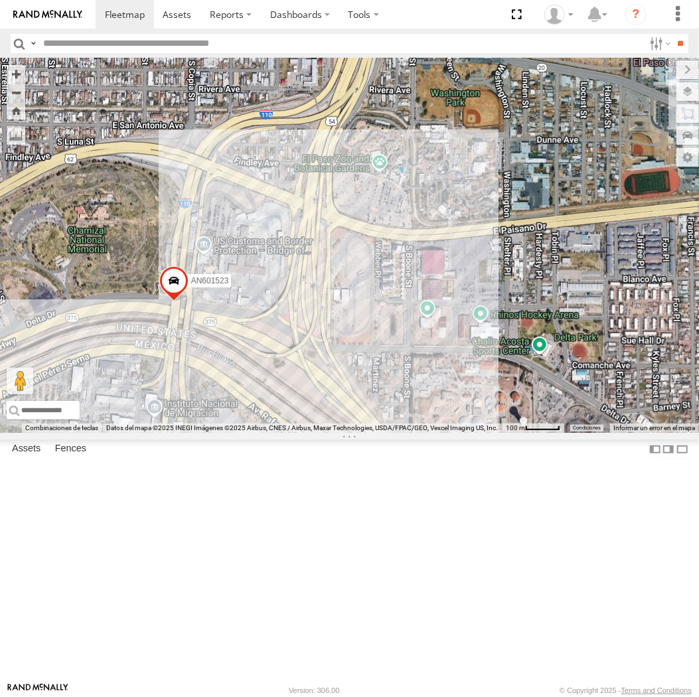
drag, startPoint x: 264, startPoint y: 478, endPoint x: 314, endPoint y: 428, distance: 70.9
click at [320, 428] on div "015910001975823 ZJ538884 AN530042 AN531952 AN536776 AN531631 AN532622 AN532015 …" at bounding box center [349, 245] width 699 height 375
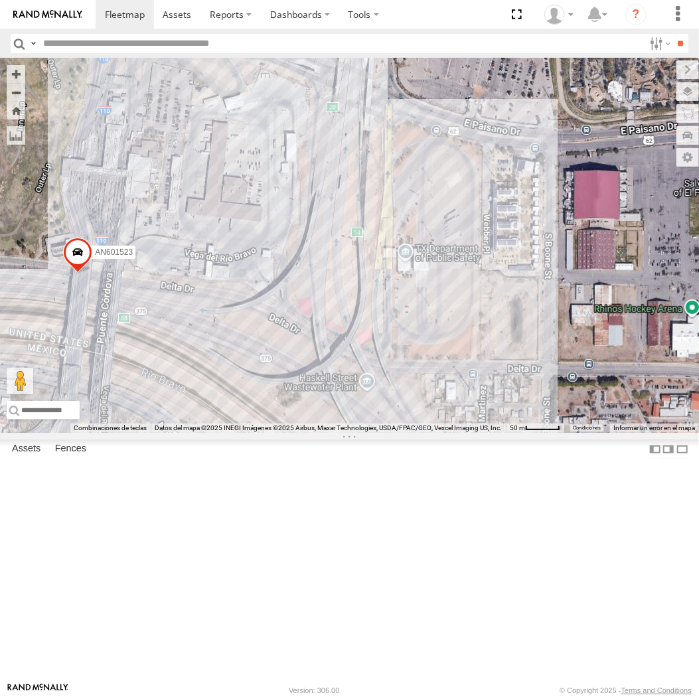
drag, startPoint x: 256, startPoint y: 462, endPoint x: 308, endPoint y: 427, distance: 63.2
click at [308, 427] on div "015910001975823 ZJ538884 AN530042 AN531952 AN536776 AN531631 AN532622 AN532015 …" at bounding box center [349, 245] width 699 height 375
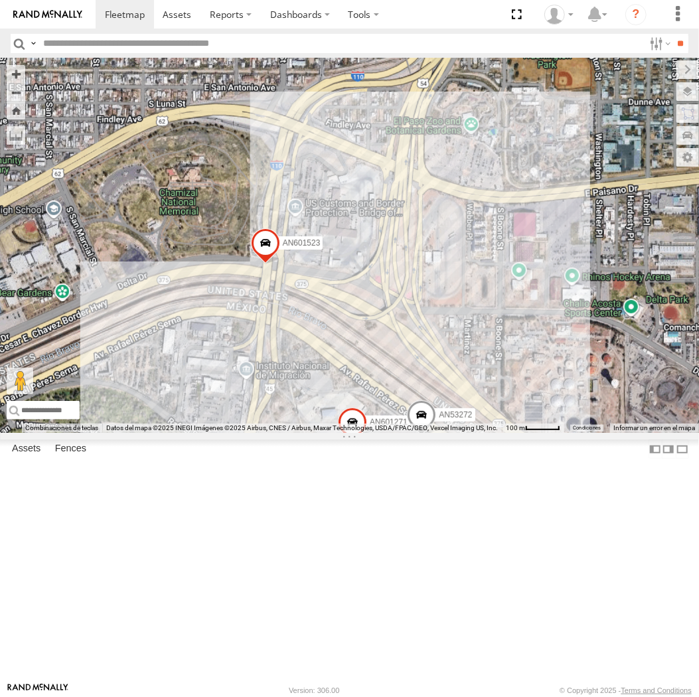
drag, startPoint x: 308, startPoint y: 427, endPoint x: 347, endPoint y: 427, distance: 38.5
click at [347, 427] on div "015910001975823 ZJ538884 AN530042 AN531952 AN536776 AN531631 AN532622 AN532015 …" at bounding box center [349, 245] width 699 height 375
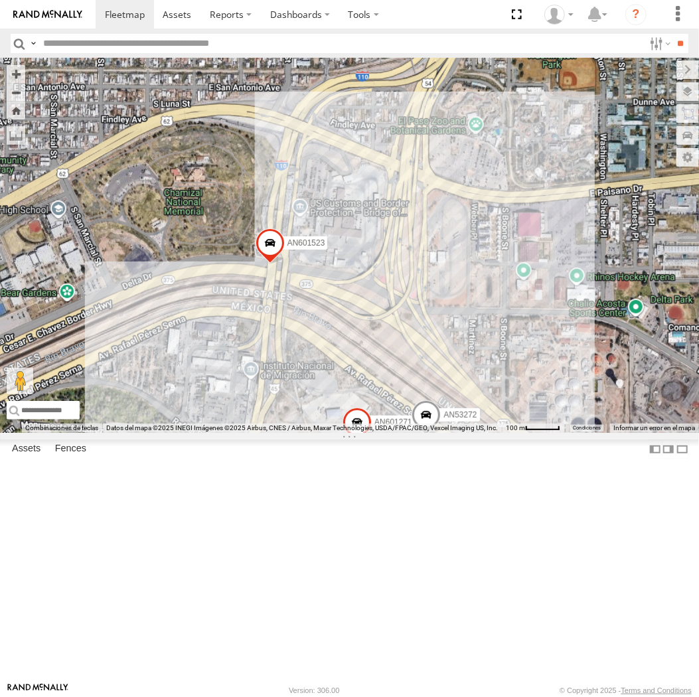
drag, startPoint x: 428, startPoint y: 434, endPoint x: 452, endPoint y: 433, distance: 24.6
click at [452, 433] on div "015910001975823 ZJ538884 AN530042 AN531952 AN536776 AN531631 AN532622 AN532015 …" at bounding box center [349, 245] width 699 height 375
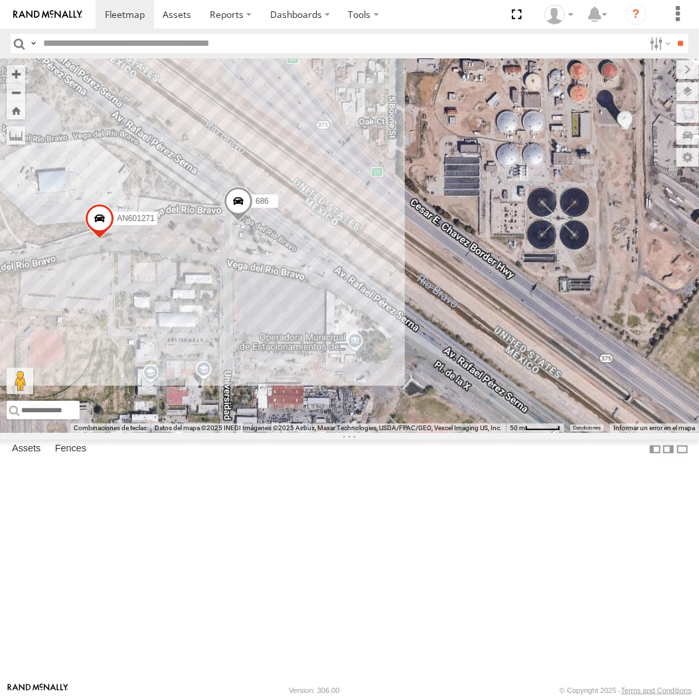
drag, startPoint x: 133, startPoint y: 204, endPoint x: 317, endPoint y: 347, distance: 233.3
click at [317, 347] on div "AN530087 ZJ538884 AN530042 AN531952 AN536776 AN531631 AN532622 AN532042 AN53201…" at bounding box center [349, 245] width 699 height 375
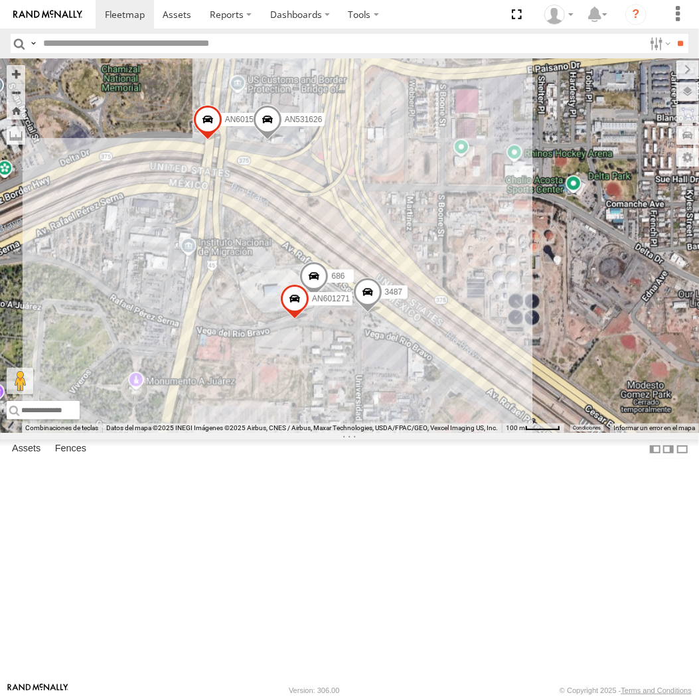
drag, startPoint x: 258, startPoint y: 234, endPoint x: 313, endPoint y: 382, distance: 157.4
click at [313, 382] on div "3487 AN601271 AN601523 AN531626 686 3" at bounding box center [349, 245] width 699 height 375
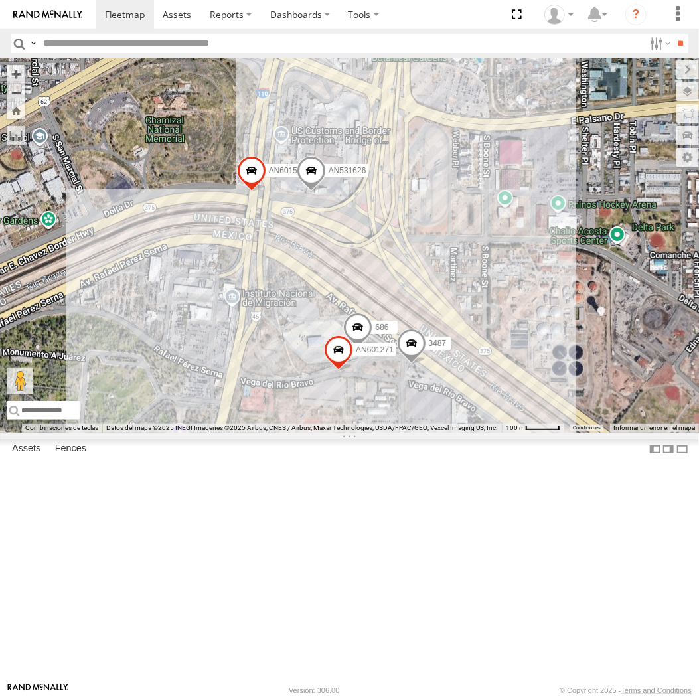
drag, startPoint x: 308, startPoint y: 327, endPoint x: 373, endPoint y: 395, distance: 94.0
click at [373, 395] on div "3487 AN601271 AN601523 AN531626 686" at bounding box center [349, 245] width 699 height 375
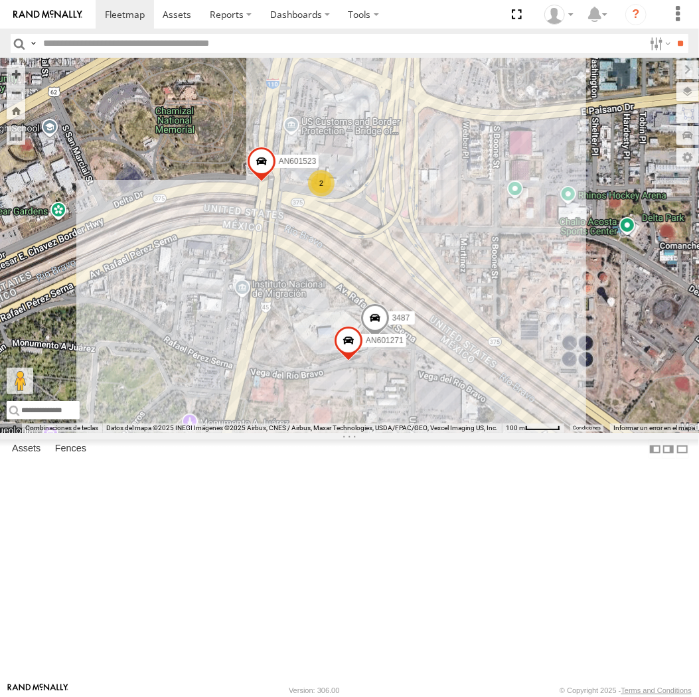
drag, startPoint x: 268, startPoint y: 339, endPoint x: 269, endPoint y: 314, distance: 25.3
click at [269, 314] on div "3487 AN601271 AN601523 2" at bounding box center [349, 245] width 699 height 375
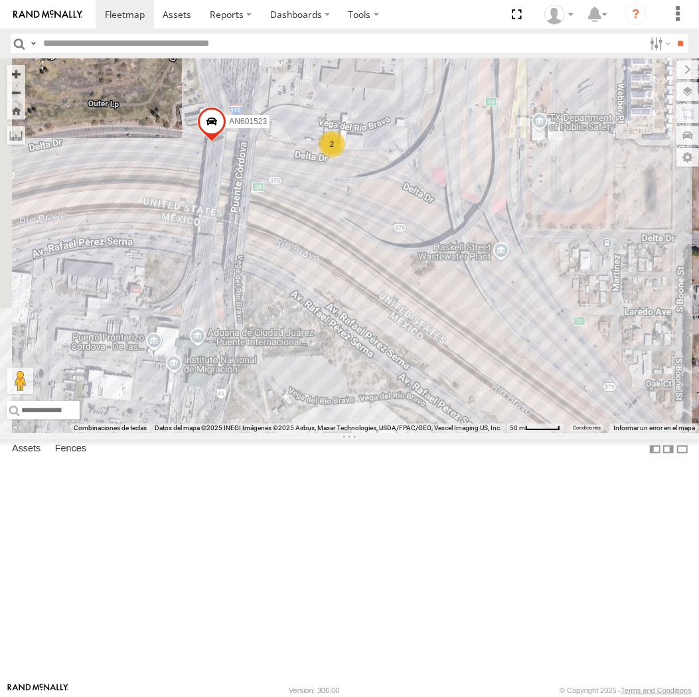
drag, startPoint x: 369, startPoint y: 349, endPoint x: 494, endPoint y: 381, distance: 128.9
click at [494, 381] on div "3487 AN601271 AN601523 2 C115" at bounding box center [349, 245] width 699 height 375
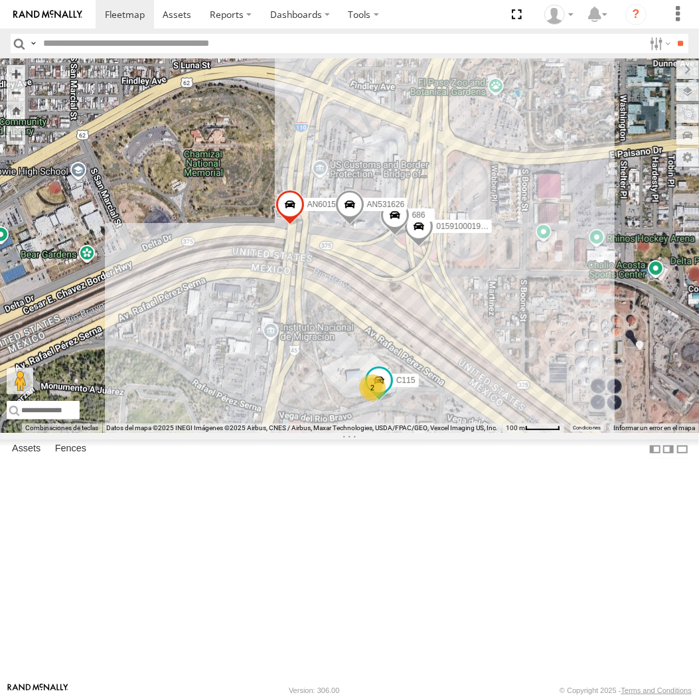
drag, startPoint x: 490, startPoint y: 427, endPoint x: 384, endPoint y: 452, distance: 108.4
click at [385, 433] on div "015910001986465 AN601523 8690 AN531626 686 C115 2" at bounding box center [349, 245] width 699 height 375
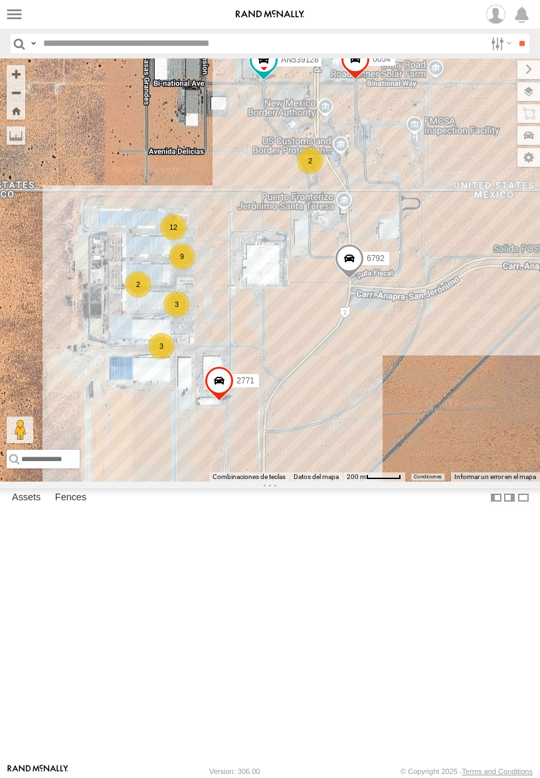
select select "**********"
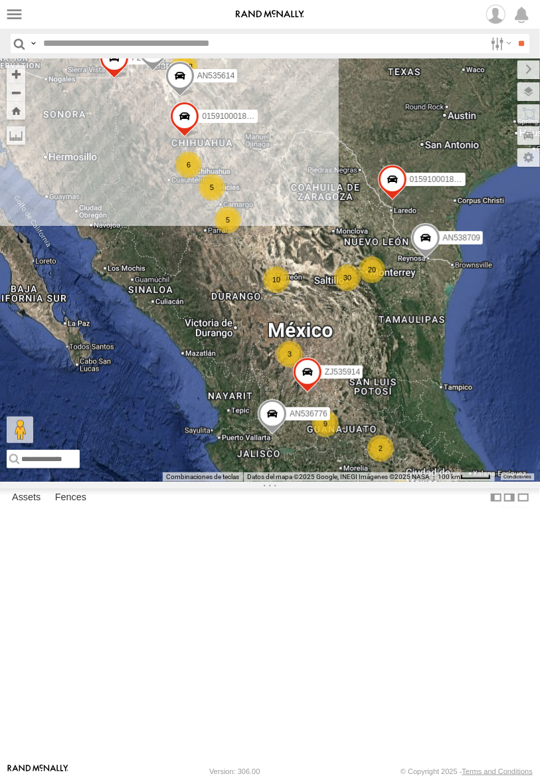
click at [54, 42] on input "text" at bounding box center [261, 43] width 447 height 19
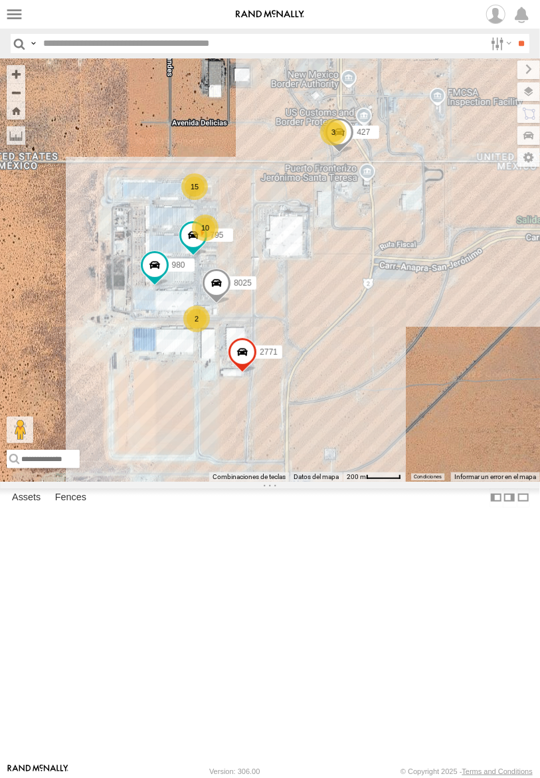
drag, startPoint x: 316, startPoint y: 401, endPoint x: 343, endPoint y: 493, distance: 96.5
click at [343, 482] on div "AN536776 AN538709 015910001845018 AN535614 AN531651 015910001811580 ZJ535914 F2…" at bounding box center [270, 269] width 540 height 423
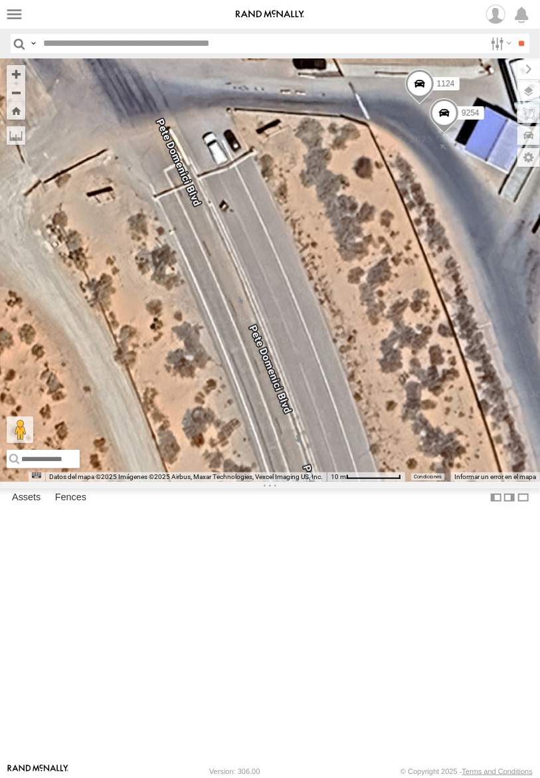
drag, startPoint x: 365, startPoint y: 272, endPoint x: 237, endPoint y: 304, distance: 132.1
click at [237, 304] on div "AN536776 AN538709 015910001845018 AN535614 AN531651 015910001811580 ZJ535914 F2…" at bounding box center [270, 269] width 540 height 423
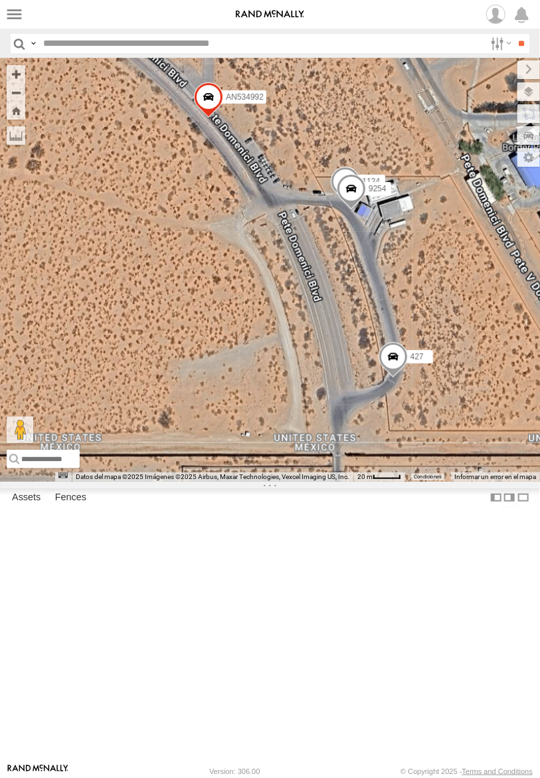
drag, startPoint x: 257, startPoint y: 412, endPoint x: 321, endPoint y: 278, distance: 148.8
click at [321, 279] on div "AN536776 AN538709 015910001845018 AN535614 AN531651 015910001811580 ZJ535914 F2…" at bounding box center [270, 269] width 540 height 423
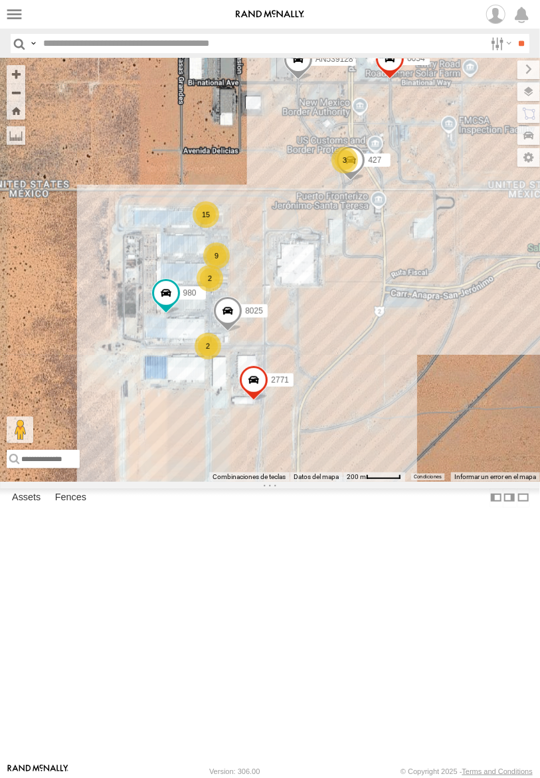
drag, startPoint x: 223, startPoint y: 316, endPoint x: 292, endPoint y: 303, distance: 71.0
click at [287, 301] on div "AN536776 AN538709 015910001845018 AN535614 AN531651 015910001811580 ZJ535914 F2…" at bounding box center [270, 269] width 540 height 423
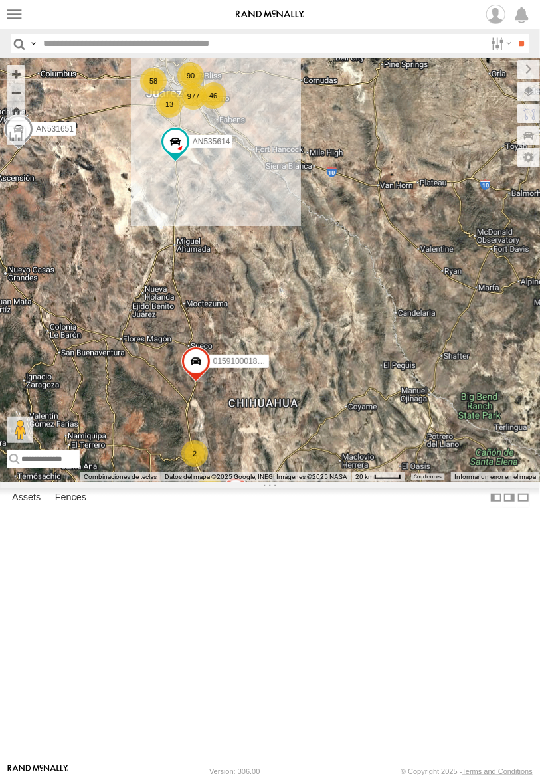
drag, startPoint x: 46, startPoint y: 266, endPoint x: 262, endPoint y: 317, distance: 221.9
click at [262, 317] on div "AN530087 ZJ538884 AN530042 AN531952 AN536776 AN531631 AN539297 AN53295 AN538092…" at bounding box center [270, 269] width 540 height 423
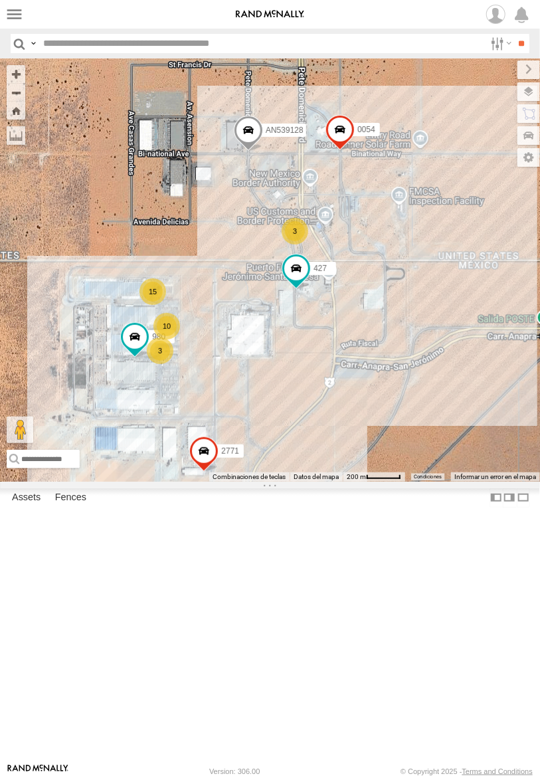
drag, startPoint x: 294, startPoint y: 551, endPoint x: 294, endPoint y: 514, distance: 37.2
click at [294, 482] on div "AN530087 ZJ538884 AN530042 AN531952 AN536776 AN532622 AN539297 AN53295 AN538092…" at bounding box center [270, 269] width 540 height 423
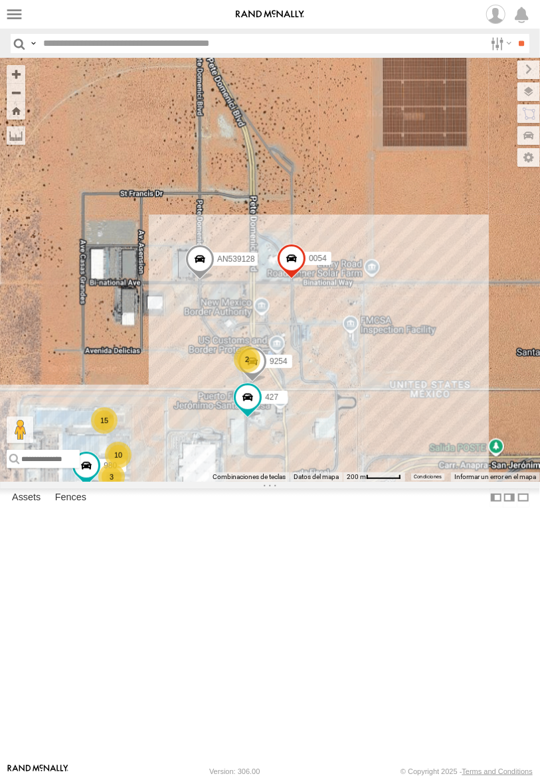
drag, startPoint x: 234, startPoint y: 583, endPoint x: 373, endPoint y: 357, distance: 264.5
click at [373, 363] on div "AN530087 ZJ538884 AN530042 AN531952 AN536776 AN532622 AN539297 AN53295 AN538092…" at bounding box center [270, 269] width 540 height 423
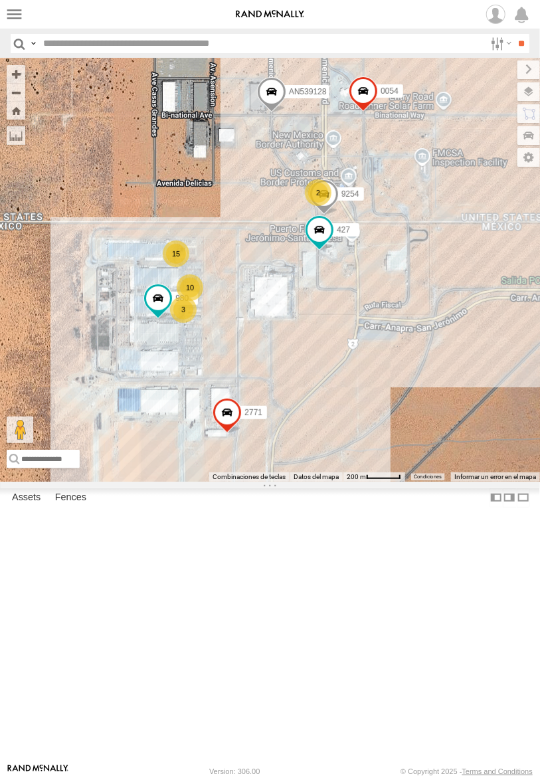
drag, startPoint x: 320, startPoint y: 547, endPoint x: 333, endPoint y: 521, distance: 28.2
click at [333, 482] on div "AN530087 ZJ538884 AN530042 AN531952 AN536776 AN532622 AN539297 AN53295 AN538092…" at bounding box center [270, 269] width 540 height 423
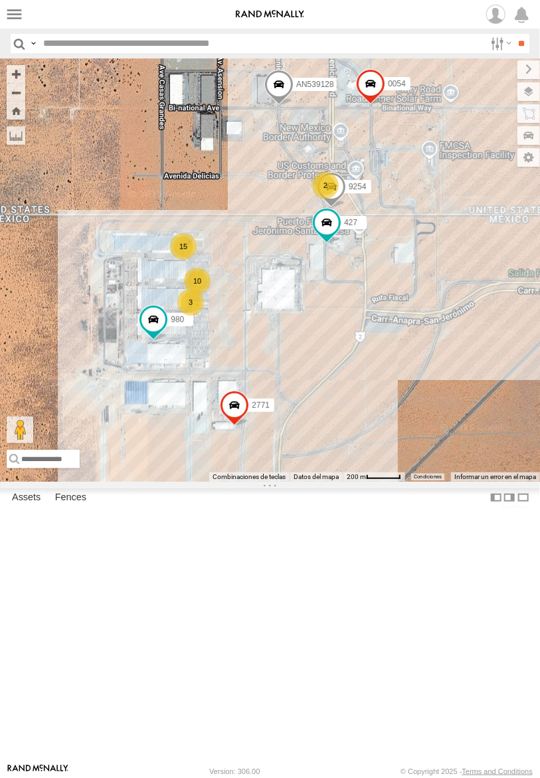
drag, startPoint x: 312, startPoint y: 475, endPoint x: 334, endPoint y: 465, distance: 24.1
click at [334, 465] on div "AN530087 ZJ538884 AN530042 AN531952 AN536776 AN532622 AN539297 AN53295 AN538092…" at bounding box center [270, 269] width 540 height 423
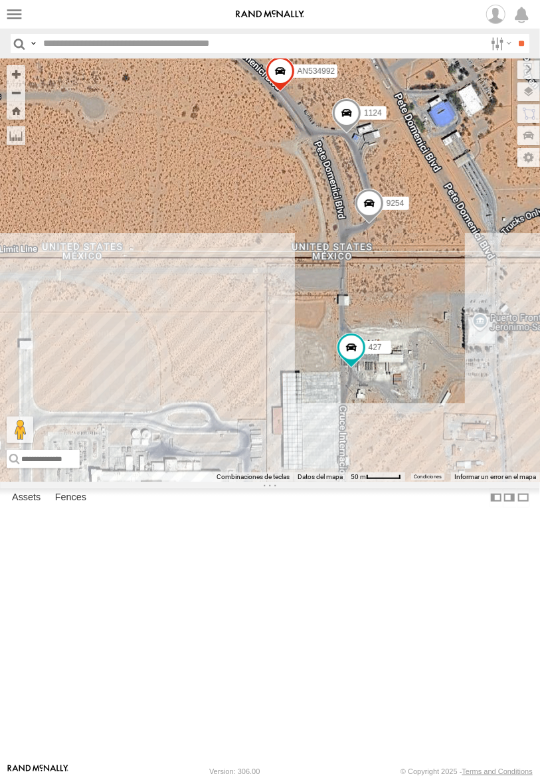
drag, startPoint x: 240, startPoint y: 377, endPoint x: 262, endPoint y: 308, distance: 72.3
click at [262, 308] on div "AN530087 ZJ538884 AN530042 AN531952 AN536776 AN532622 AN539297 AN53295 AN538092…" at bounding box center [270, 269] width 540 height 423
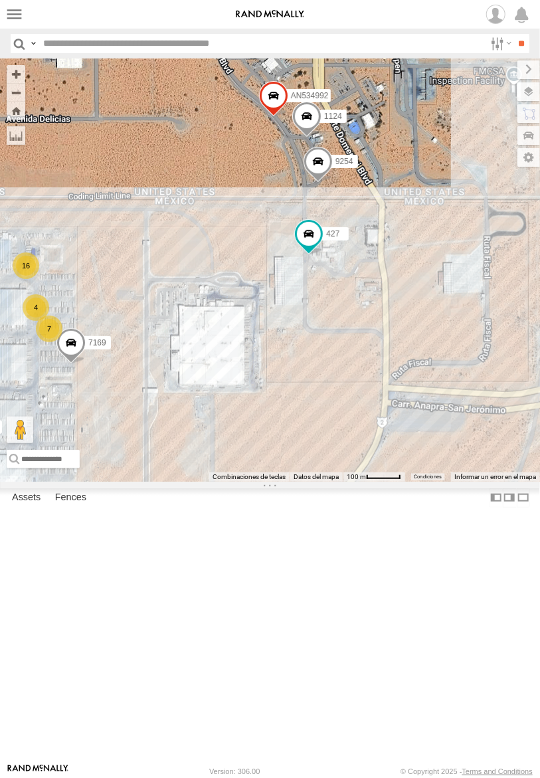
drag, startPoint x: 223, startPoint y: 316, endPoint x: 239, endPoint y: 304, distance: 20.9
click at [239, 304] on div "AN530087 ZJ538884 AN530042 AN531952 AN536776 AN532622 AN539297 AN53295 AN538092…" at bounding box center [270, 269] width 540 height 423
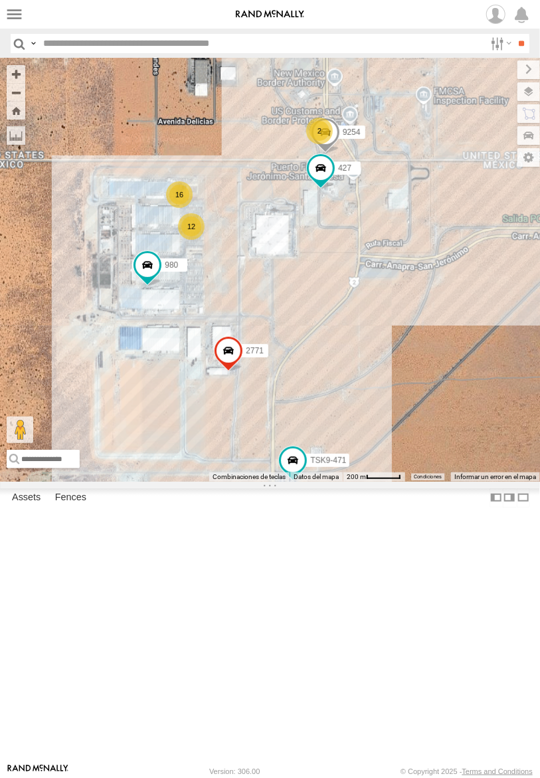
drag, startPoint x: 195, startPoint y: 290, endPoint x: 250, endPoint y: 276, distance: 56.1
click at [250, 276] on div "AN530087 ZJ538884 AN530042 AN531952 AN536776 AN532622 AN539297 AN53295 AN538092…" at bounding box center [270, 269] width 540 height 423
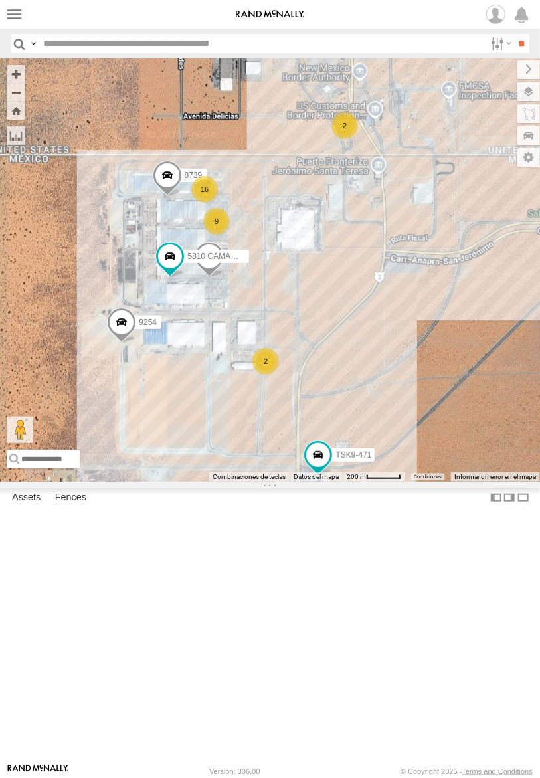
drag, startPoint x: 386, startPoint y: 472, endPoint x: 383, endPoint y: 464, distance: 8.4
click at [383, 464] on div "795 5810 CAMARA 9254 8739 0054 TSK9-471 16 9 2 2" at bounding box center [270, 269] width 540 height 423
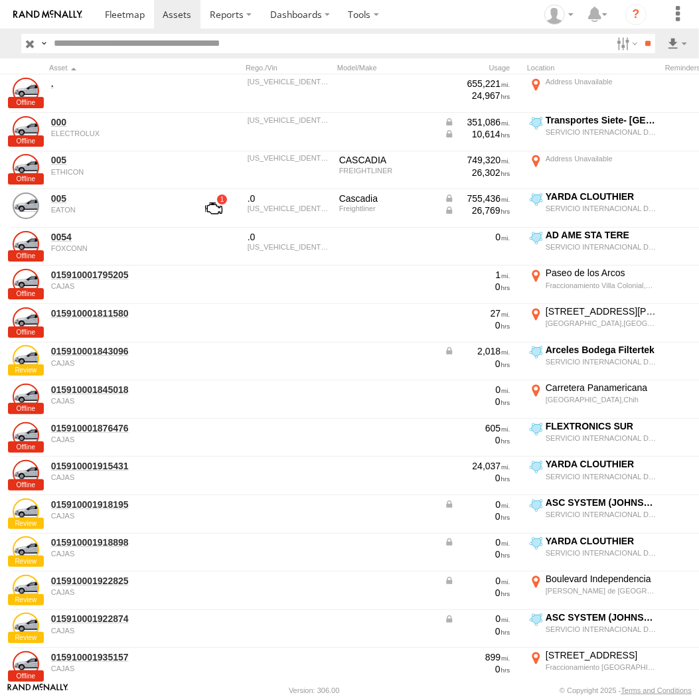
click at [185, 41] on input "text" at bounding box center [329, 43] width 563 height 19
click at [640, 34] on input "**" at bounding box center [647, 43] width 15 height 19
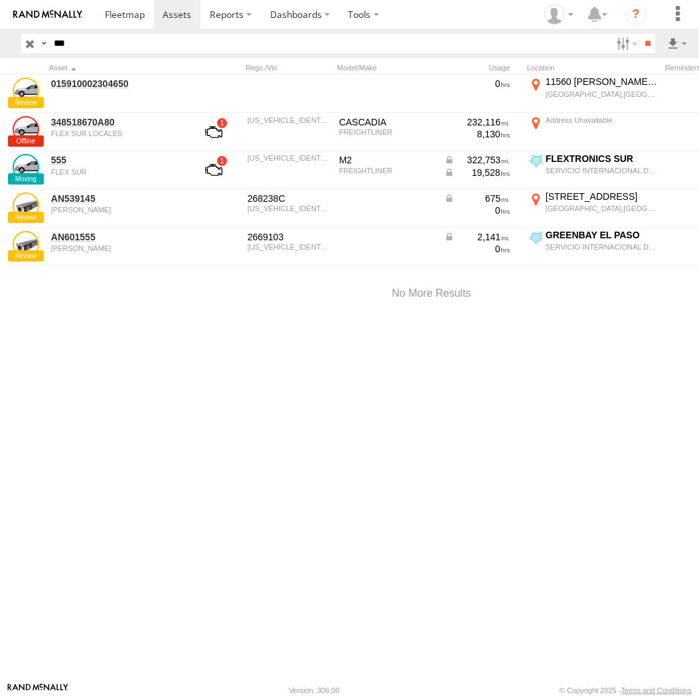
click at [95, 40] on input "***" at bounding box center [329, 43] width 563 height 19
click at [640, 34] on input "**" at bounding box center [647, 43] width 15 height 19
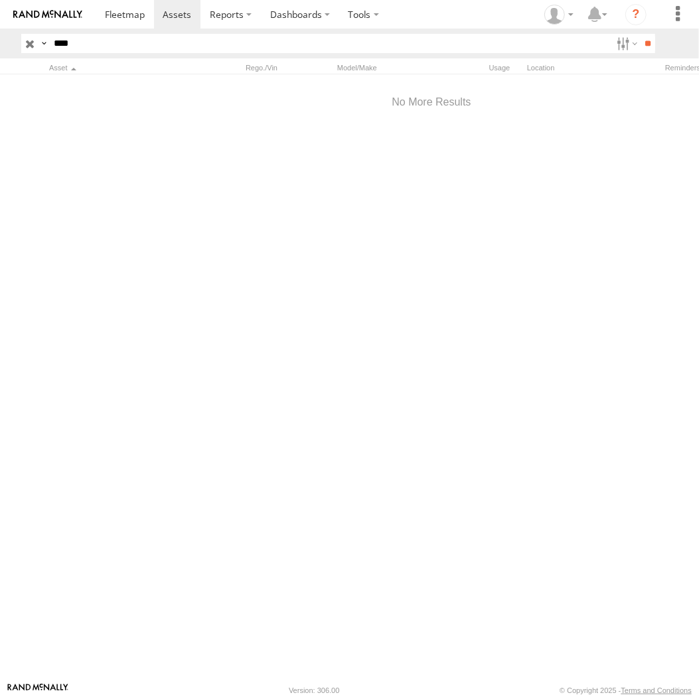
type input "****"
click at [640, 34] on input "**" at bounding box center [647, 43] width 15 height 19
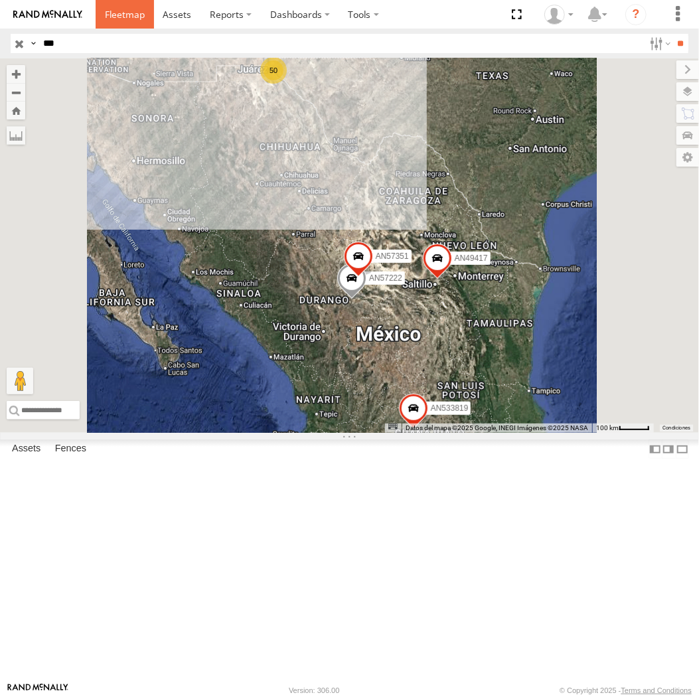
drag, startPoint x: 123, startPoint y: 25, endPoint x: 116, endPoint y: 33, distance: 10.4
click at [123, 25] on link at bounding box center [125, 14] width 58 height 29
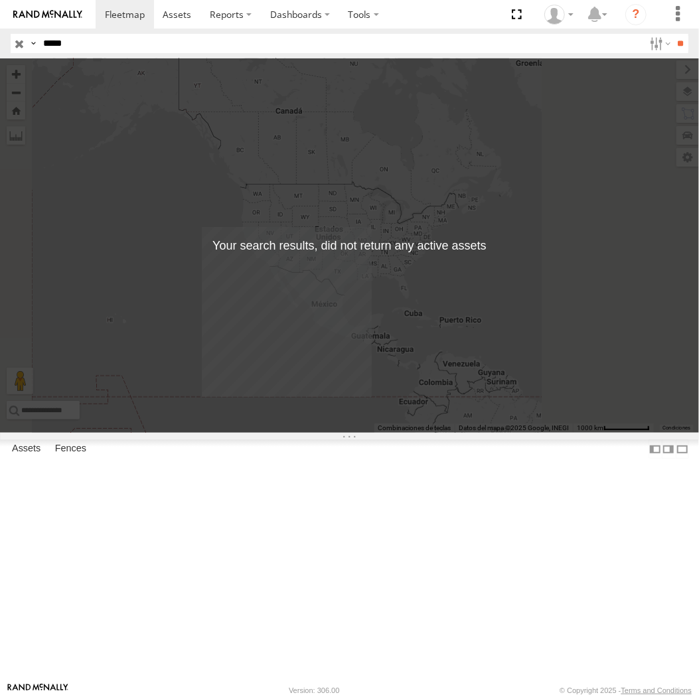
click at [674, 34] on input "**" at bounding box center [681, 43] width 15 height 19
type input "*"
click at [674, 34] on input "**" at bounding box center [681, 43] width 15 height 19
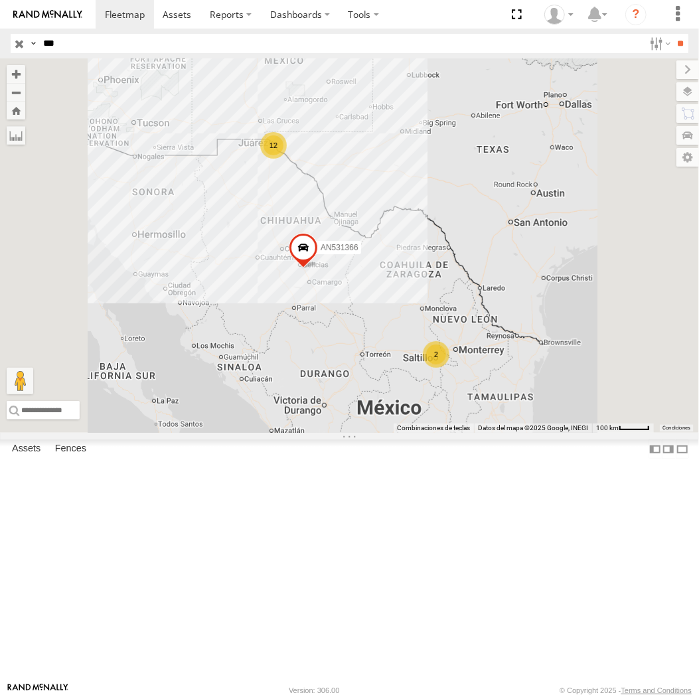
click at [0, 0] on span at bounding box center [0, 0] width 0 height 0
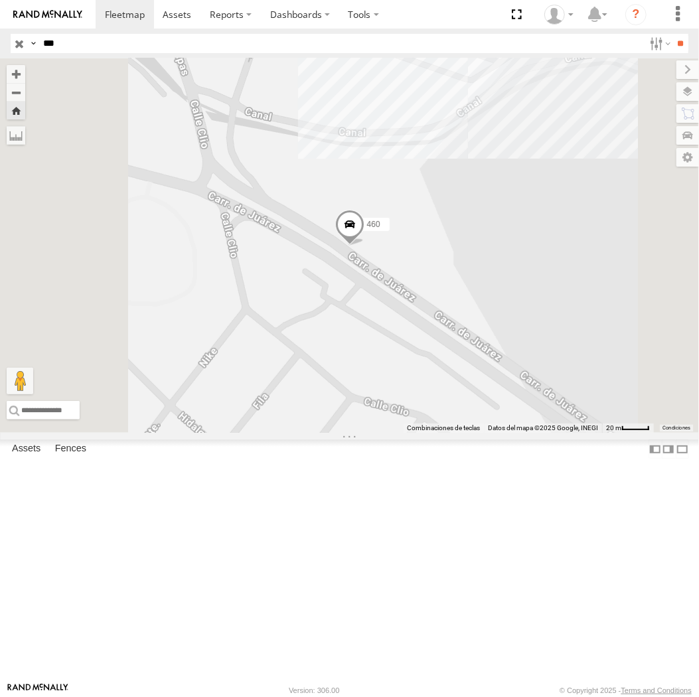
click at [364, 246] on span at bounding box center [349, 228] width 29 height 36
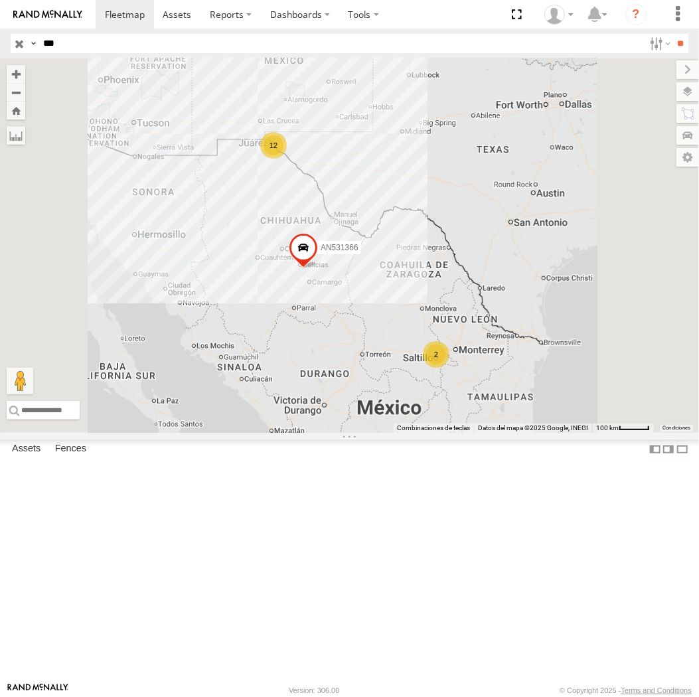
click at [88, 35] on input "***" at bounding box center [341, 43] width 606 height 19
type input "****"
click at [674, 34] on input "**" at bounding box center [681, 43] width 15 height 19
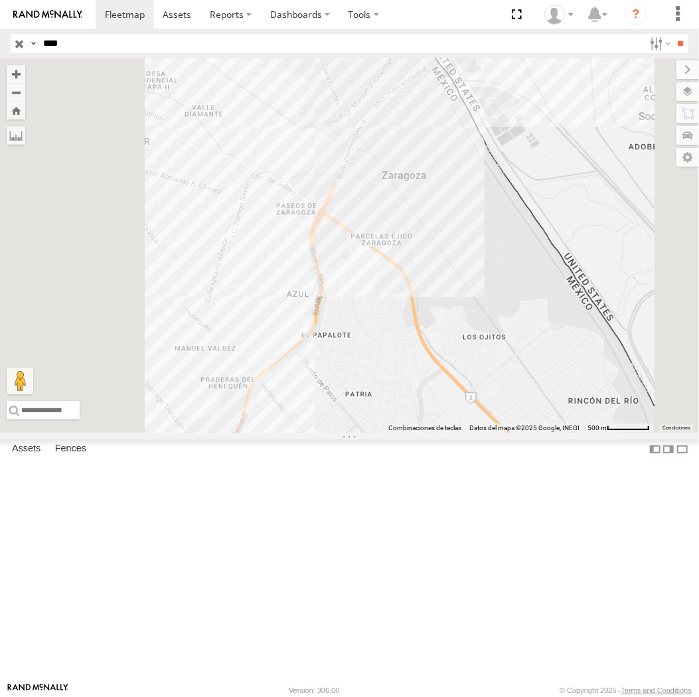
click at [0, 0] on span at bounding box center [0, 0] width 0 height 0
